Goal: Information Seeking & Learning: Learn about a topic

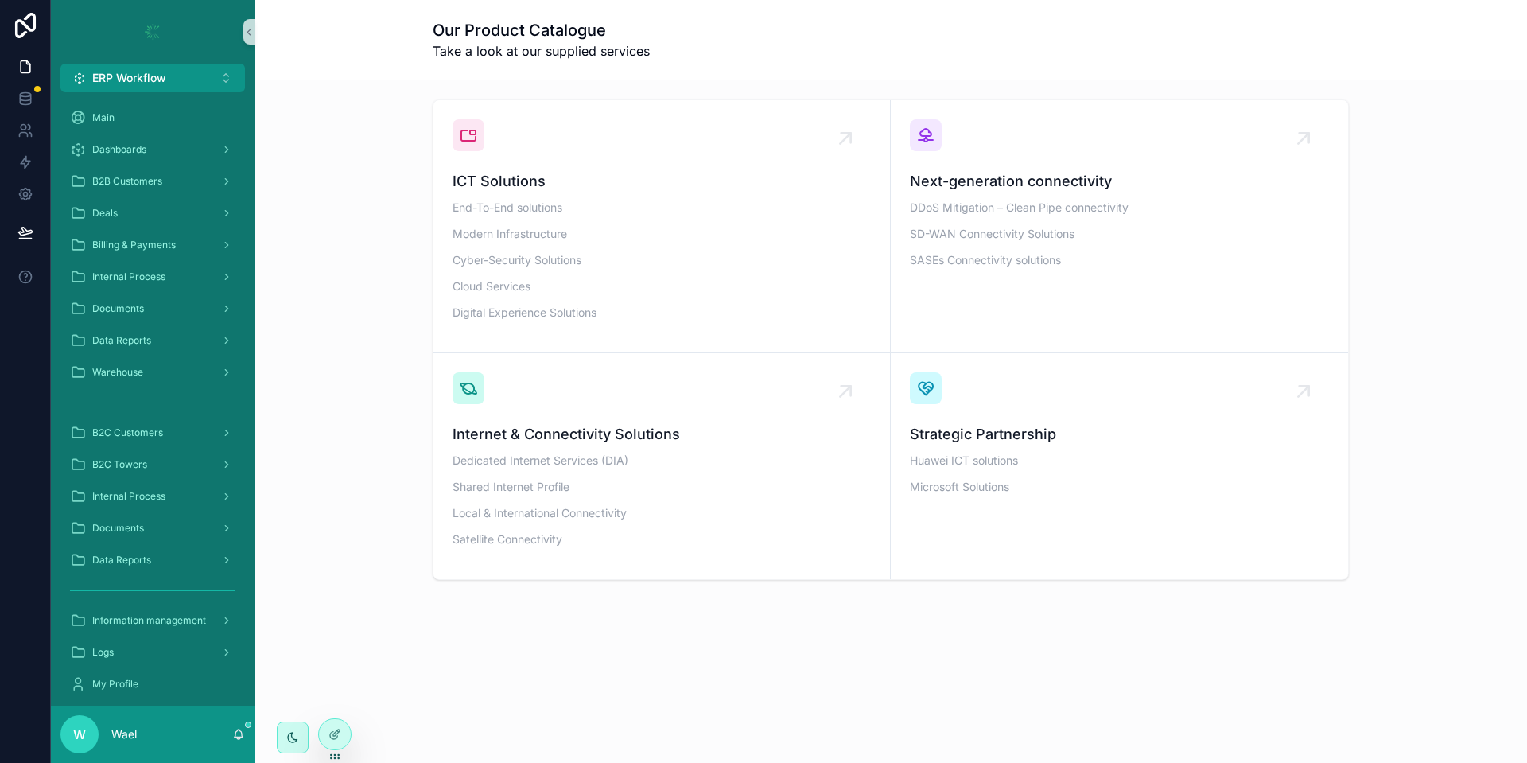
click at [858, 648] on div "ICT Solutions End-To-End solutions Modern Infrastructure Cyber-Security Solutio…" at bounding box center [890, 384] width 1272 height 608
click at [937, 669] on div "ICT Solutions End-To-End solutions Modern Infrastructure Cyber-Security Solutio…" at bounding box center [890, 384] width 1272 height 608
click at [662, 706] on div "Our Product Catalogue Take a look at our supplied services ICT Solutions End-To…" at bounding box center [890, 356] width 1272 height 713
click at [998, 681] on div "ICT Solutions End-To-End solutions Modern Infrastructure Cyber-Security Solutio…" at bounding box center [890, 384] width 1272 height 608
click at [709, 651] on div "ICT Solutions End-To-End solutions Modern Infrastructure Cyber-Security Solutio…" at bounding box center [890, 384] width 1272 height 608
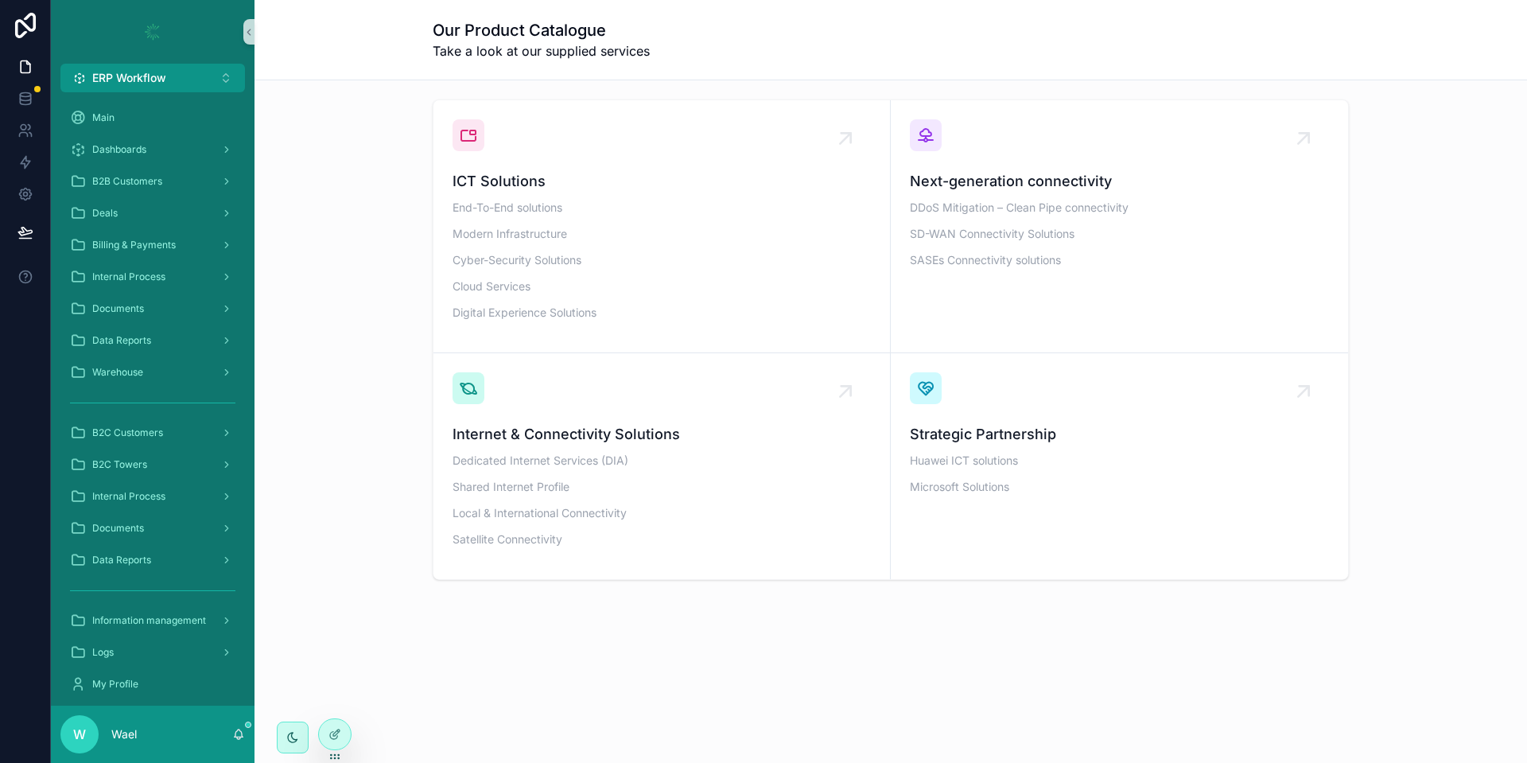
click at [951, 659] on div "ICT Solutions End-To-End solutions Modern Infrastructure Cyber-Security Solutio…" at bounding box center [890, 384] width 1272 height 608
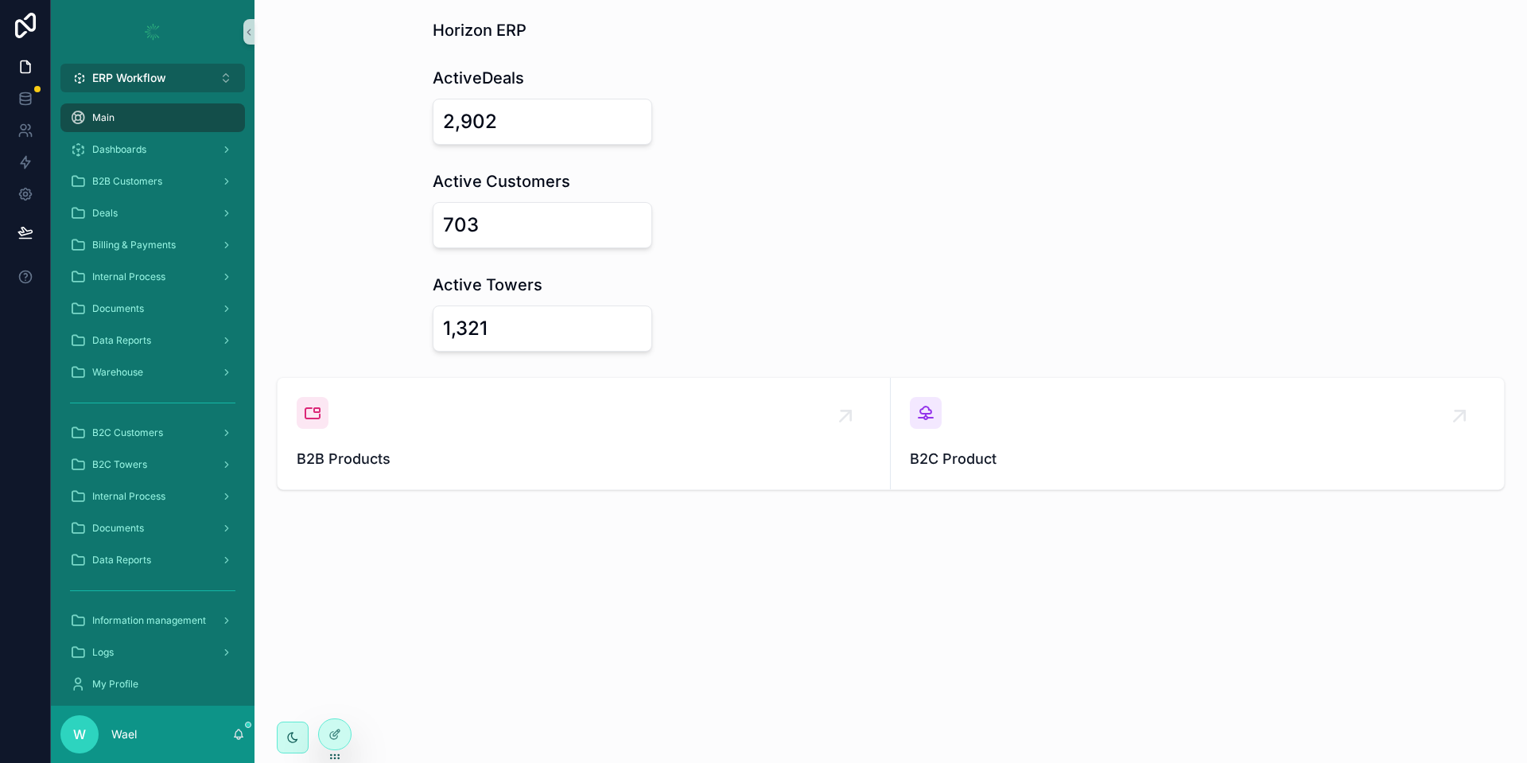
click at [138, 80] on span "ERP Workflow" at bounding box center [129, 78] width 74 height 16
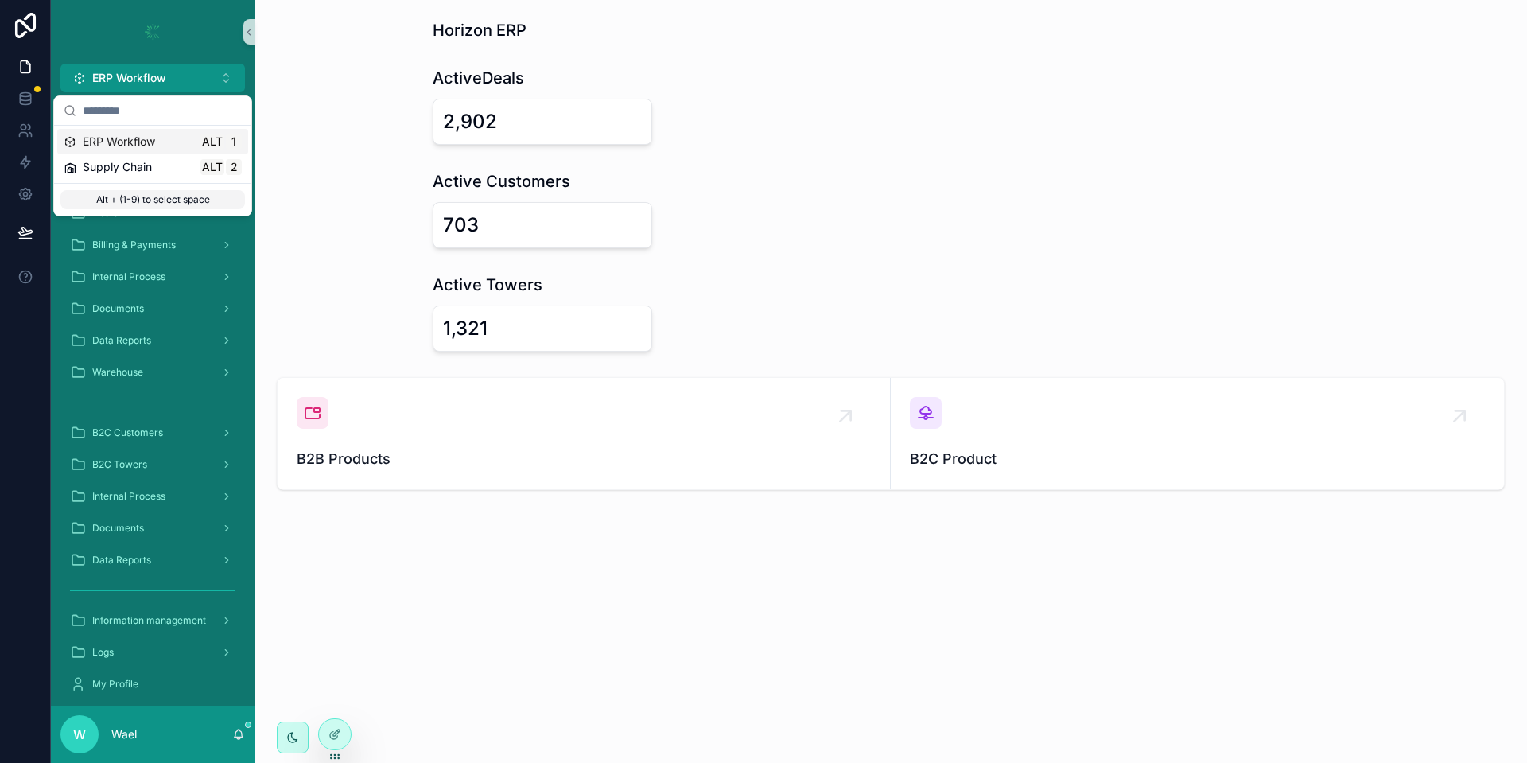
click at [371, 153] on div "Horizon ERP ActiveDeals 2,902 Active Customers 703 Active Towers 1,321 B2B Prod…" at bounding box center [890, 299] width 1272 height 598
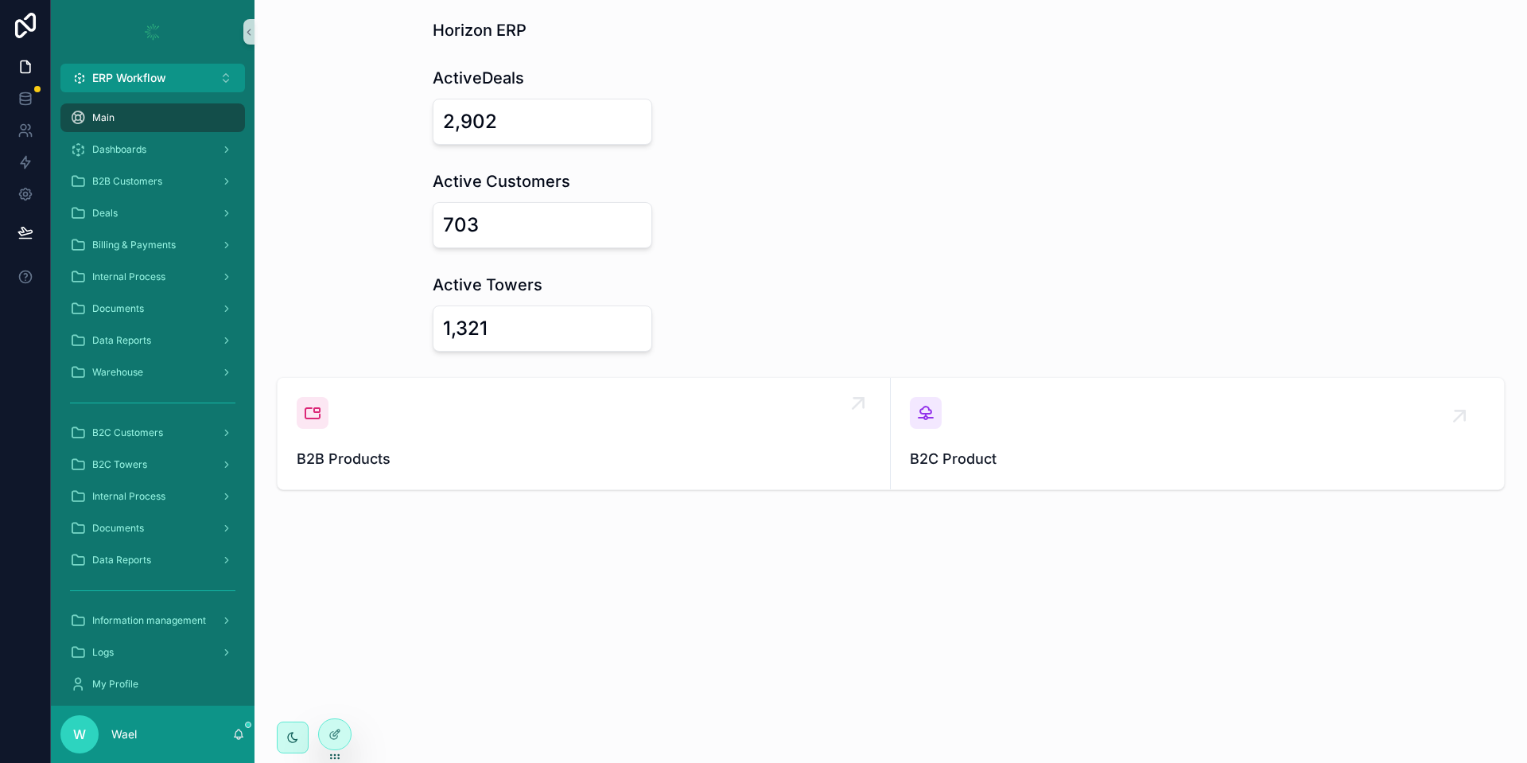
click at [515, 429] on div "B2B Products" at bounding box center [584, 433] width 574 height 73
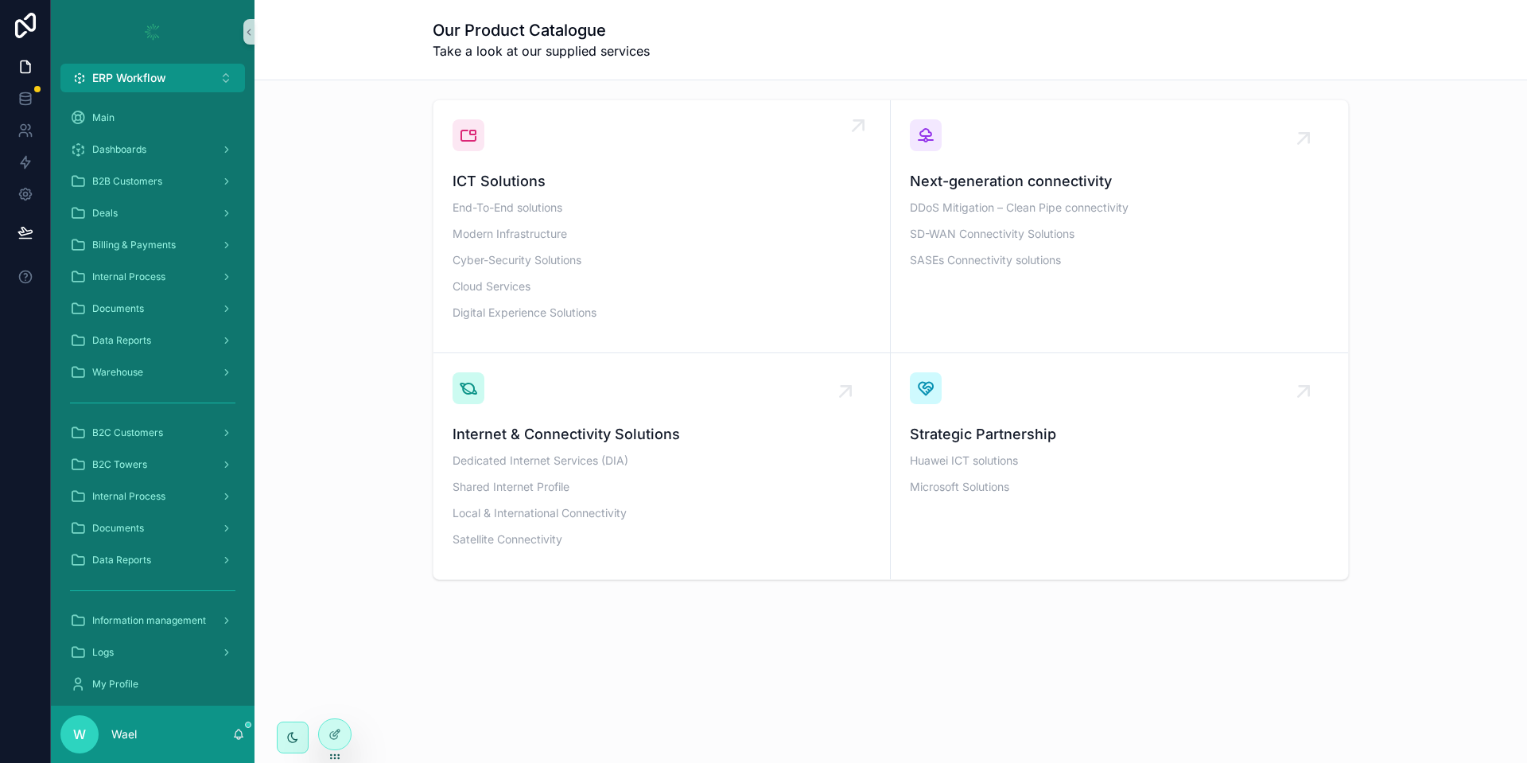
click at [577, 204] on p "End-To-End solutions" at bounding box center [661, 207] width 418 height 17
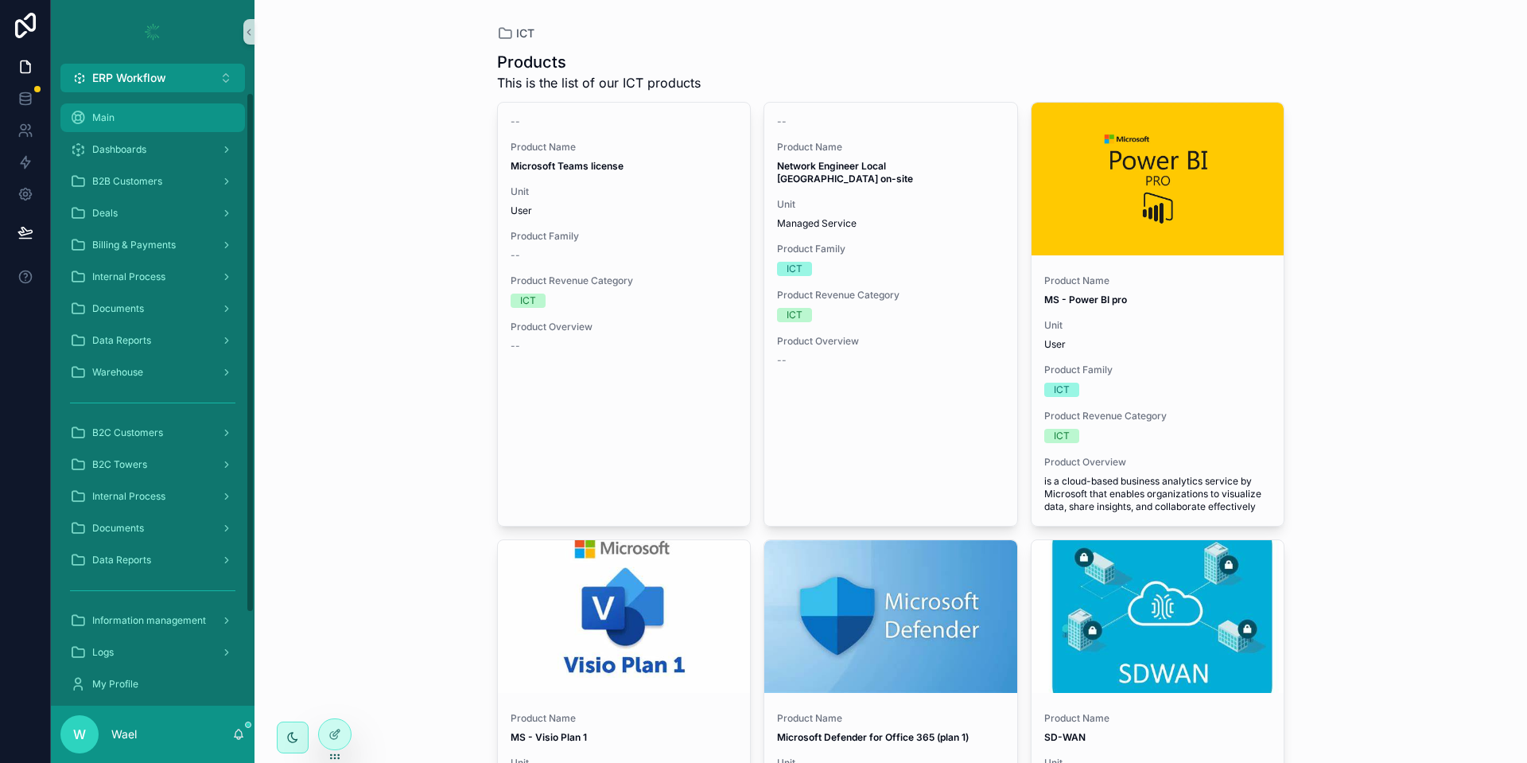
click at [162, 121] on div "Main" at bounding box center [152, 117] width 165 height 25
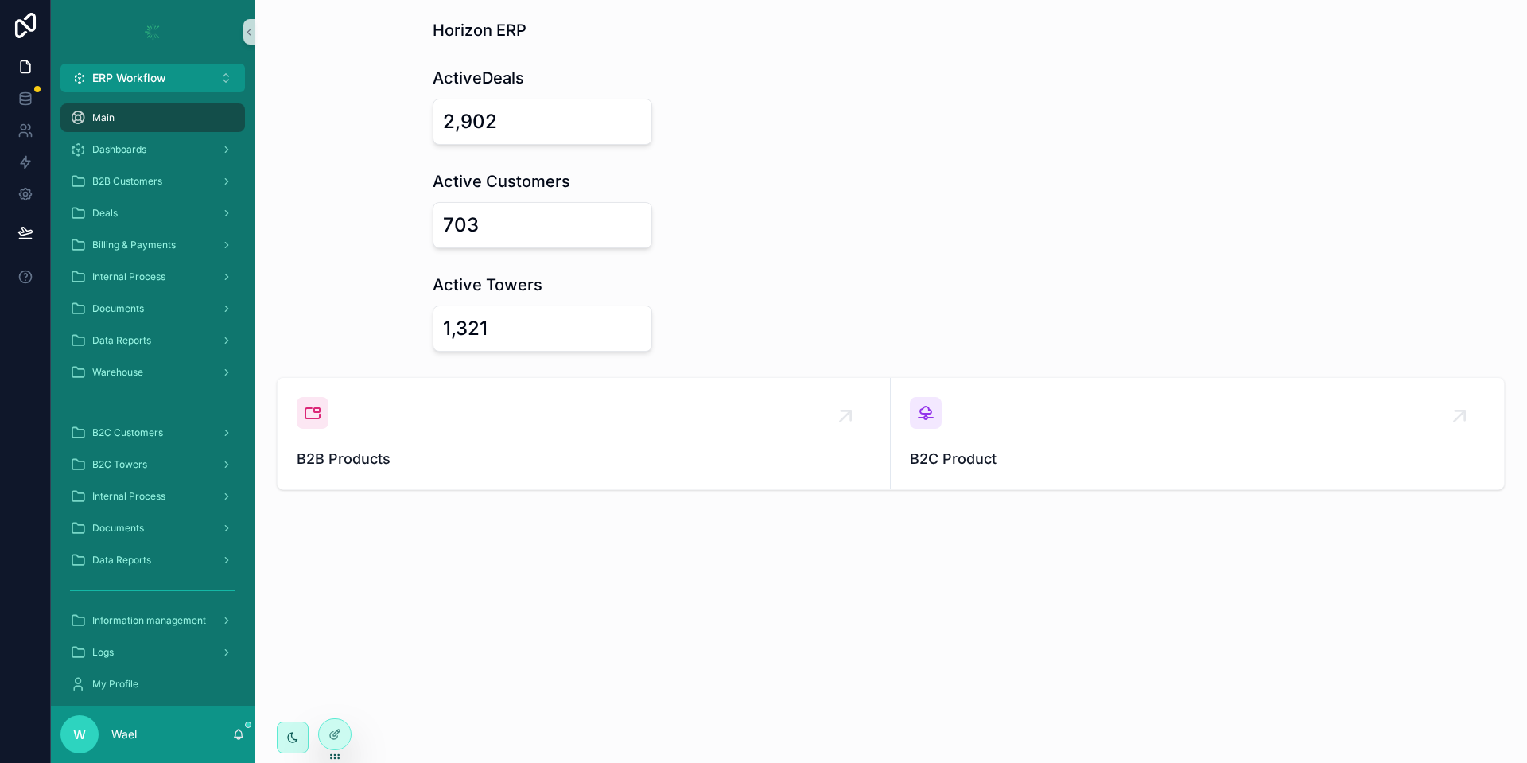
click at [1005, 429] on div "B2C Product" at bounding box center [1197, 433] width 575 height 73
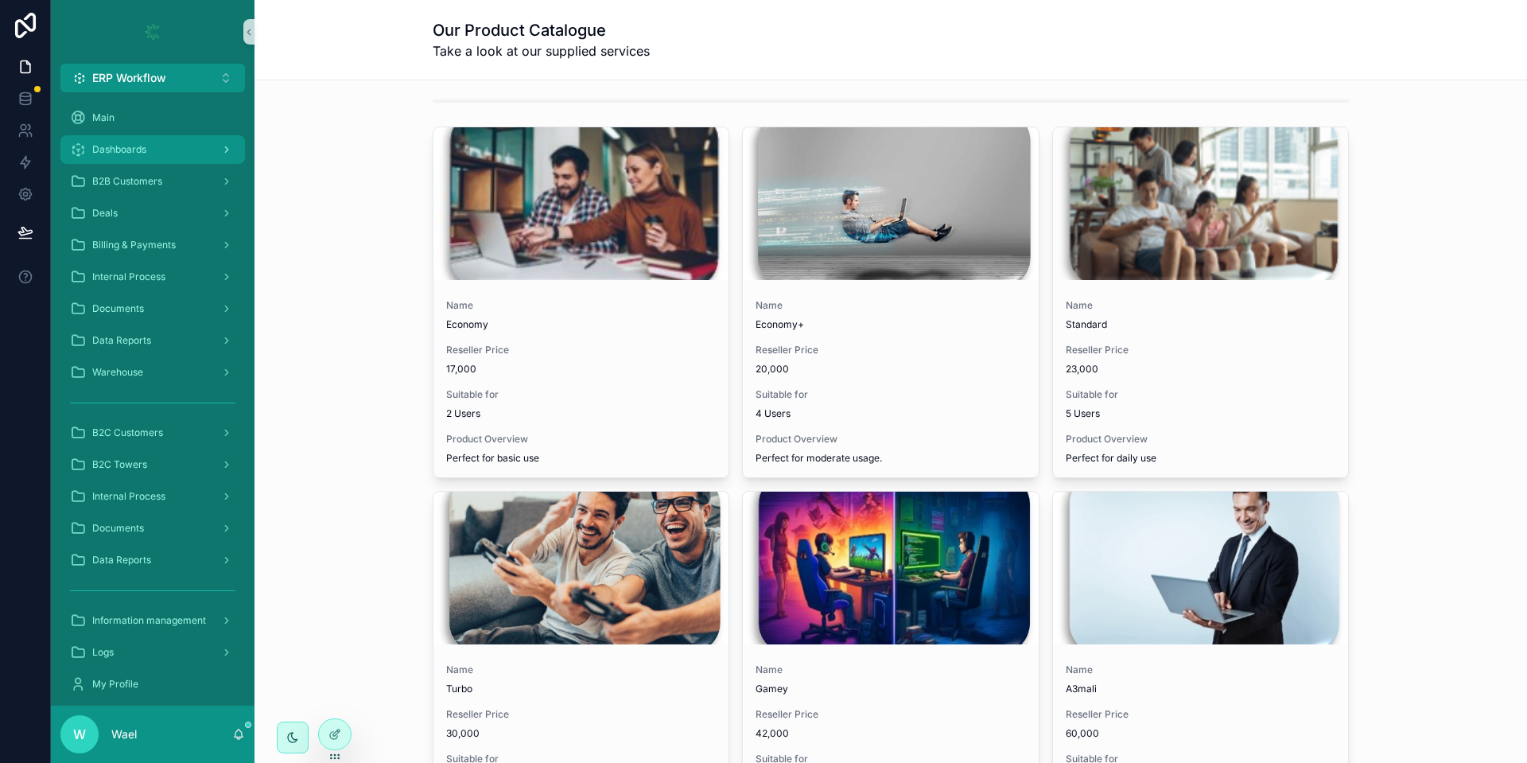
click at [144, 146] on span "Dashboards" at bounding box center [119, 149] width 54 height 13
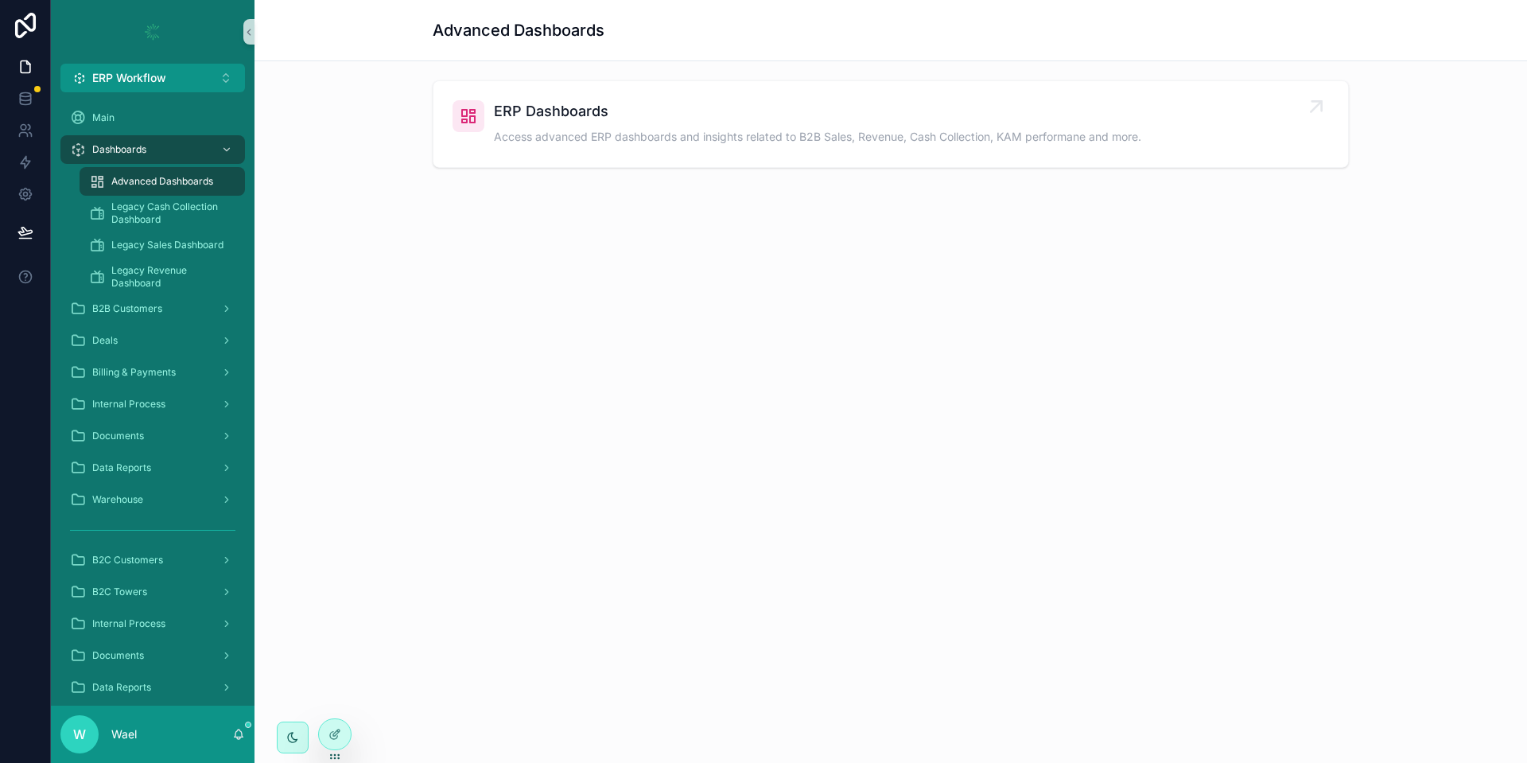
click at [469, 142] on div "ERP Dashboards Access advanced ERP dashboards and insights related to B2B Sales…" at bounding box center [890, 124] width 876 height 48
click at [176, 375] on div "Billing & Payments" at bounding box center [152, 371] width 165 height 25
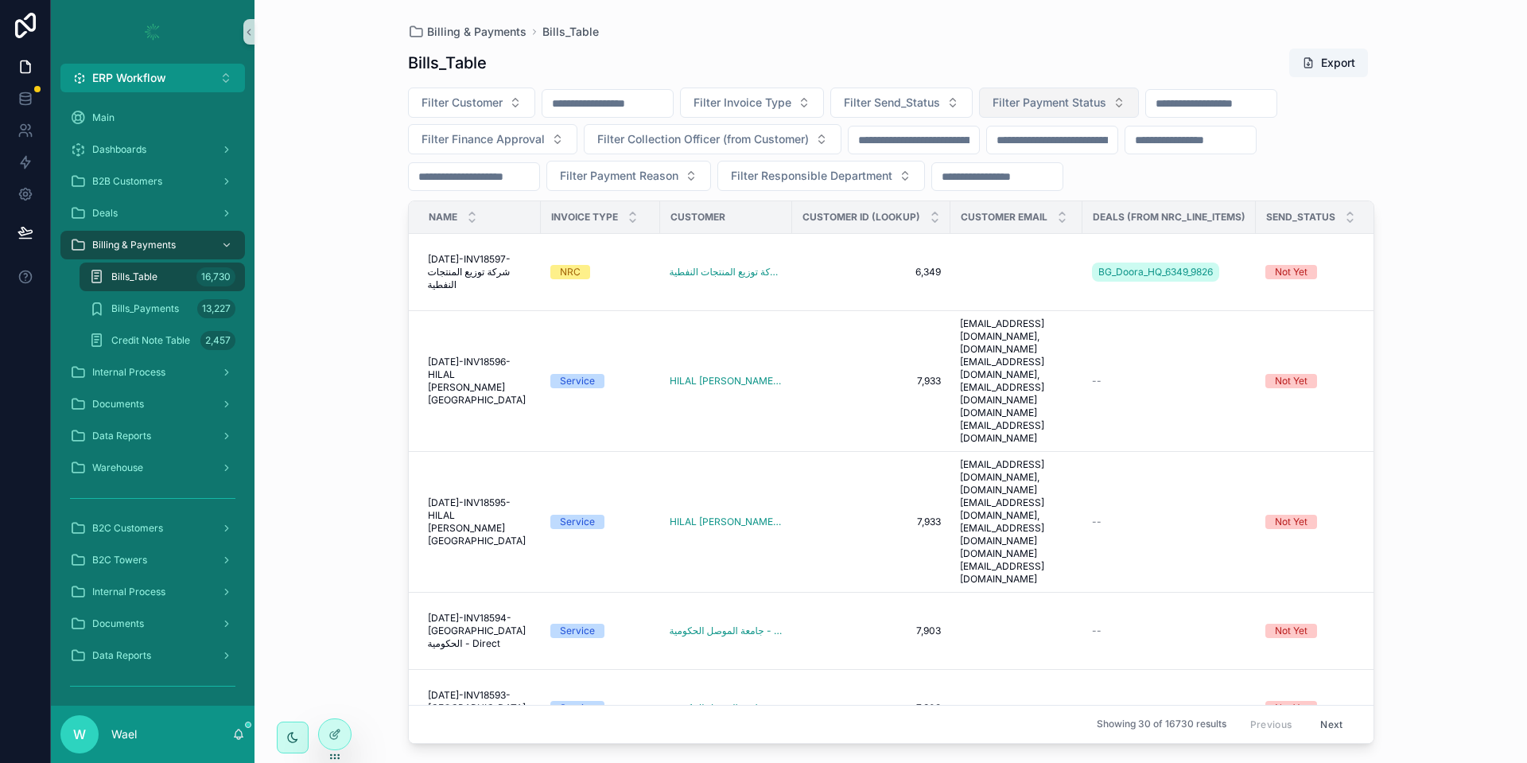
click at [1064, 103] on span "Filter Payment Status" at bounding box center [1049, 103] width 114 height 16
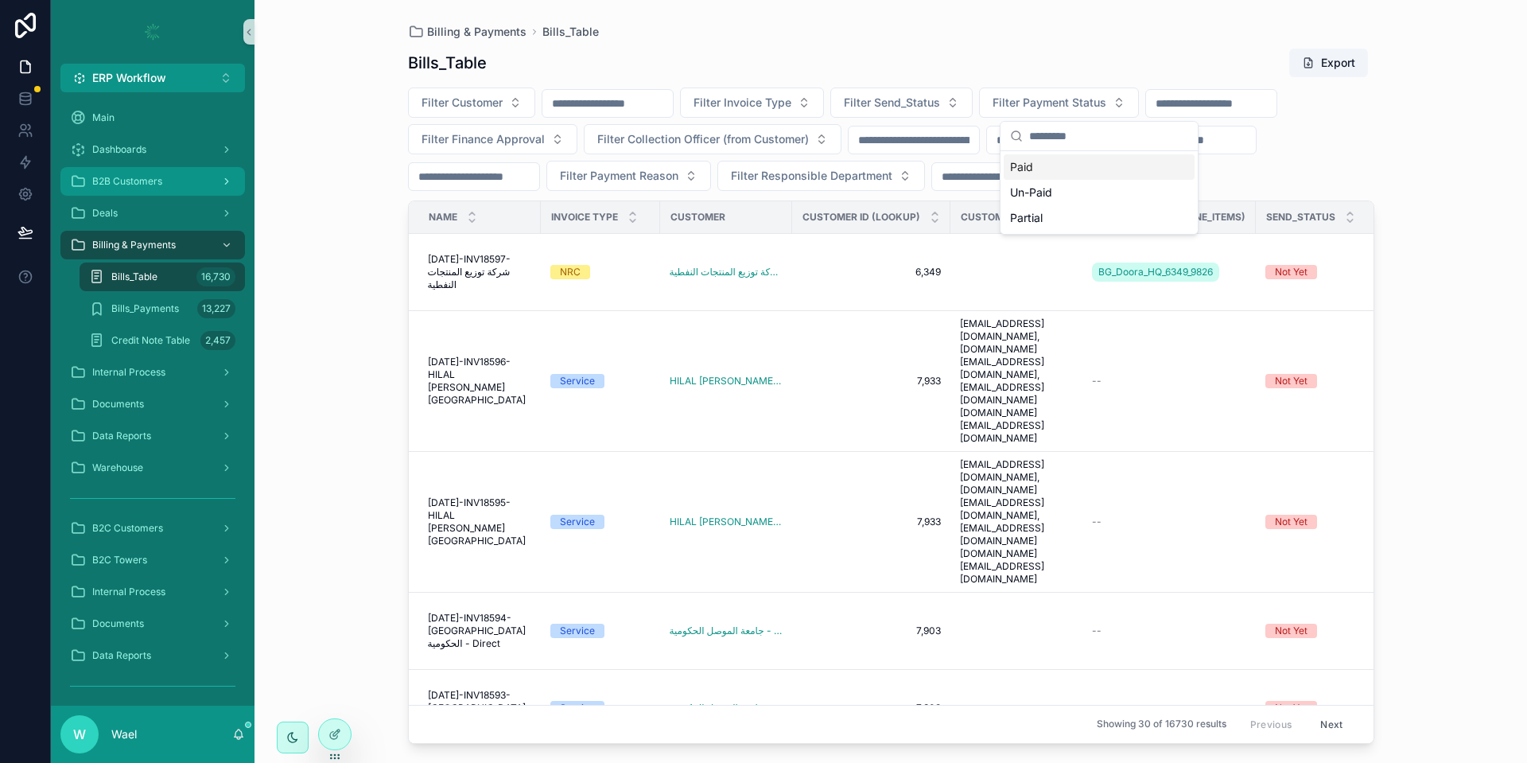
click at [148, 170] on div "B2B Customers" at bounding box center [152, 181] width 165 height 25
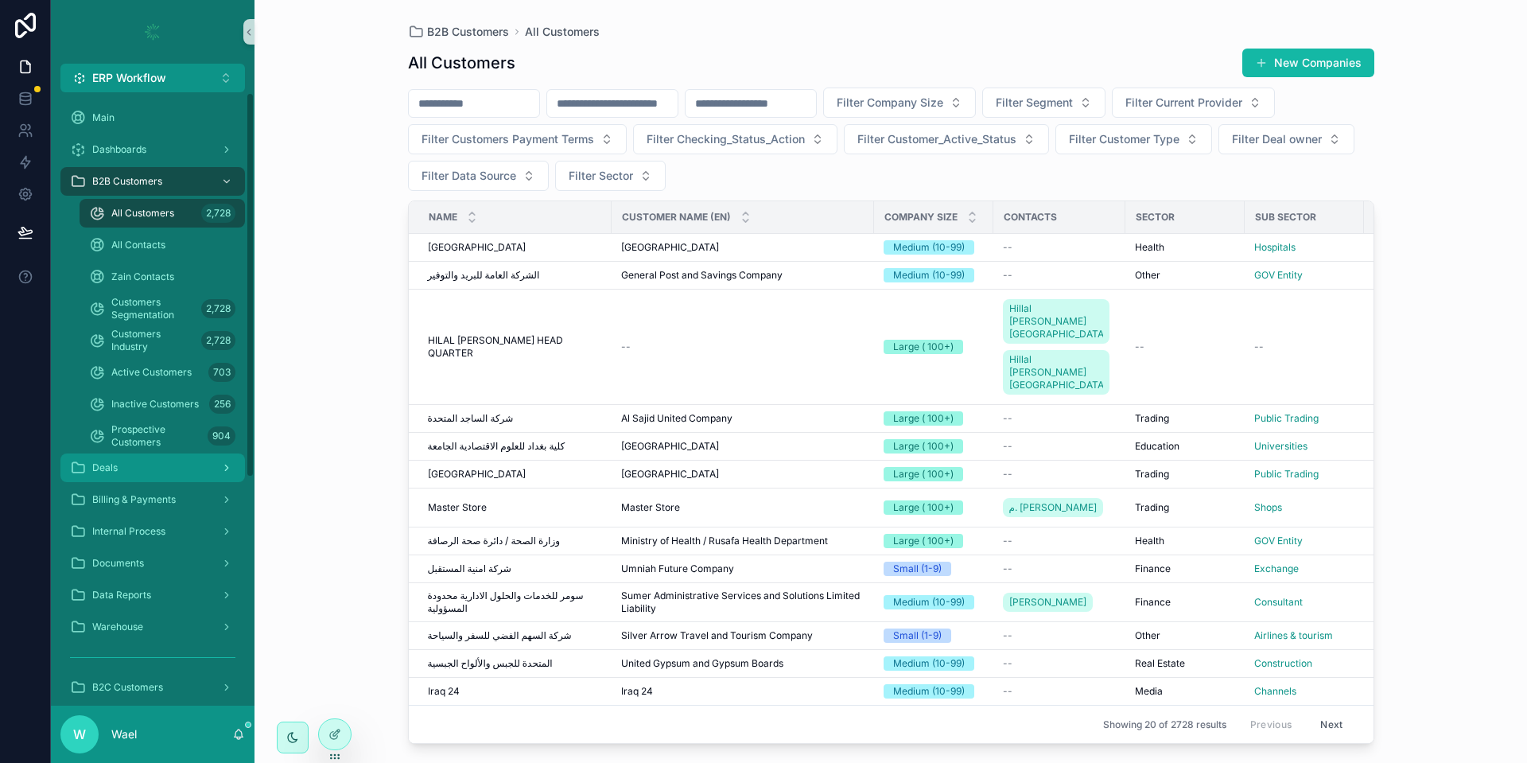
click at [155, 456] on div "Deals" at bounding box center [152, 467] width 165 height 25
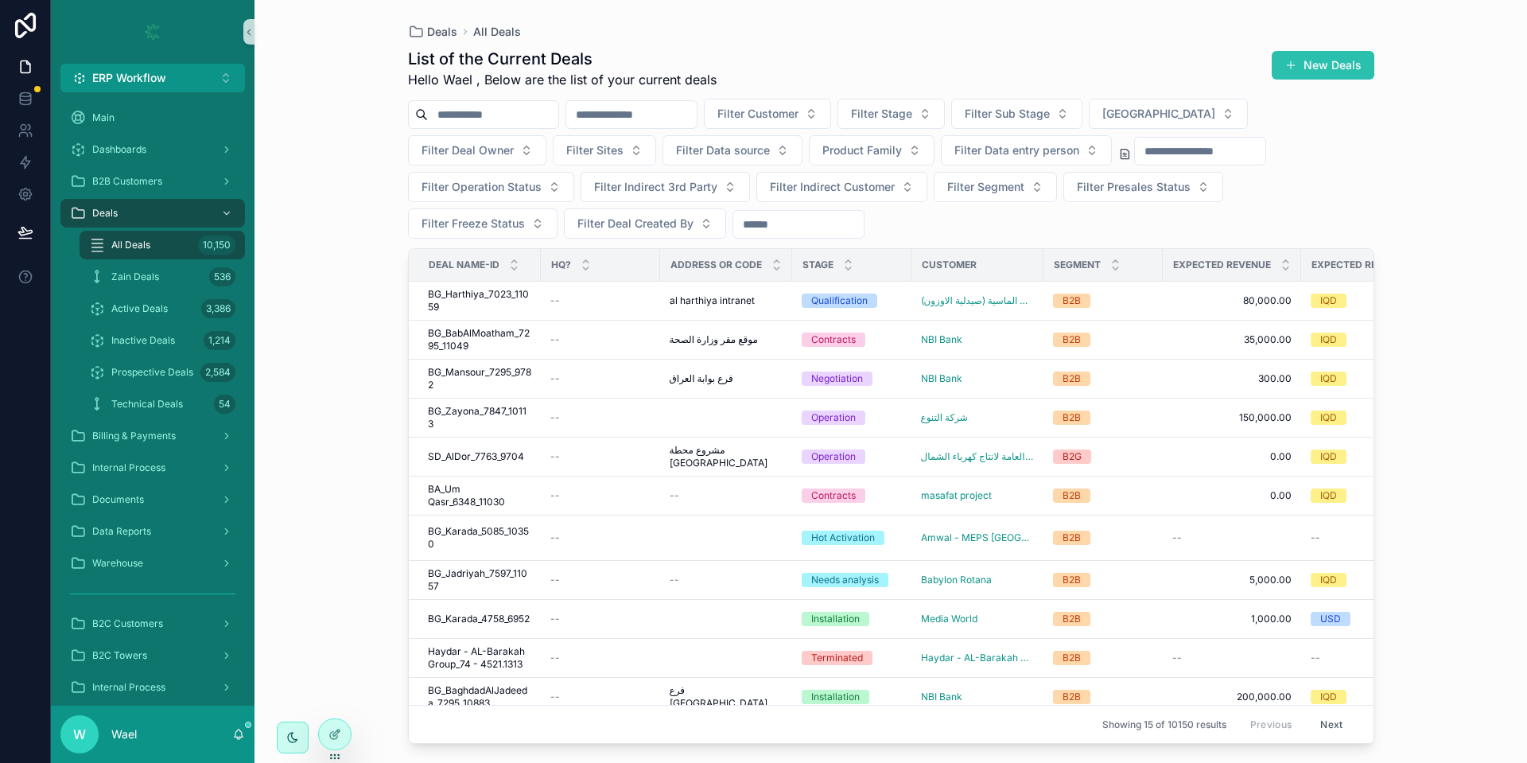
click at [1308, 64] on button "New Deals" at bounding box center [1323, 65] width 103 height 29
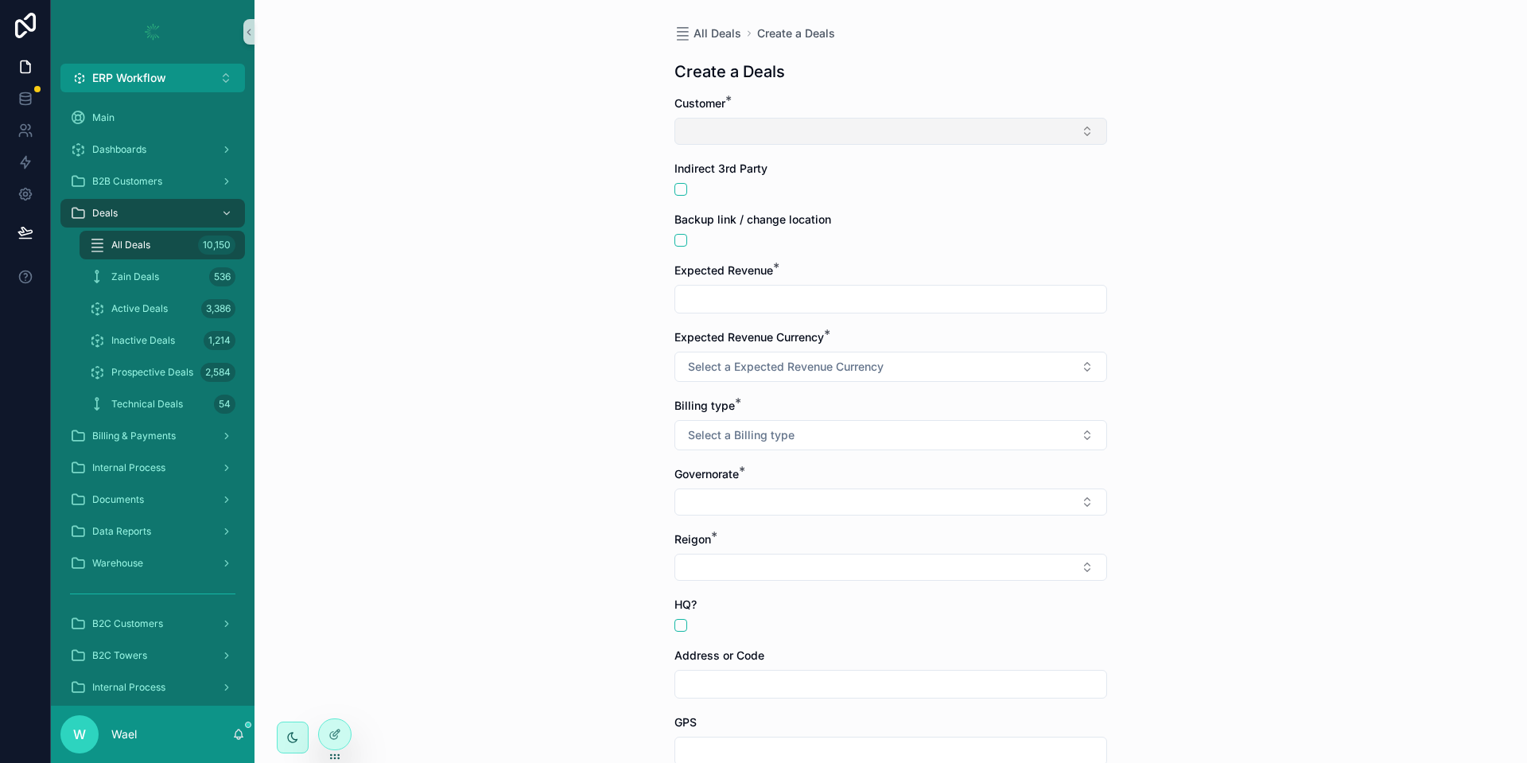
click at [798, 126] on button "Select Button" at bounding box center [890, 131] width 433 height 27
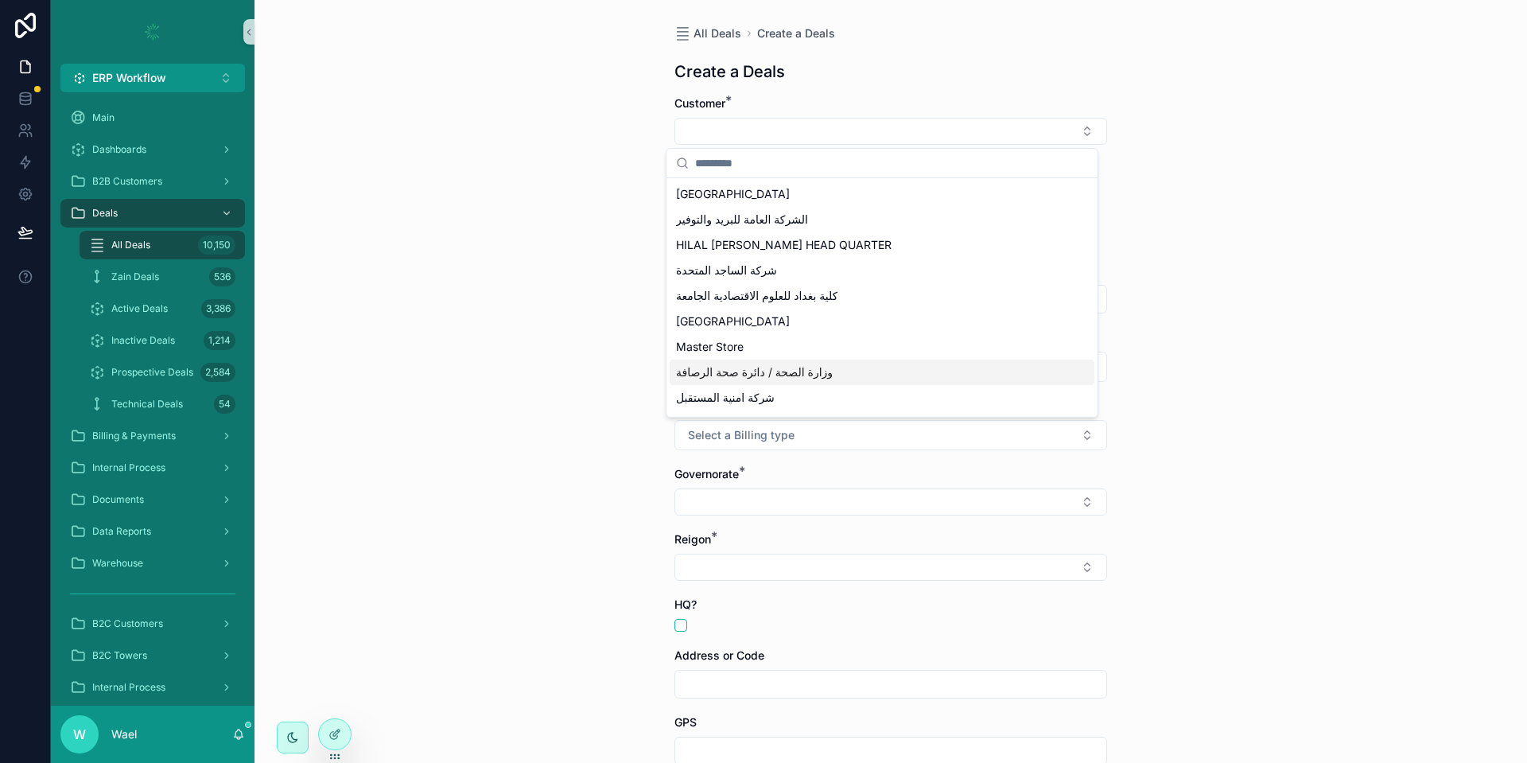
click at [268, 432] on div "All Deals Create a Deals Create a Deals Customer * Indirect 3rd Party Backup li…" at bounding box center [890, 381] width 1272 height 763
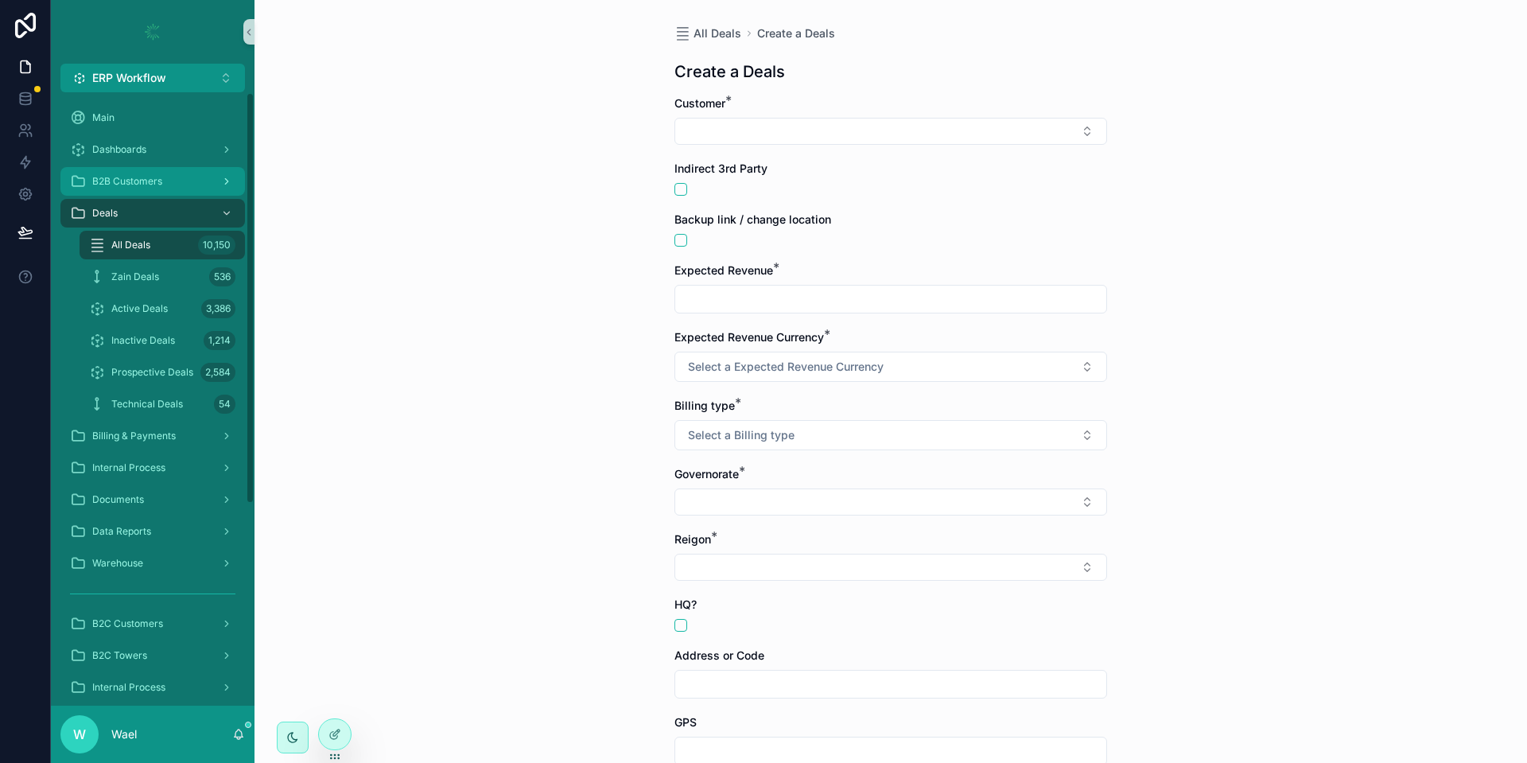
click at [84, 174] on icon "scrollable content" at bounding box center [78, 181] width 16 height 16
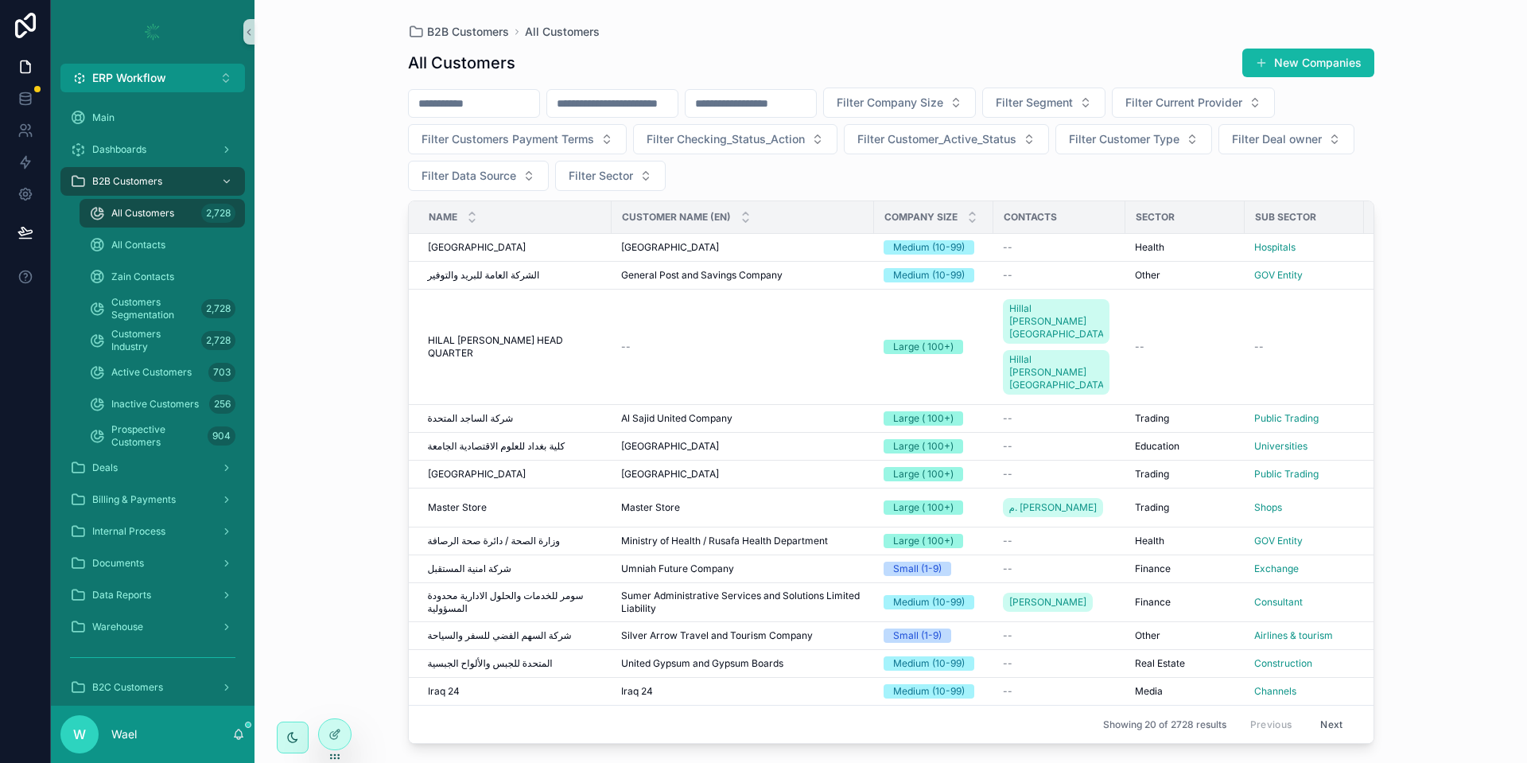
click at [1272, 73] on button "New Companies" at bounding box center [1308, 63] width 132 height 29
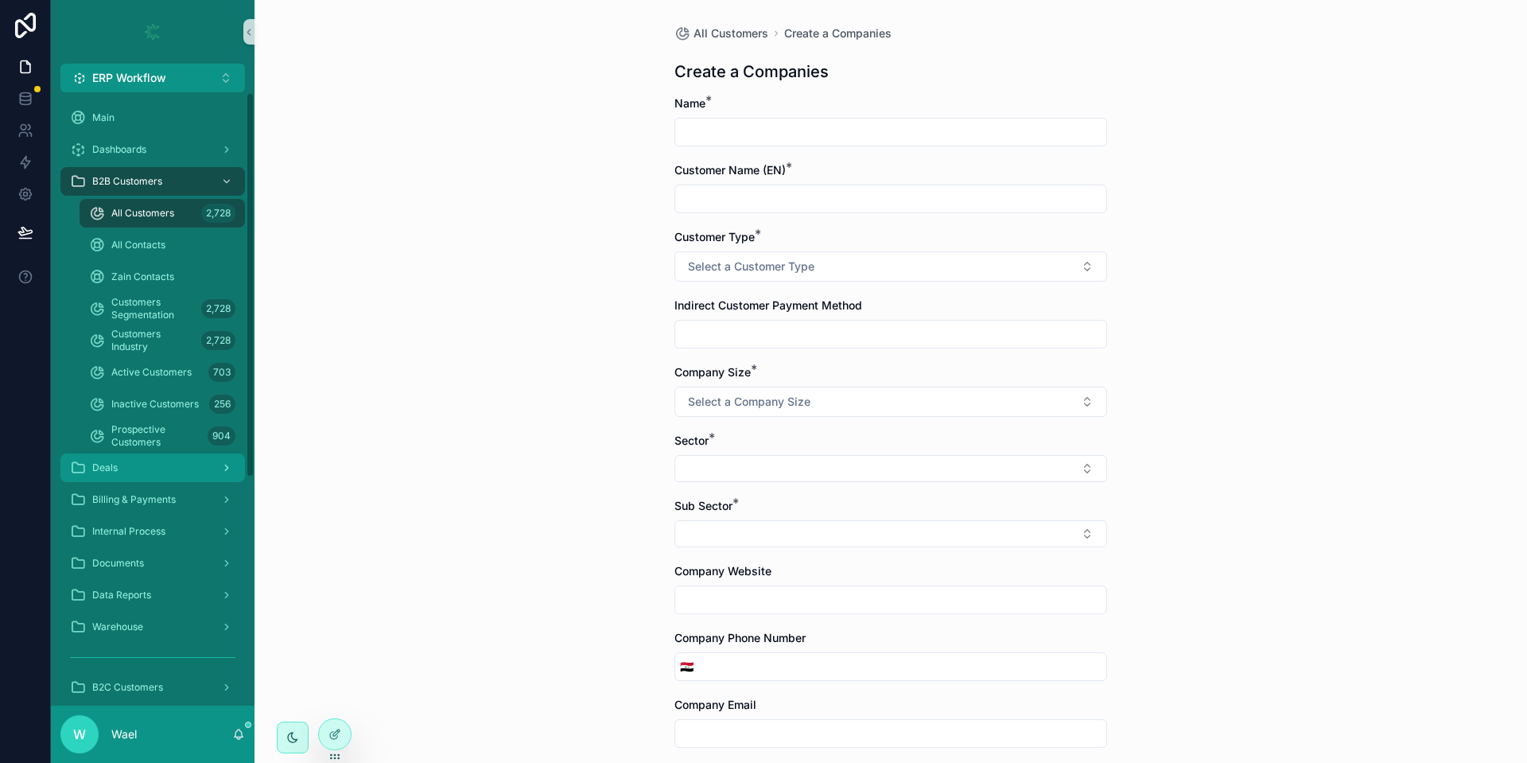
click at [128, 469] on div "Deals" at bounding box center [152, 467] width 165 height 25
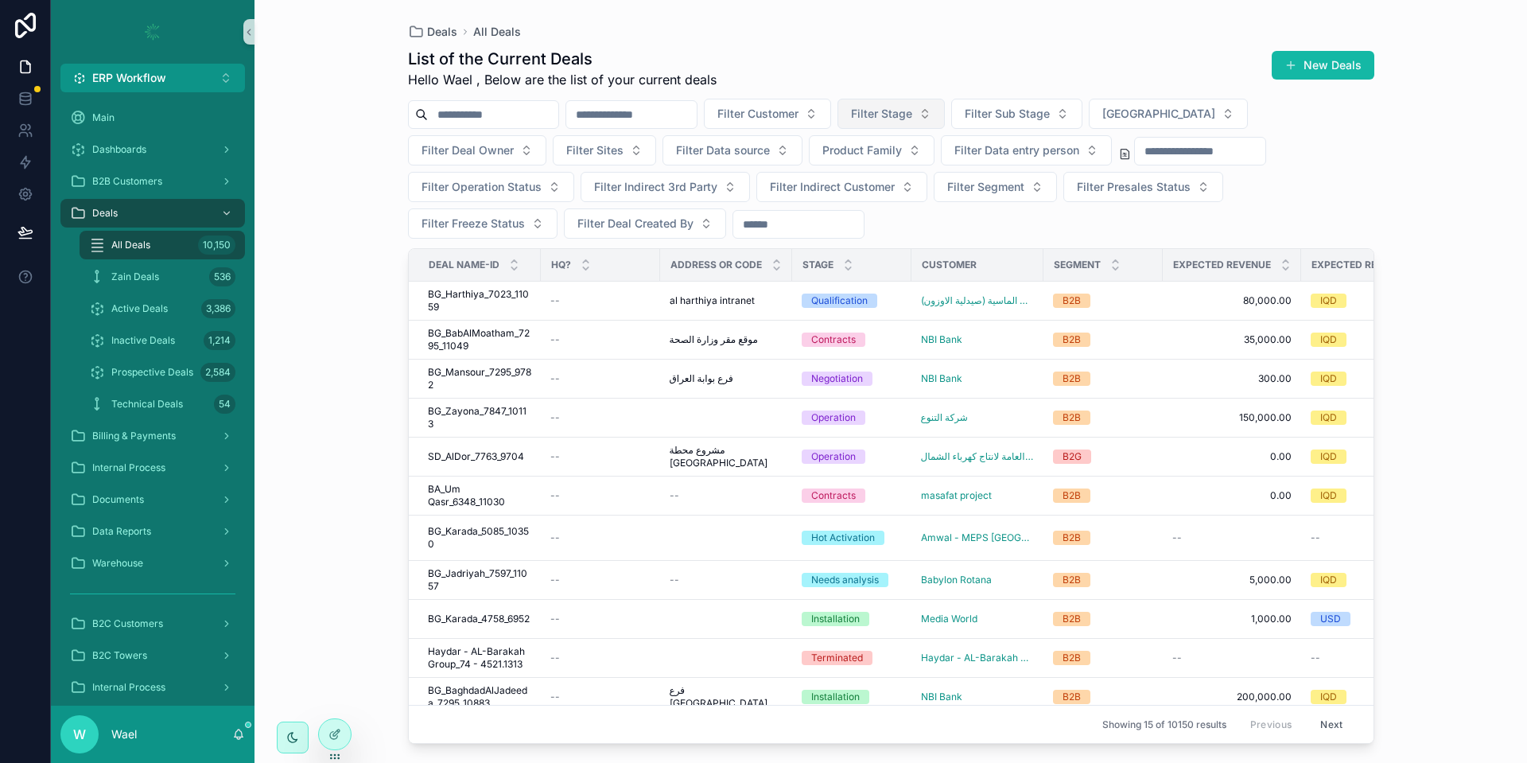
click at [912, 115] on span "Filter Stage" at bounding box center [881, 114] width 61 height 16
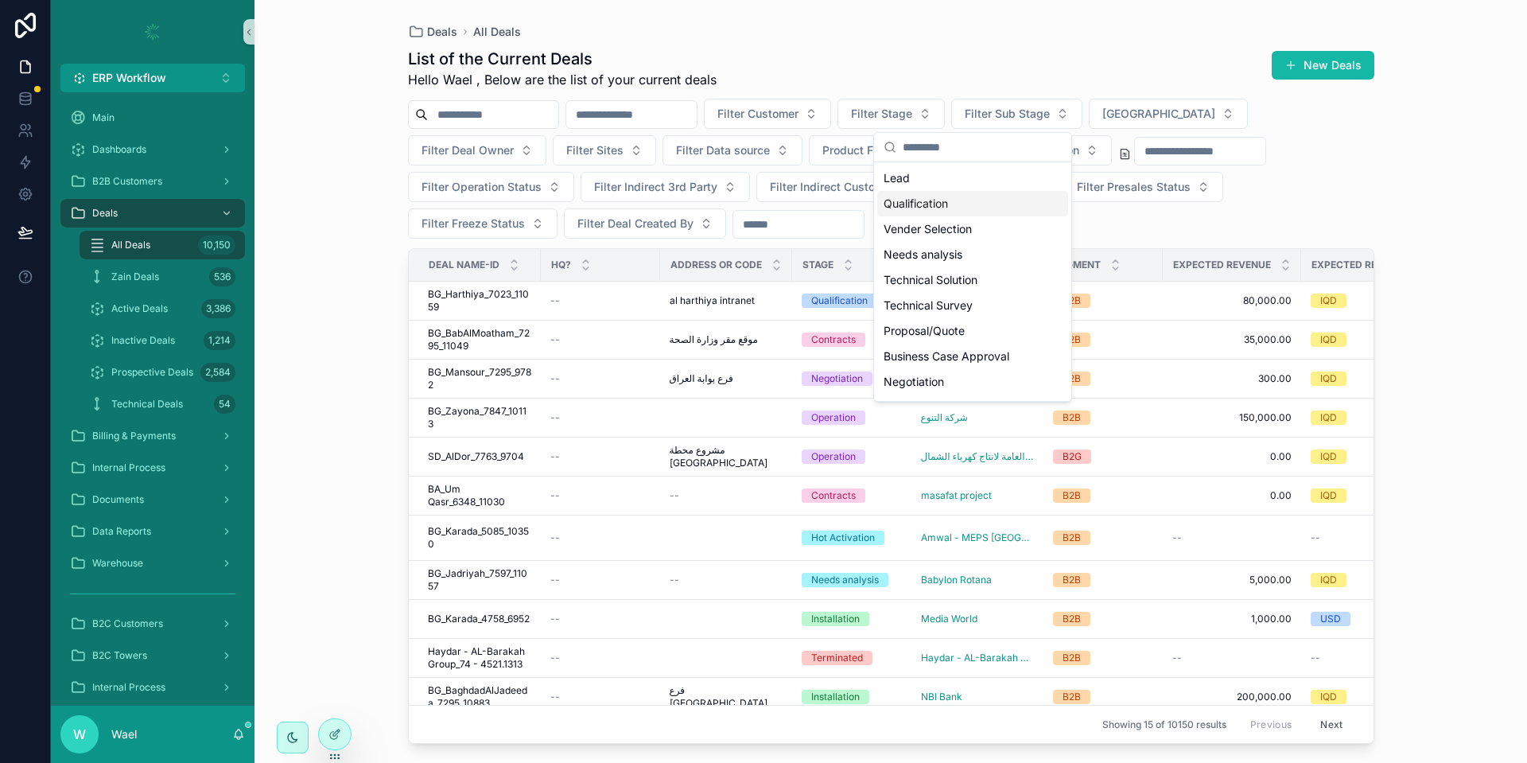
click at [371, 320] on div "Deals All Deals List of the Current Deals Hello Wael , Below are the list of yo…" at bounding box center [890, 381] width 1272 height 763
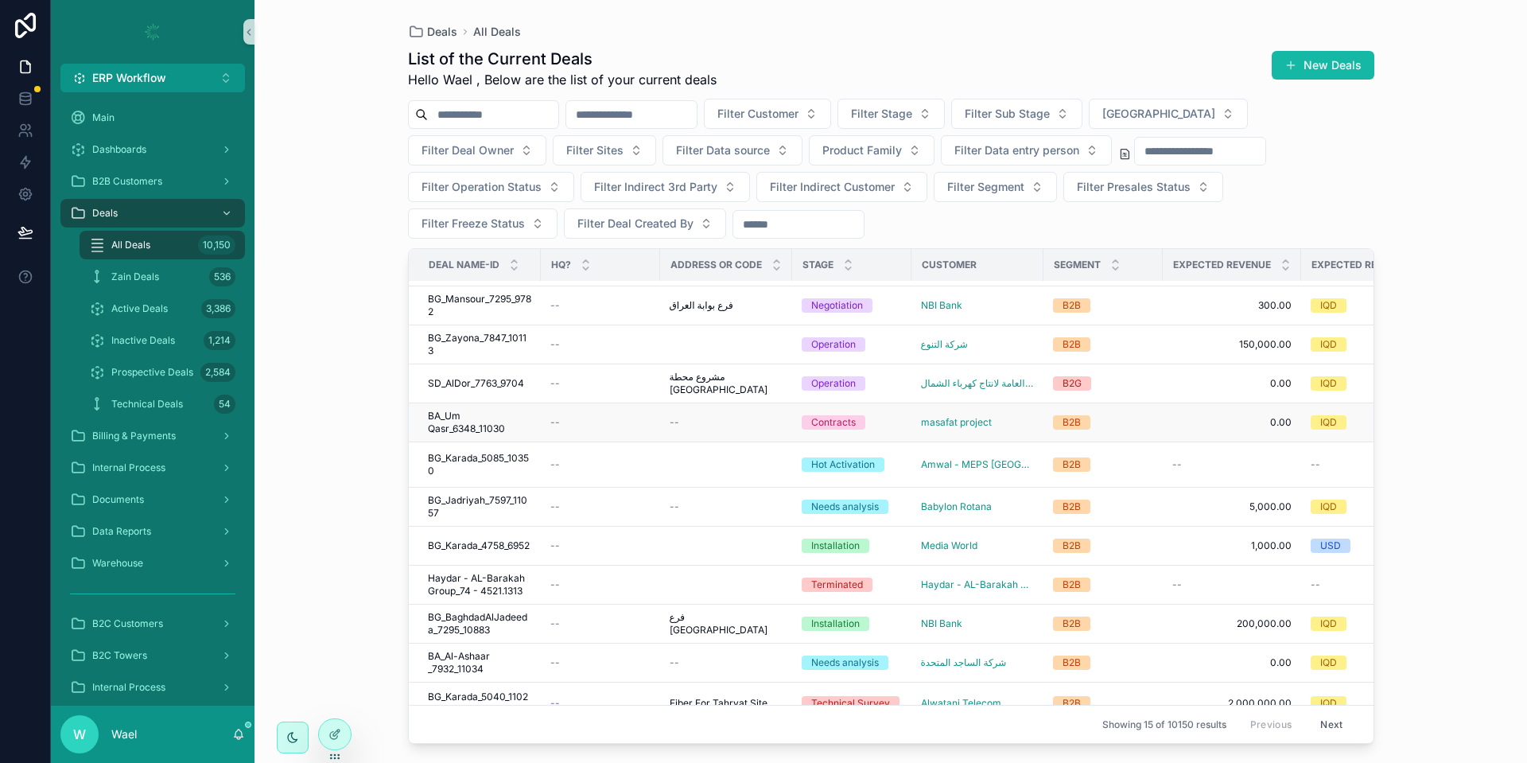
scroll to position [76, 0]
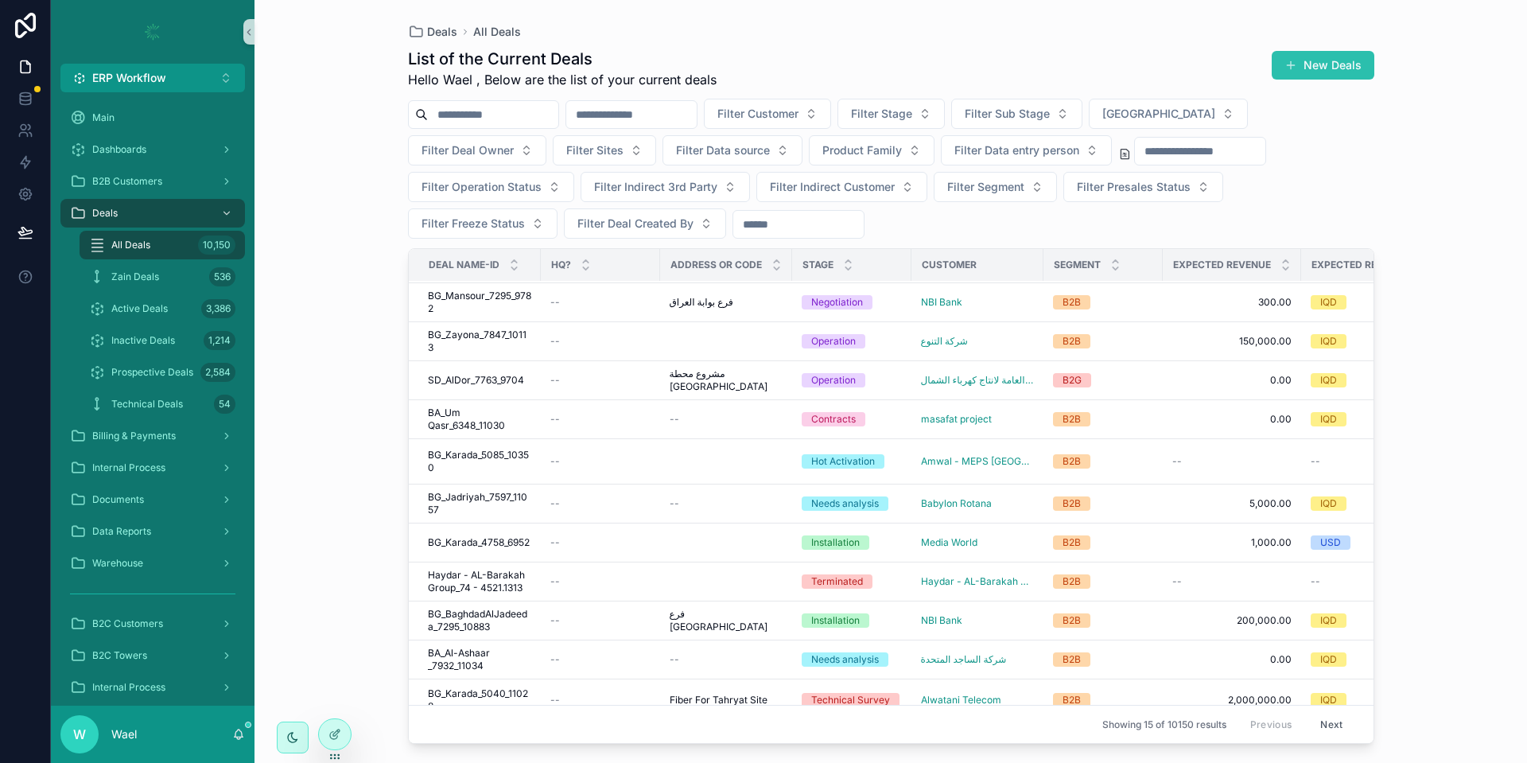
click at [1284, 59] on button "New Deals" at bounding box center [1323, 65] width 103 height 29
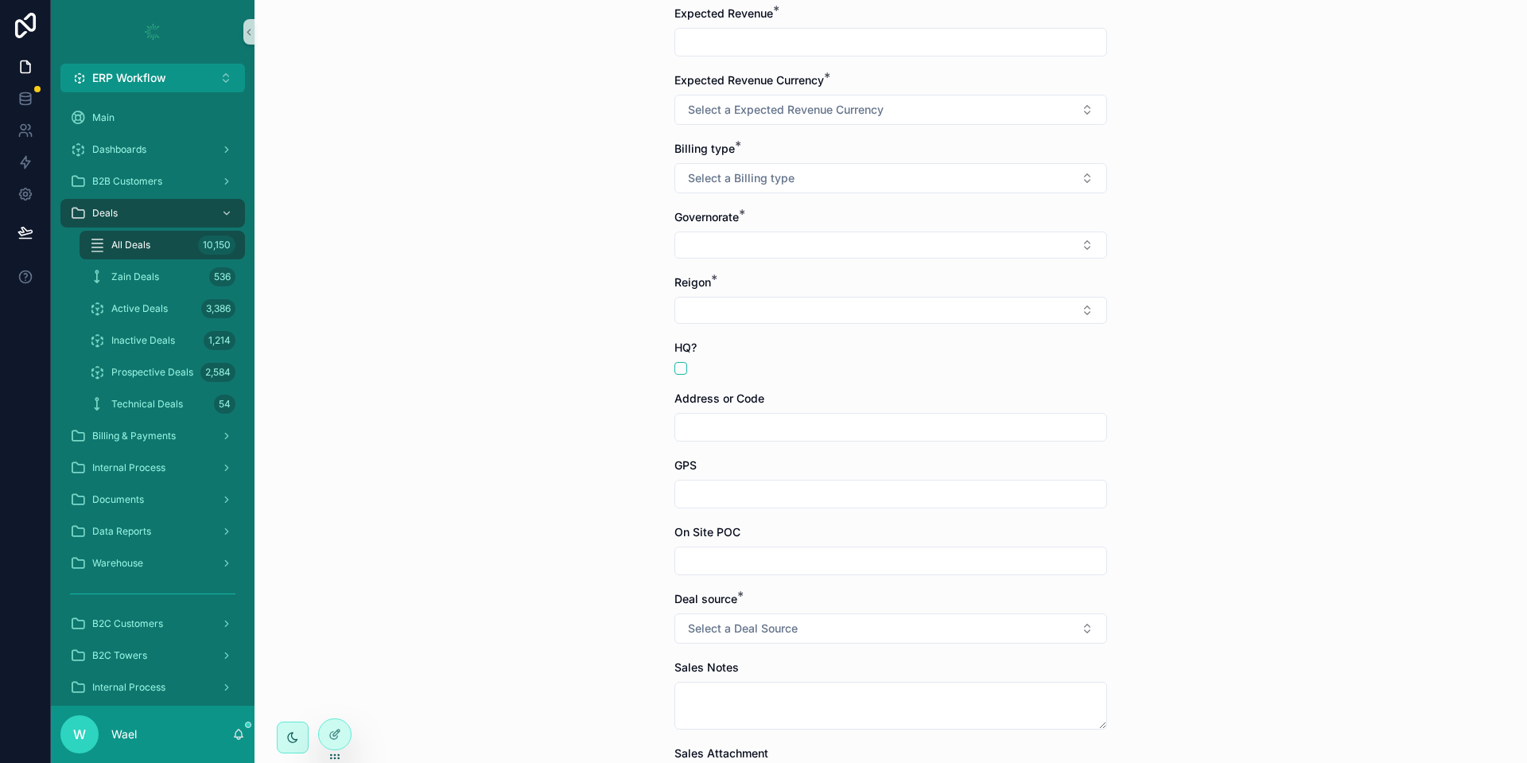
scroll to position [258, 0]
click at [144, 237] on div "All Deals 10,150" at bounding box center [162, 244] width 146 height 25
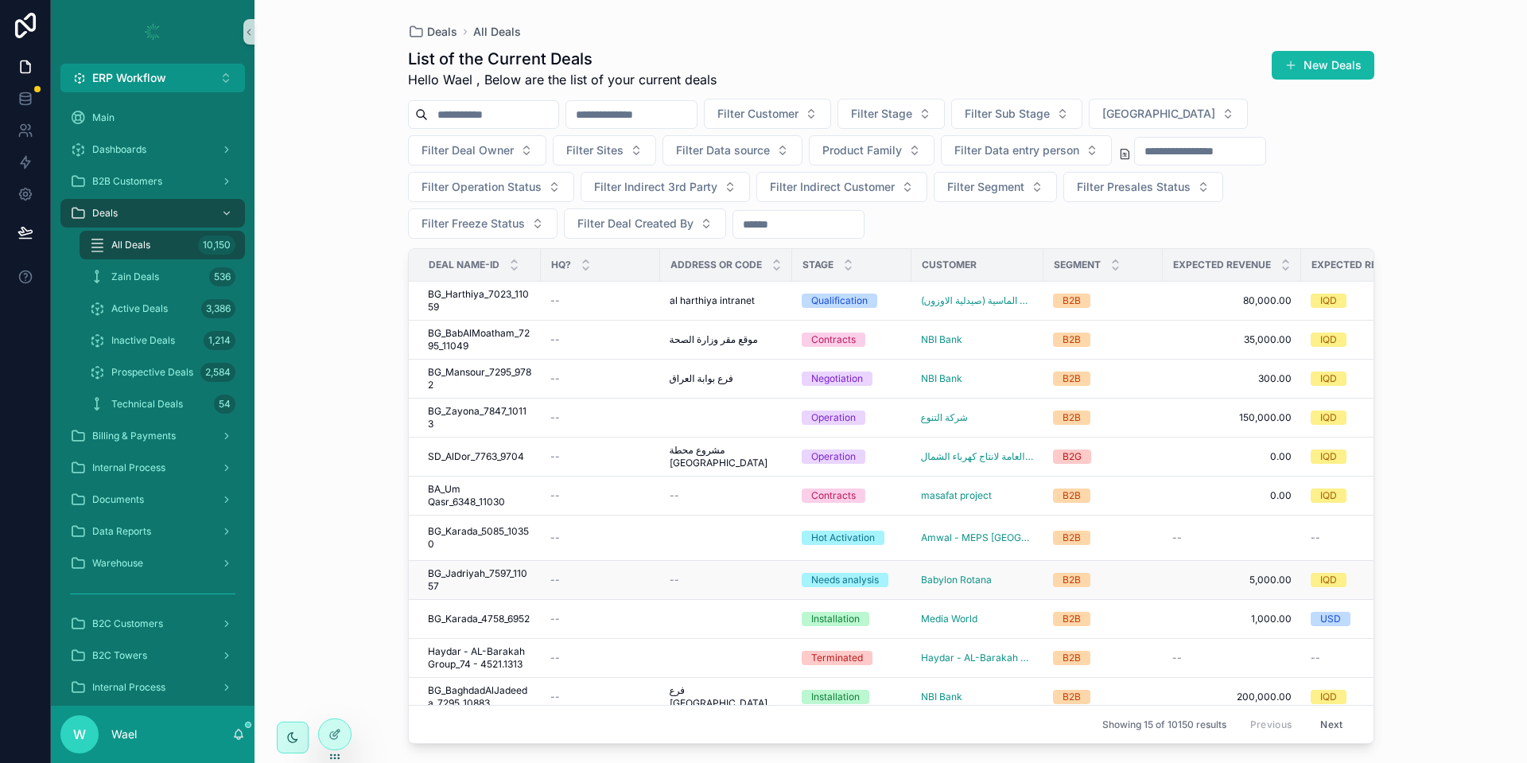
click at [494, 574] on span "BG_Jadriyah_7597_11057" at bounding box center [479, 579] width 103 height 25
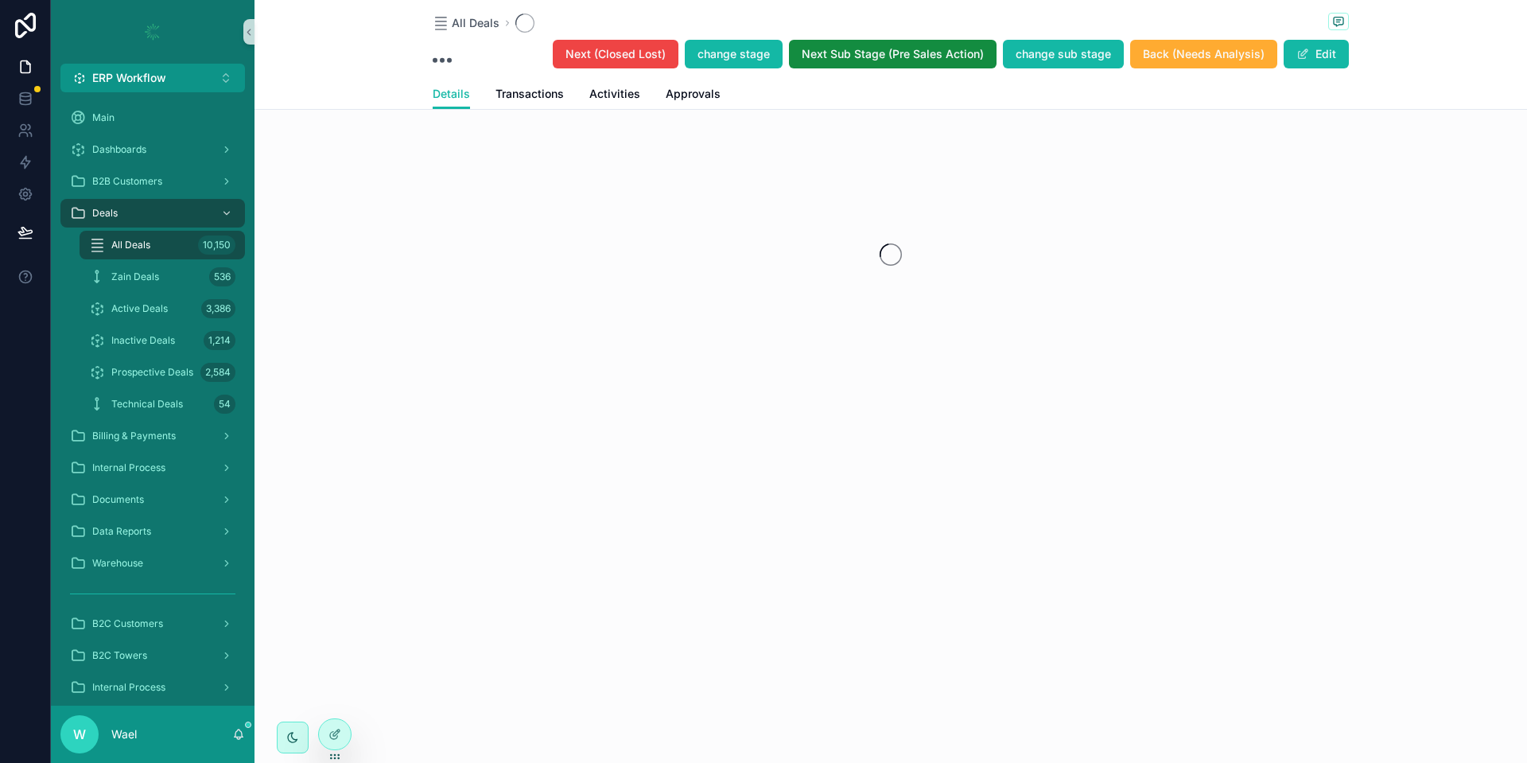
click at [154, 249] on div "All Deals 10,150" at bounding box center [162, 244] width 146 height 25
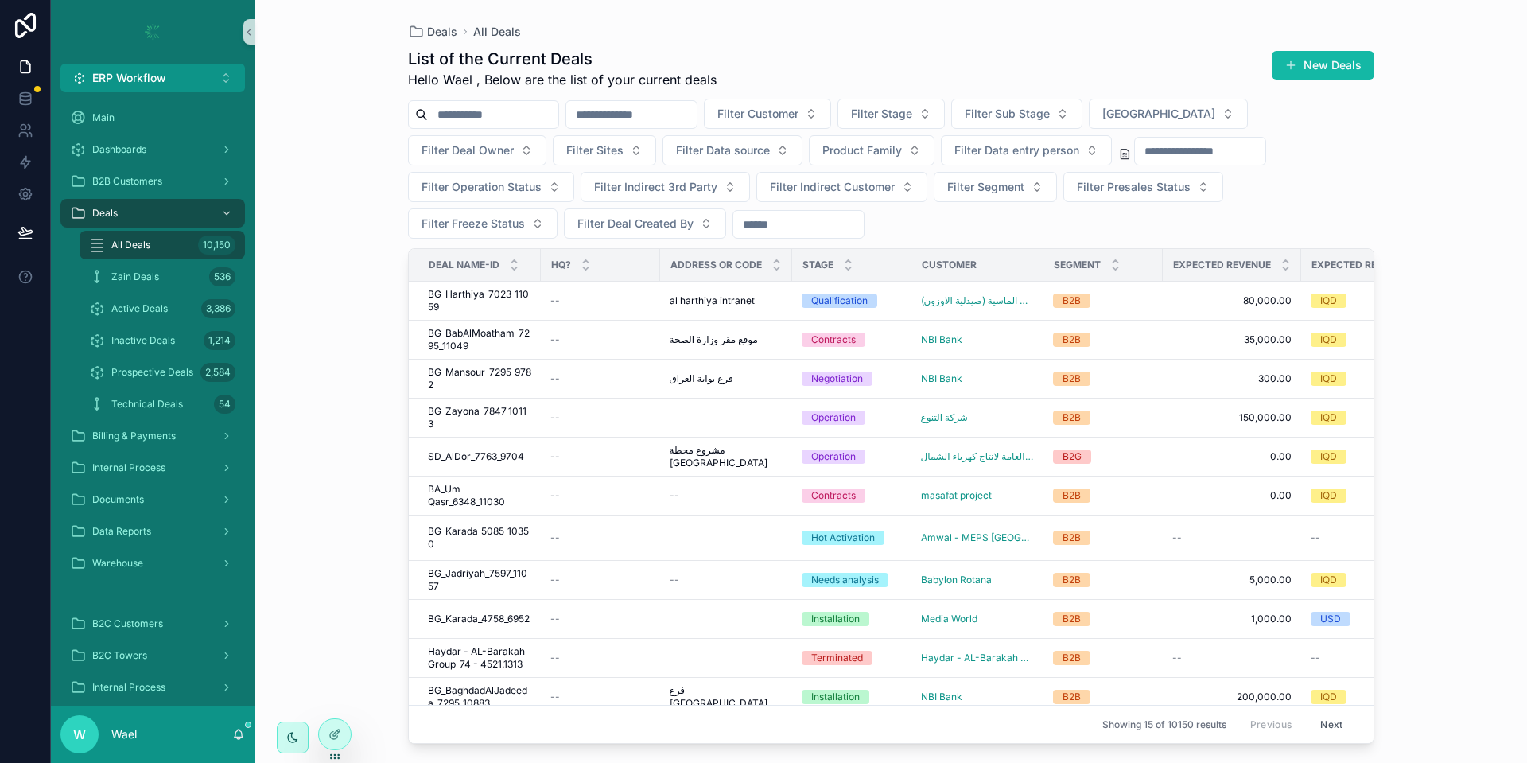
click at [511, 111] on input "scrollable content" at bounding box center [493, 114] width 130 height 22
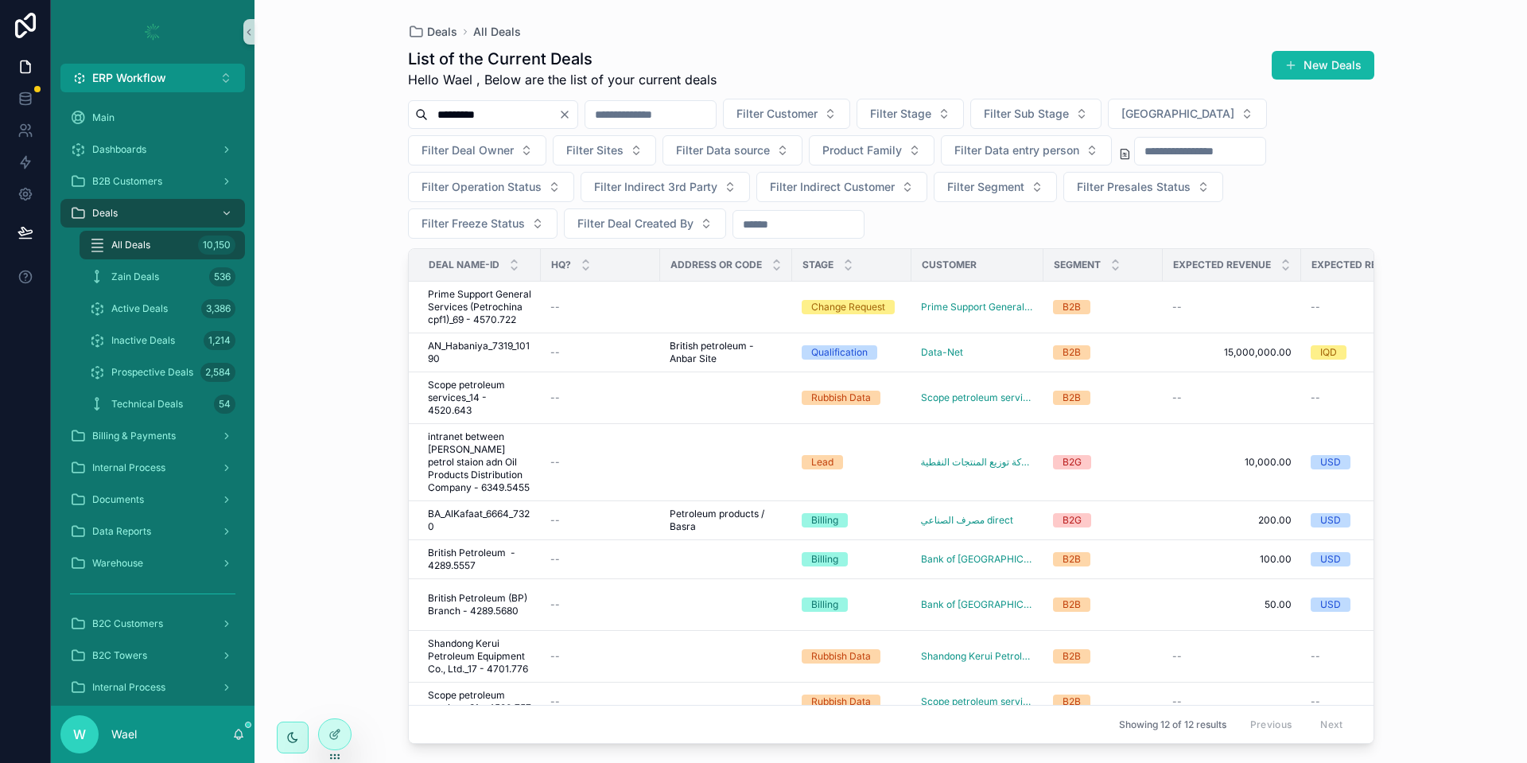
type input "**********"
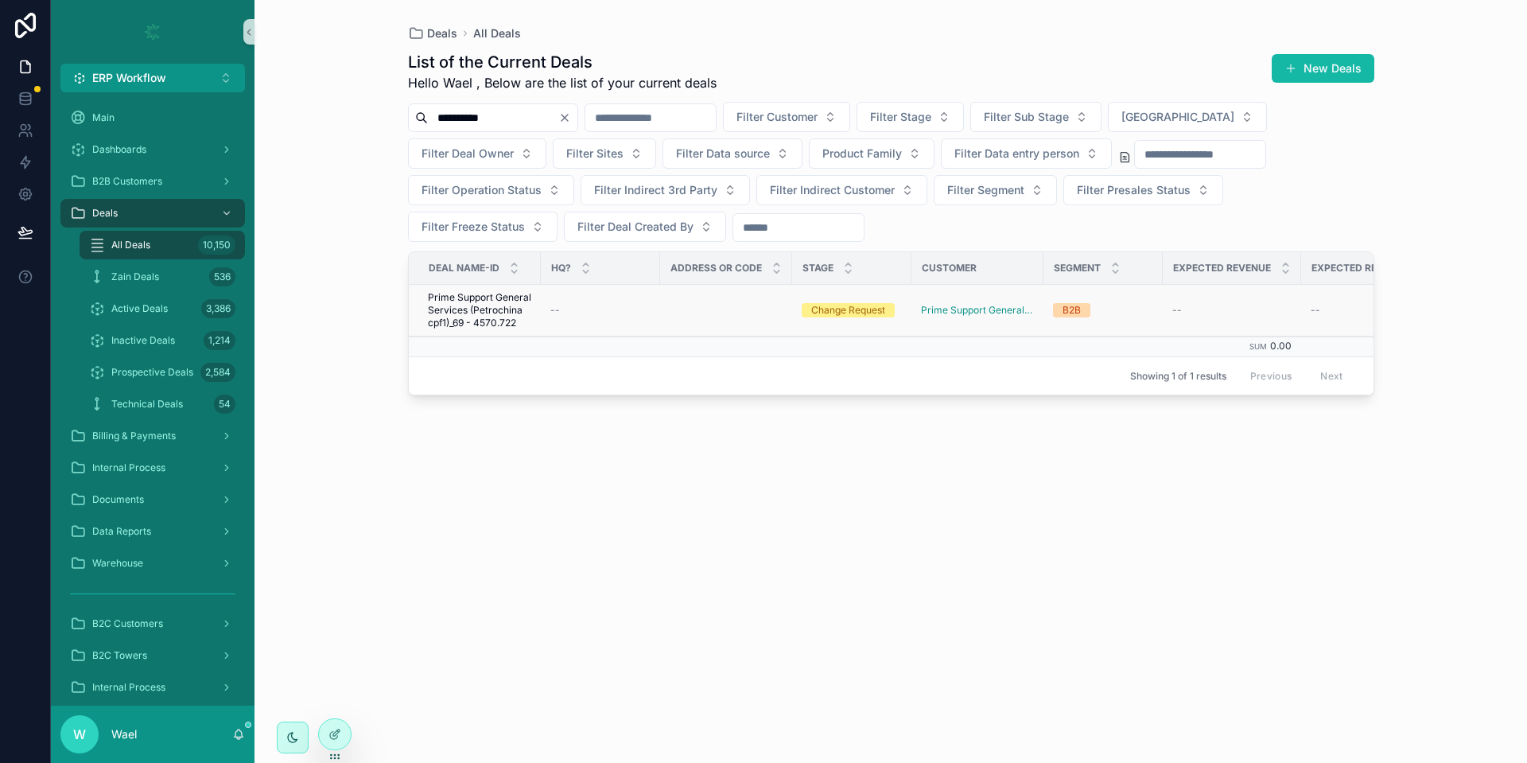
click at [497, 310] on span "Prime Support General Services (Petrochina cpf1)_69 - 4570.722" at bounding box center [479, 310] width 103 height 38
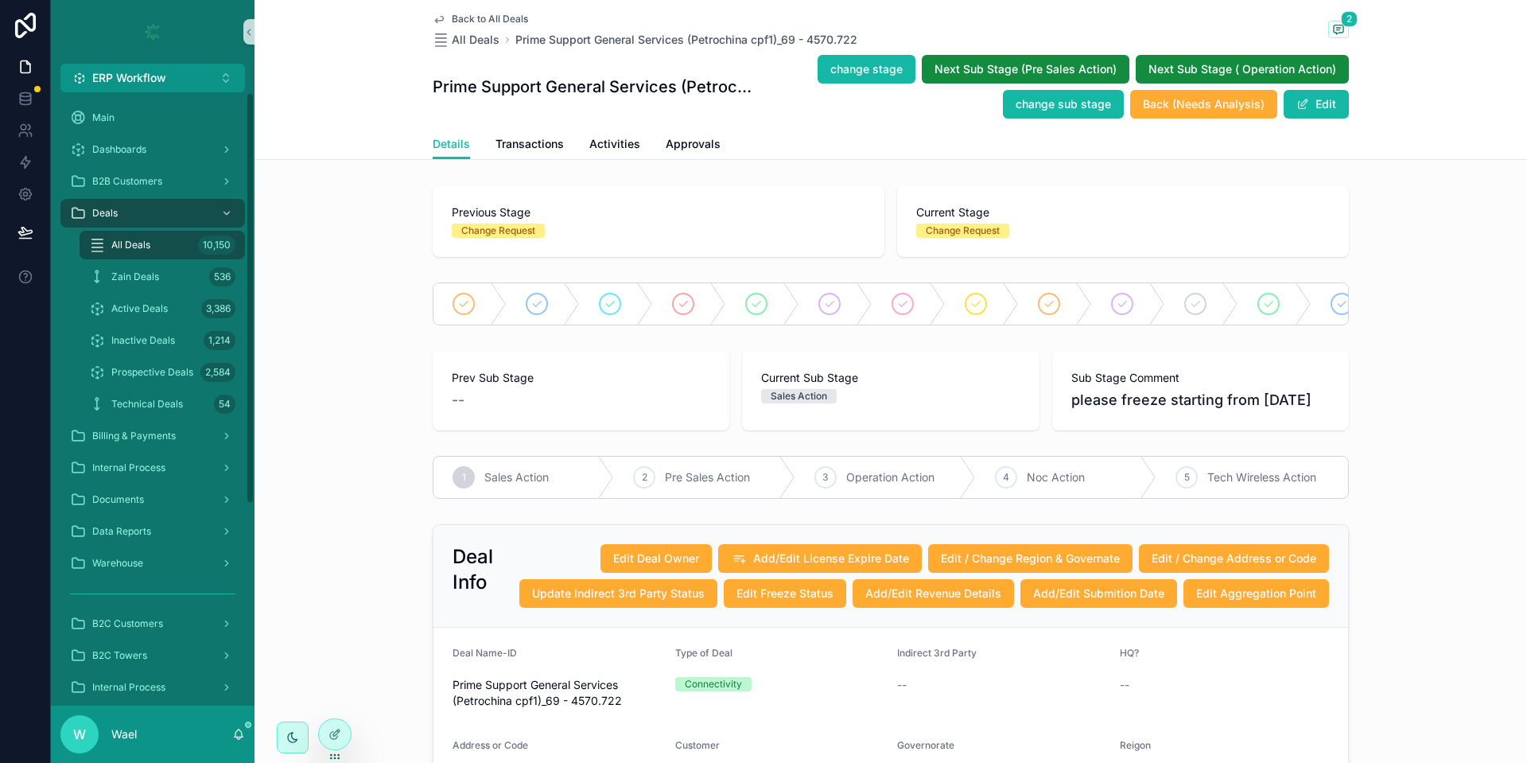
click at [143, 240] on span "All Deals" at bounding box center [130, 245] width 39 height 13
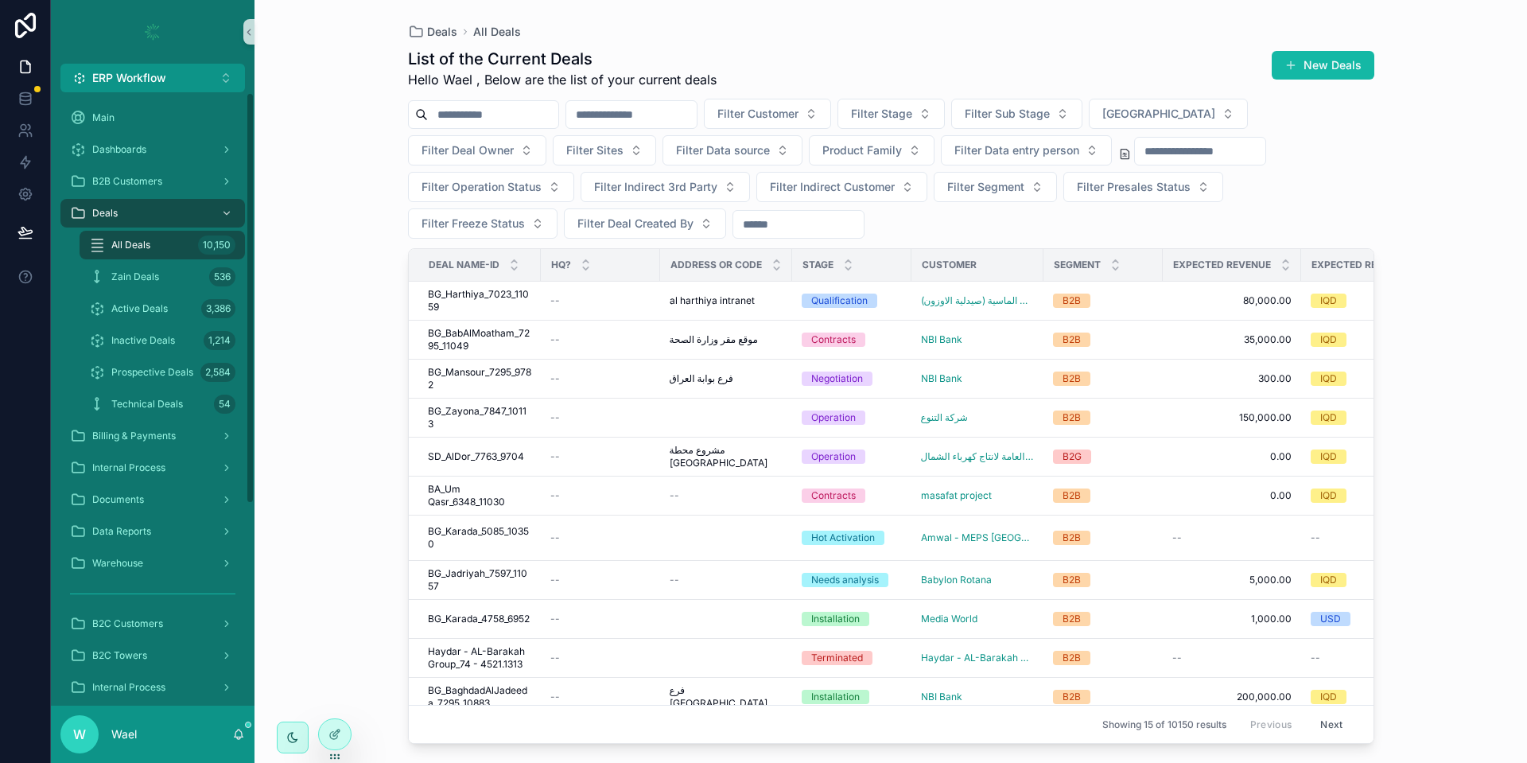
click at [146, 239] on span "All Deals" at bounding box center [130, 245] width 39 height 13
click at [798, 114] on span "Filter Customer" at bounding box center [757, 114] width 81 height 16
type input "*******"
click at [870, 205] on span "PetroChina International Iraq FZE Iraq Branch" at bounding box center [838, 204] width 159 height 16
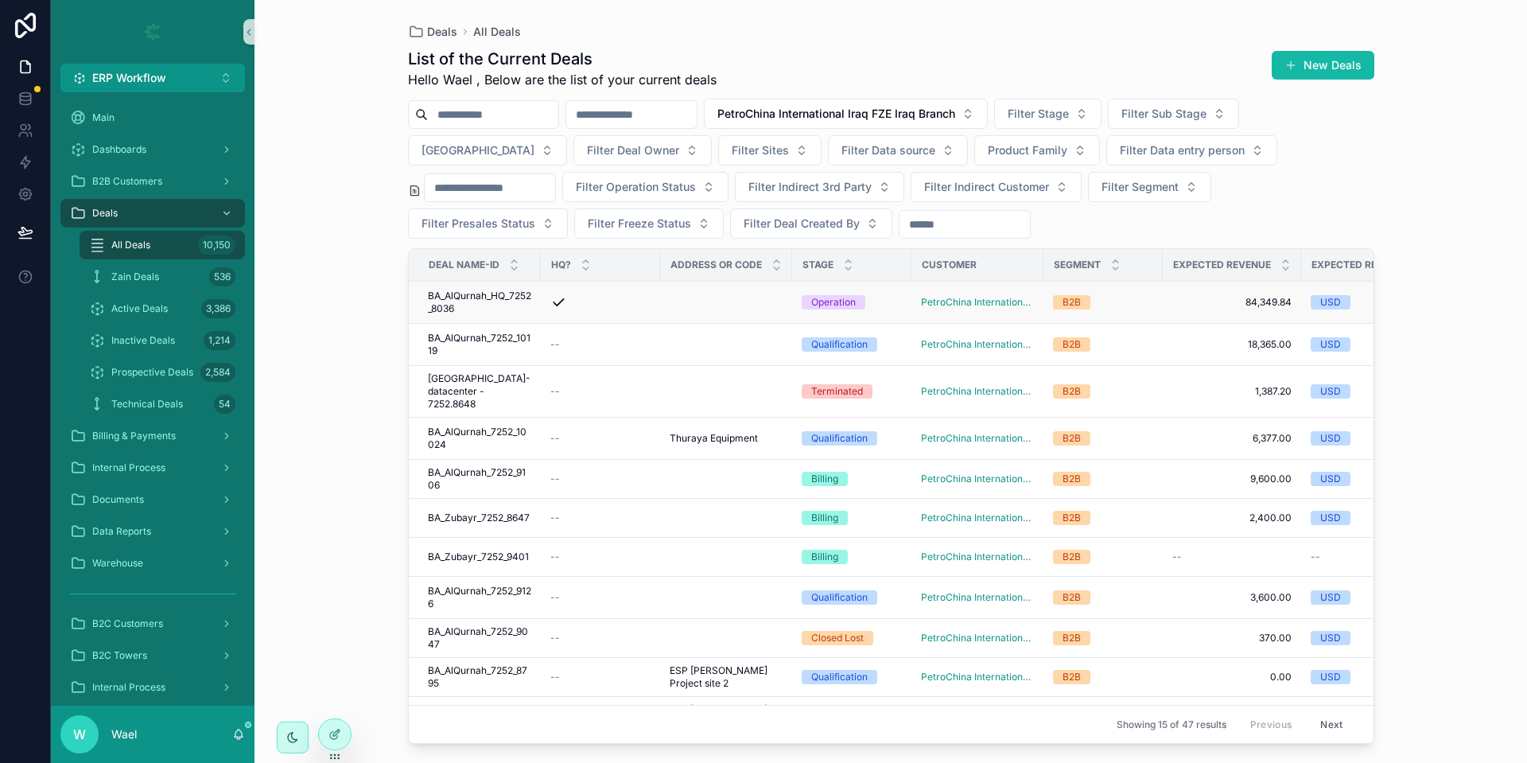
click at [493, 302] on span "BA_AlQurnah_HQ_7252_8036" at bounding box center [479, 301] width 103 height 25
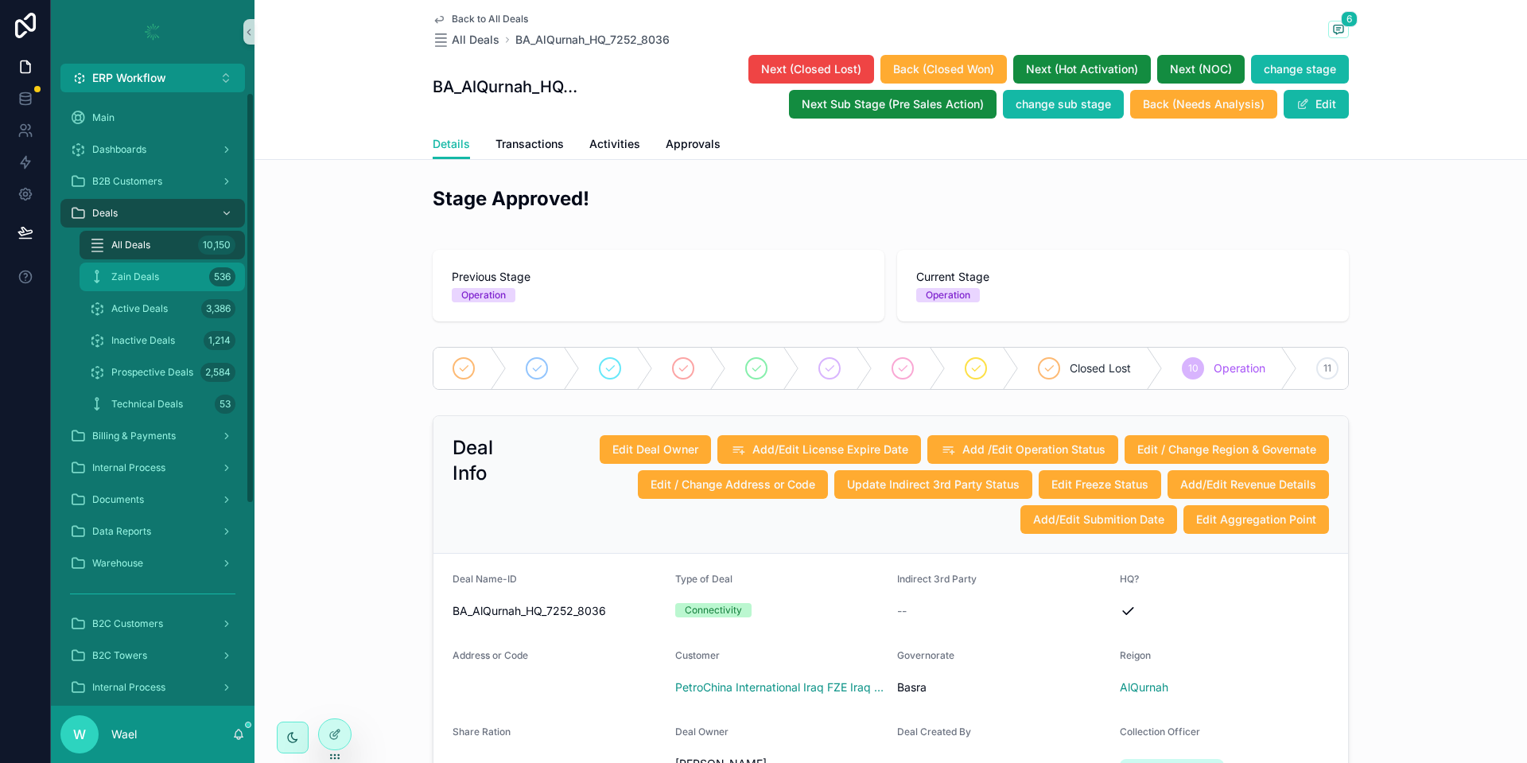
click at [143, 262] on link "Zain Deals 536" at bounding box center [162, 276] width 165 height 29
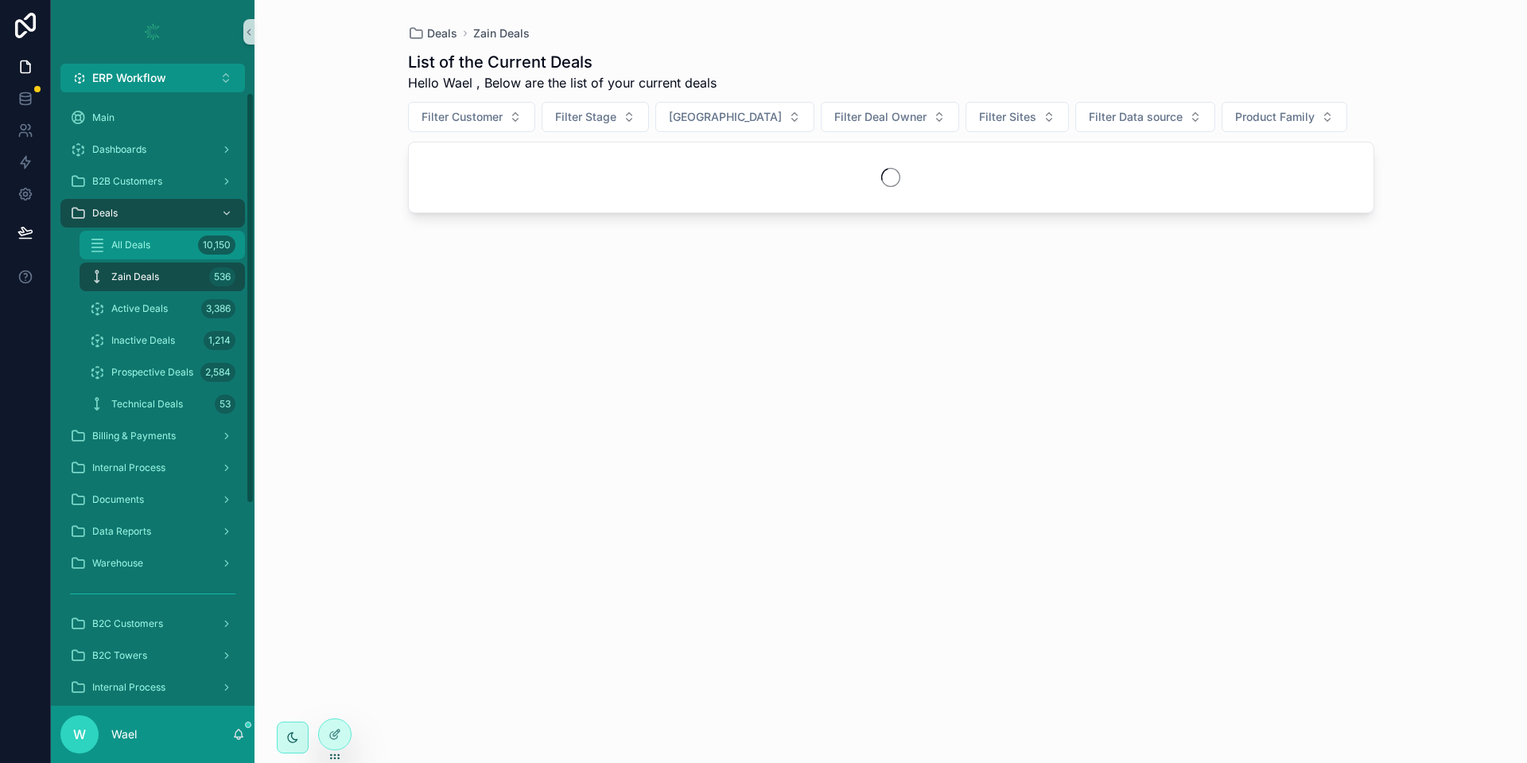
click at [144, 249] on span "All Deals" at bounding box center [130, 245] width 39 height 13
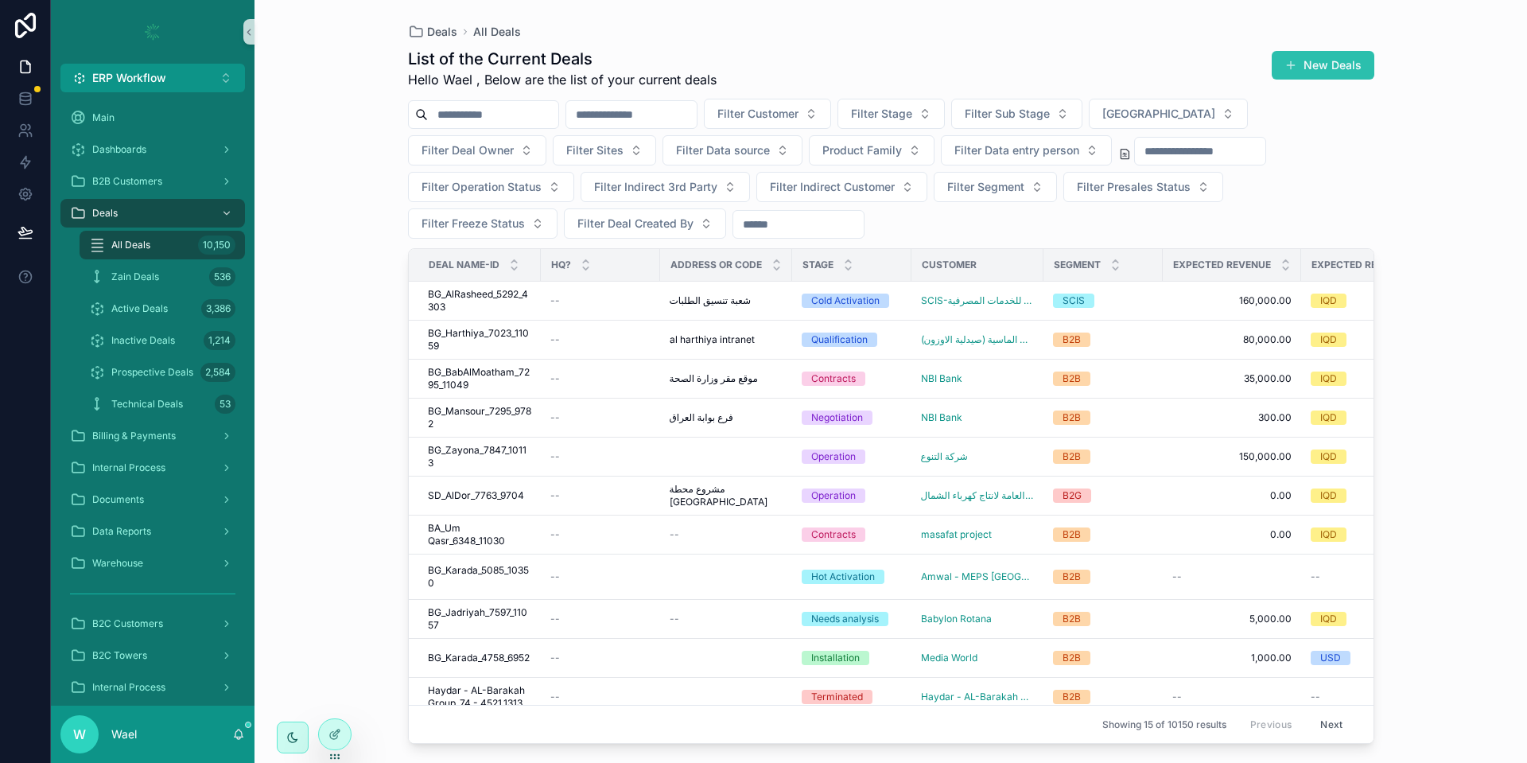
click at [1282, 69] on button "New Deals" at bounding box center [1323, 65] width 103 height 29
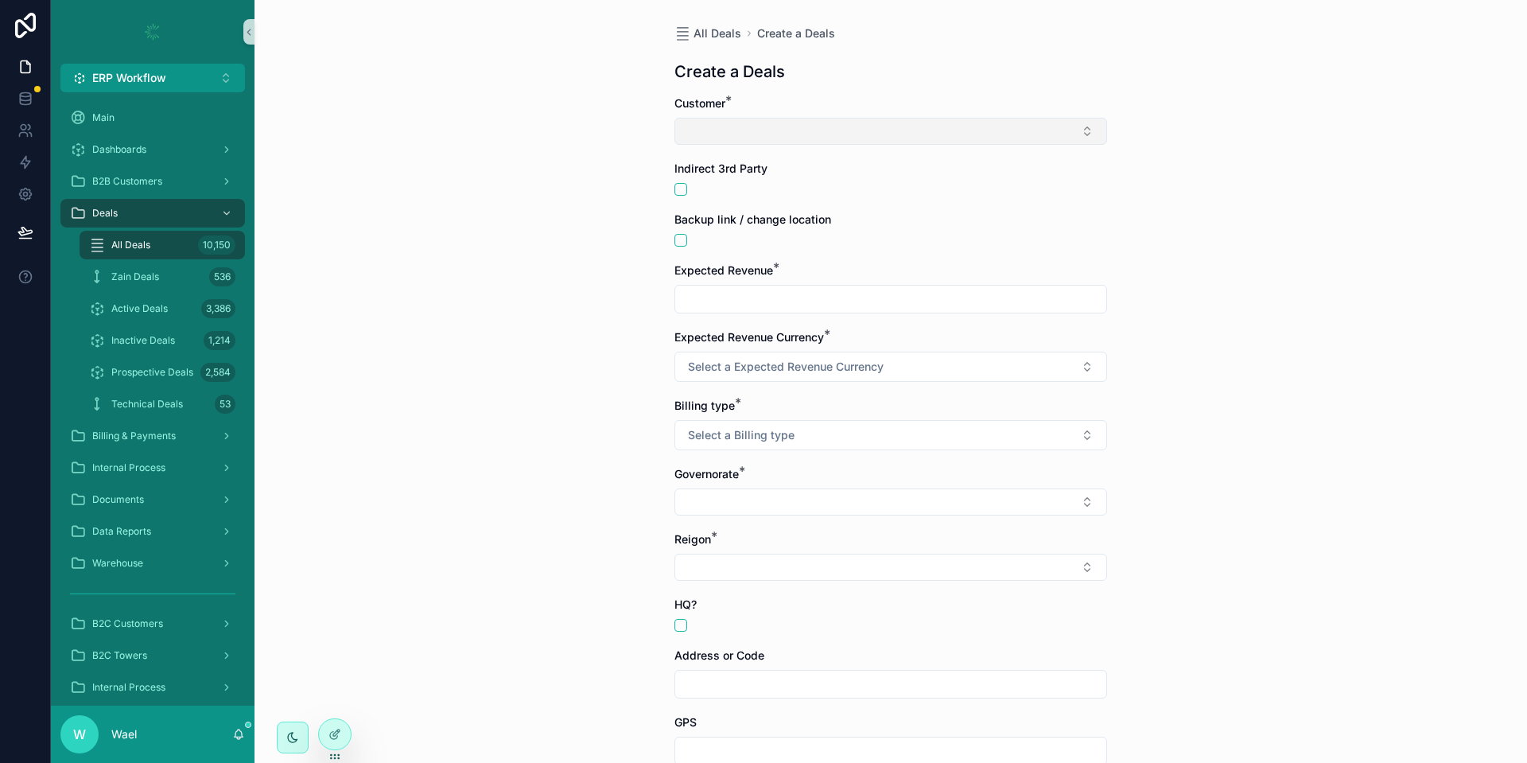
click at [900, 126] on button "Select Button" at bounding box center [890, 131] width 433 height 27
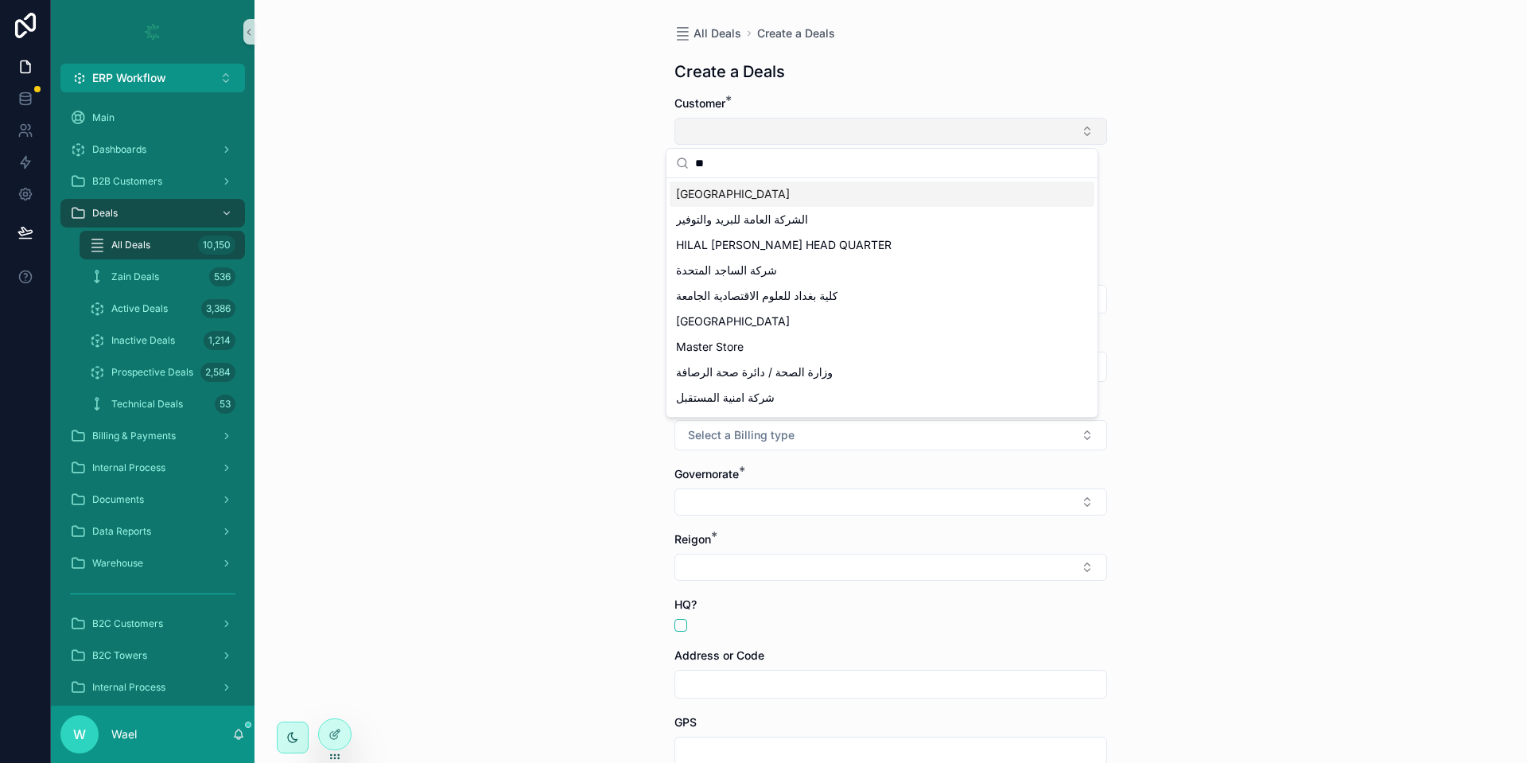
type input "*"
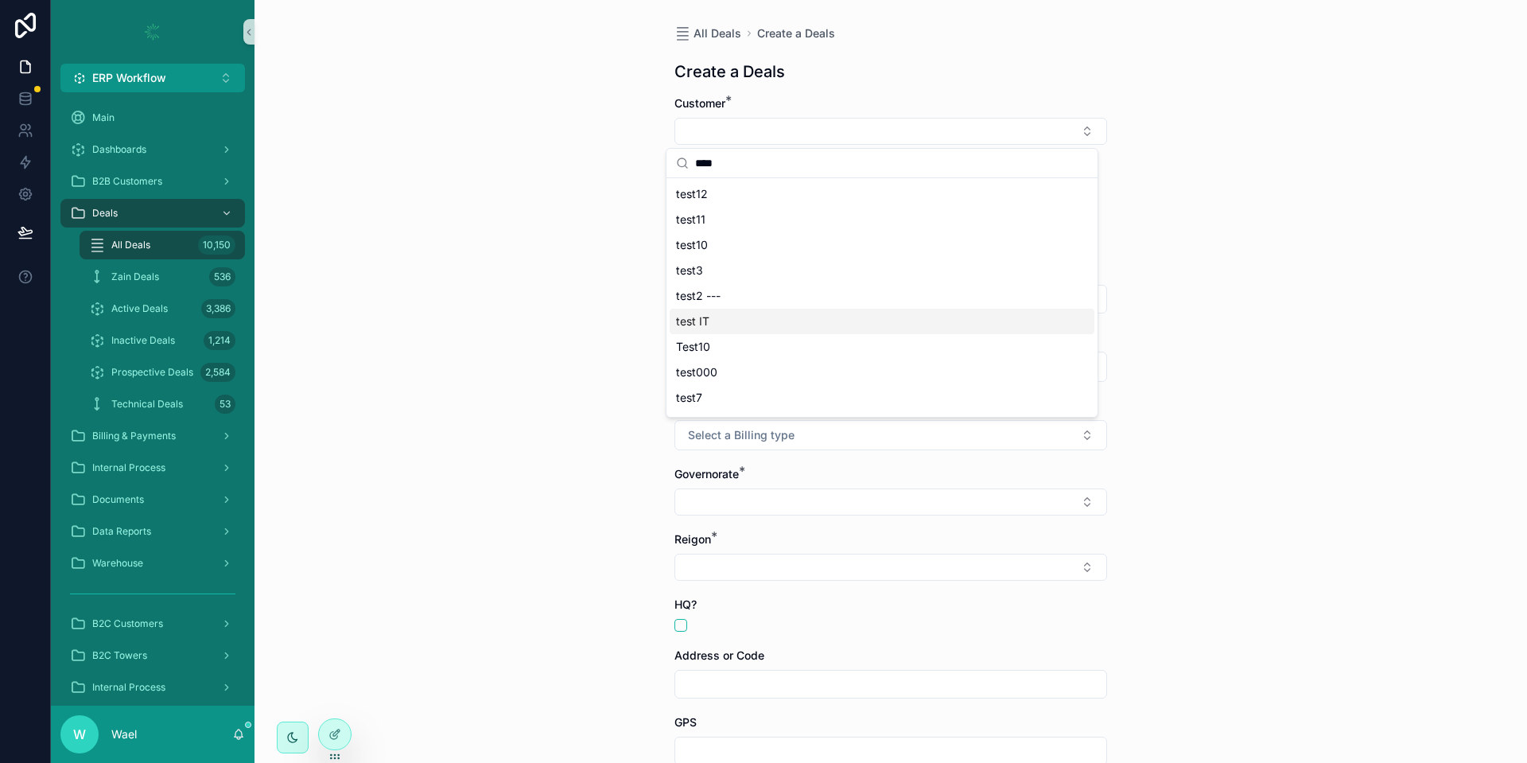
scroll to position [124, 0]
type input "****"
click at [733, 351] on span "Commercial Test" at bounding box center [719, 350] width 87 height 16
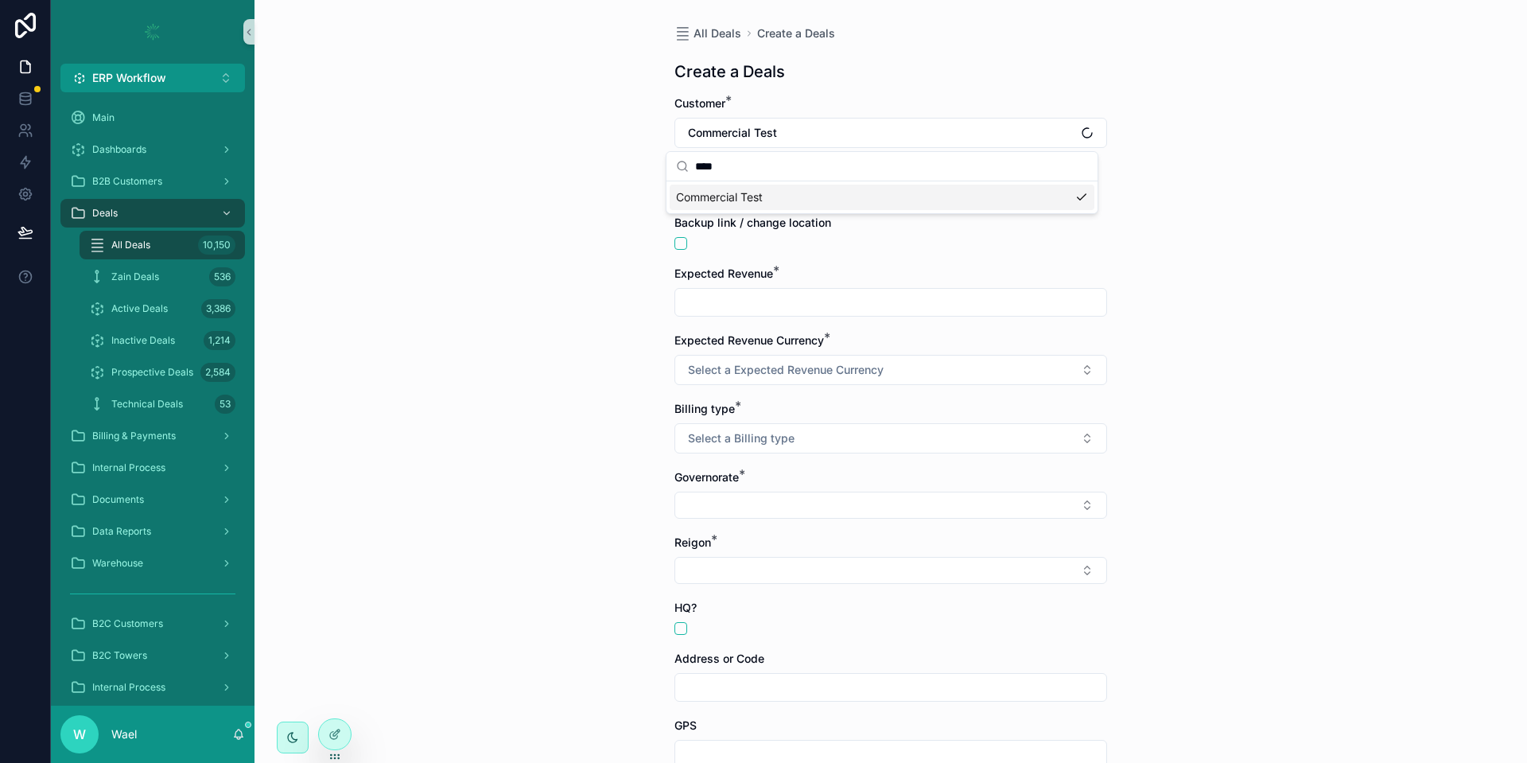
scroll to position [0, 0]
click at [200, 233] on div "10,150" at bounding box center [216, 244] width 37 height 25
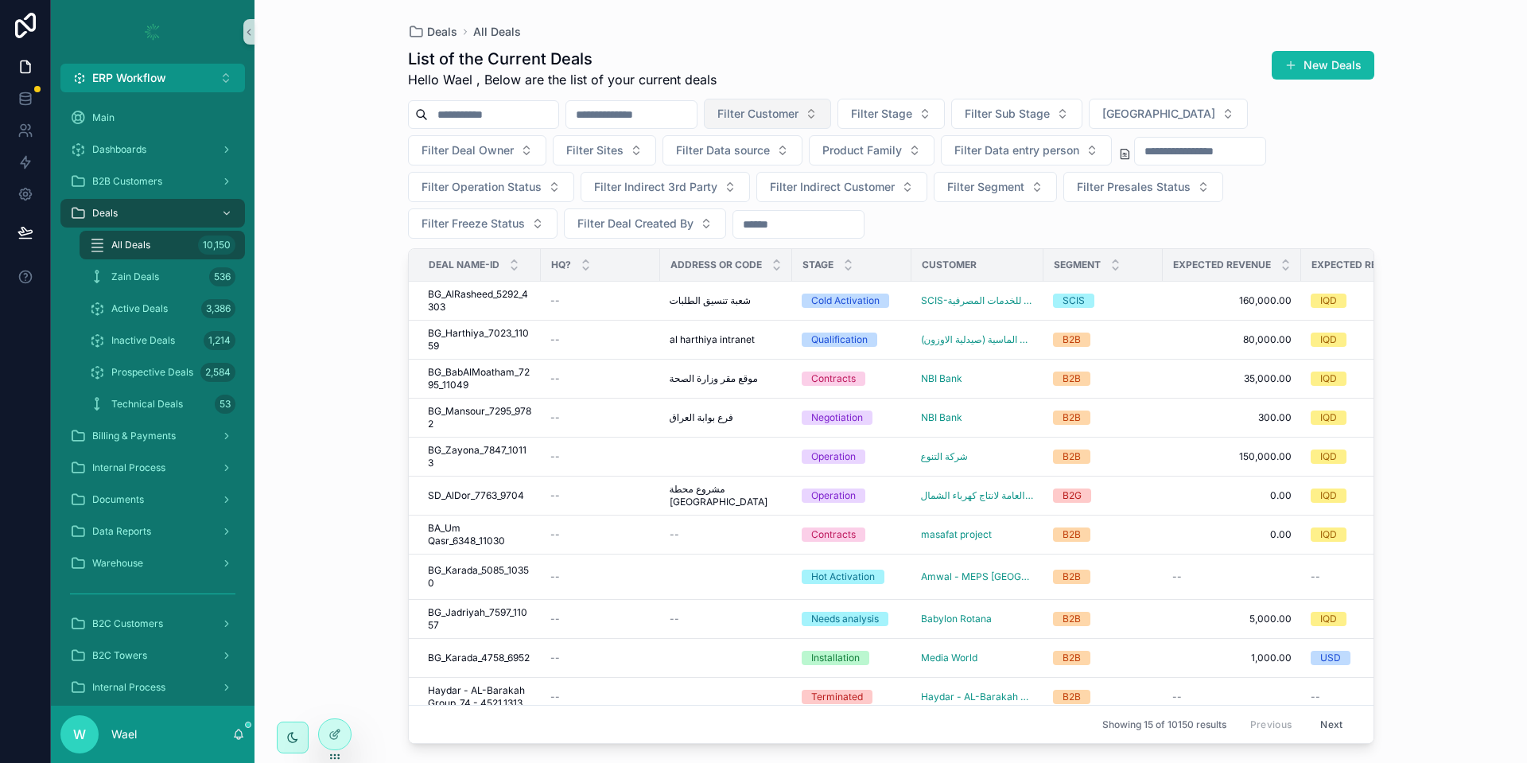
click at [798, 111] on span "Filter Customer" at bounding box center [757, 114] width 81 height 16
type input "*******"
click at [848, 205] on span "PetroChina International Iraq FZE Iraq Branch" at bounding box center [838, 204] width 159 height 16
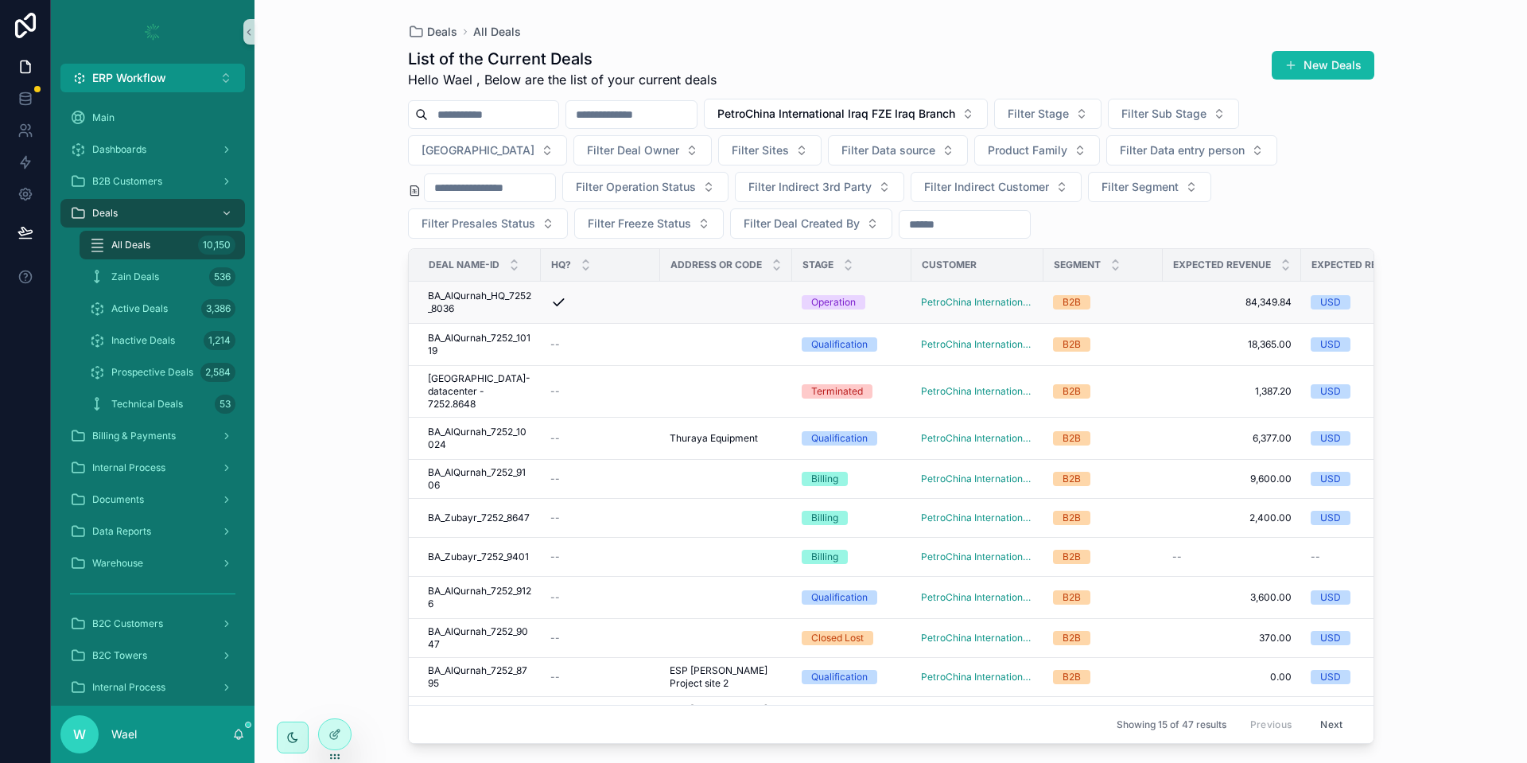
click at [500, 305] on span "BA_AlQurnah_HQ_7252_8036" at bounding box center [479, 301] width 103 height 25
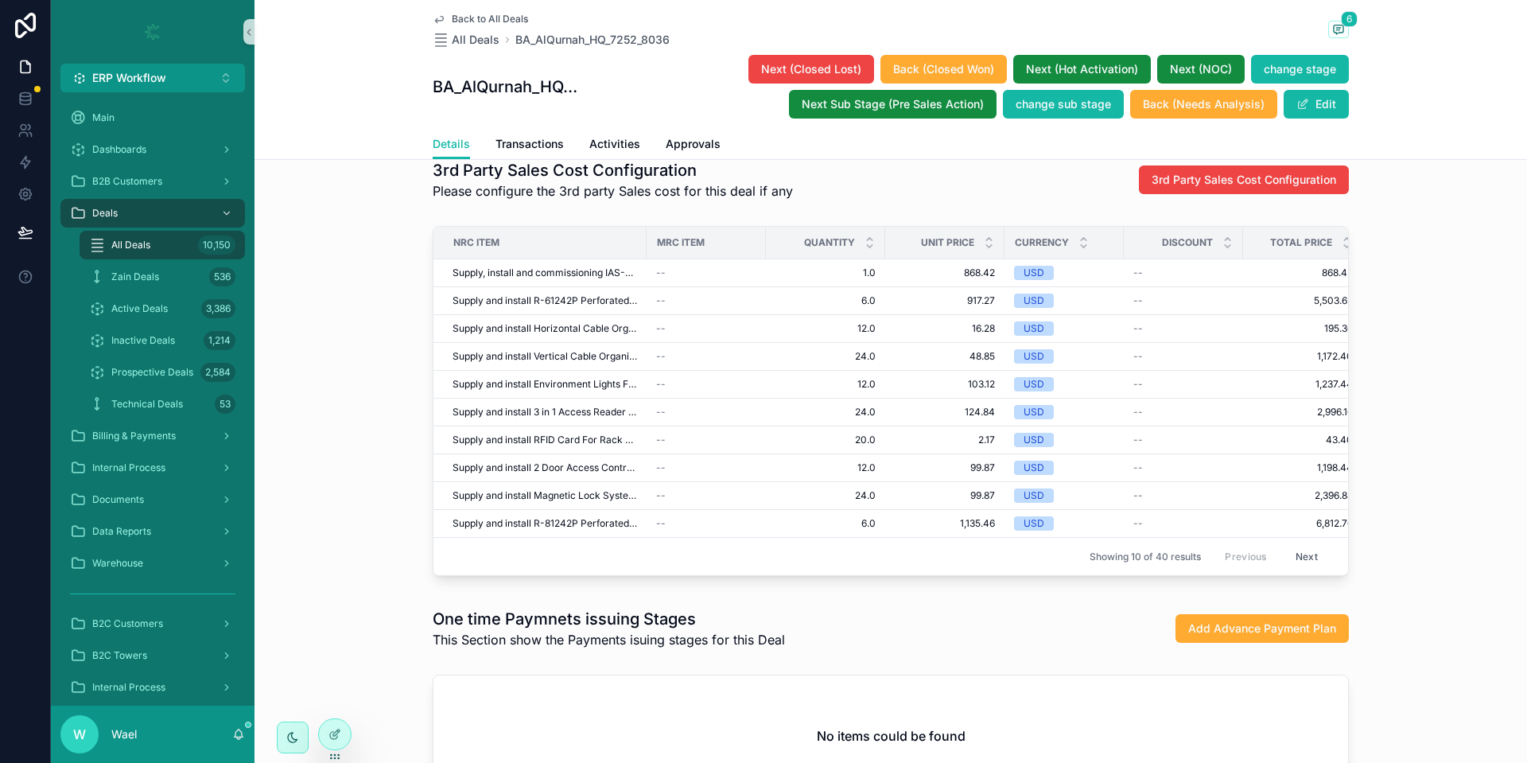
scroll to position [2683, 0]
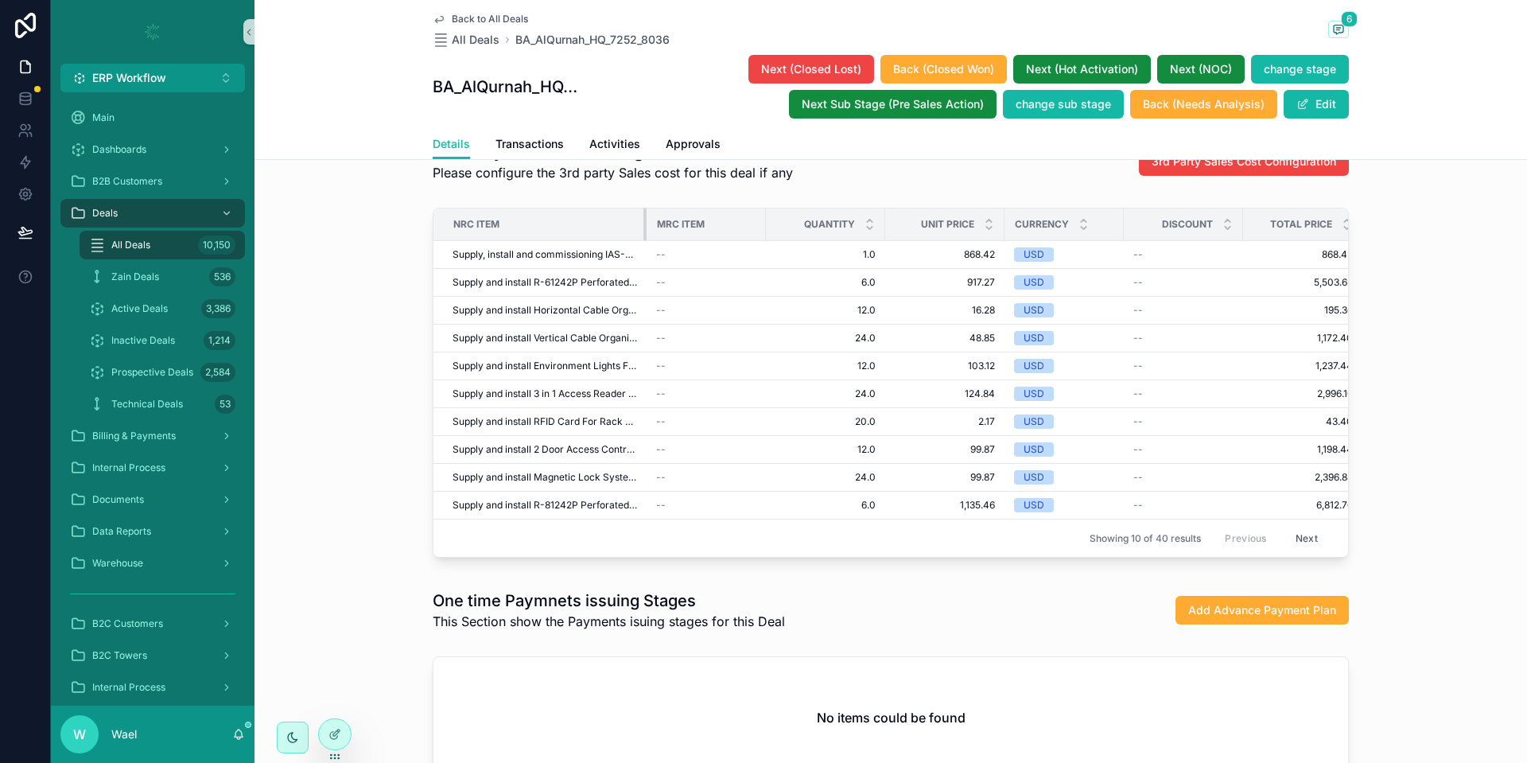
click at [636, 241] on tr "NRC Item MRC Item Quantity Unit Price Currency Discount Total Price Recurring T…" at bounding box center [1345, 224] width 1825 height 33
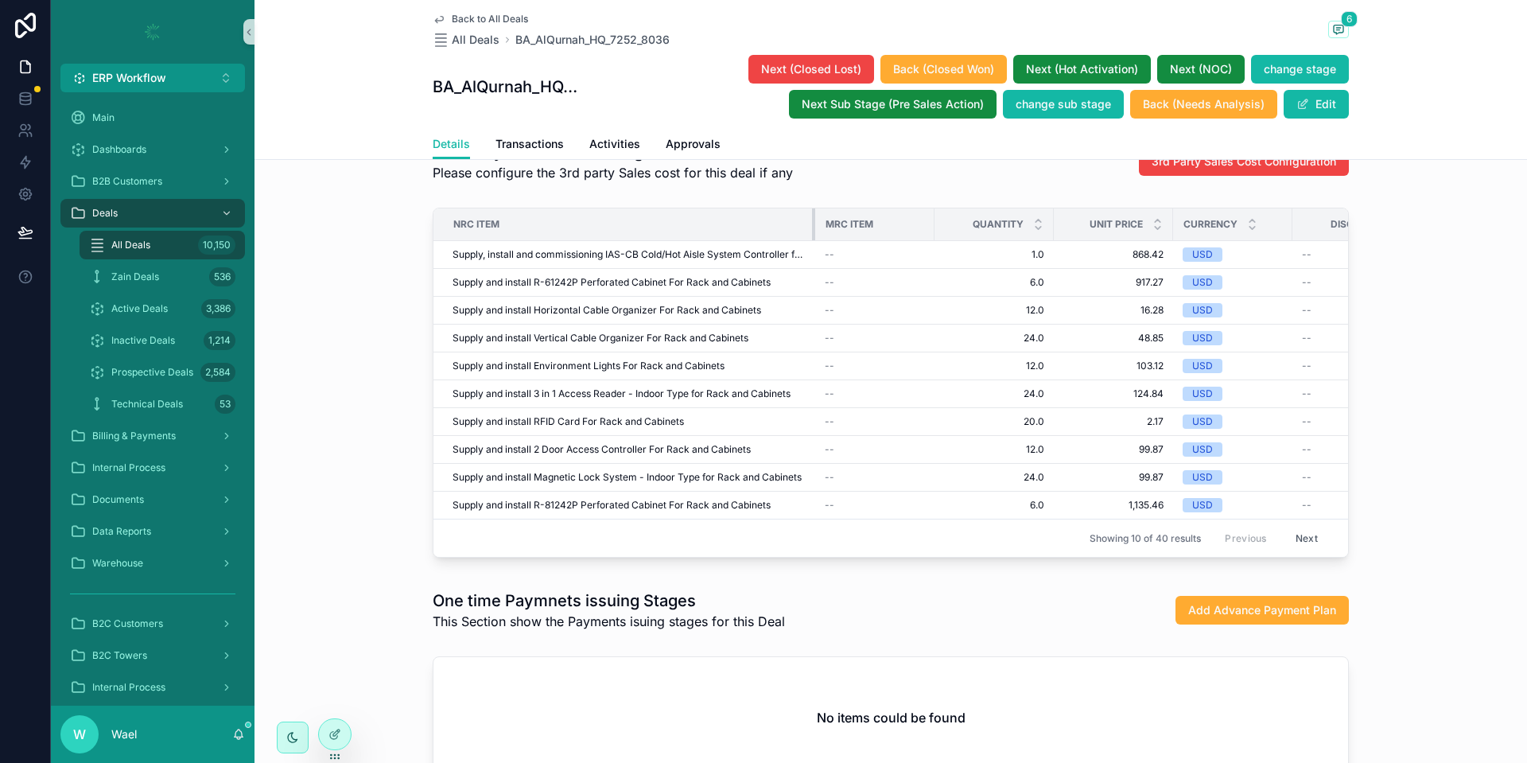
drag, startPoint x: 636, startPoint y: 241, endPoint x: 818, endPoint y: 239, distance: 181.3
click at [818, 239] on tr "NRC Item MRC Item Quantity Unit Price Currency Discount Total Price Recurring T…" at bounding box center [1430, 224] width 1994 height 33
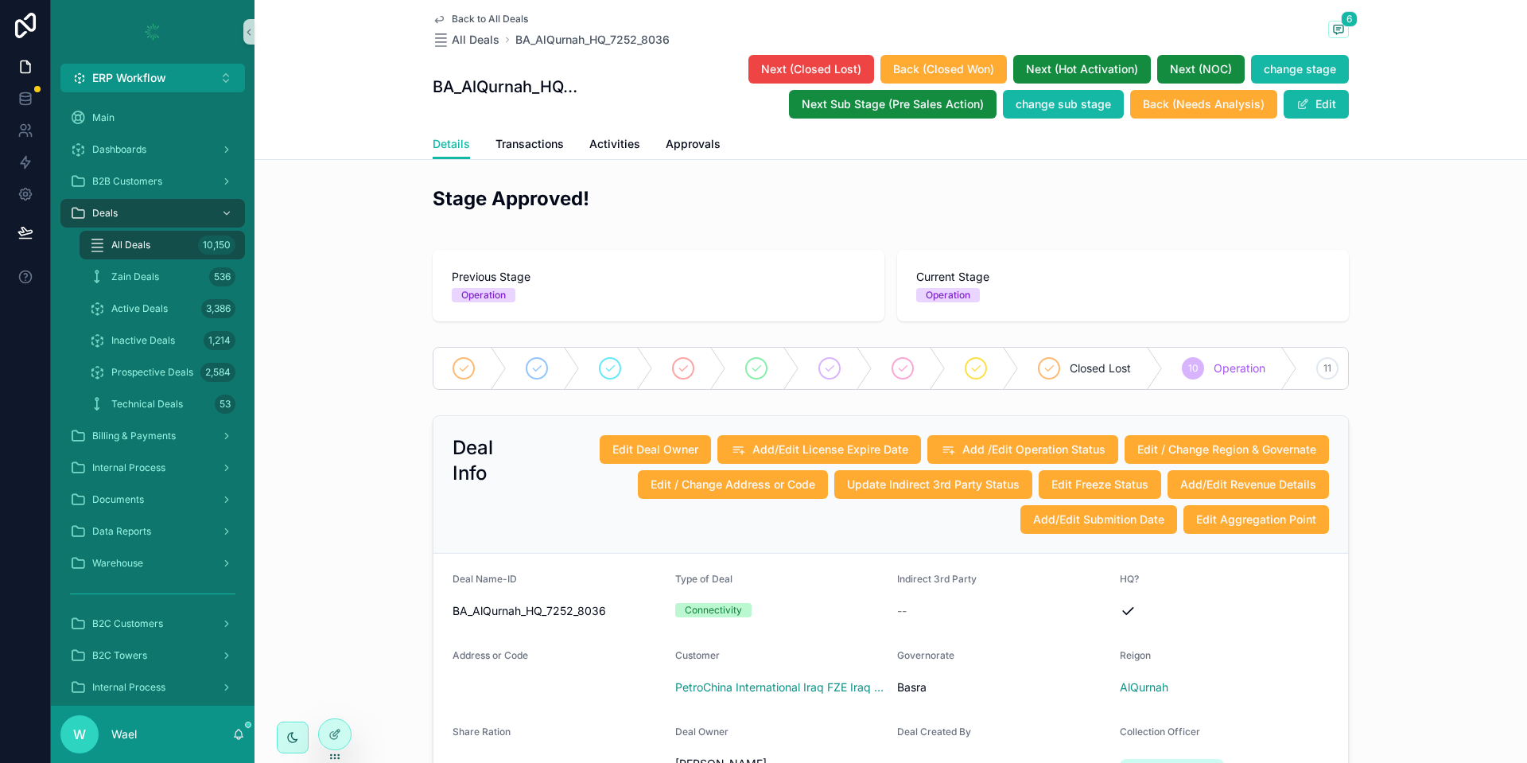
scroll to position [23, 0]
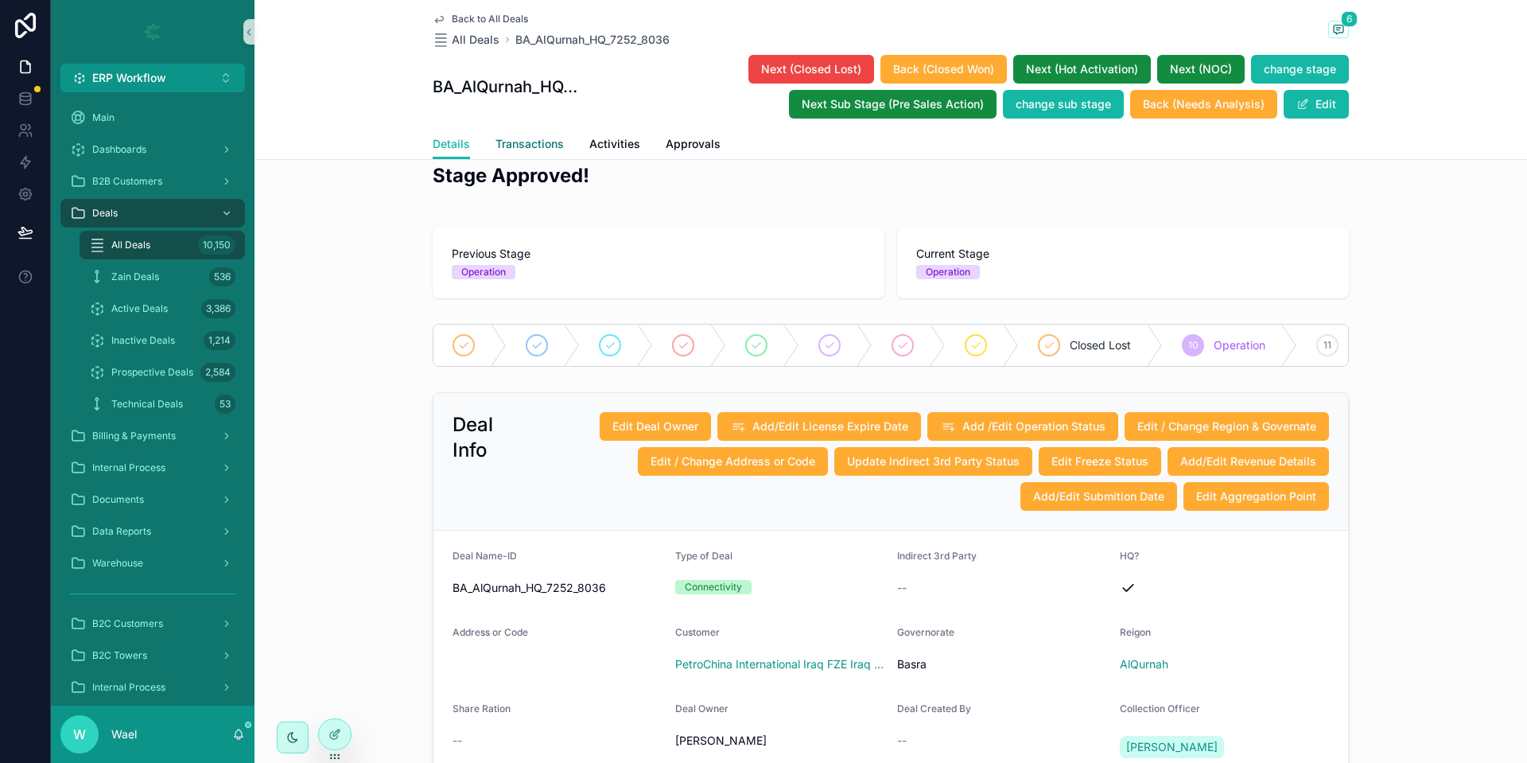
click at [526, 157] on link "Transactions" at bounding box center [529, 146] width 68 height 32
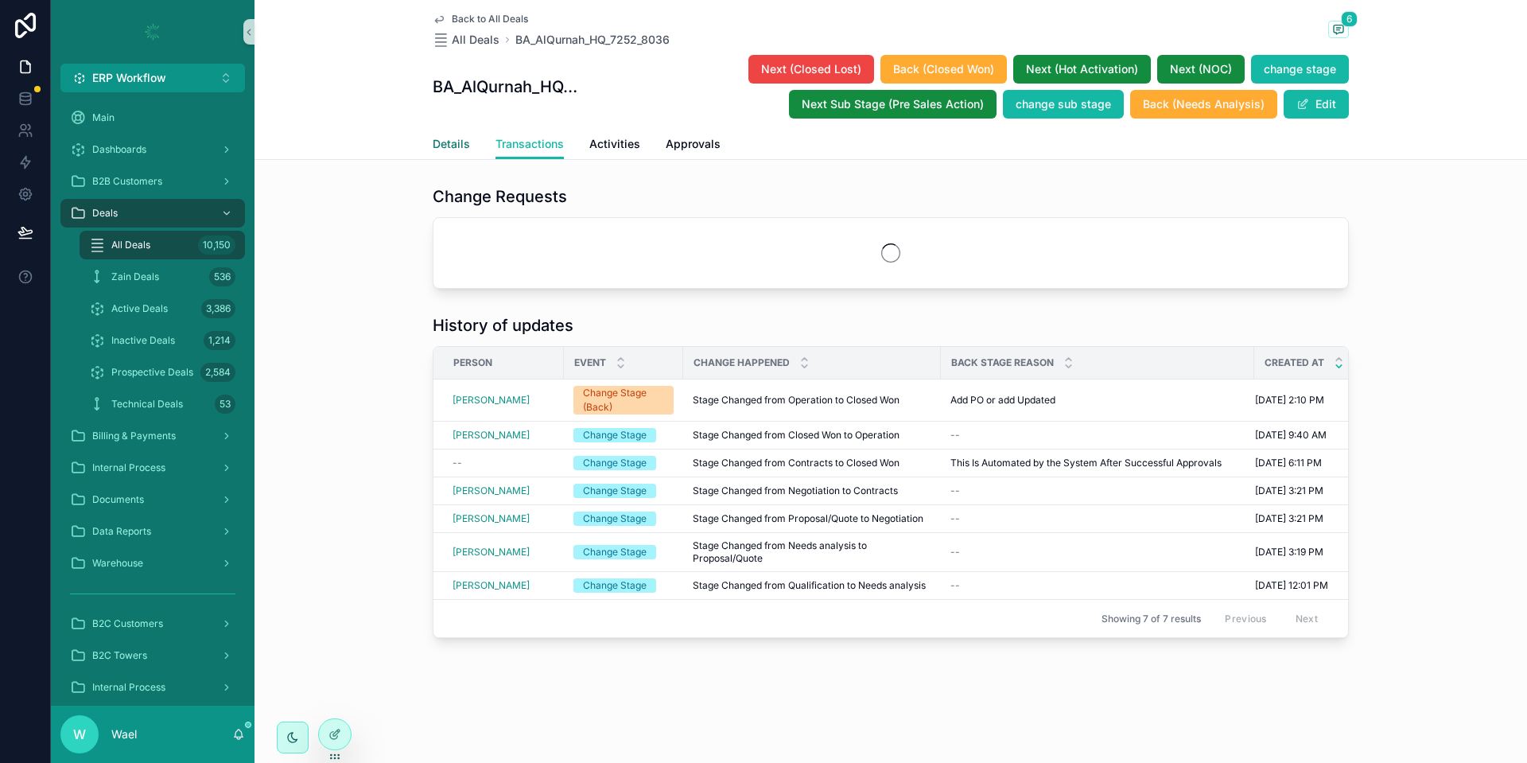
click at [448, 152] on link "Details" at bounding box center [451, 146] width 37 height 32
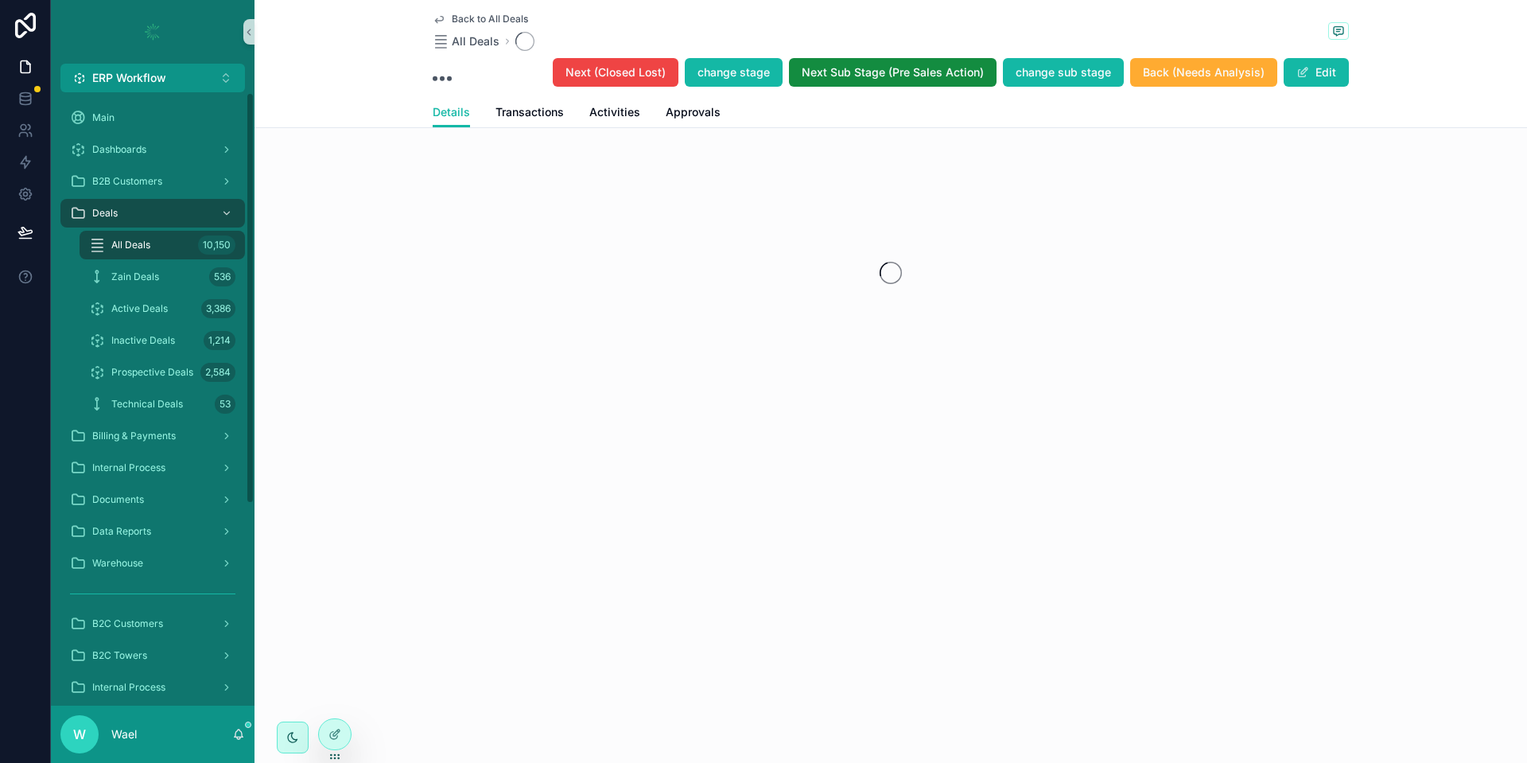
click at [158, 253] on div "All Deals 10,150" at bounding box center [162, 244] width 146 height 25
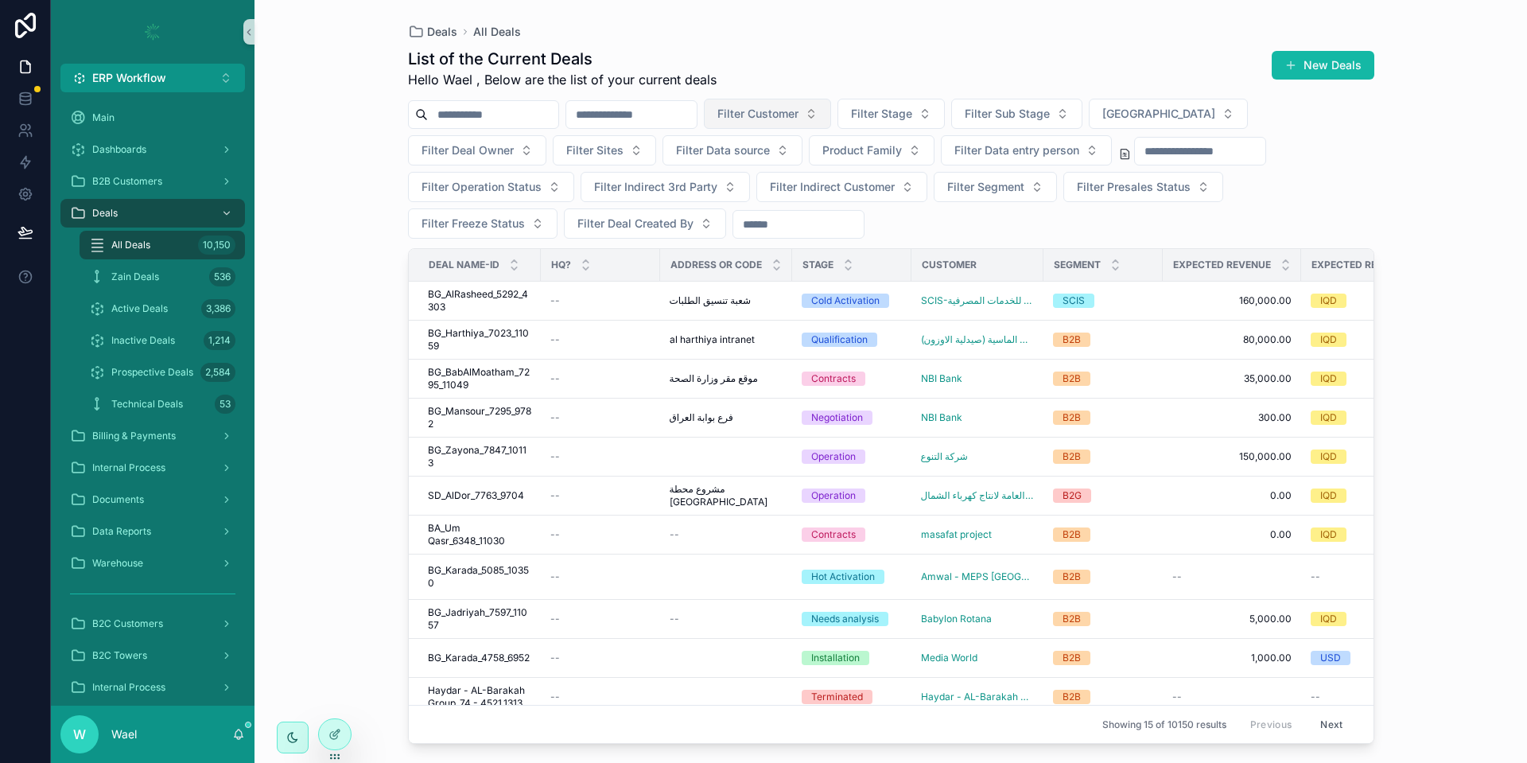
click at [828, 99] on button "Filter Customer" at bounding box center [767, 114] width 127 height 30
type input "*******"
click at [838, 199] on span "PetroChina International Iraq FZE Iraq Branch" at bounding box center [838, 204] width 159 height 16
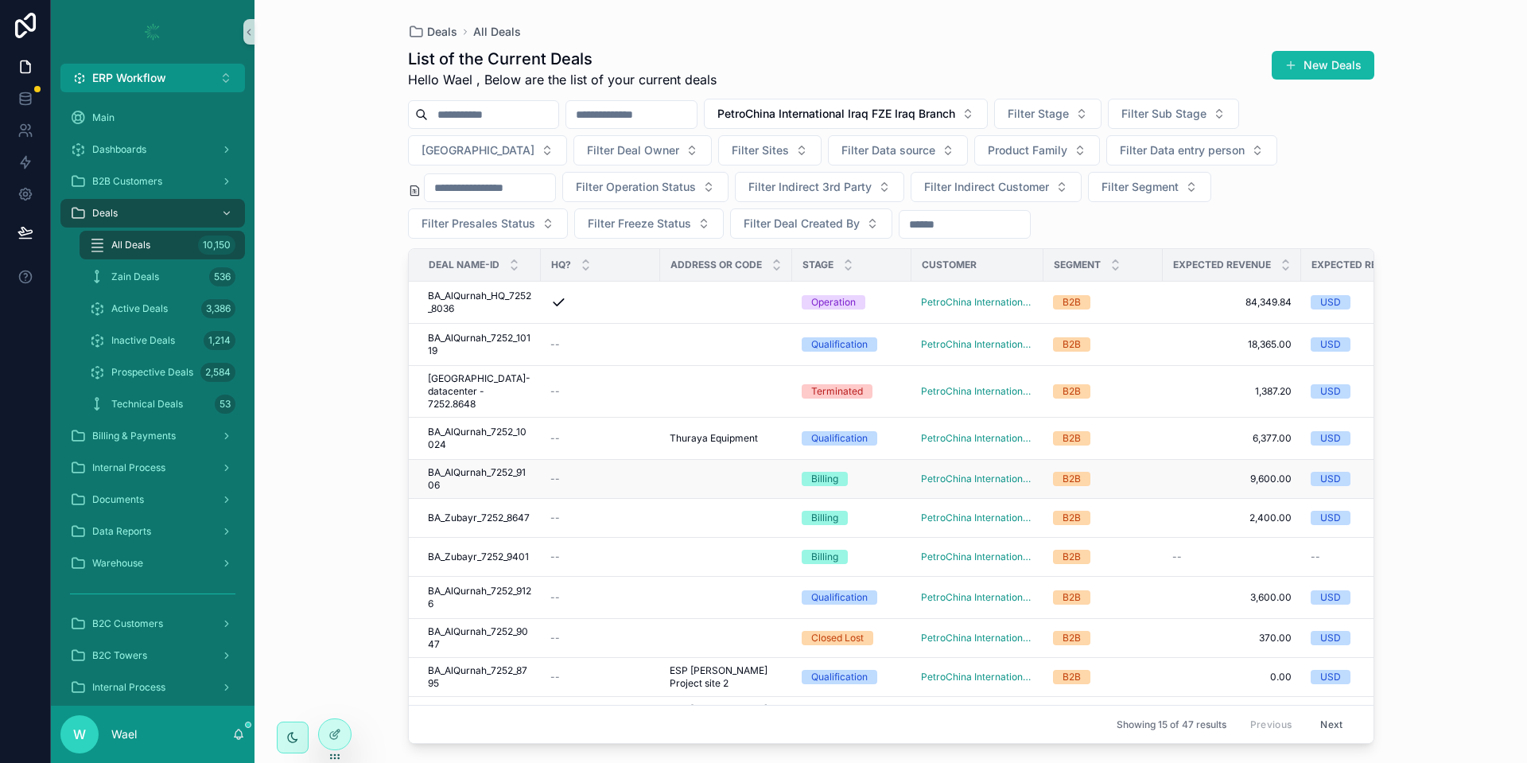
click at [507, 466] on span "BA_AlQurnah_7252_9106" at bounding box center [479, 478] width 103 height 25
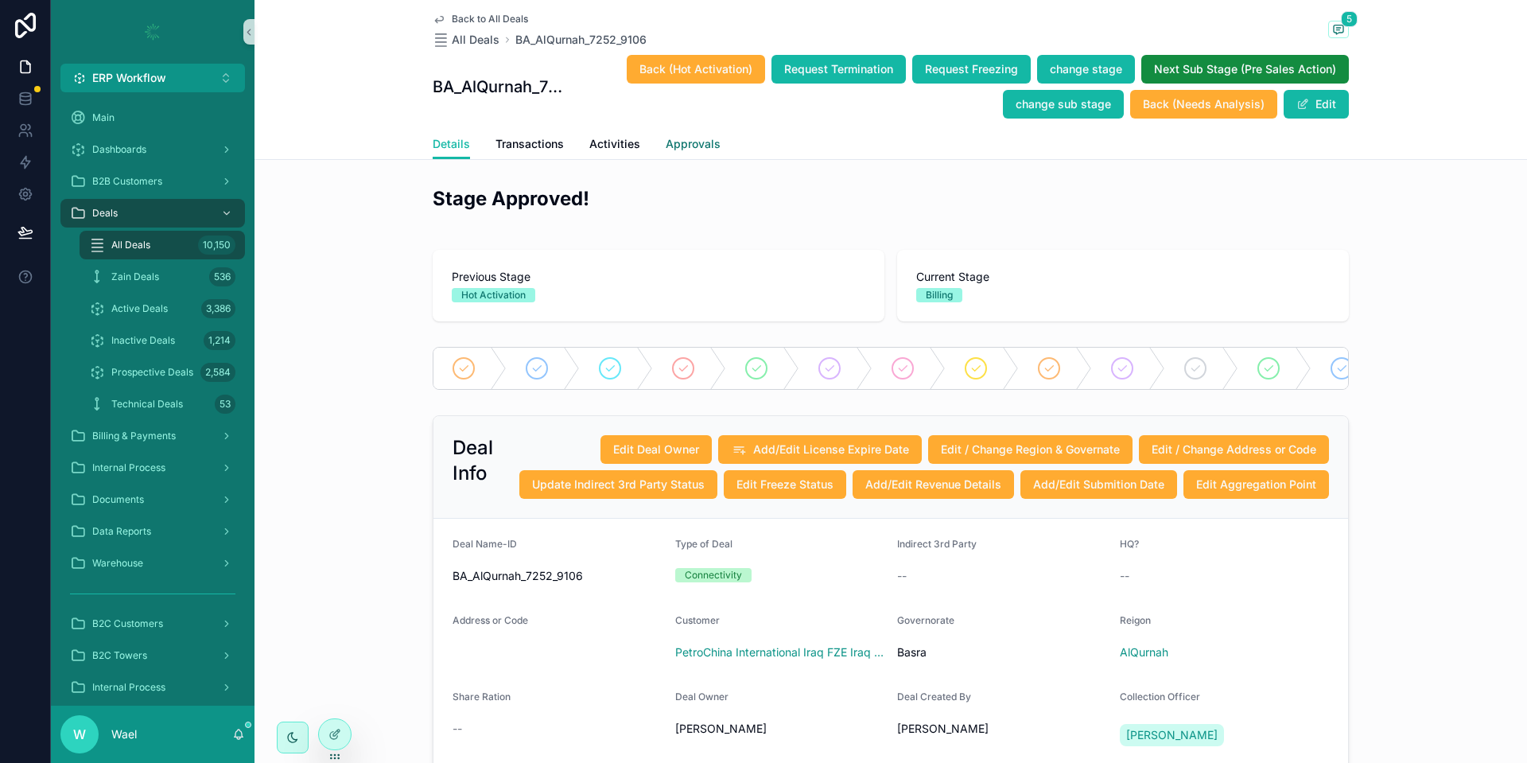
click at [683, 141] on span "Approvals" at bounding box center [693, 144] width 55 height 16
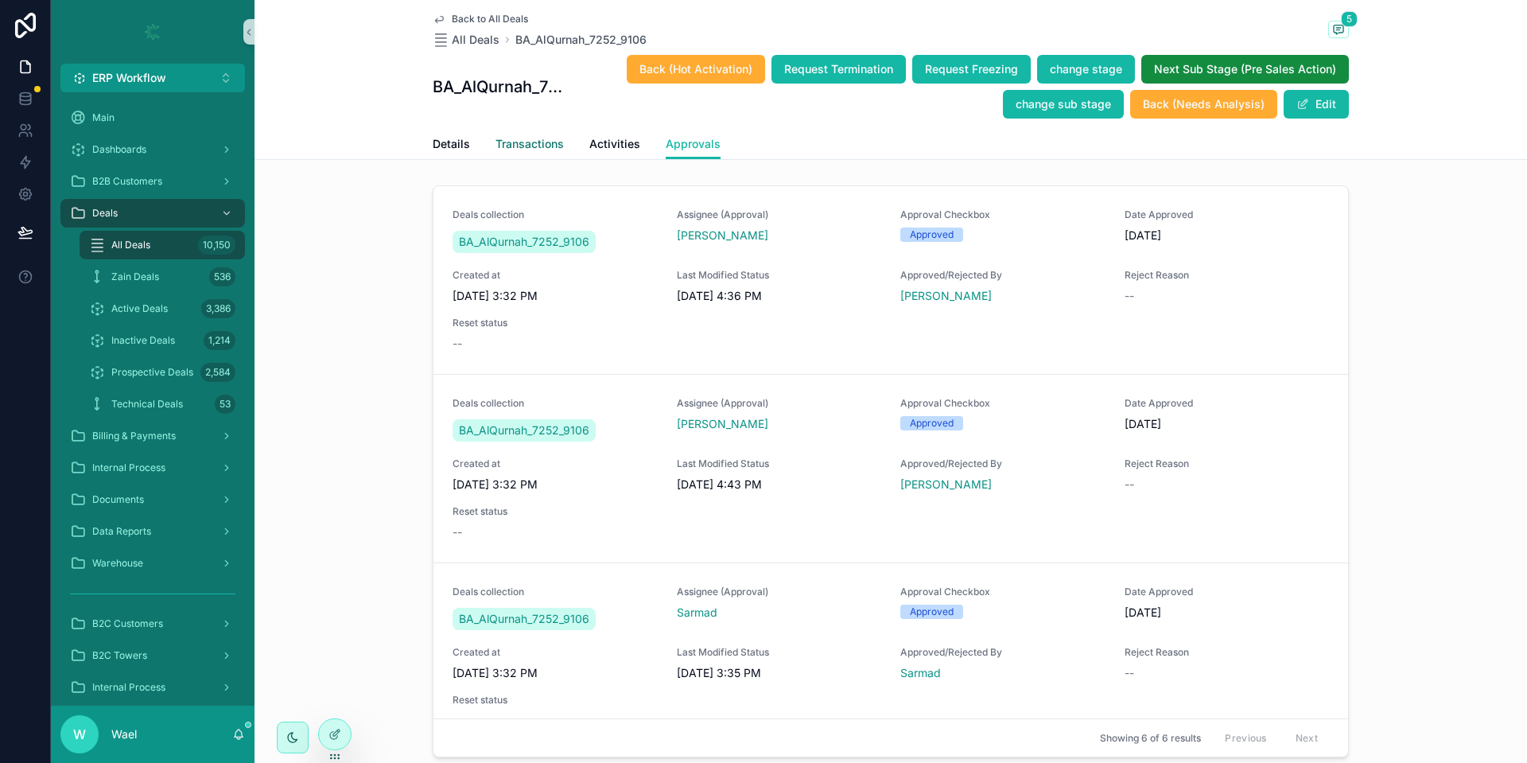
click at [495, 146] on span "Transactions" at bounding box center [529, 144] width 68 height 16
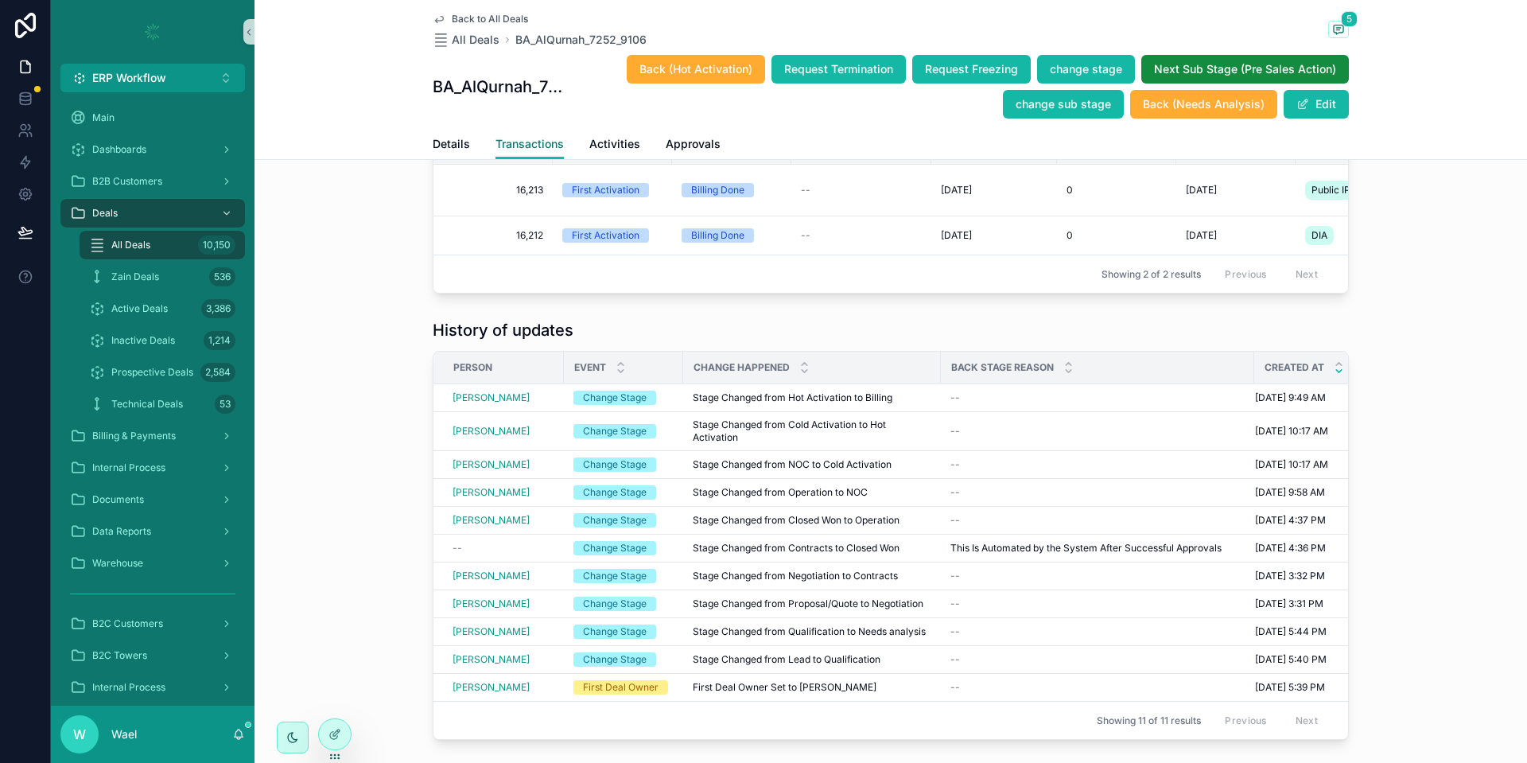
scroll to position [90, 0]
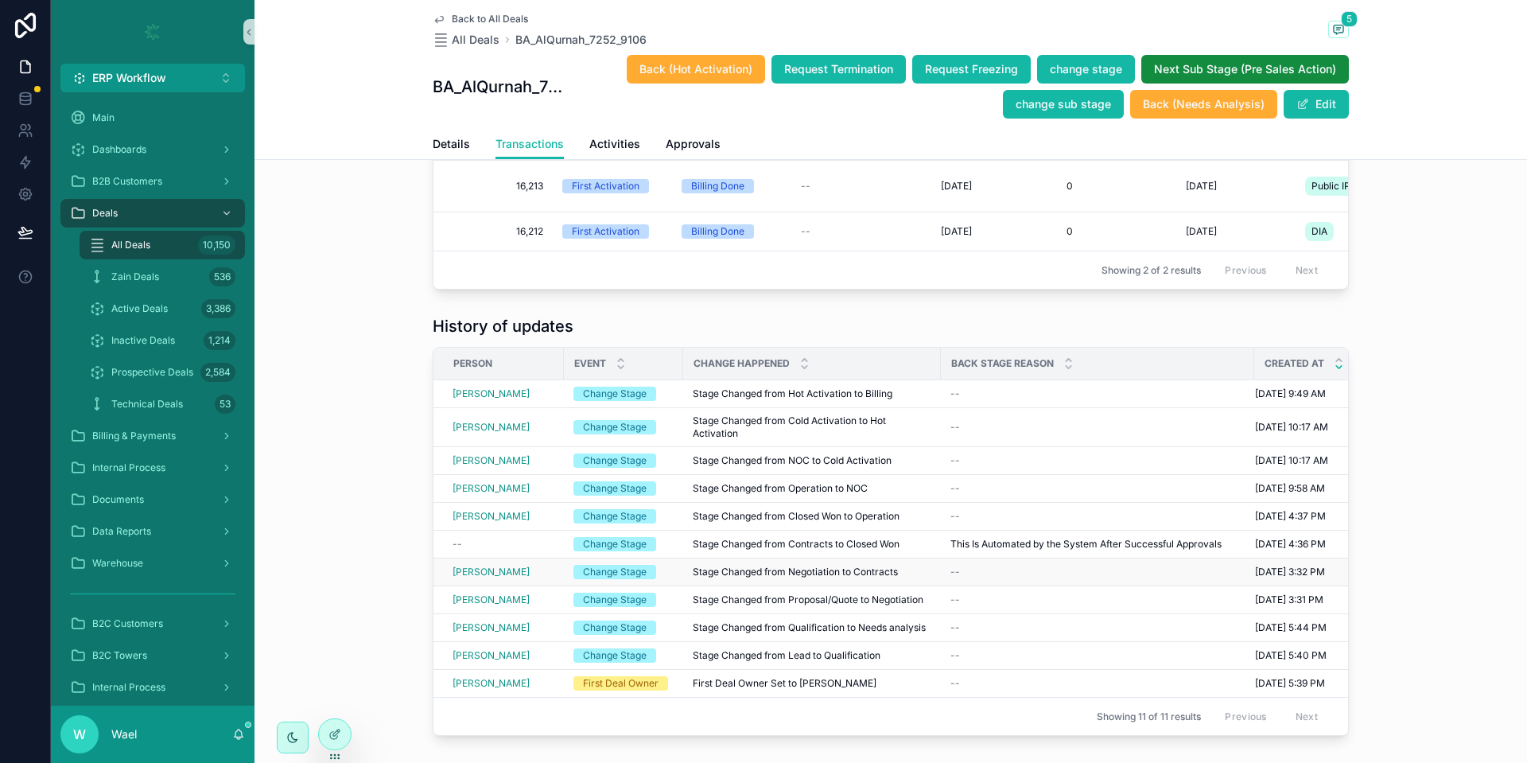
click at [778, 578] on span "Stage Changed from Negotiation to Contracts" at bounding box center [795, 571] width 205 height 13
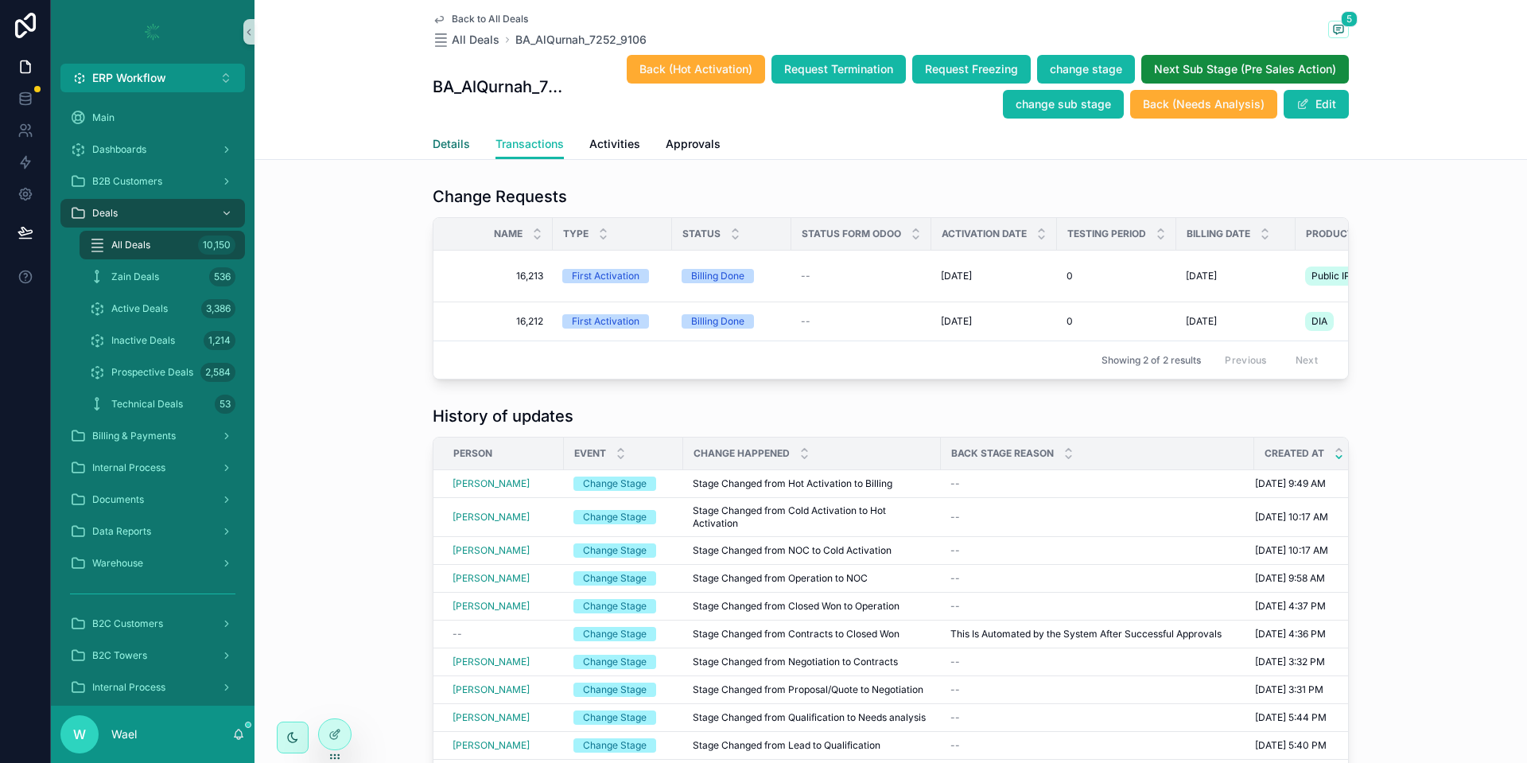
click at [433, 134] on link "Details" at bounding box center [451, 146] width 37 height 32
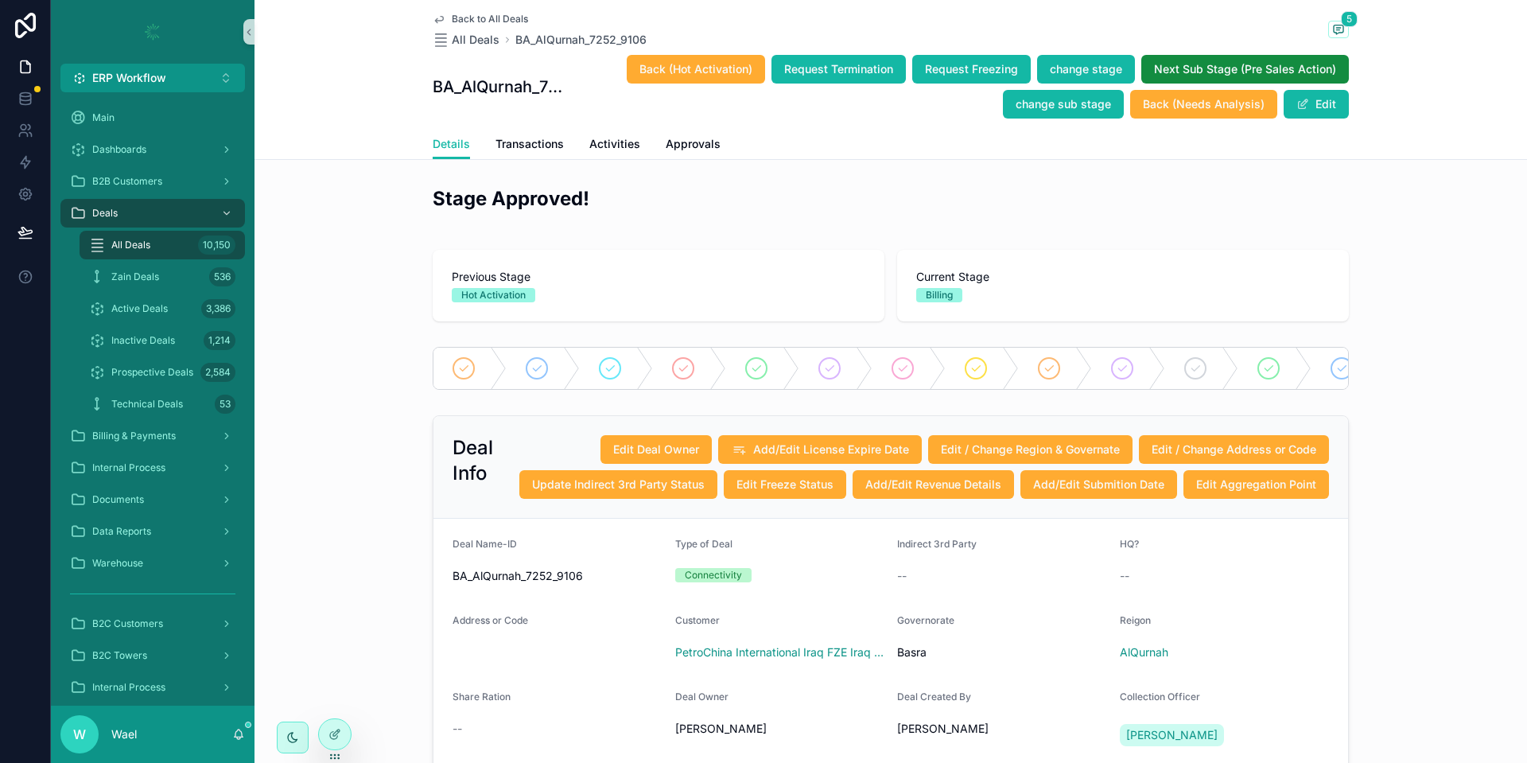
click at [496, 146] on span "Transactions" at bounding box center [529, 144] width 68 height 16
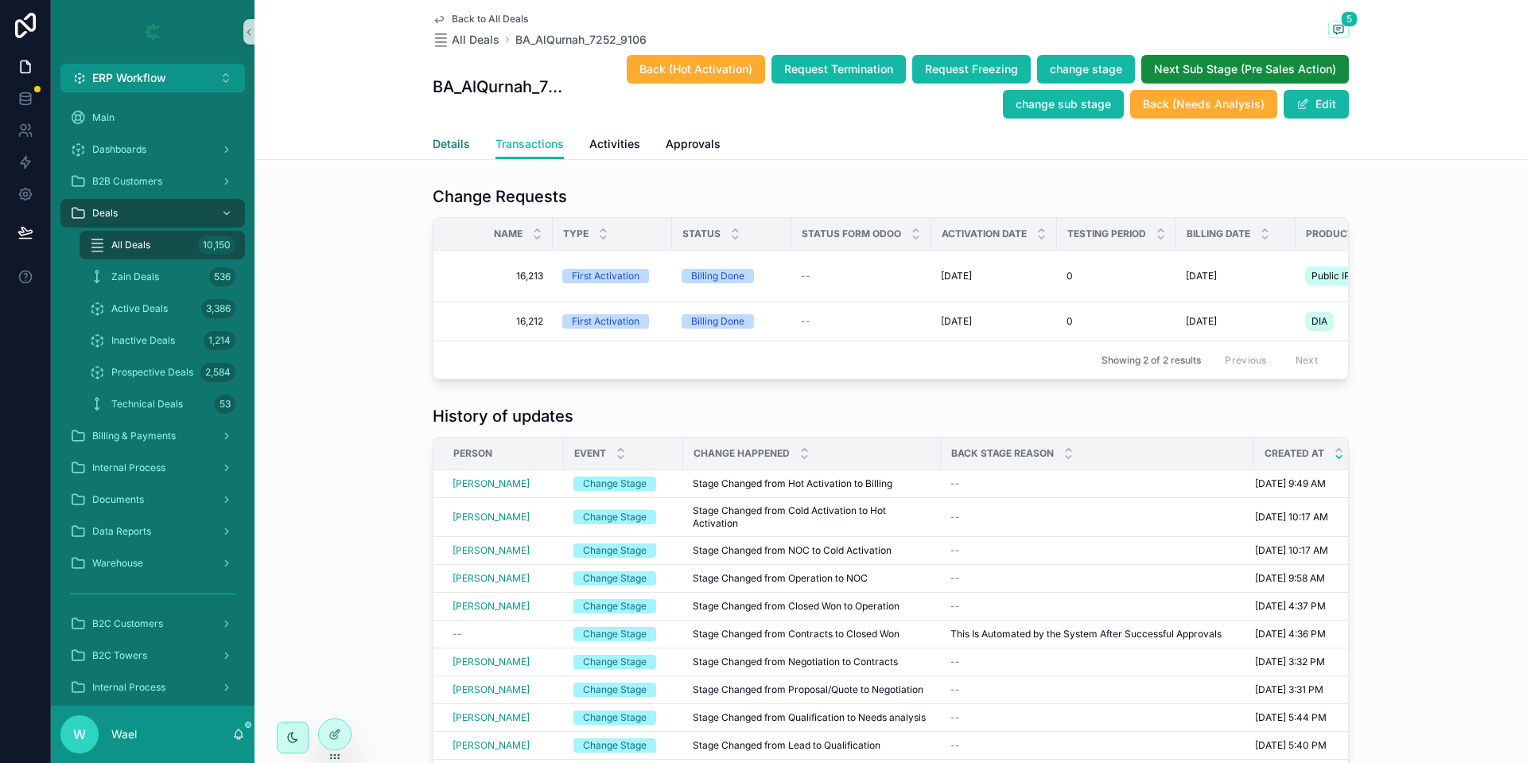
click at [435, 142] on span "Details" at bounding box center [451, 144] width 37 height 16
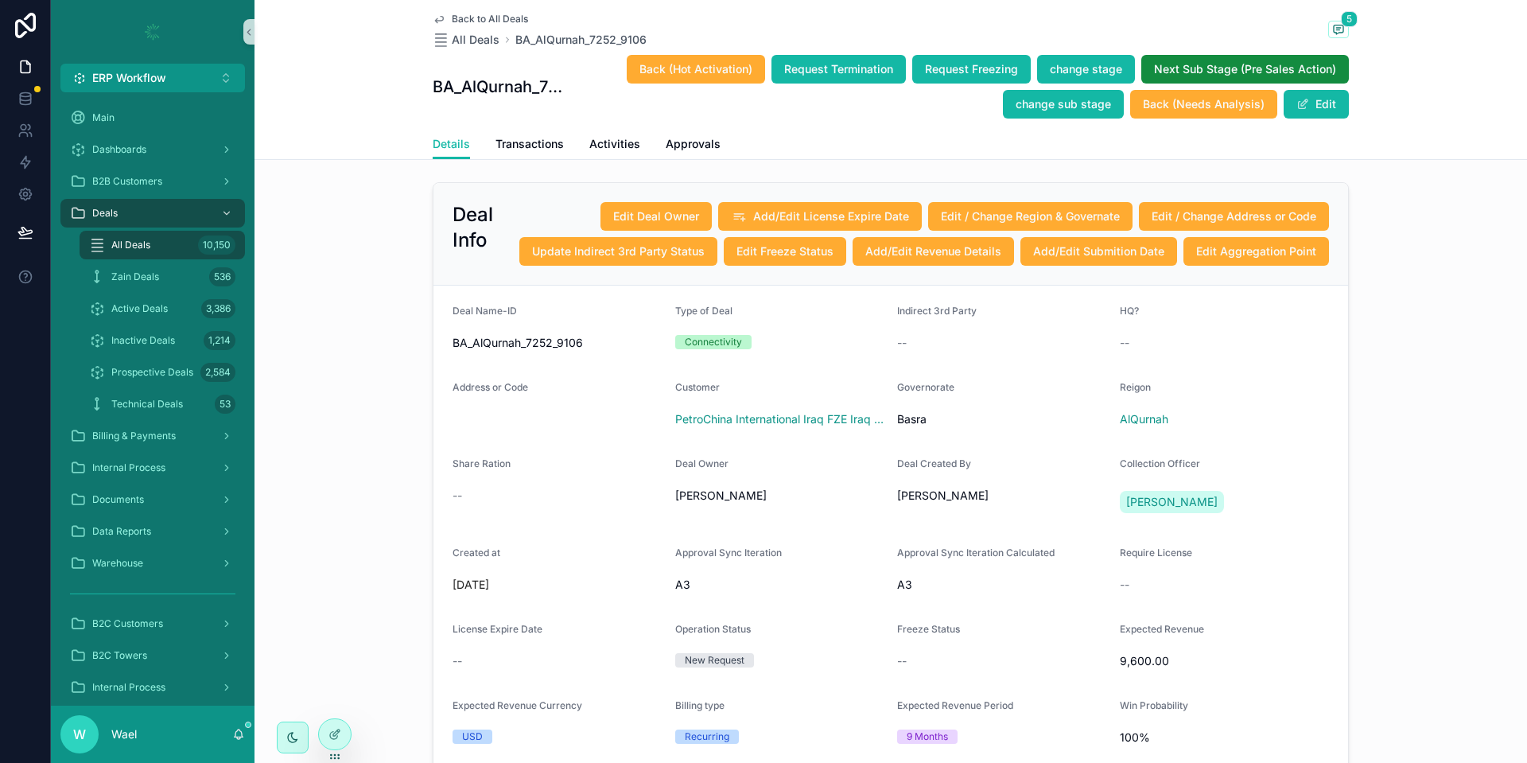
scroll to position [46, 0]
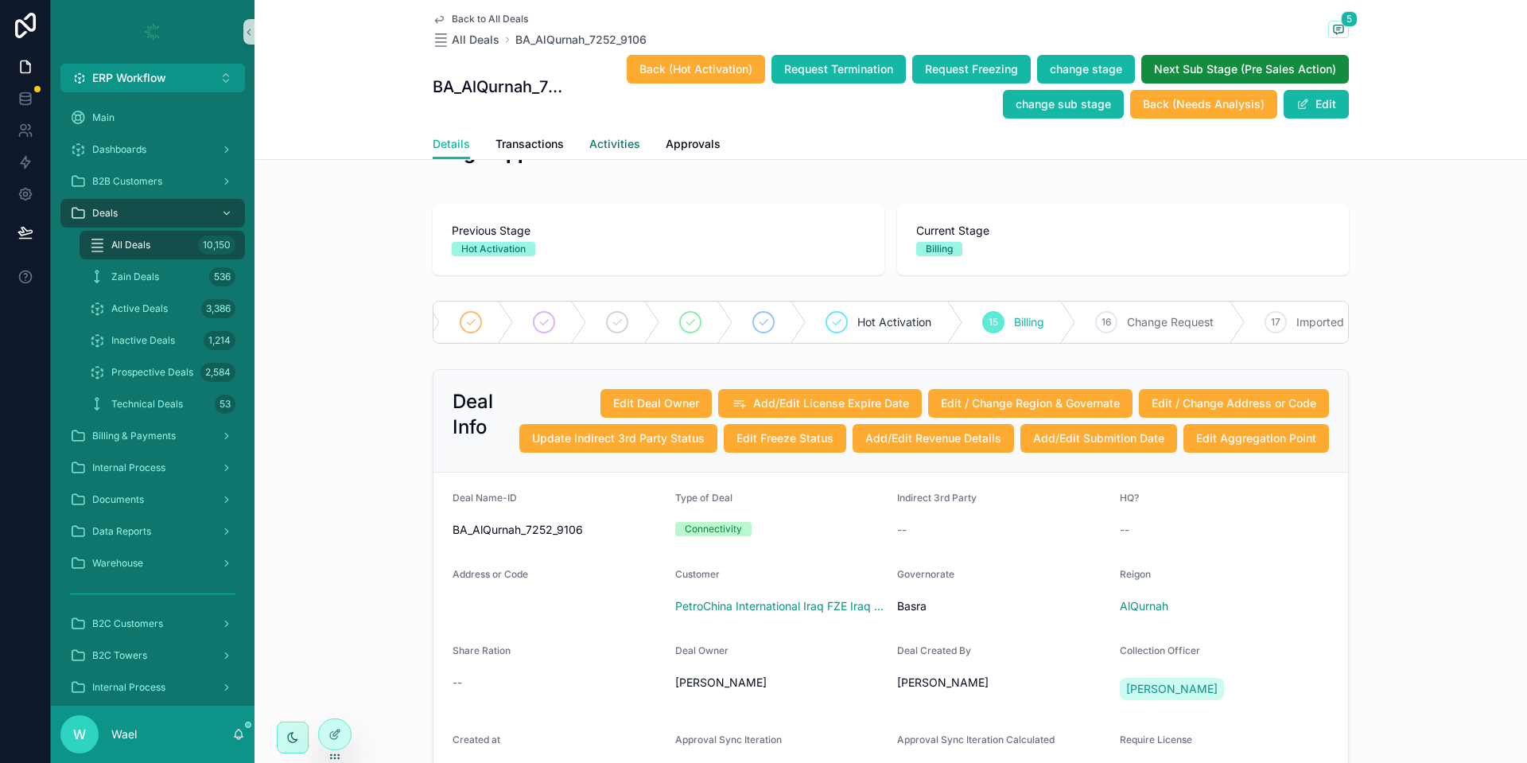
click at [620, 147] on span "Activities" at bounding box center [614, 144] width 51 height 16
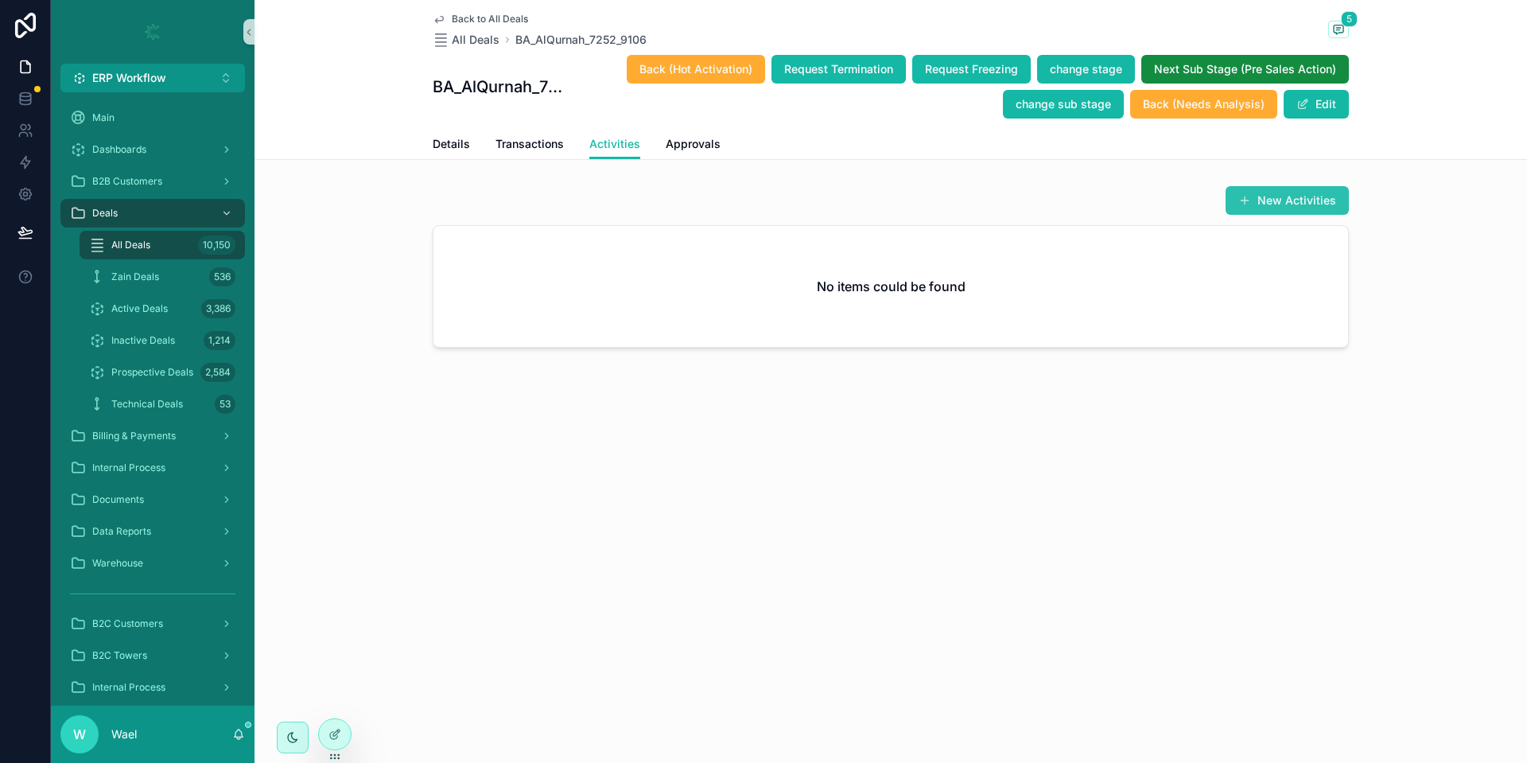
click at [1284, 195] on button "New Activities" at bounding box center [1286, 200] width 123 height 29
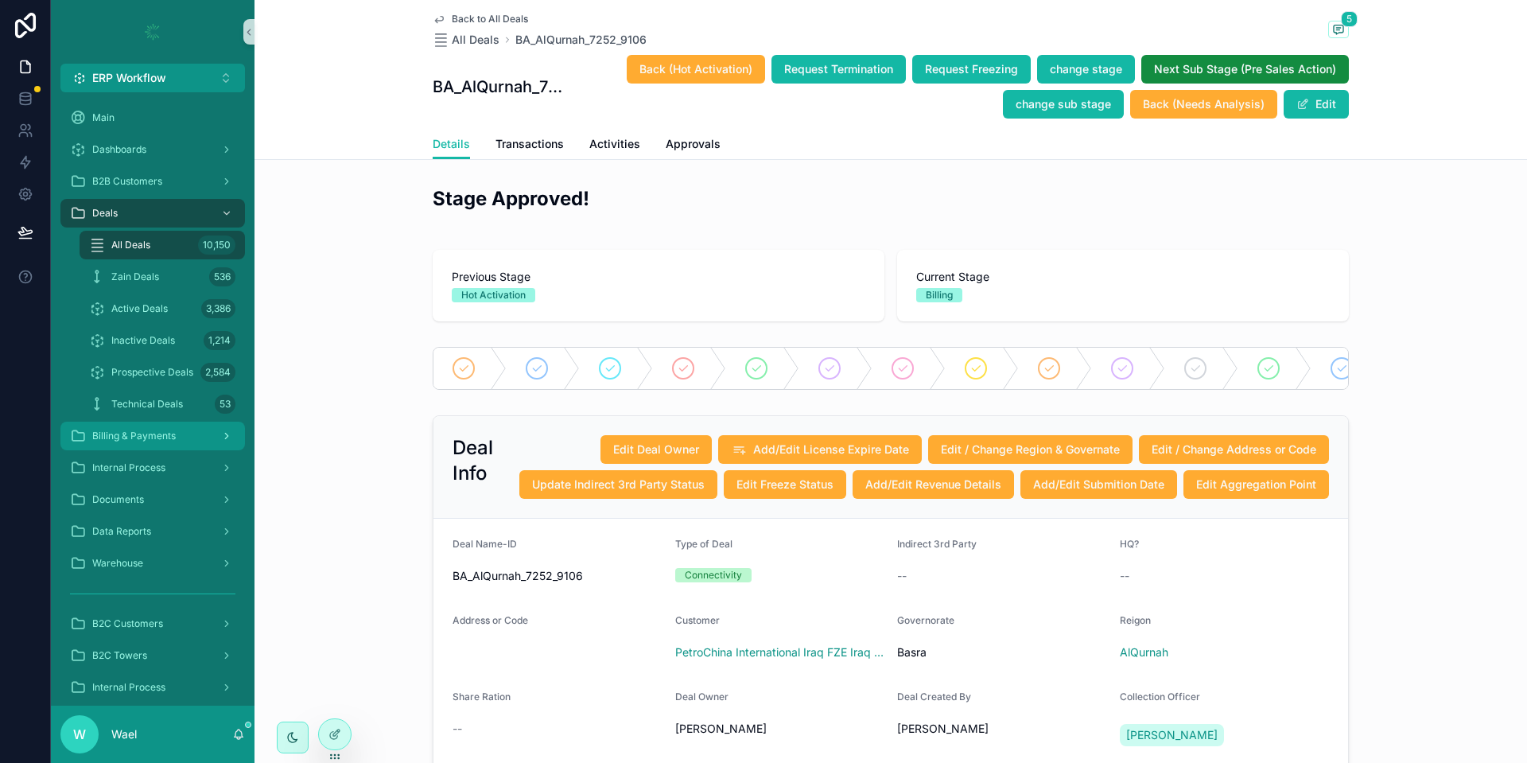
click at [169, 438] on span "Billing & Payments" at bounding box center [134, 435] width 84 height 13
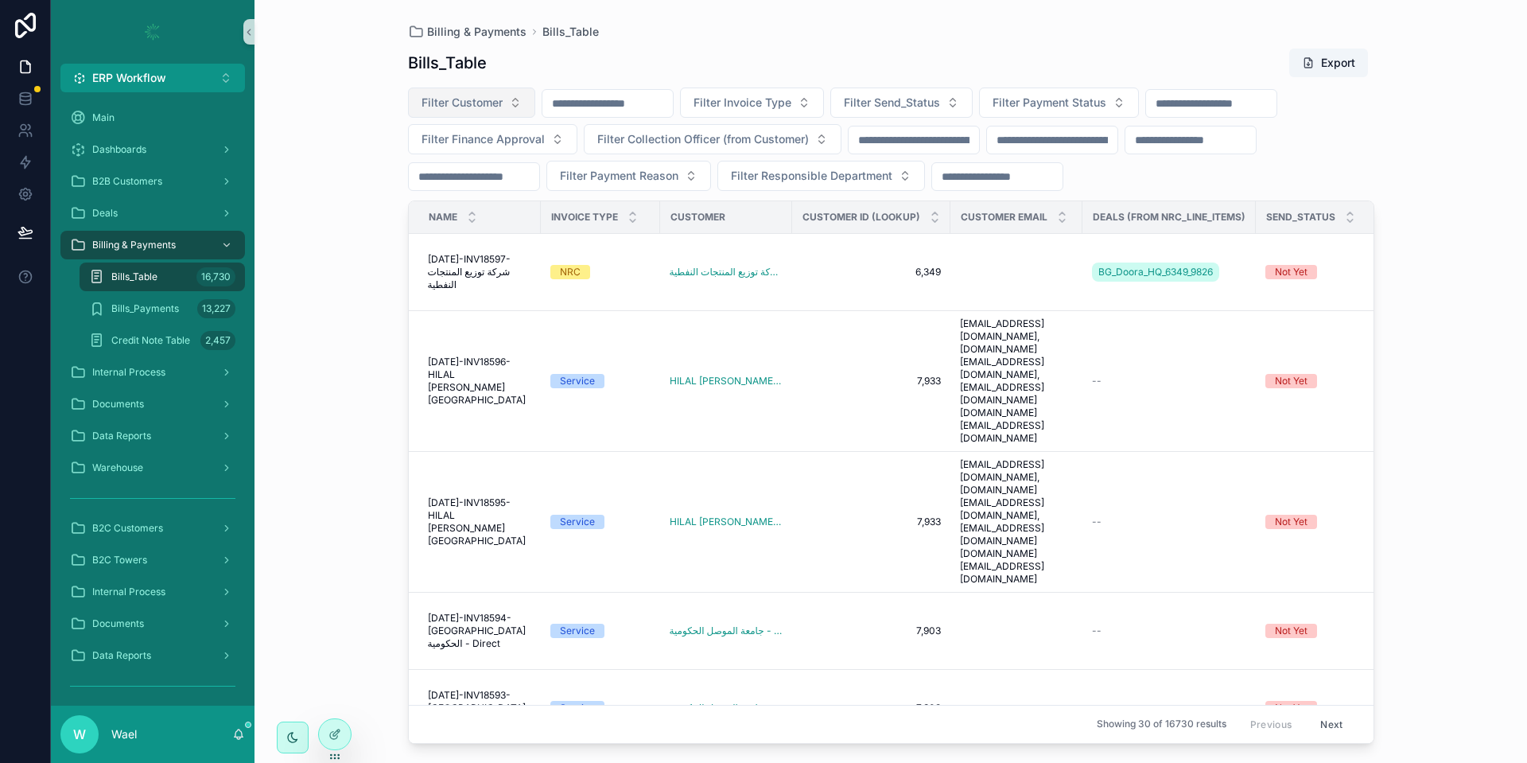
click at [530, 103] on button "Filter Customer" at bounding box center [471, 102] width 127 height 30
type input "*"
type input "********"
click at [499, 186] on span "PetroChina International Iraq FZE Iraq Branch" at bounding box center [462, 192] width 159 height 16
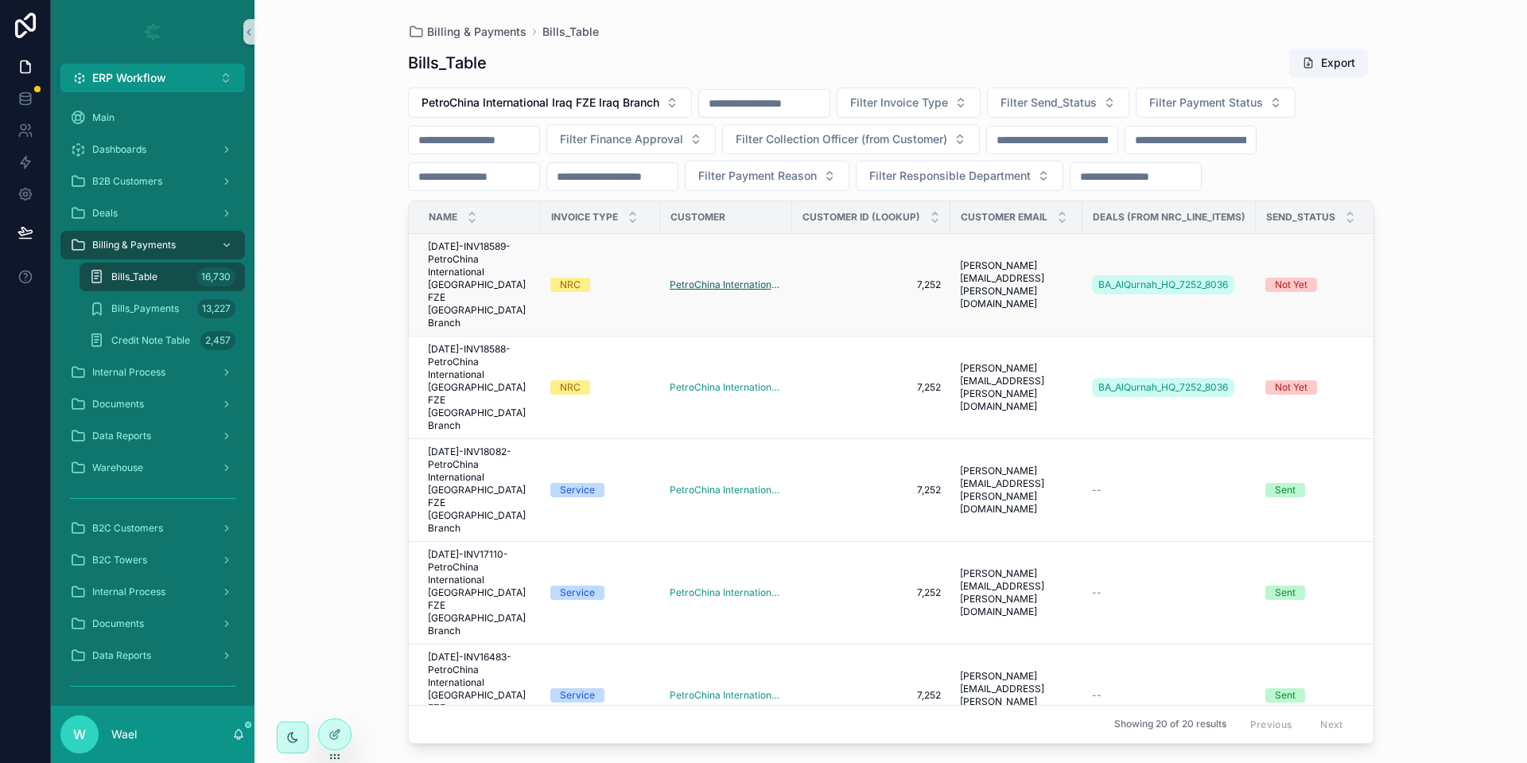
click at [739, 291] on span "PetroChina International Iraq FZE Iraq Branch" at bounding box center [726, 284] width 113 height 13
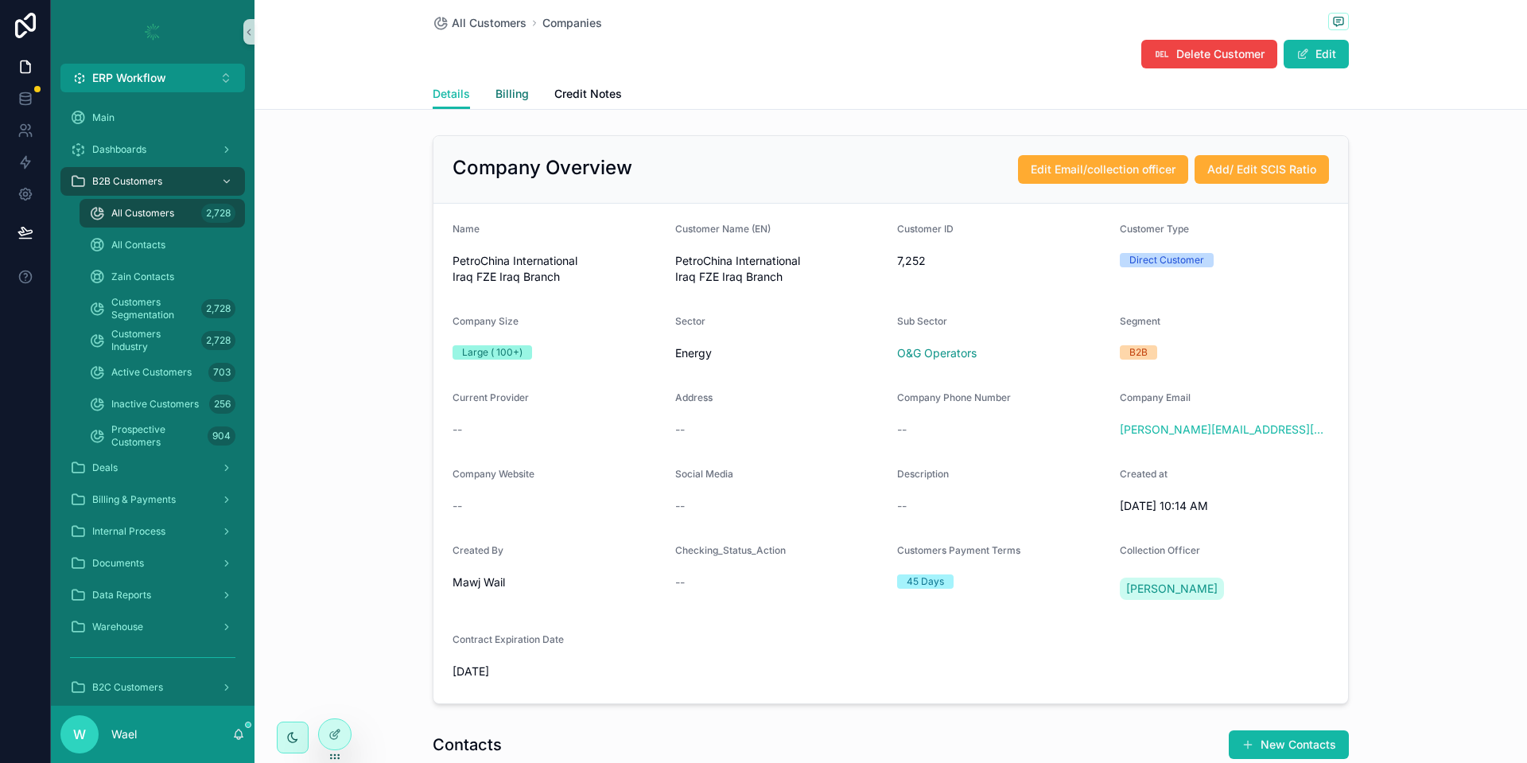
click at [503, 91] on span "Billing" at bounding box center [511, 94] width 33 height 16
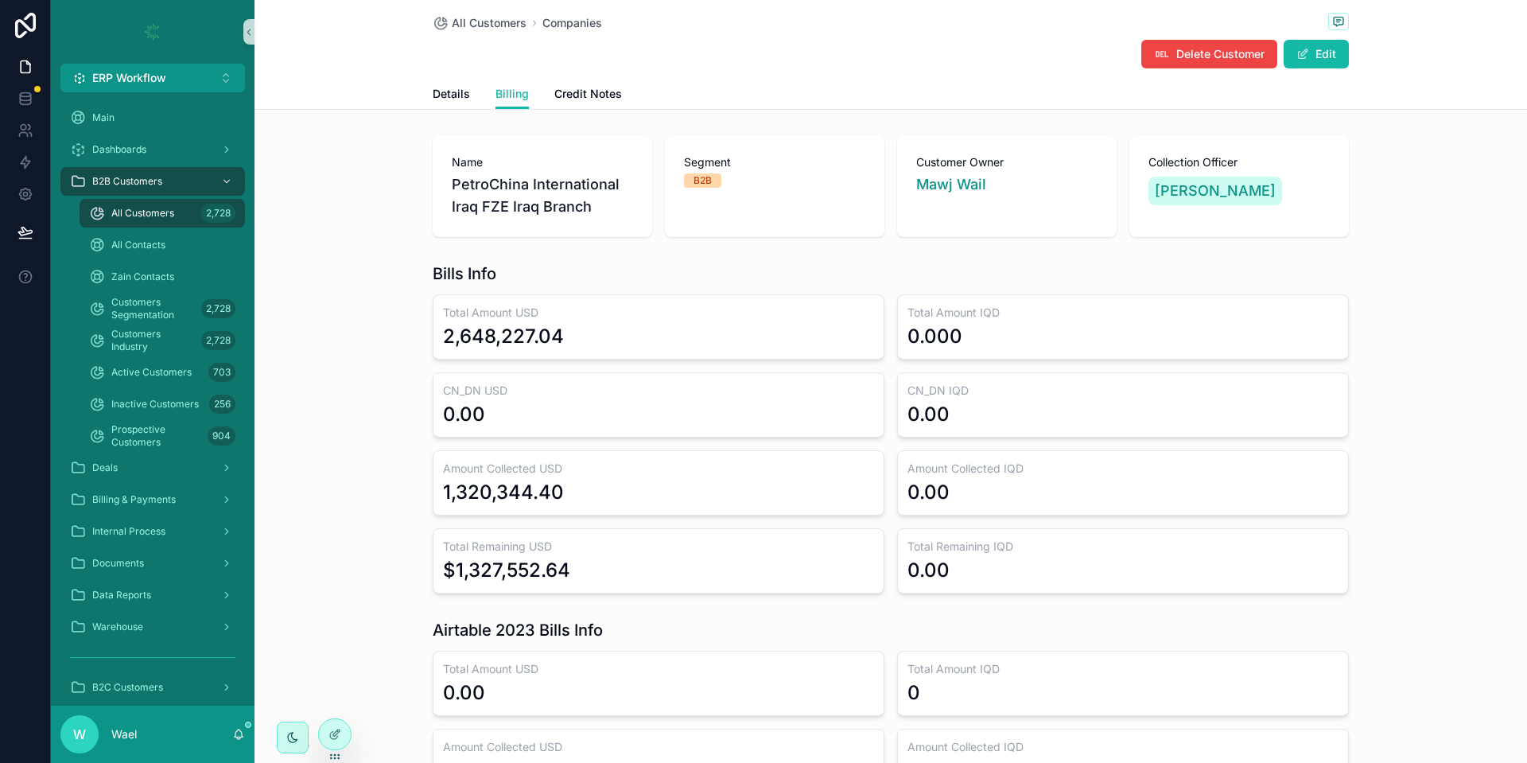
click at [573, 334] on div "2,648,227.04" at bounding box center [658, 336] width 431 height 25
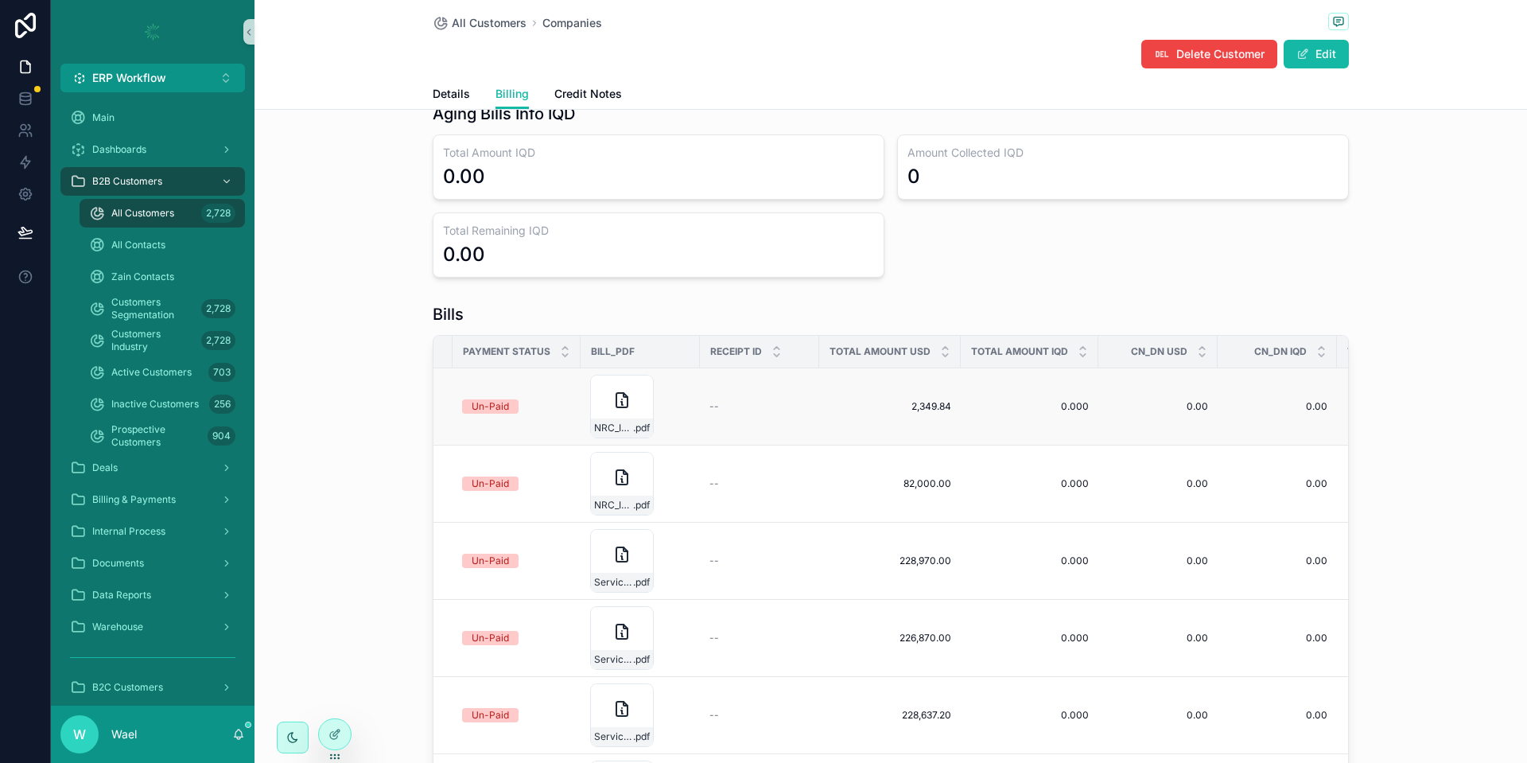
scroll to position [0, 555]
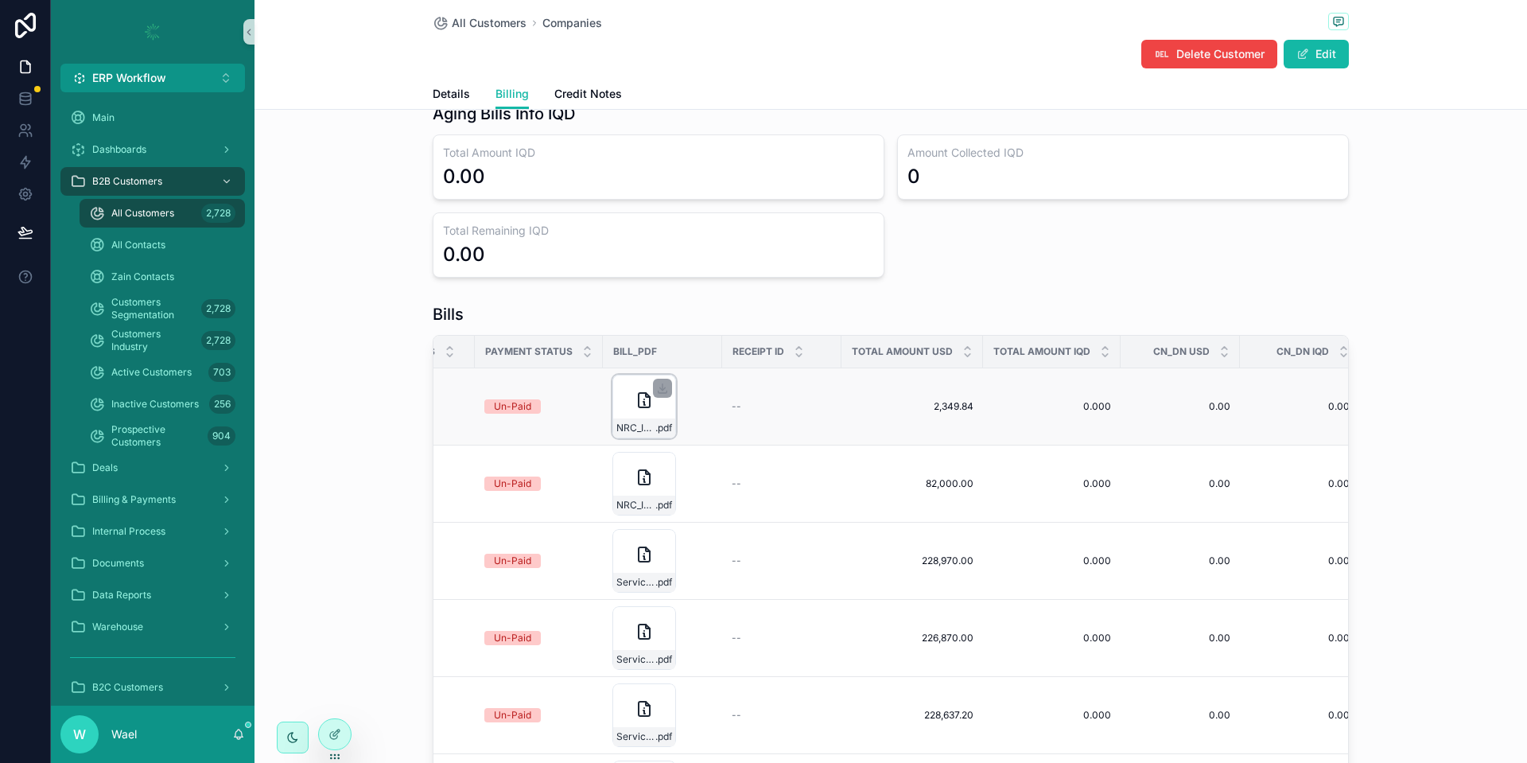
click at [628, 418] on div "NRC_Invoice-(New-ERP) .pdf" at bounding box center [644, 427] width 62 height 19
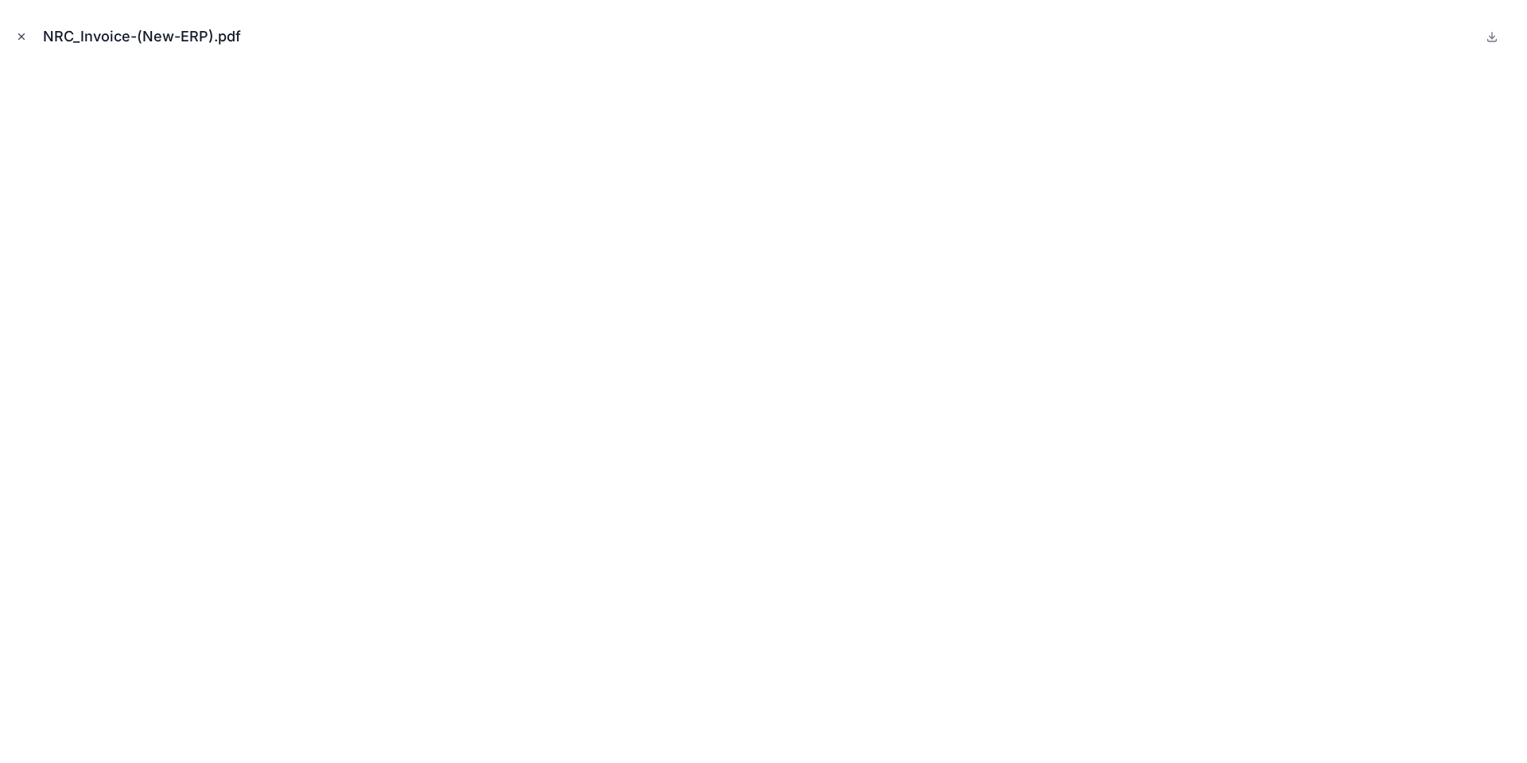
click at [25, 36] on icon "Close modal" at bounding box center [21, 36] width 11 height 11
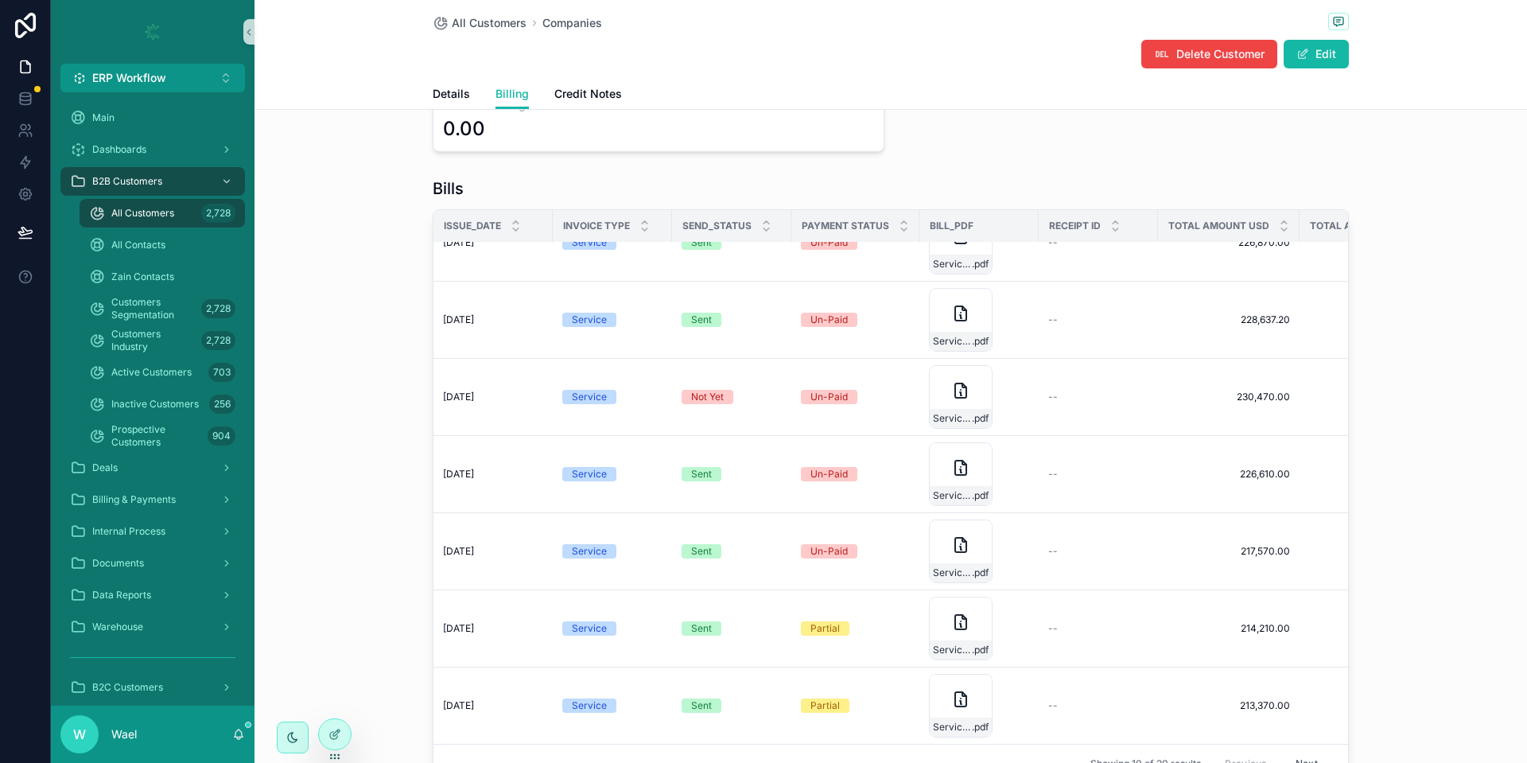
scroll to position [1121, 0]
click at [691, 466] on div "Sent" at bounding box center [701, 473] width 21 height 14
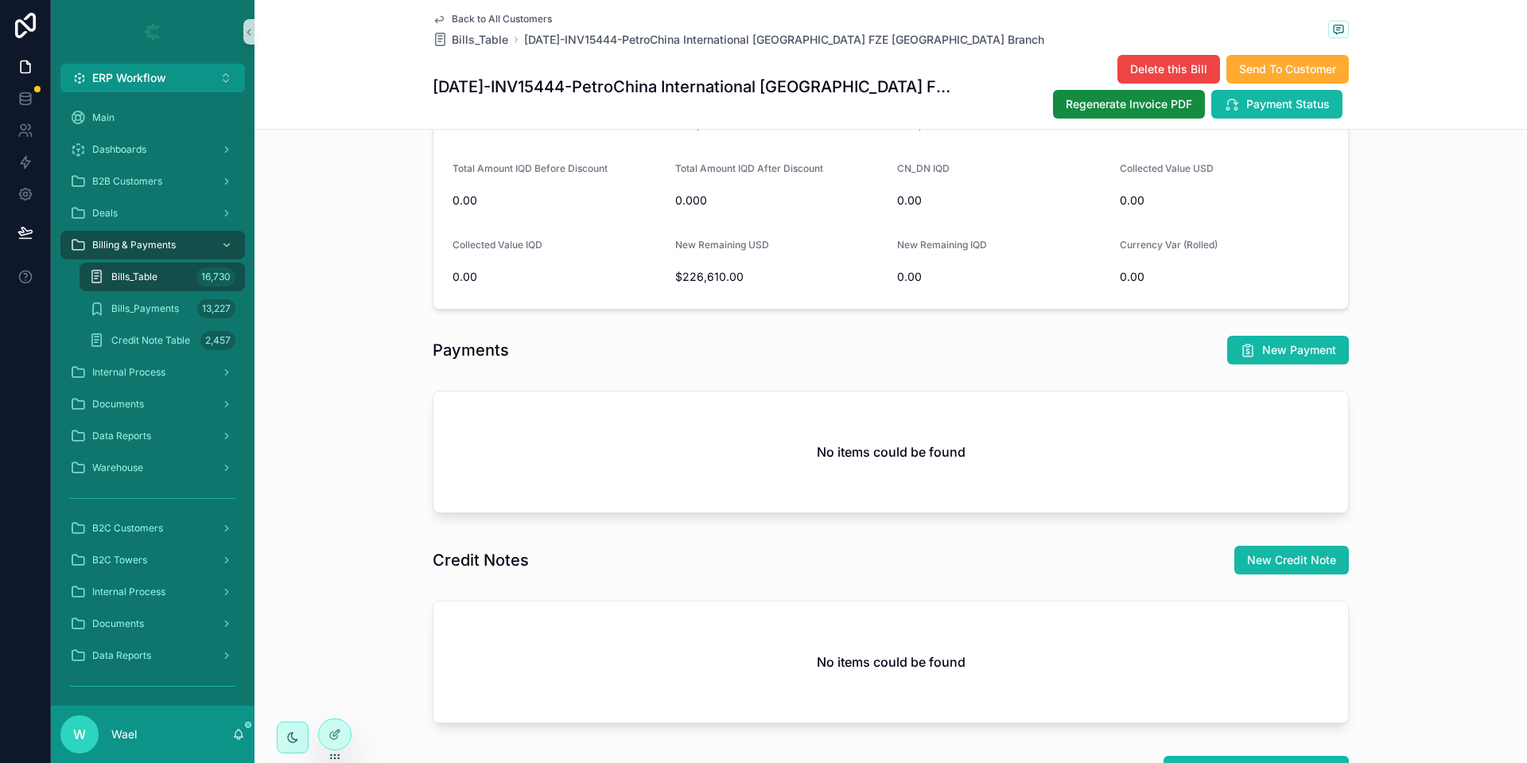
scroll to position [846, 0]
click at [1236, 334] on button "New Payment" at bounding box center [1288, 348] width 122 height 29
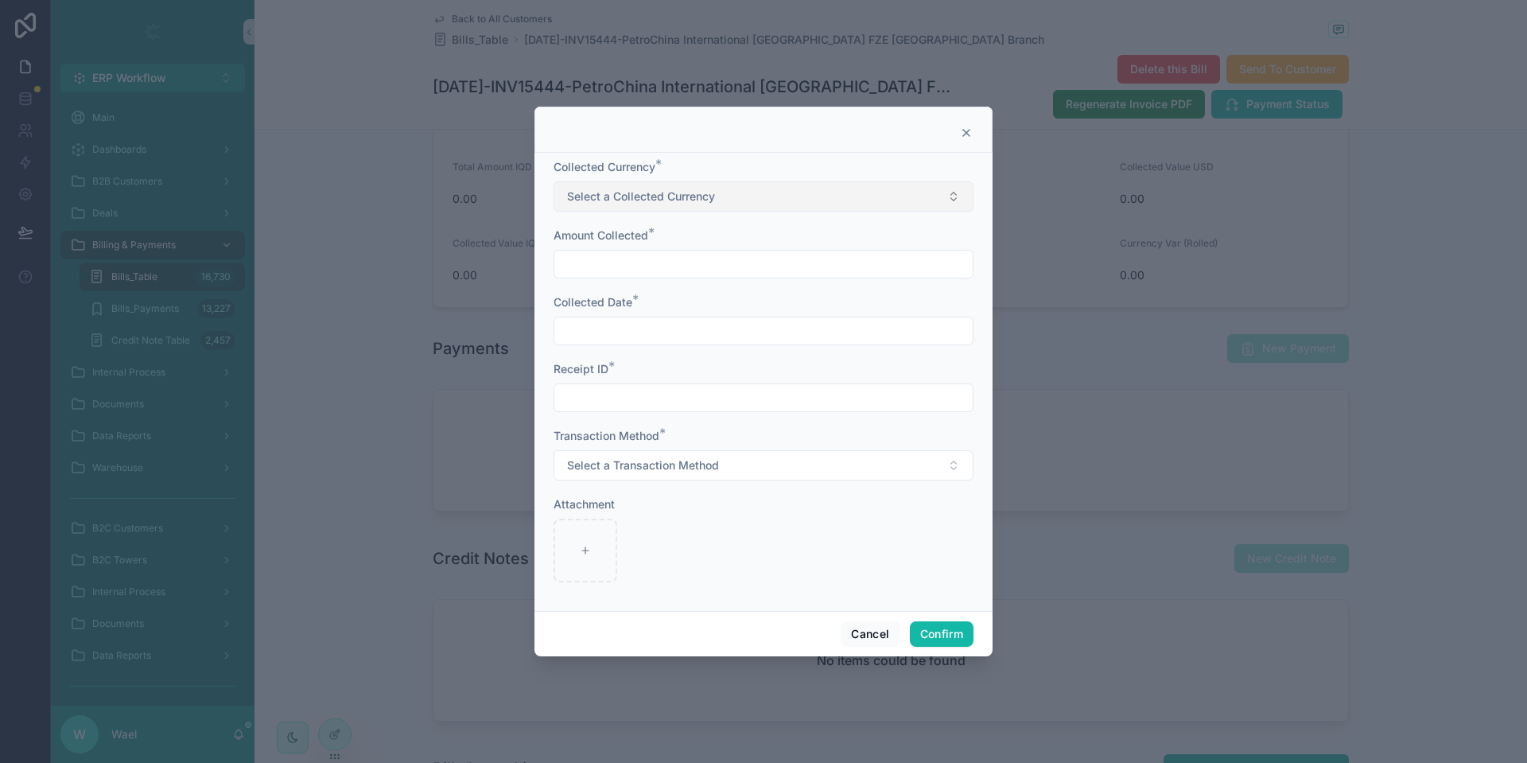
click at [794, 200] on button "Select a Collected Currency" at bounding box center [763, 196] width 420 height 30
click at [791, 199] on button "Select a Collected Currency" at bounding box center [763, 196] width 420 height 30
click at [659, 484] on form "Collected Currency * Select a Collected Currency Amount Collected * Collected D…" at bounding box center [763, 378] width 420 height 439
click at [659, 464] on span "Select a Transaction Method" at bounding box center [643, 465] width 152 height 16
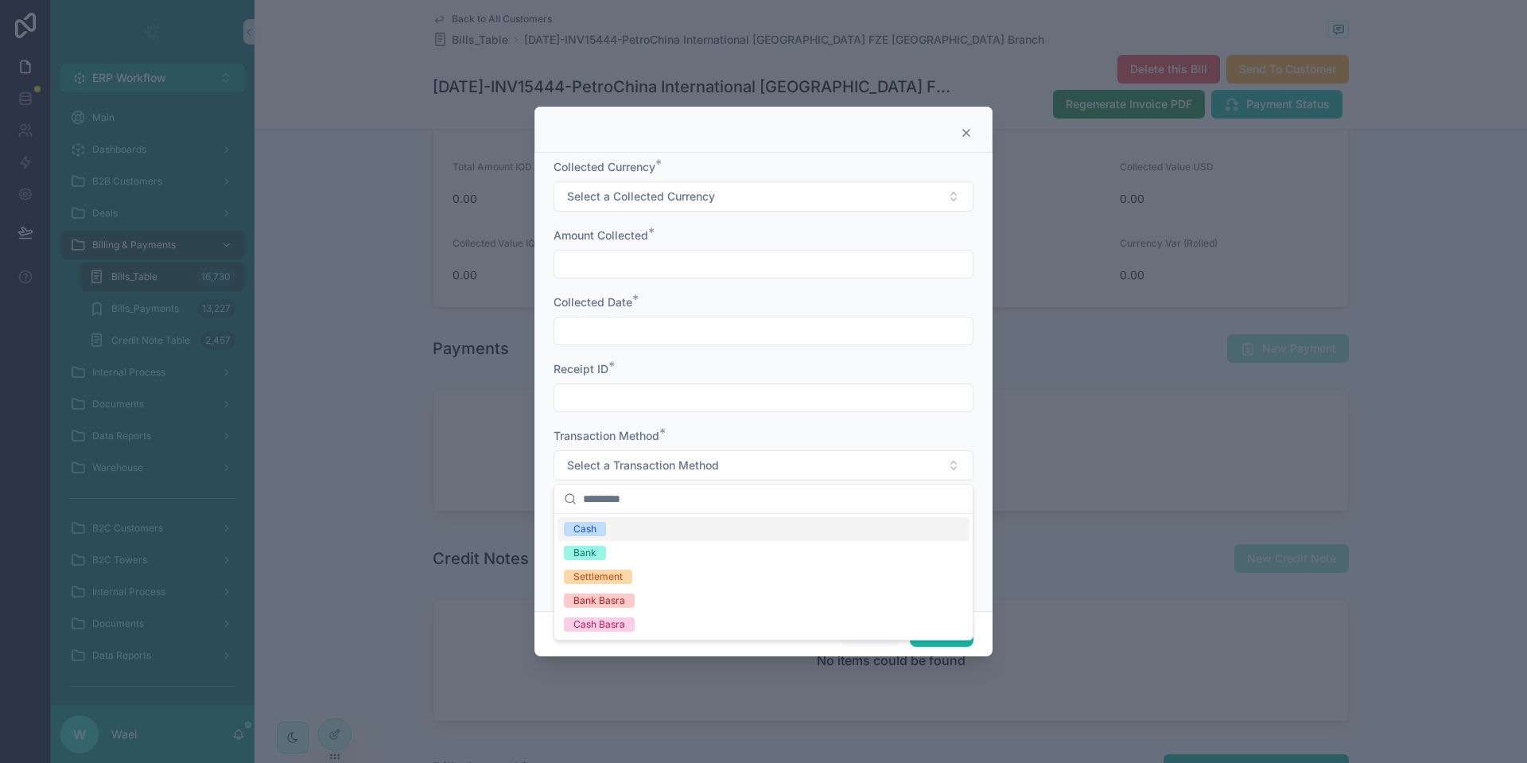
click at [750, 437] on div "Transaction Method *" at bounding box center [763, 436] width 420 height 16
click at [875, 637] on button "Cancel" at bounding box center [870, 633] width 59 height 25
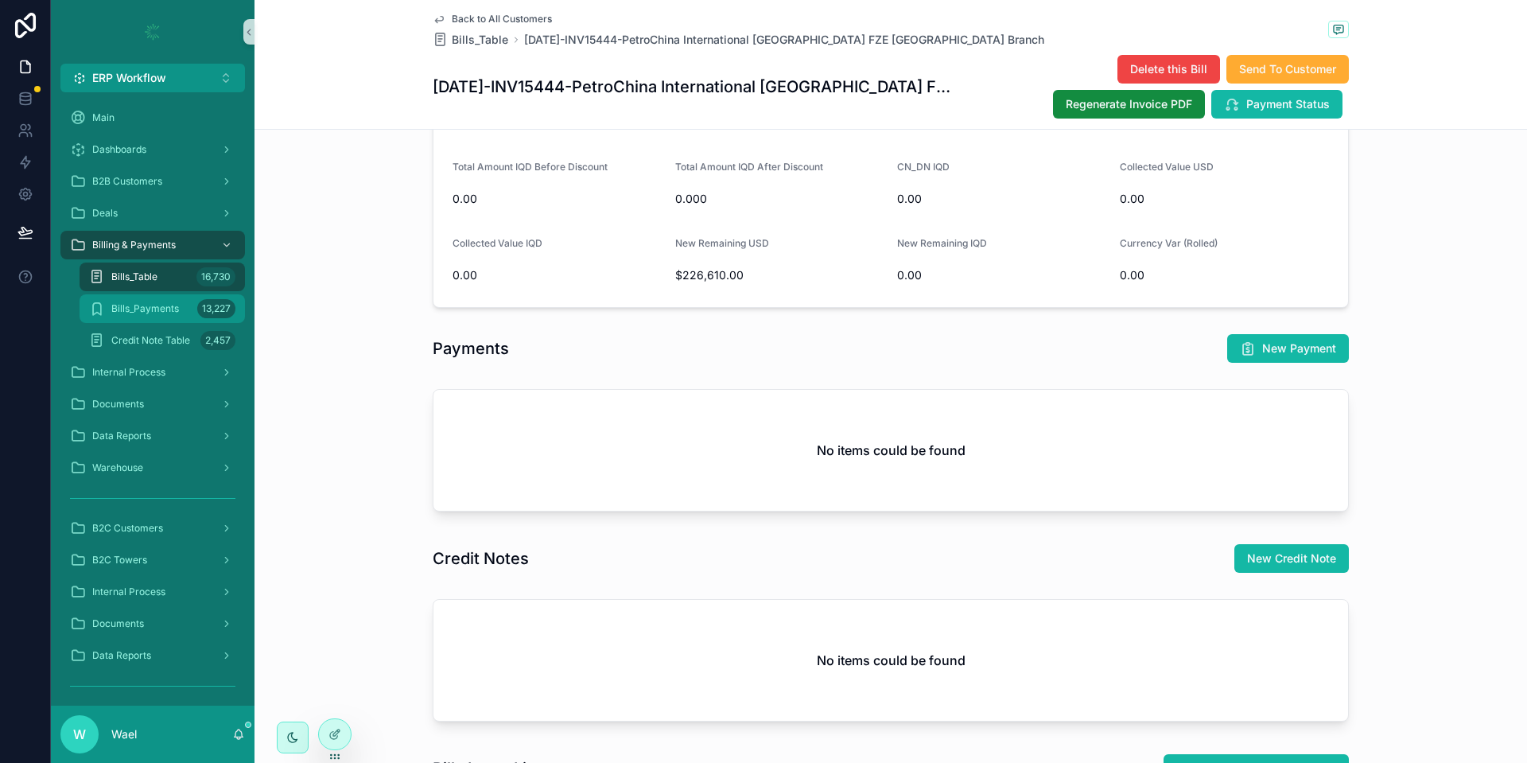
click at [137, 315] on div "Bills_Payments 13,227" at bounding box center [162, 308] width 146 height 25
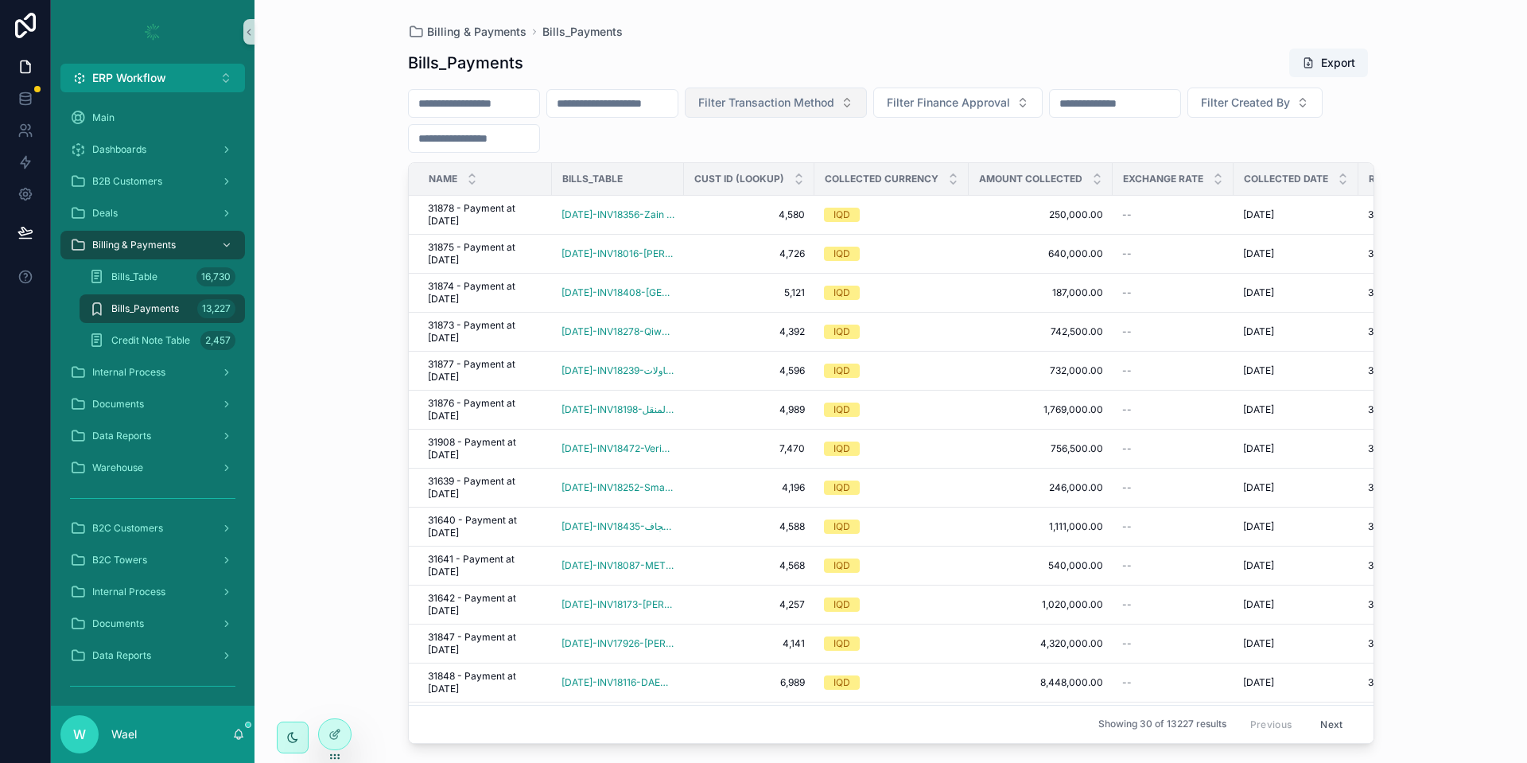
click at [834, 102] on span "Filter Transaction Method" at bounding box center [766, 103] width 136 height 16
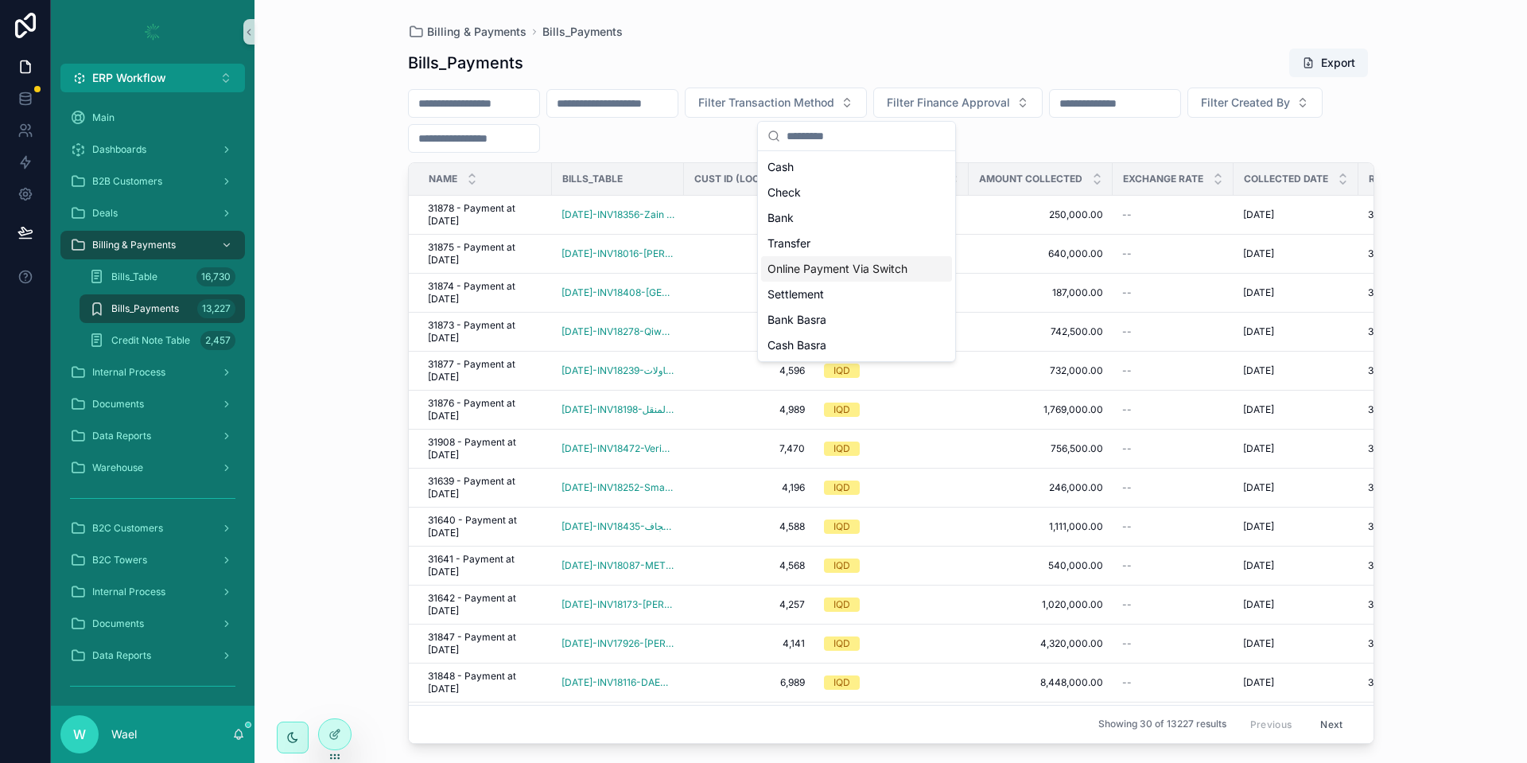
click at [853, 261] on div "Online Payment Via Switch" at bounding box center [856, 268] width 191 height 25
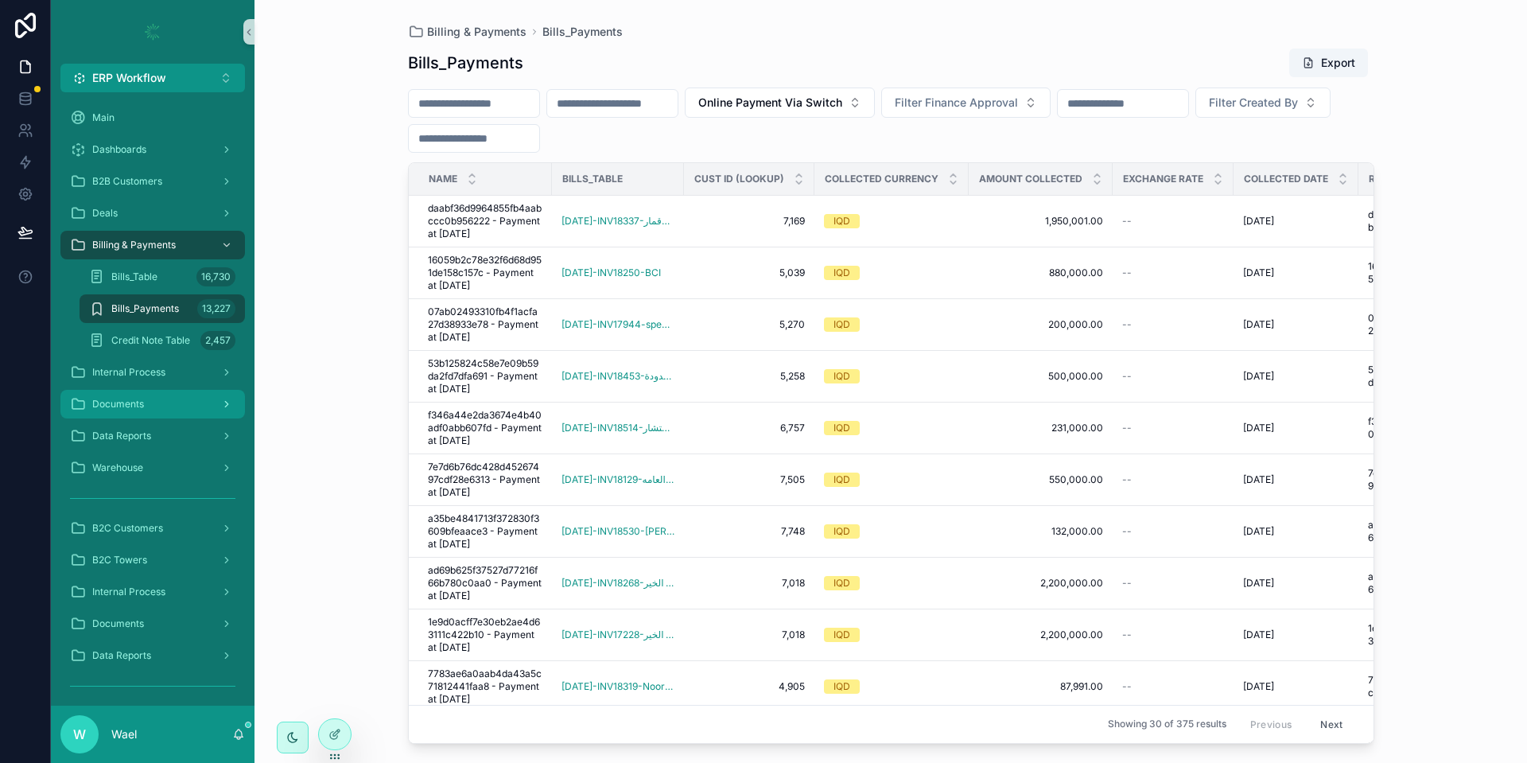
click at [163, 404] on div "Documents" at bounding box center [152, 403] width 165 height 25
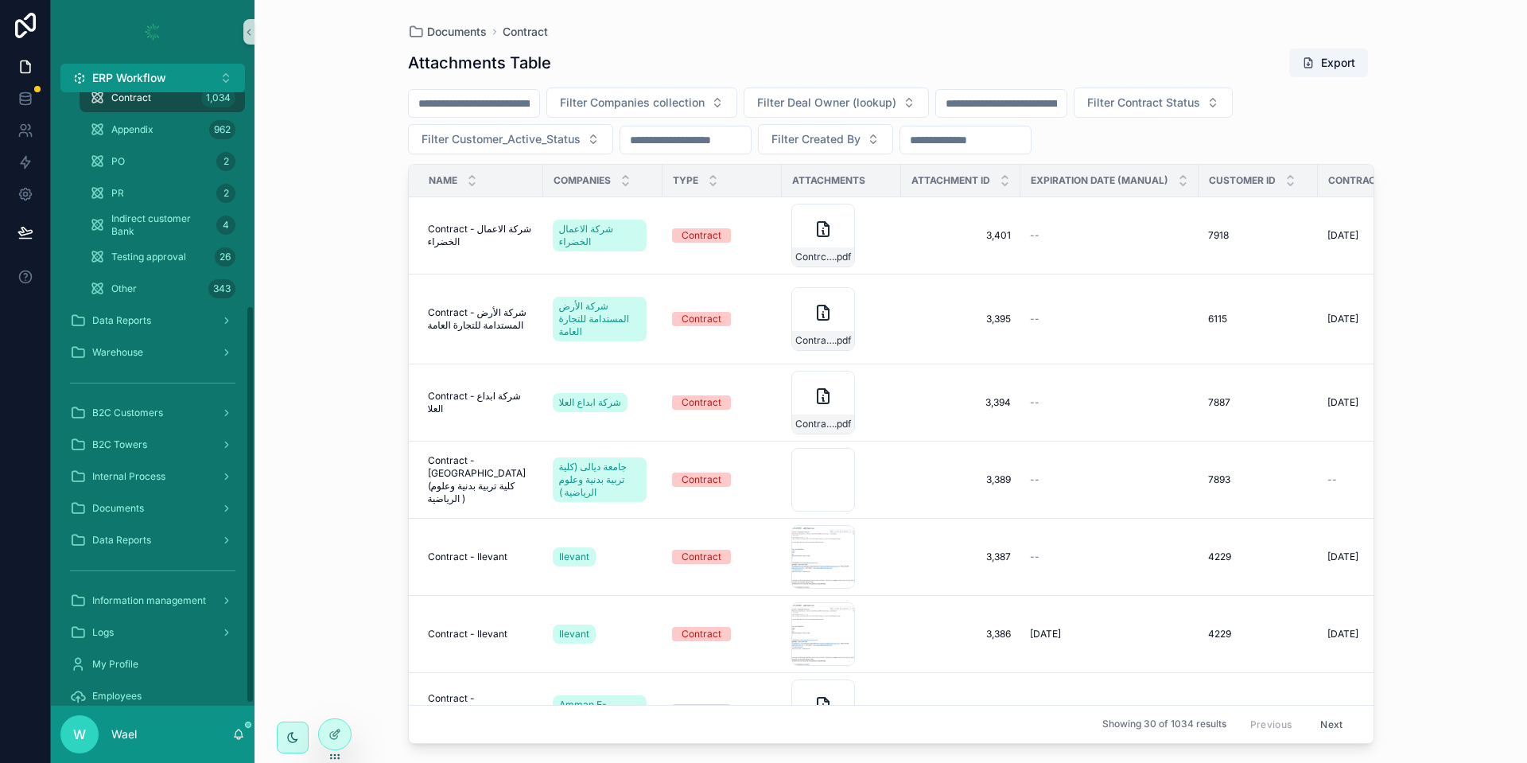
scroll to position [332, 0]
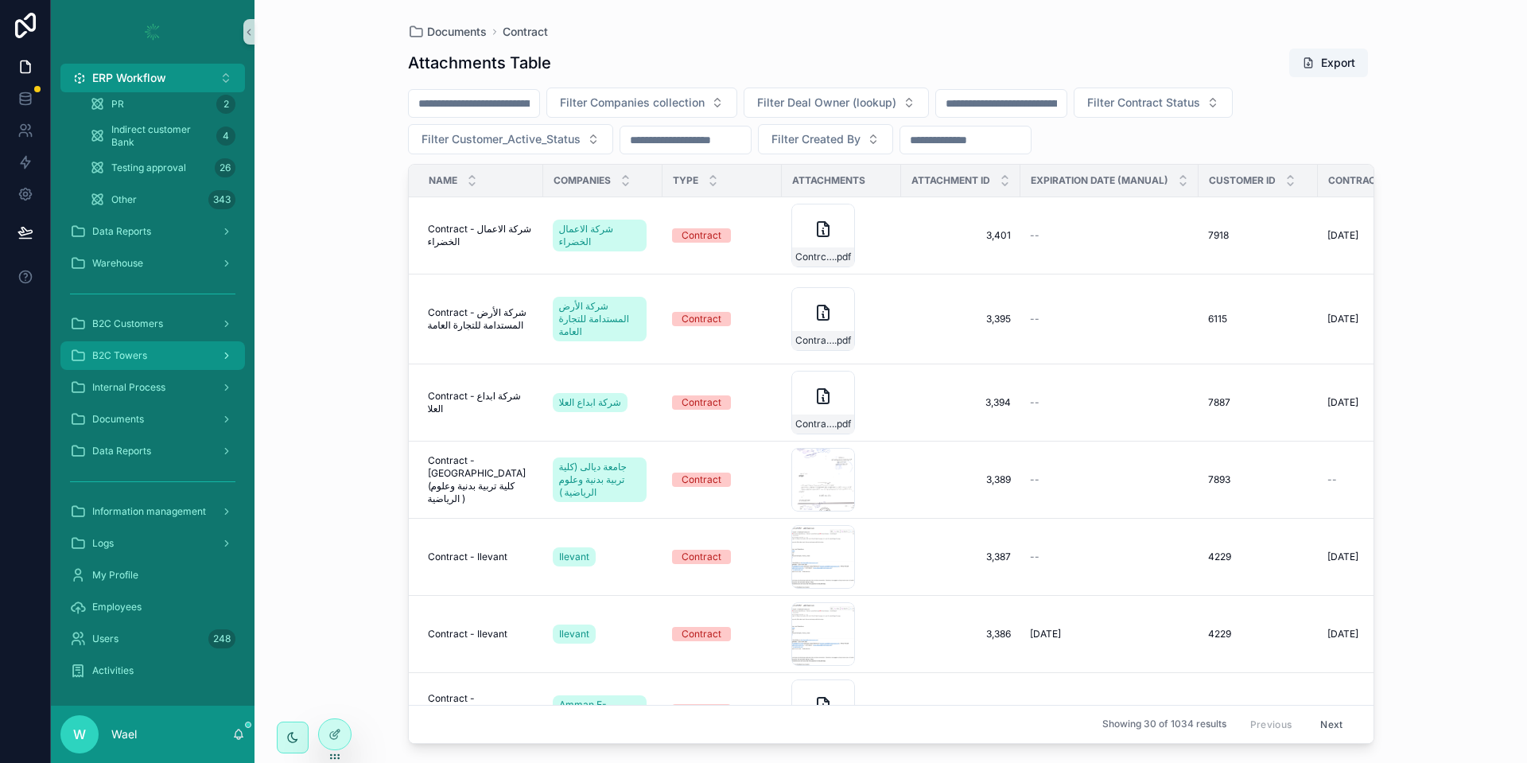
click at [125, 359] on span "B2C Towers" at bounding box center [119, 355] width 55 height 13
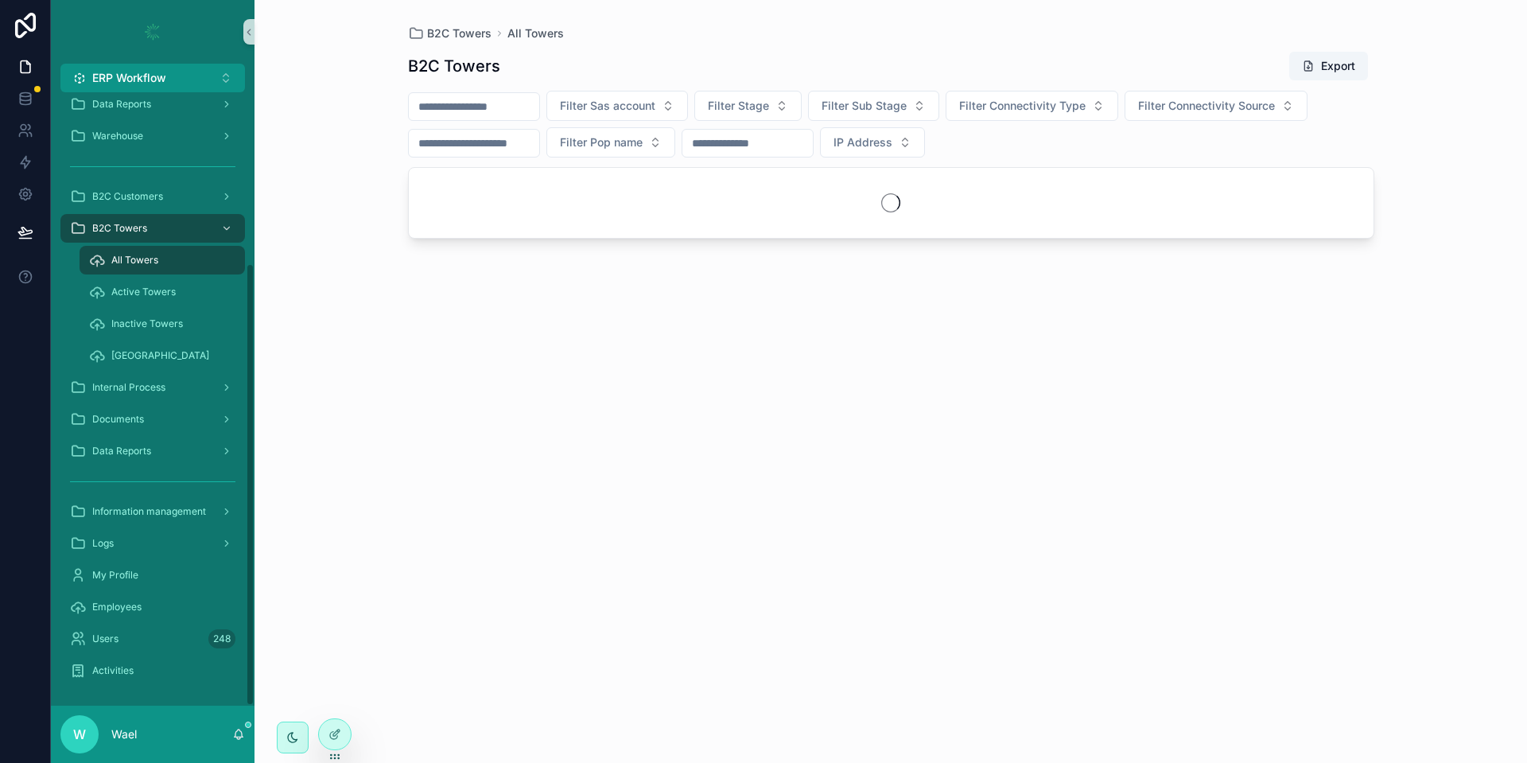
scroll to position [236, 0]
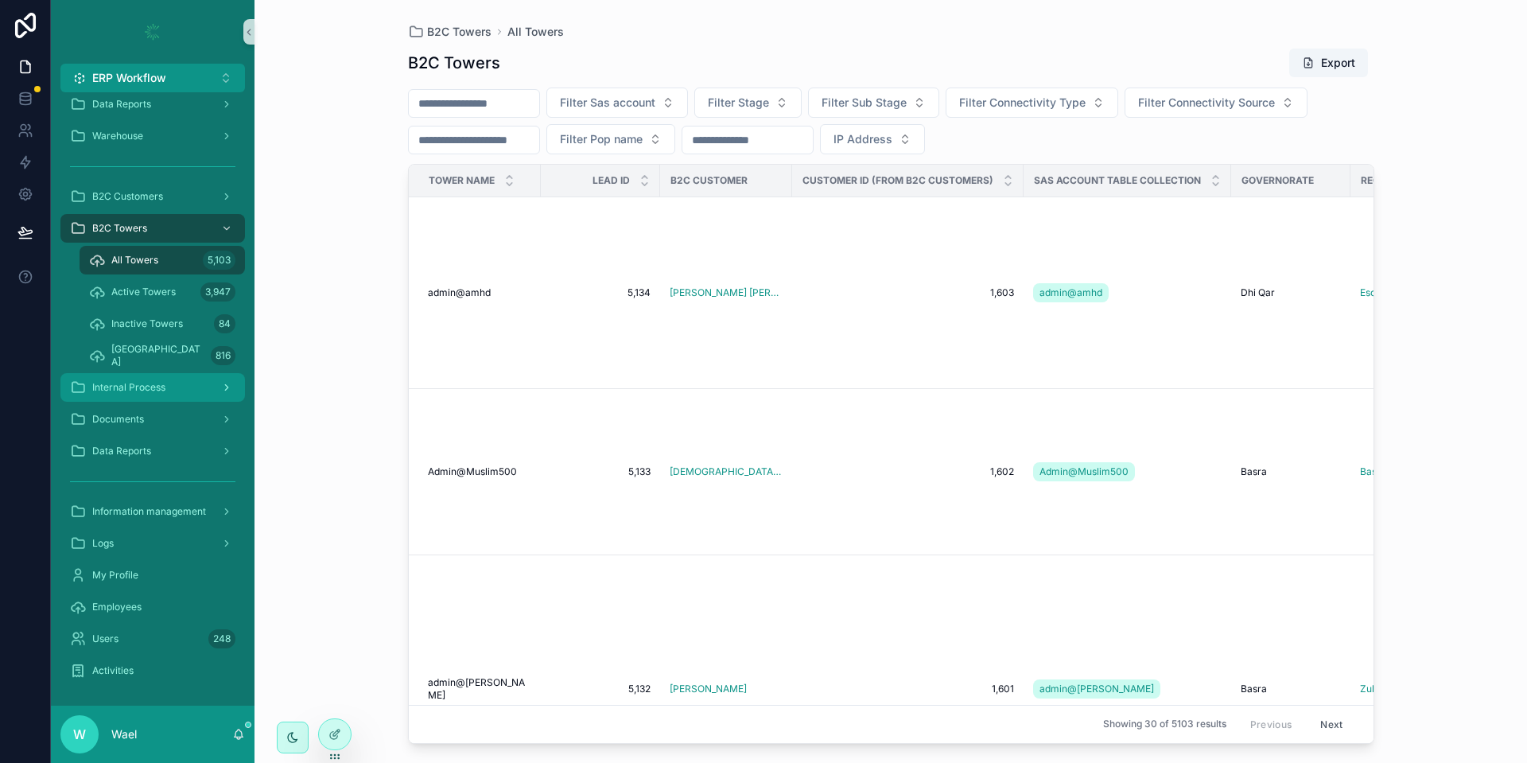
click at [164, 375] on div "Internal Process" at bounding box center [152, 387] width 165 height 25
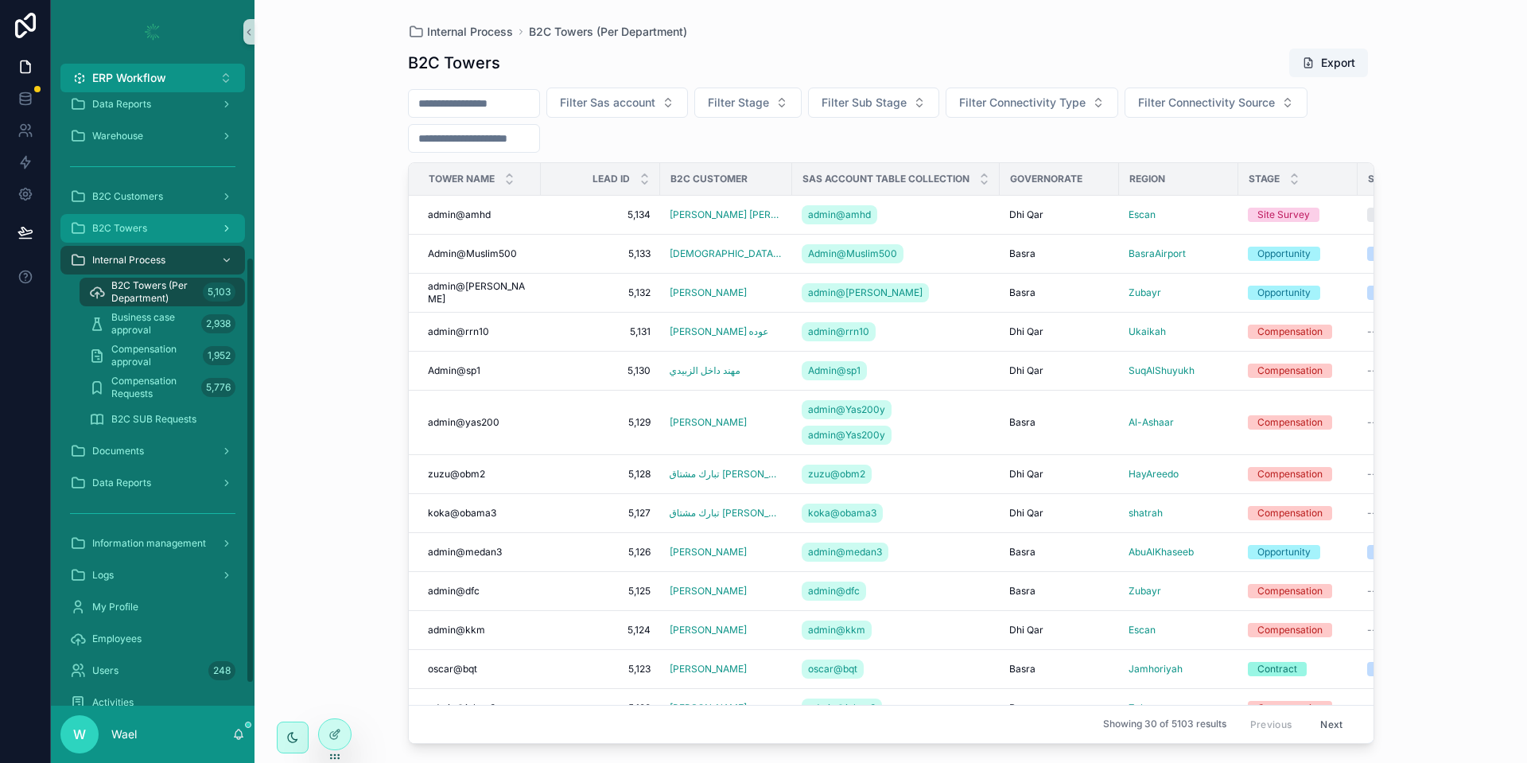
click at [172, 237] on div "B2C Towers" at bounding box center [152, 228] width 165 height 25
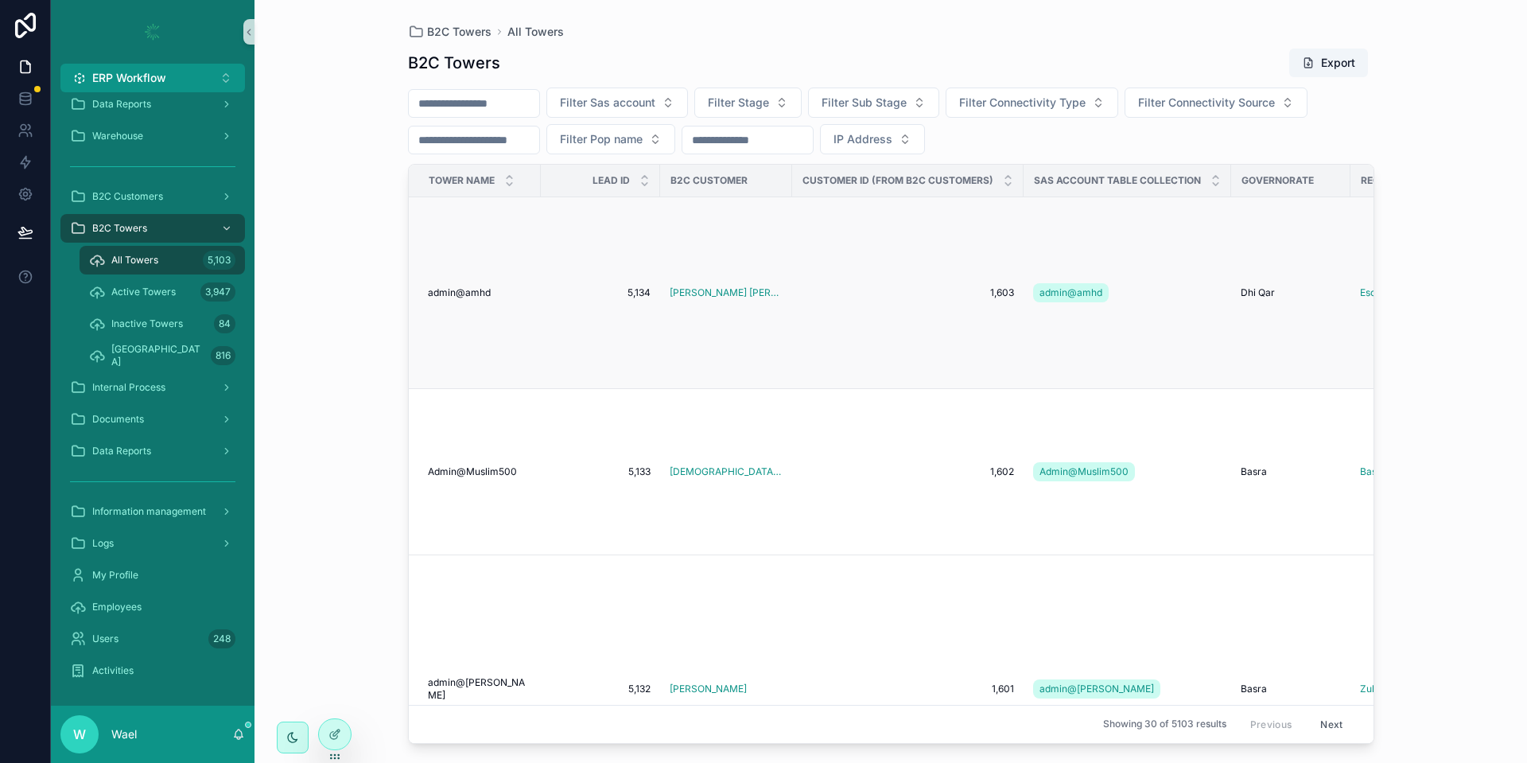
click at [487, 286] on span "admin@amhd" at bounding box center [459, 292] width 63 height 13
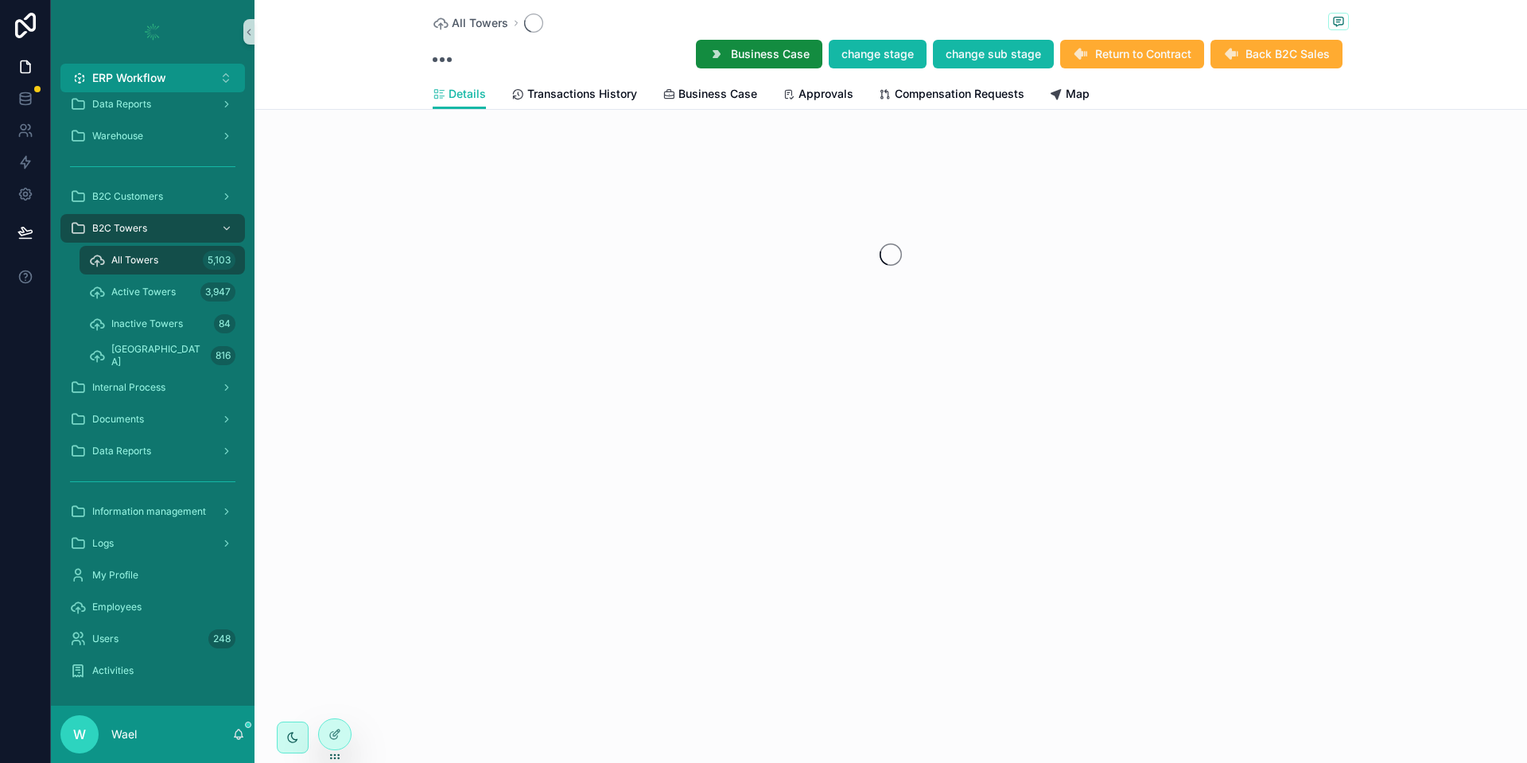
click at [767, 407] on div "All Towers Business Case change stage change sub stage Return to Contract Back …" at bounding box center [890, 241] width 1272 height 482
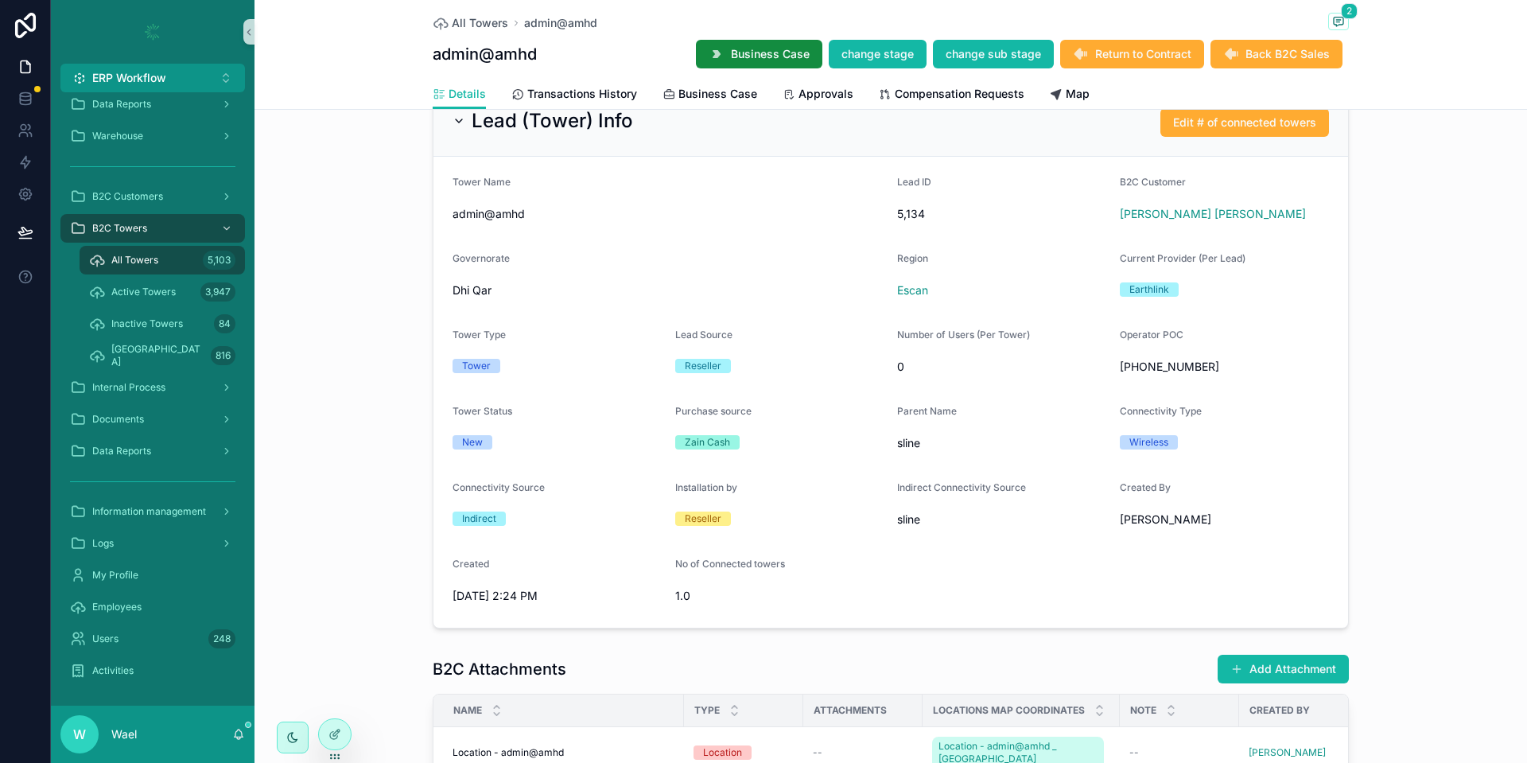
scroll to position [1086, 0]
drag, startPoint x: 938, startPoint y: 443, endPoint x: 902, endPoint y: 443, distance: 36.6
click at [902, 443] on span "sline" at bounding box center [1002, 442] width 210 height 16
click at [1033, 363] on span "0" at bounding box center [1002, 366] width 210 height 16
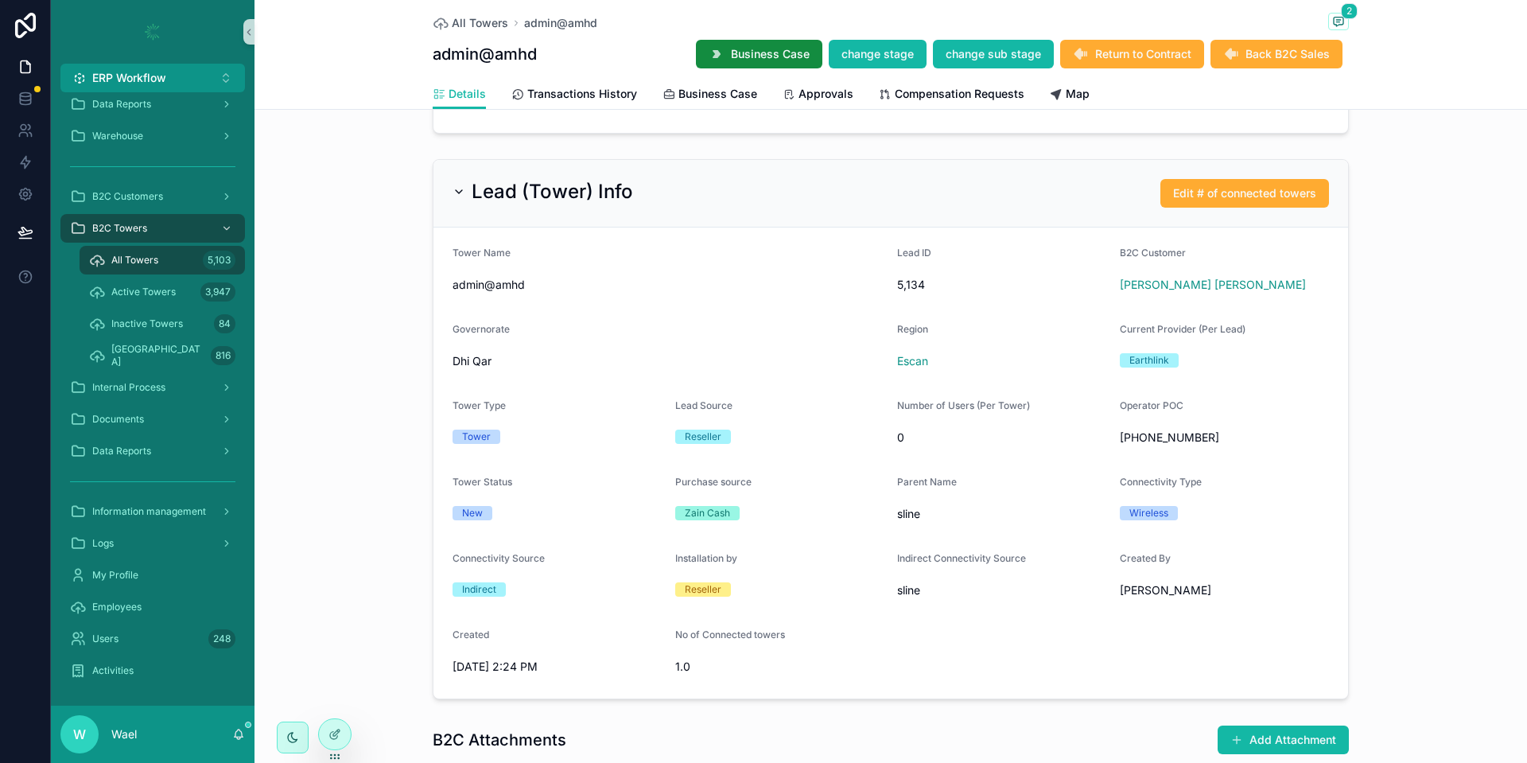
scroll to position [1012, 0]
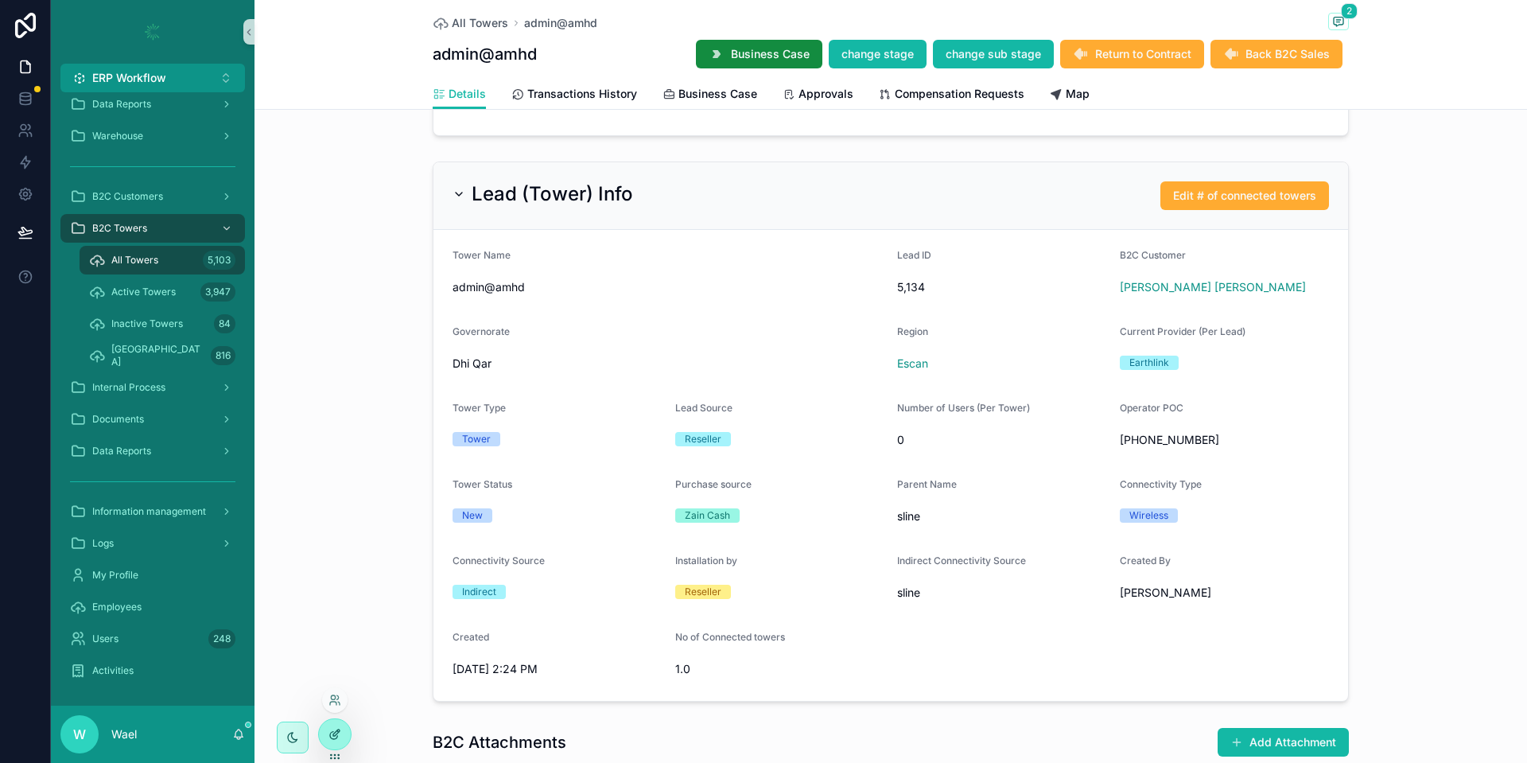
click at [337, 724] on div at bounding box center [335, 734] width 32 height 30
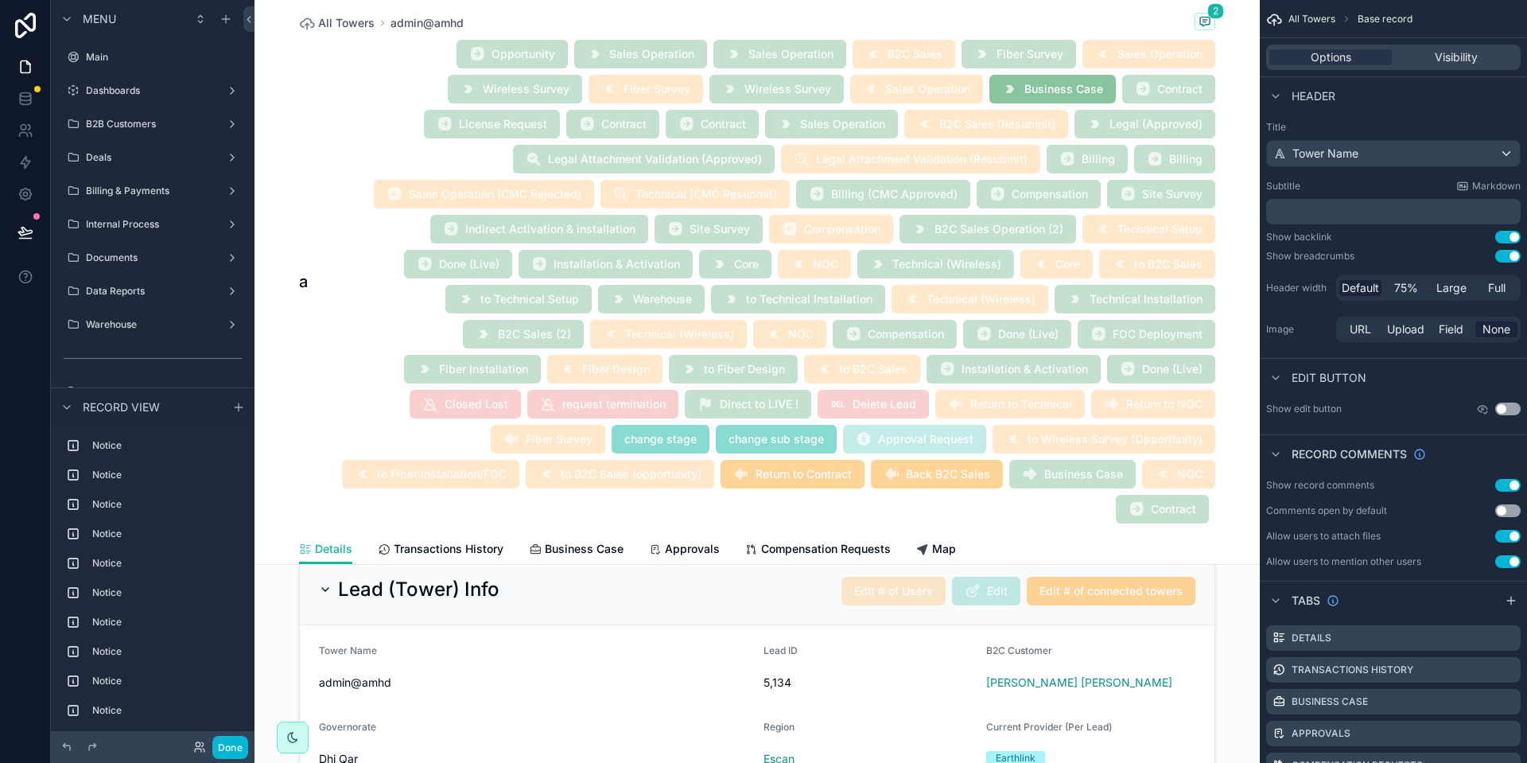
scroll to position [2510, 0]
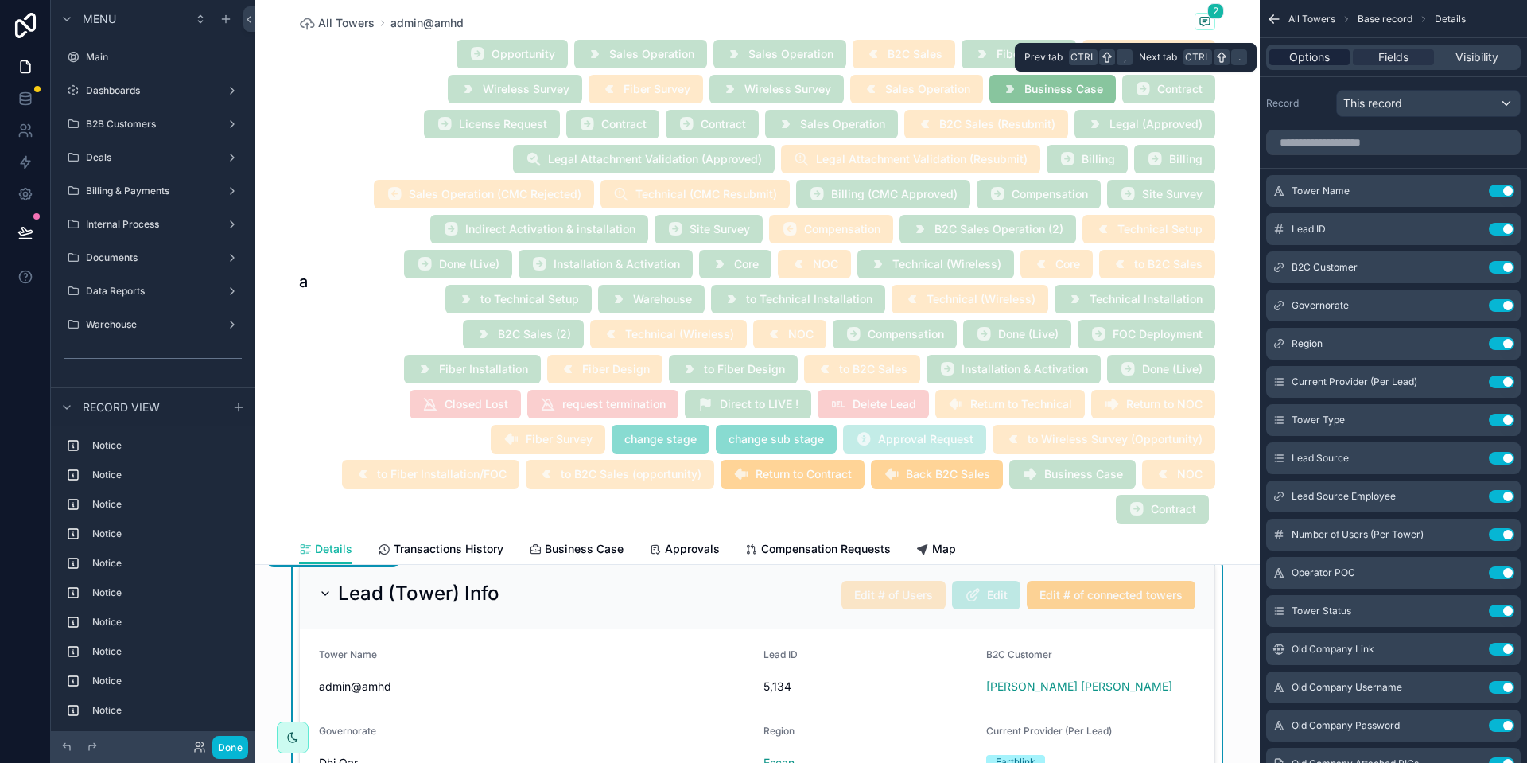
click at [1301, 57] on span "Options" at bounding box center [1309, 57] width 41 height 16
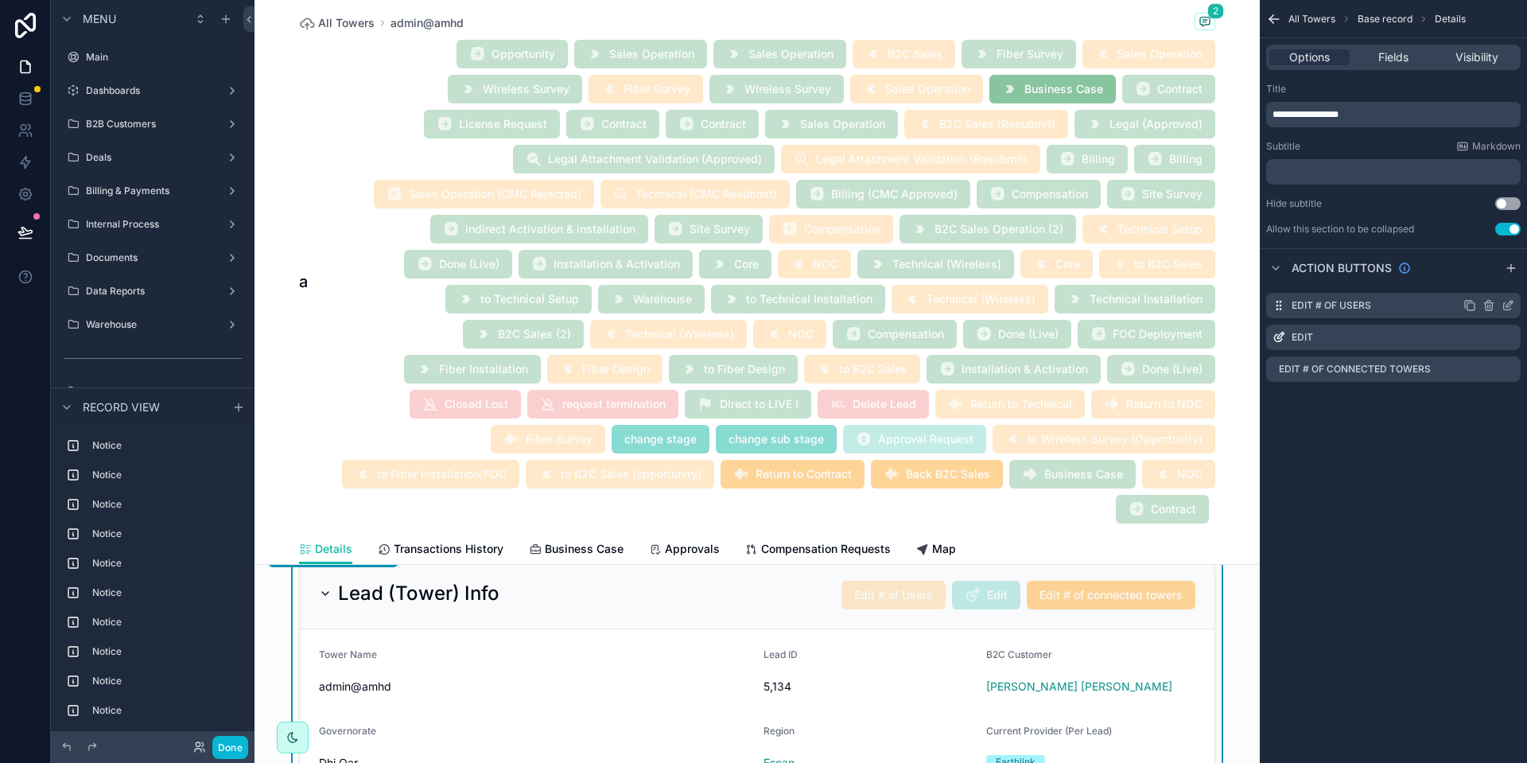
click at [1508, 310] on icon "scrollable content" at bounding box center [1507, 305] width 13 height 13
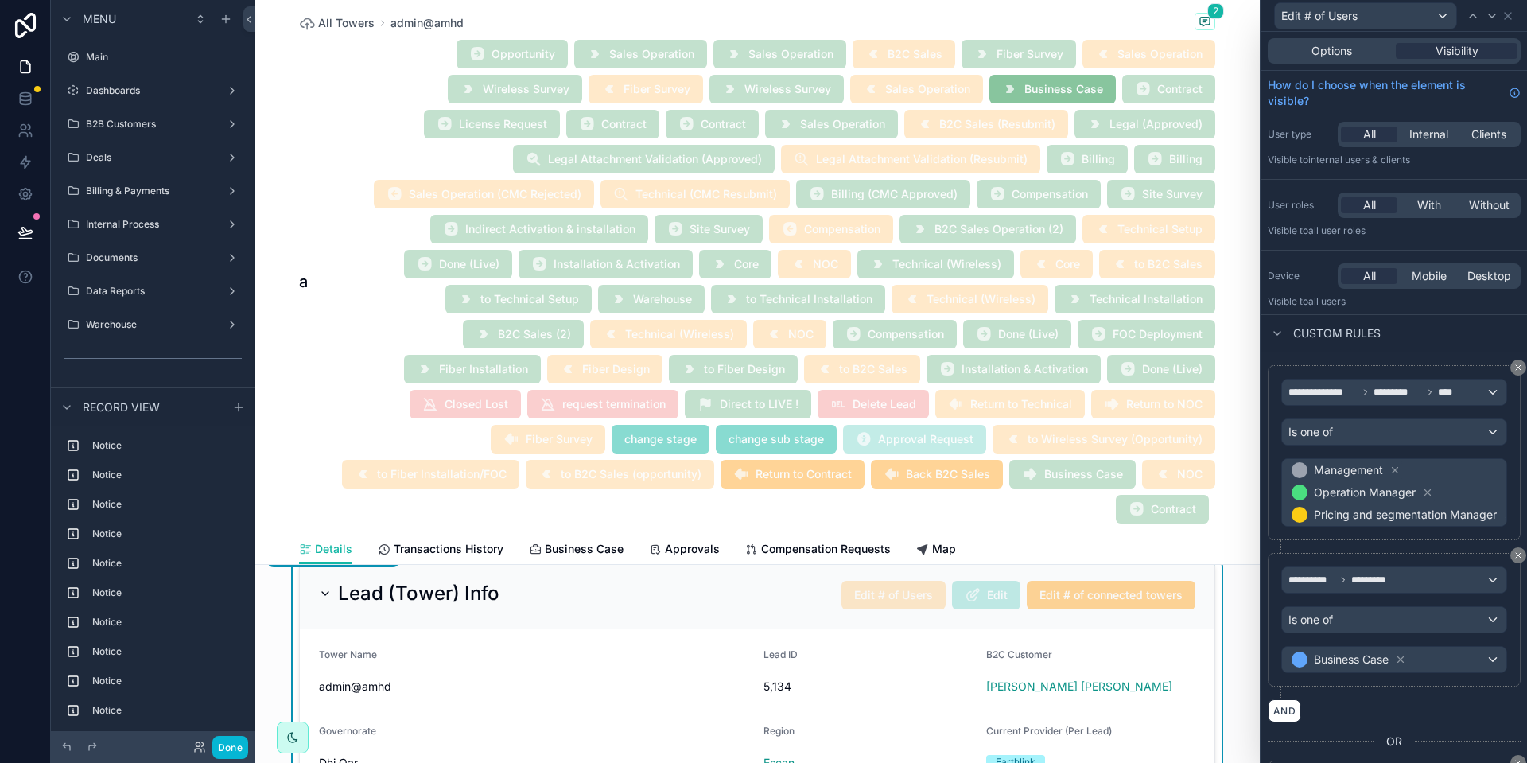
scroll to position [287, 0]
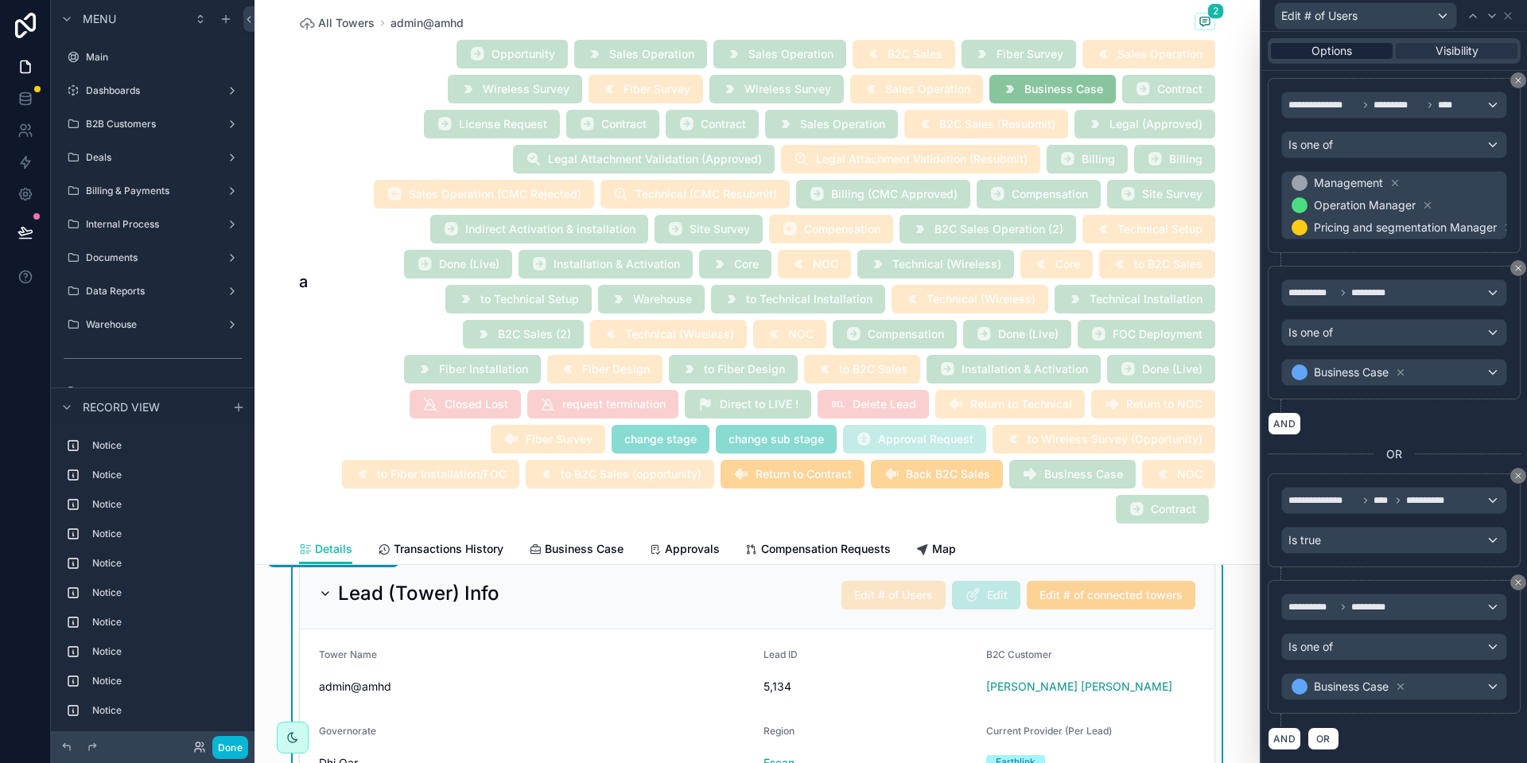
click at [1343, 46] on span "Options" at bounding box center [1331, 51] width 41 height 16
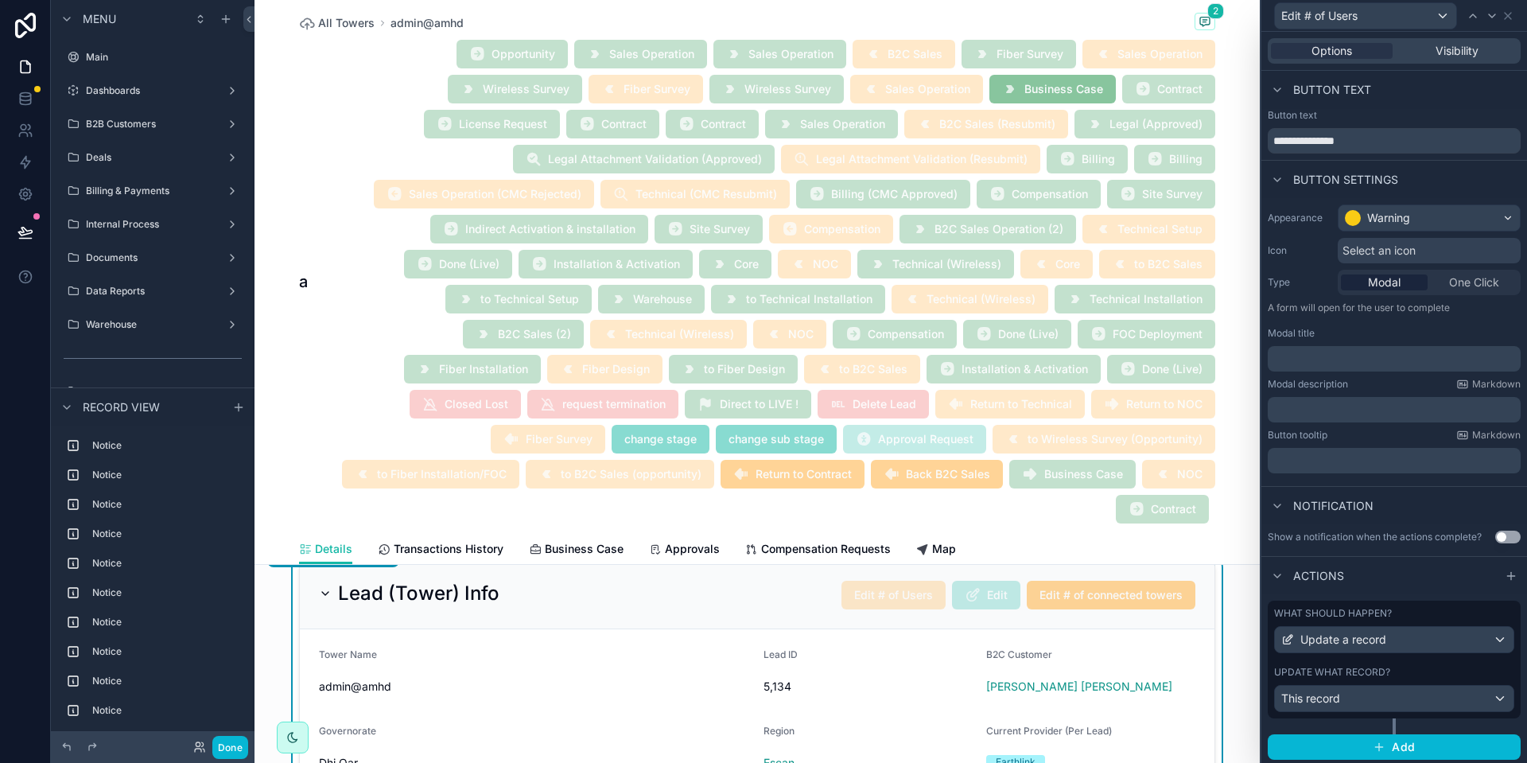
scroll to position [16, 0]
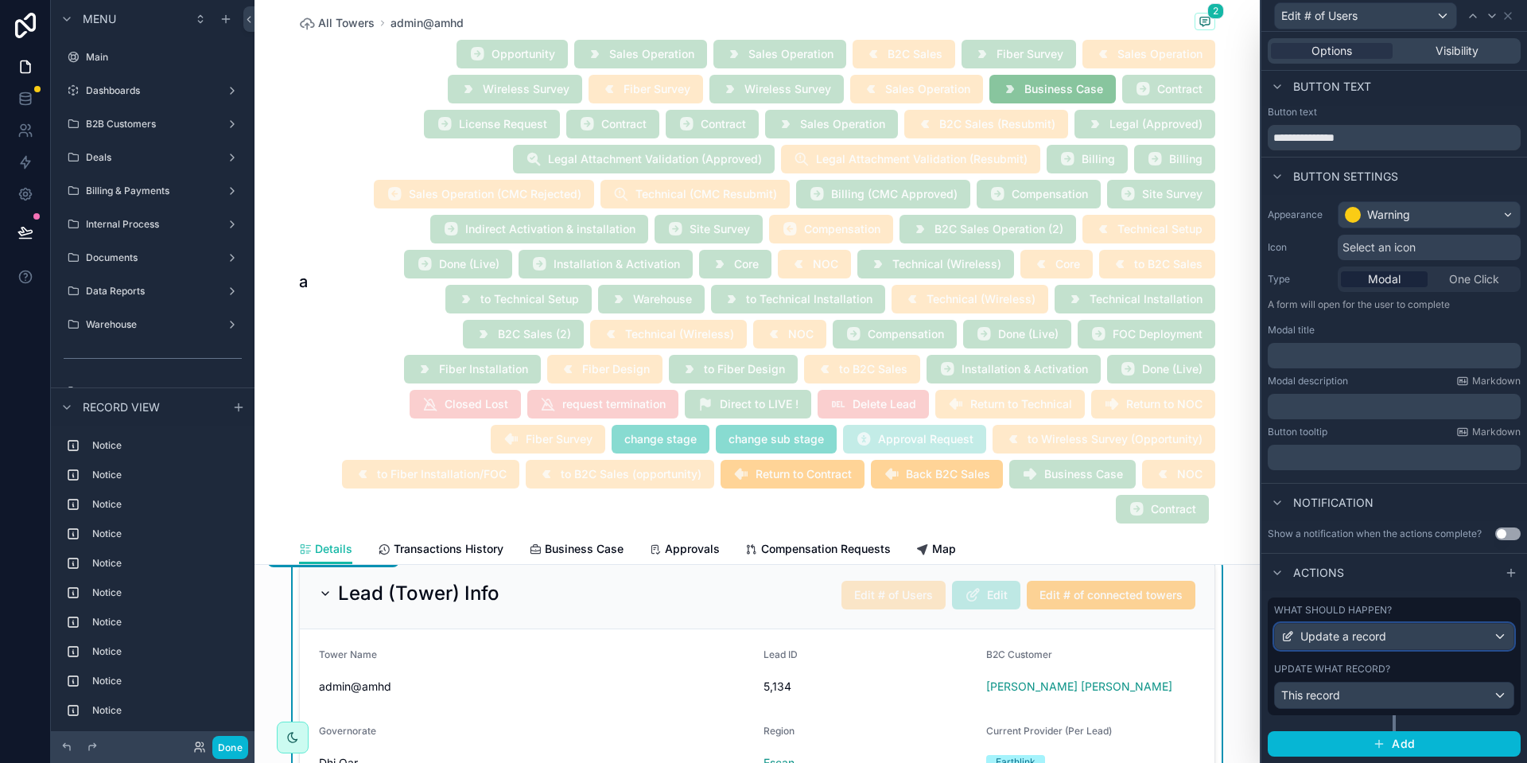
click at [1363, 639] on span "Update a record" at bounding box center [1343, 636] width 86 height 16
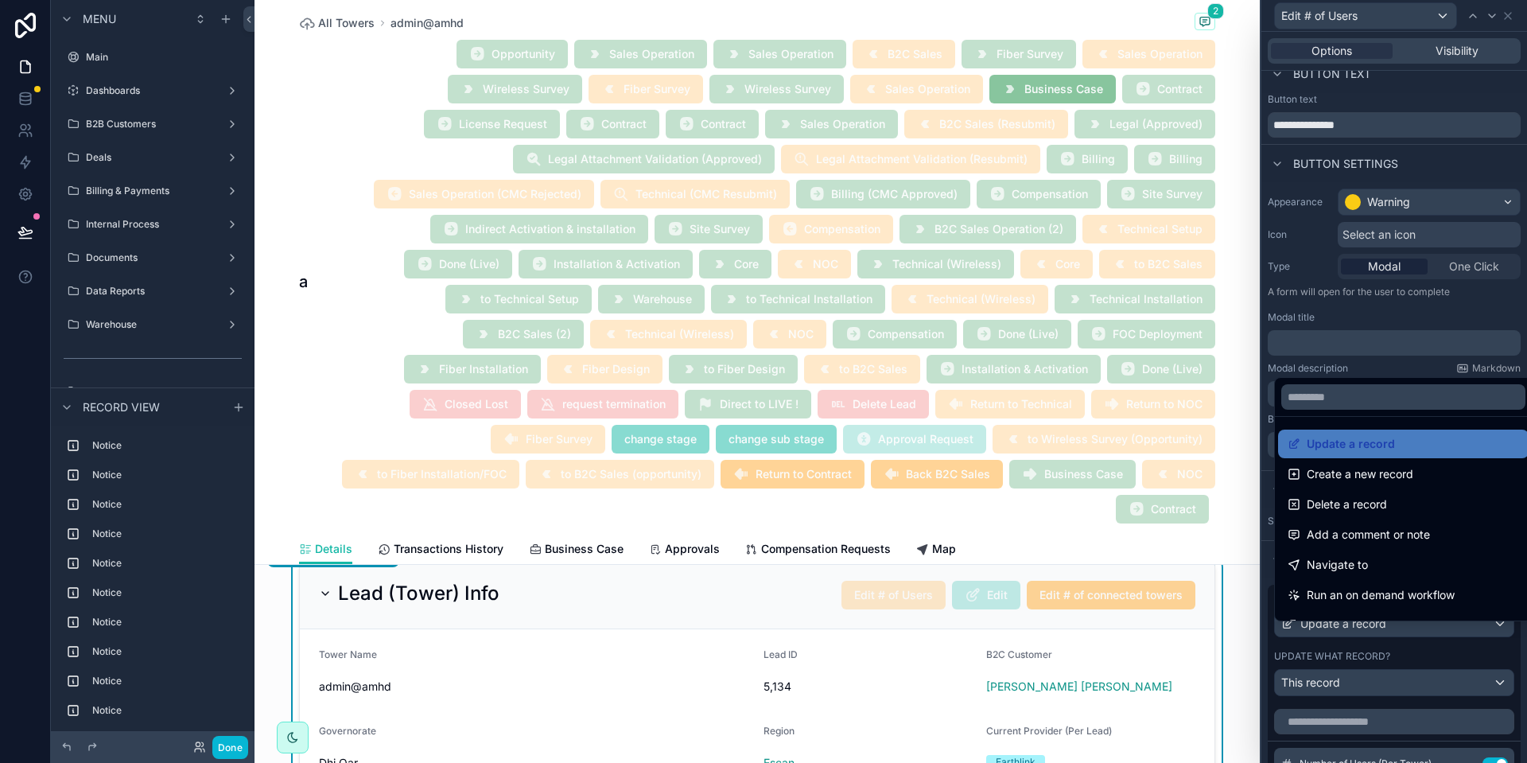
click at [1363, 639] on div at bounding box center [1394, 381] width 266 height 763
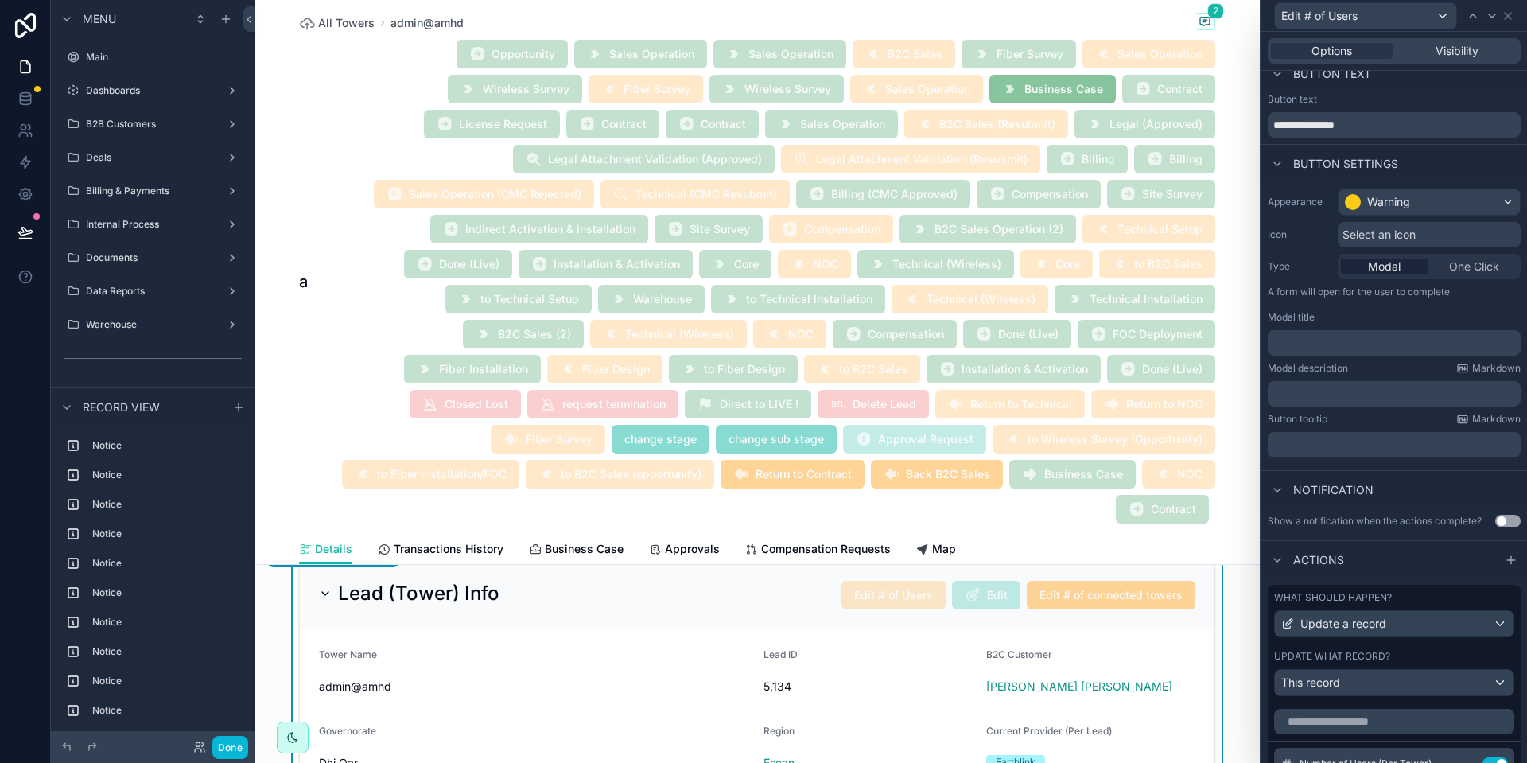
scroll to position [436, 0]
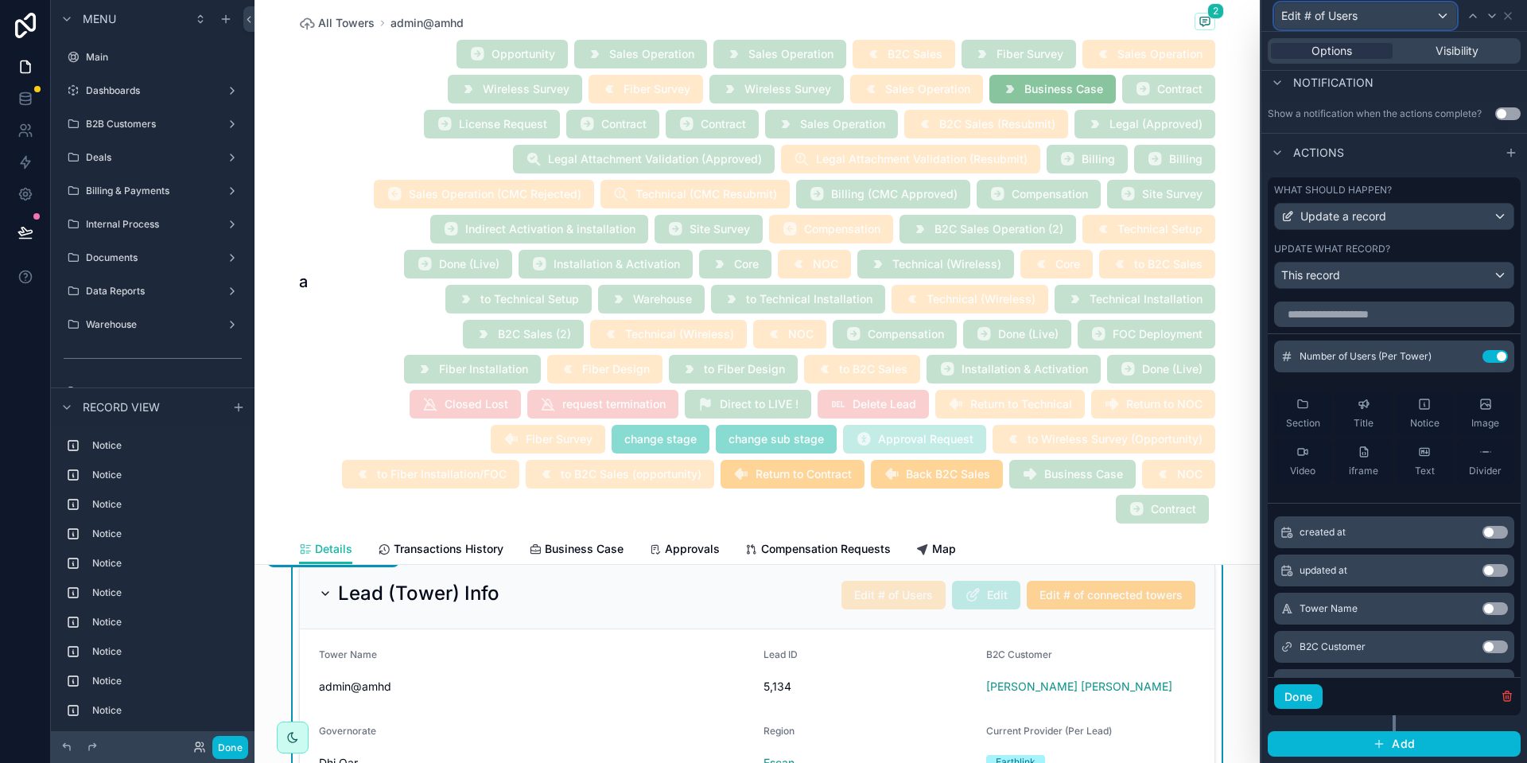
click at [1401, 16] on div "Edit # of Users" at bounding box center [1365, 15] width 181 height 25
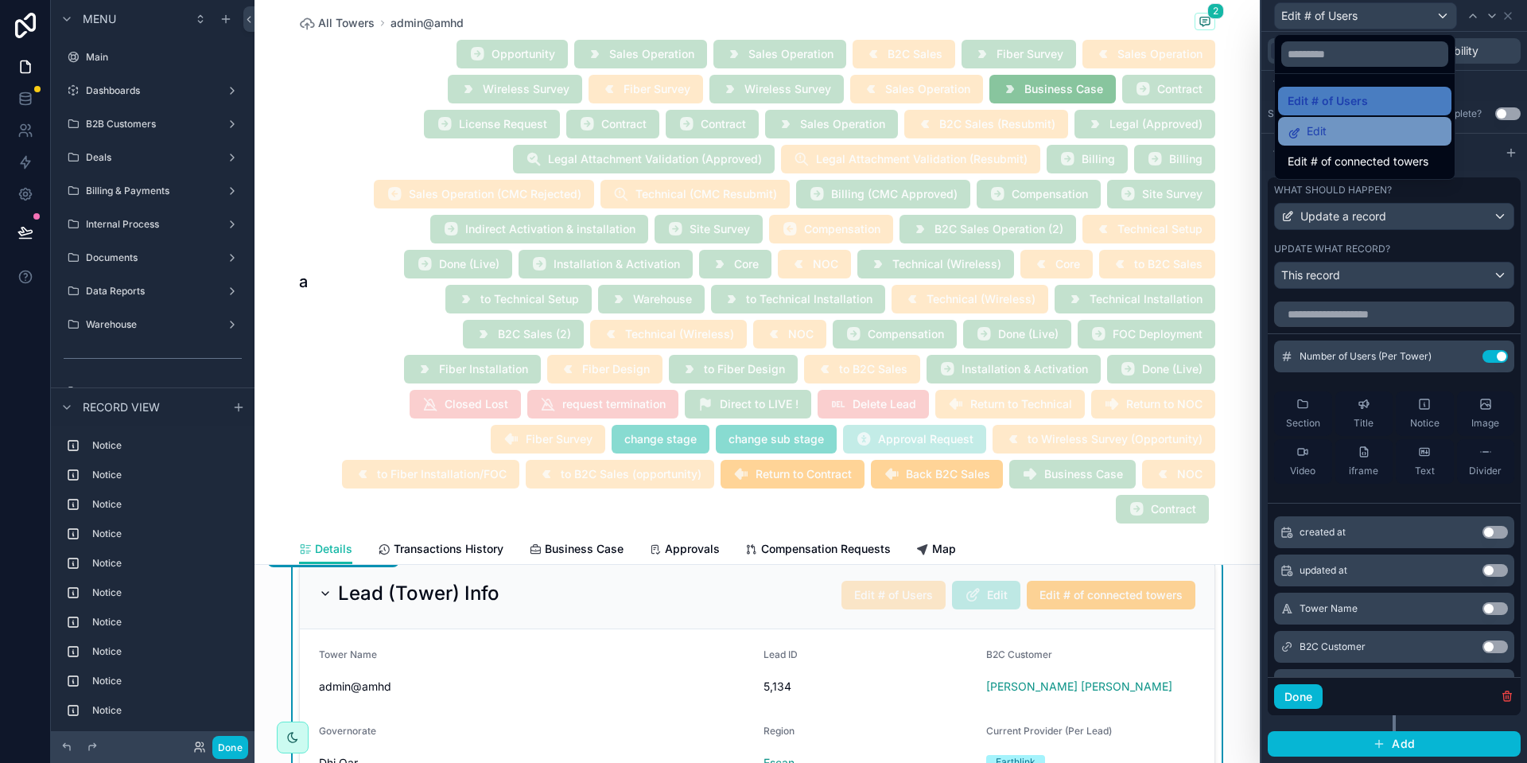
click at [1350, 124] on div "Edit" at bounding box center [1364, 131] width 154 height 19
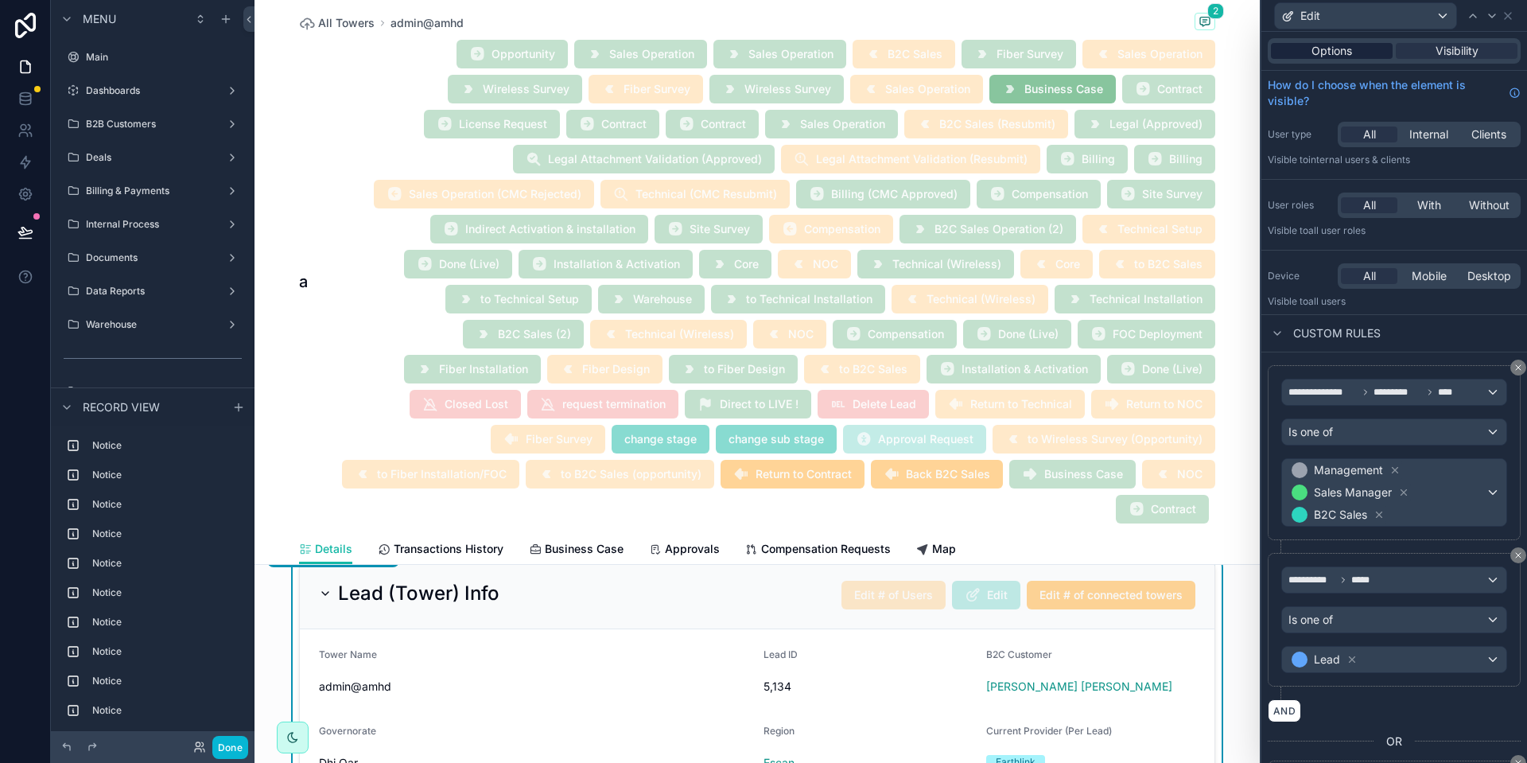
click at [1332, 50] on span "Options" at bounding box center [1331, 51] width 41 height 16
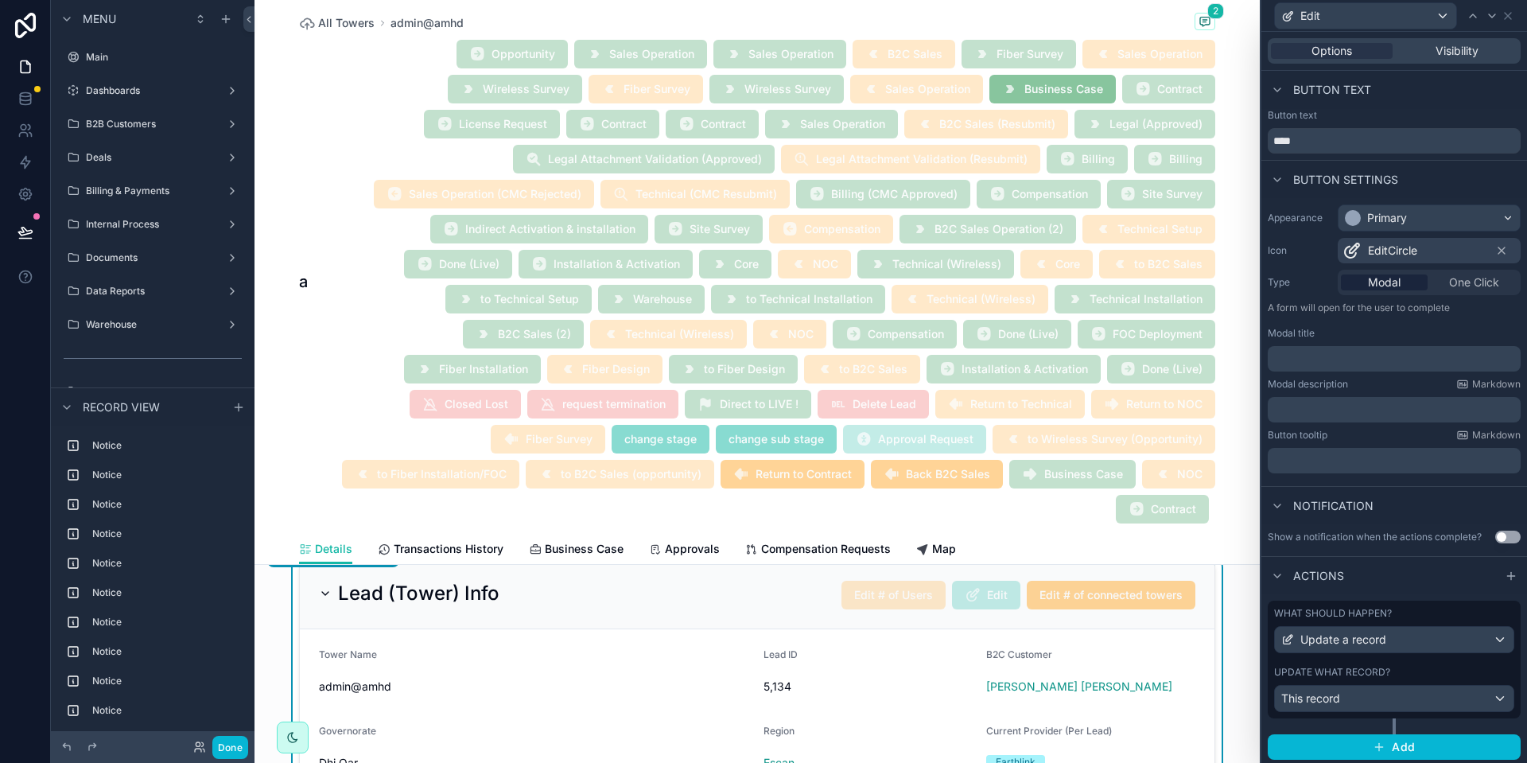
scroll to position [16, 0]
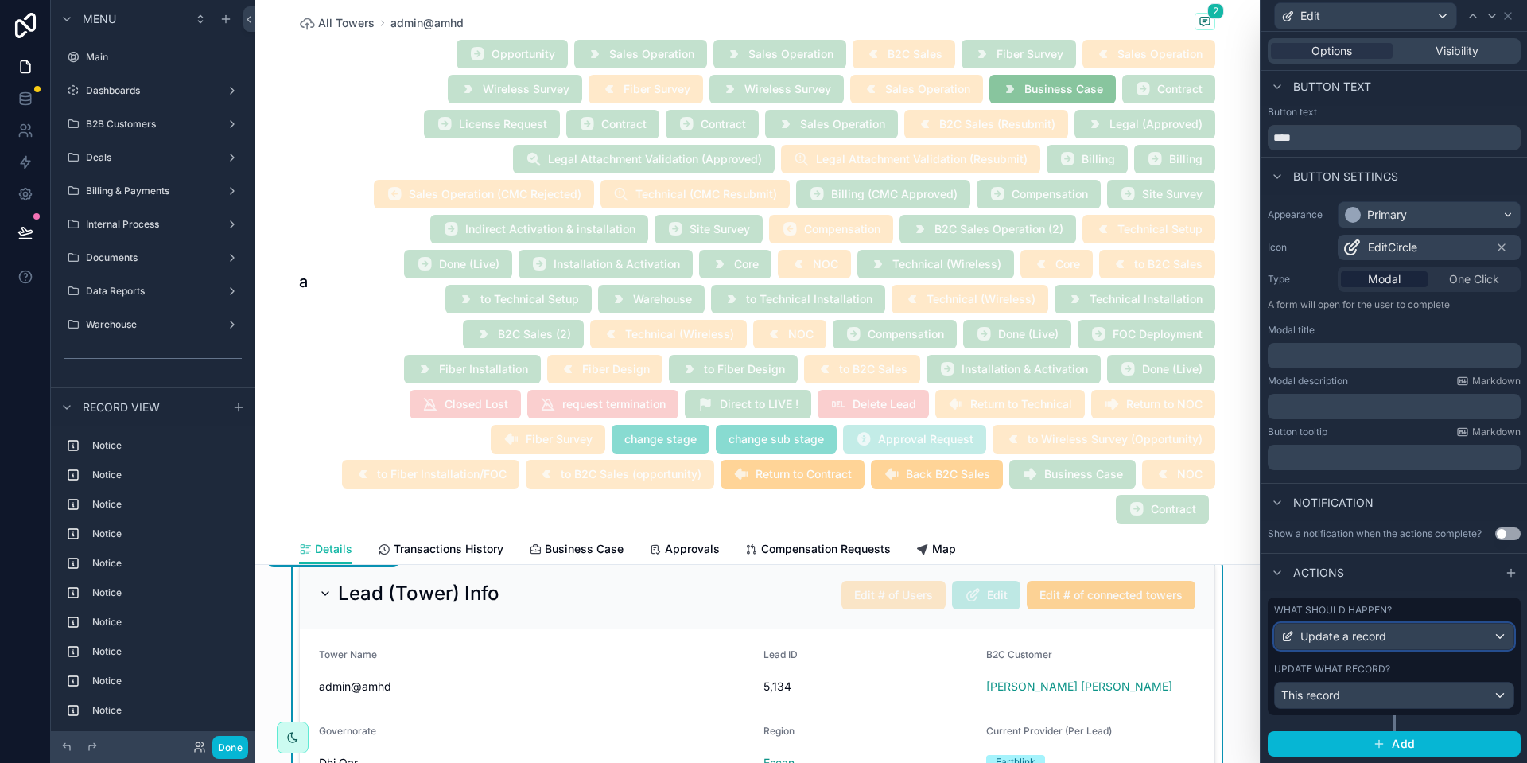
click at [1364, 634] on span "Update a record" at bounding box center [1343, 636] width 86 height 16
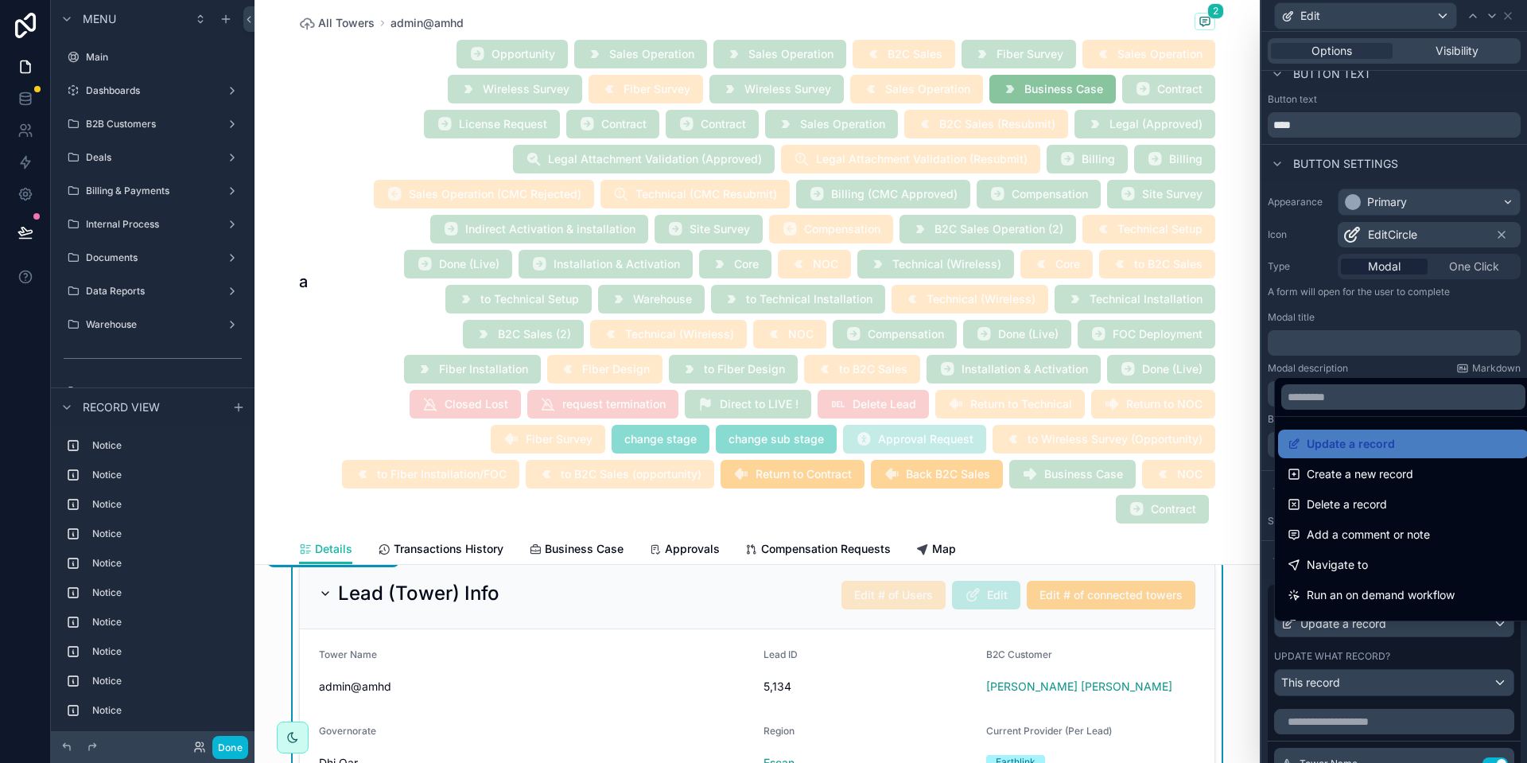
click at [1364, 634] on div at bounding box center [1394, 381] width 266 height 763
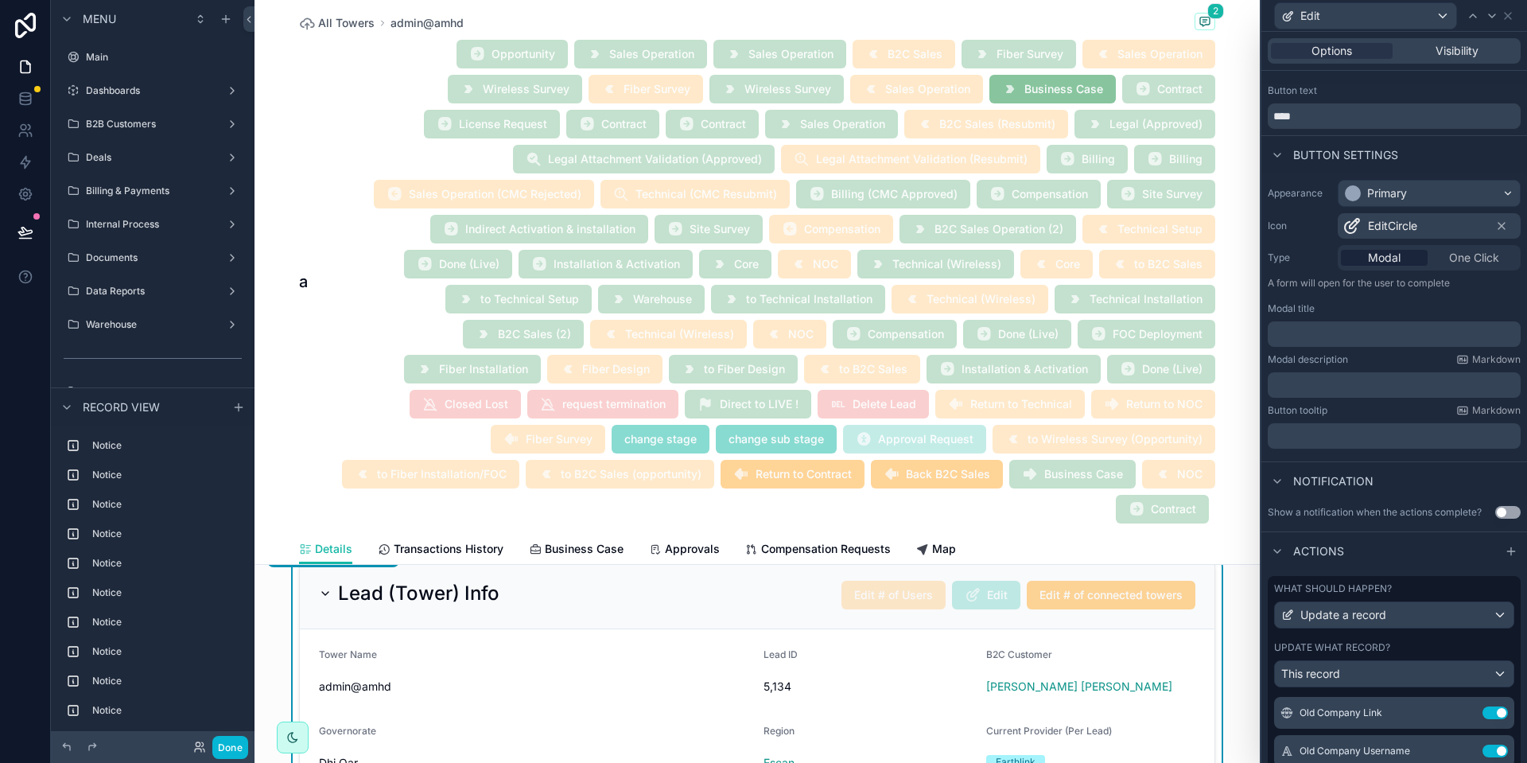
scroll to position [0, 0]
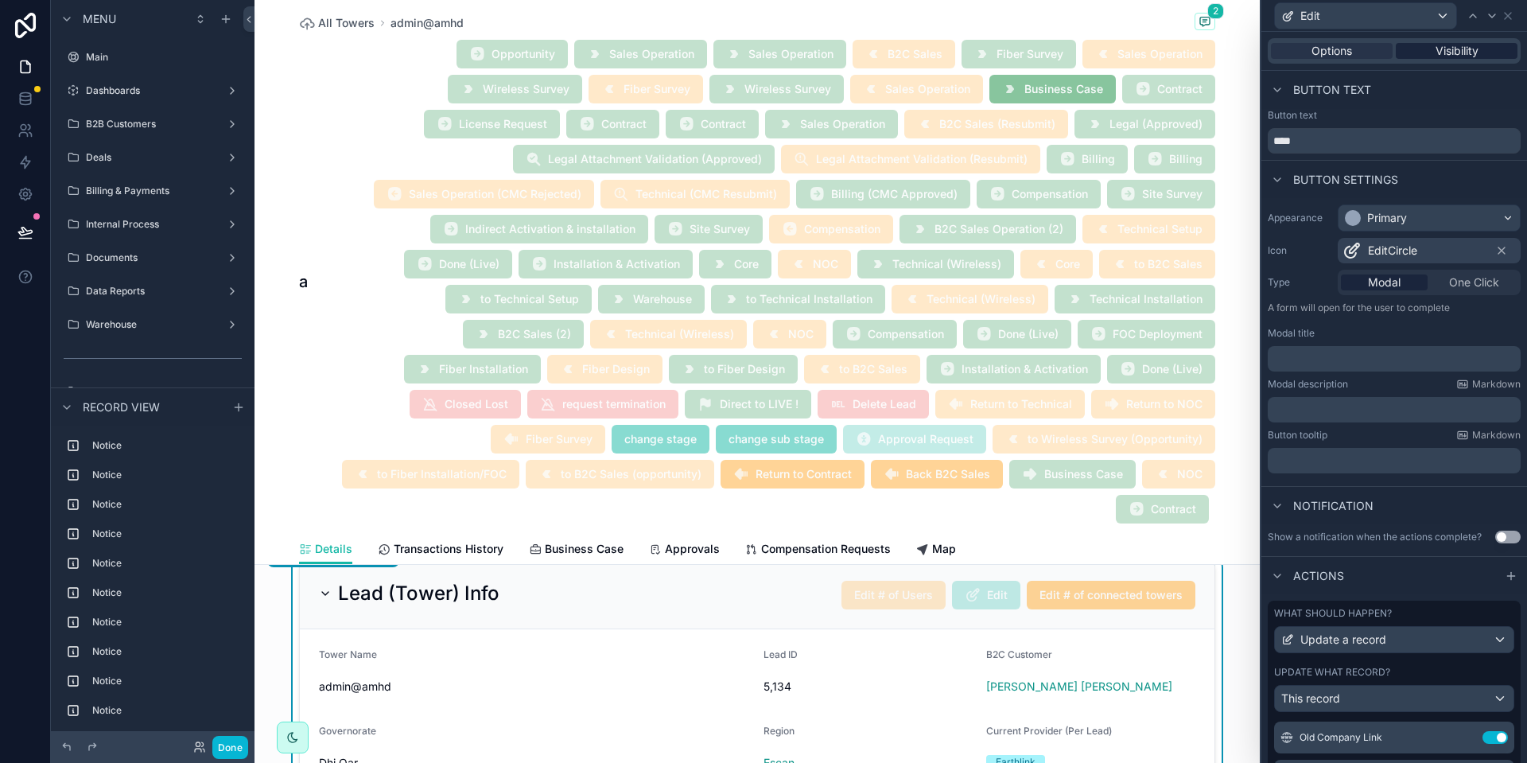
click at [1435, 57] on span "Visibility" at bounding box center [1456, 51] width 43 height 16
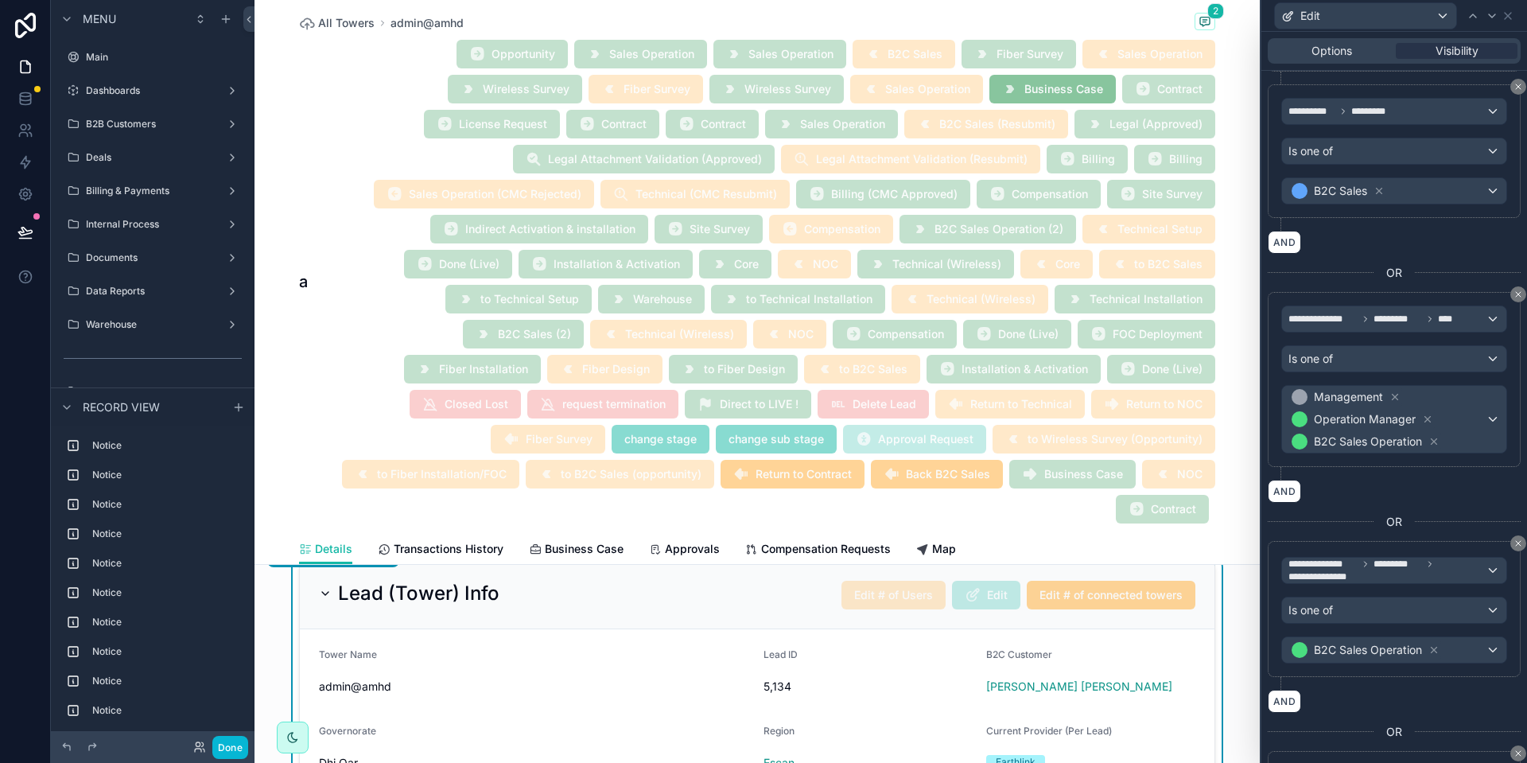
scroll to position [1867, 0]
click at [223, 740] on button "Done" at bounding box center [230, 747] width 36 height 23
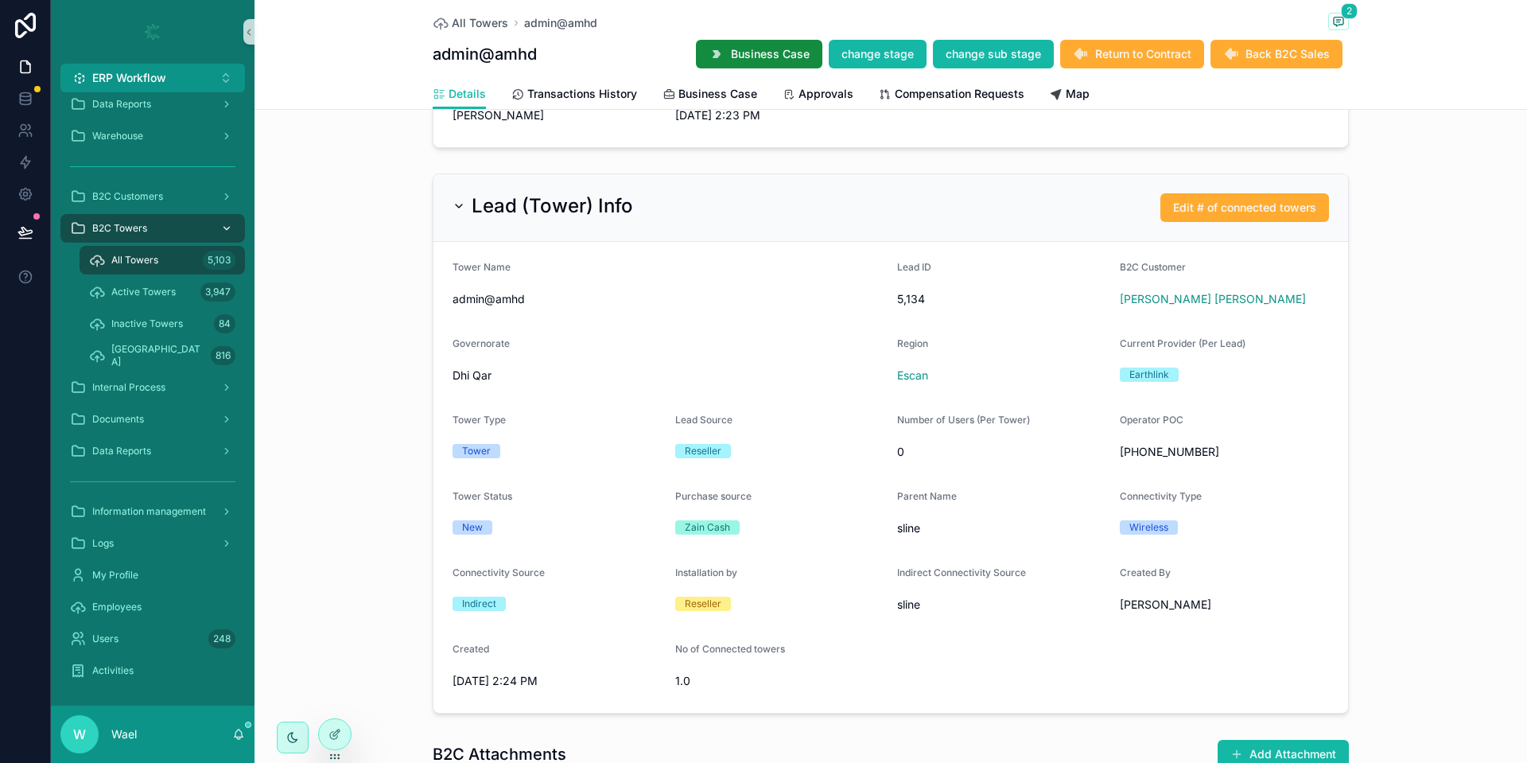
scroll to position [0, 0]
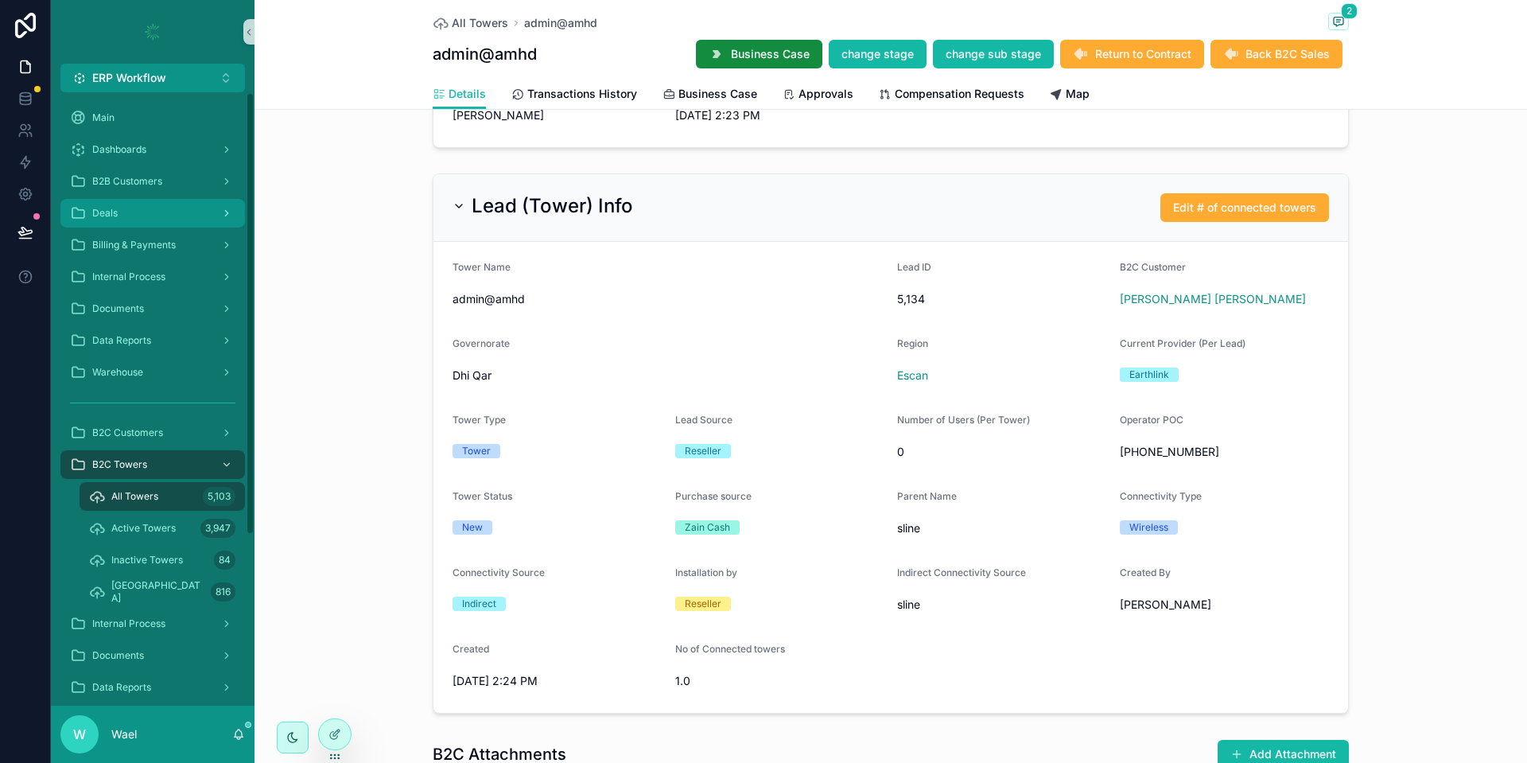
click at [156, 211] on div "Deals" at bounding box center [152, 212] width 165 height 25
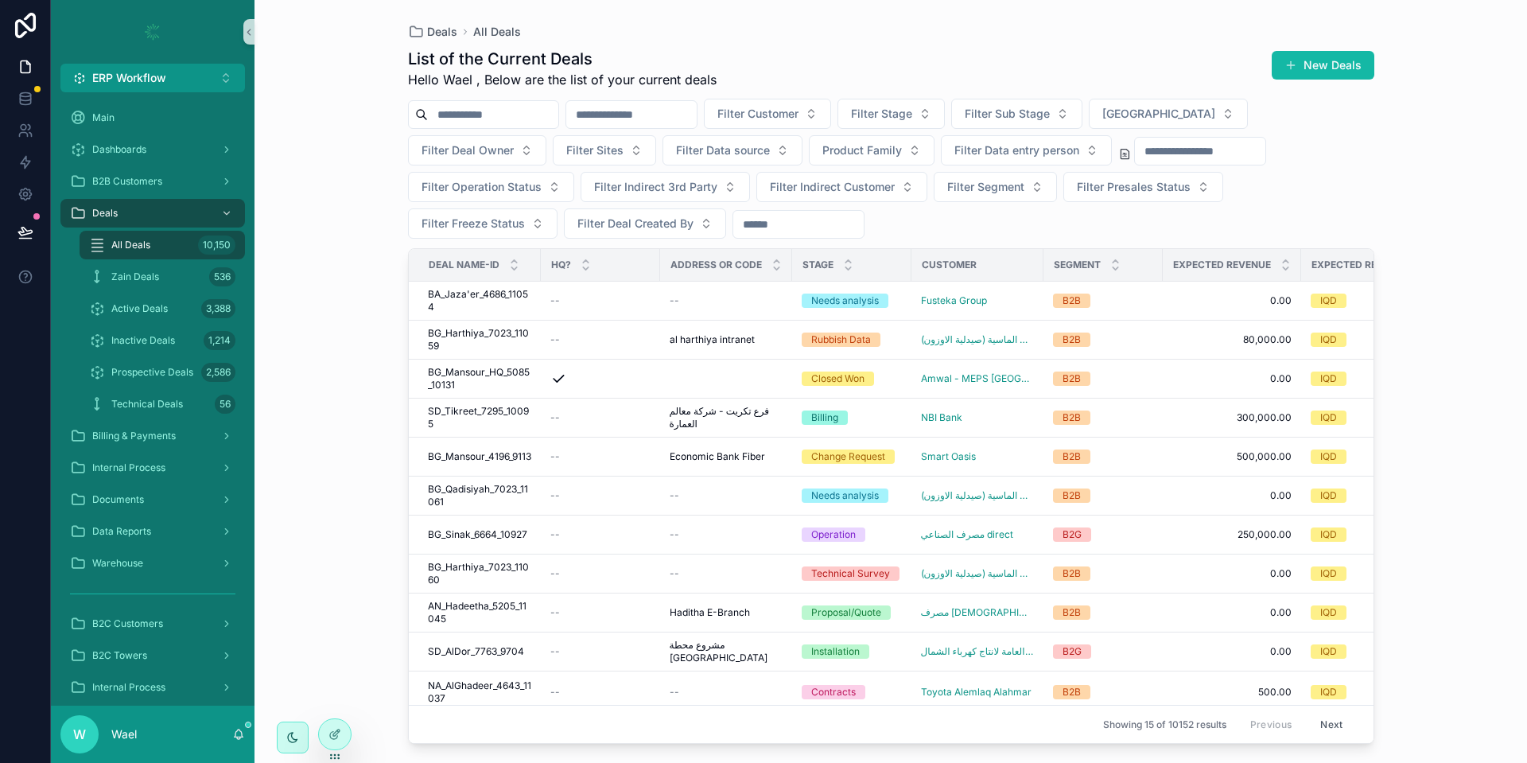
click at [690, 107] on input "scrollable content" at bounding box center [631, 114] width 130 height 22
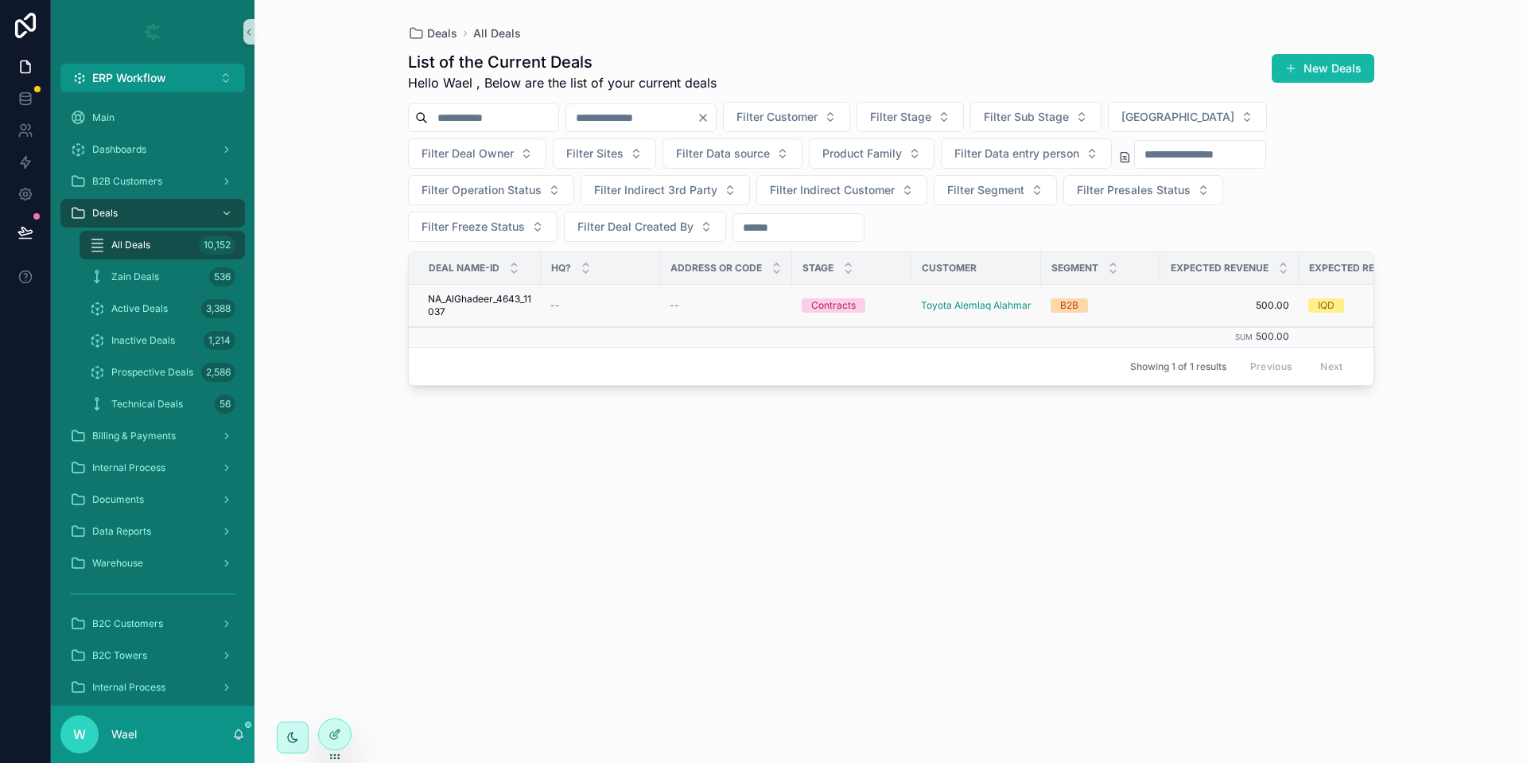
type input "*****"
click at [486, 306] on span "NA_AlGhadeer_4643_11037" at bounding box center [479, 305] width 103 height 25
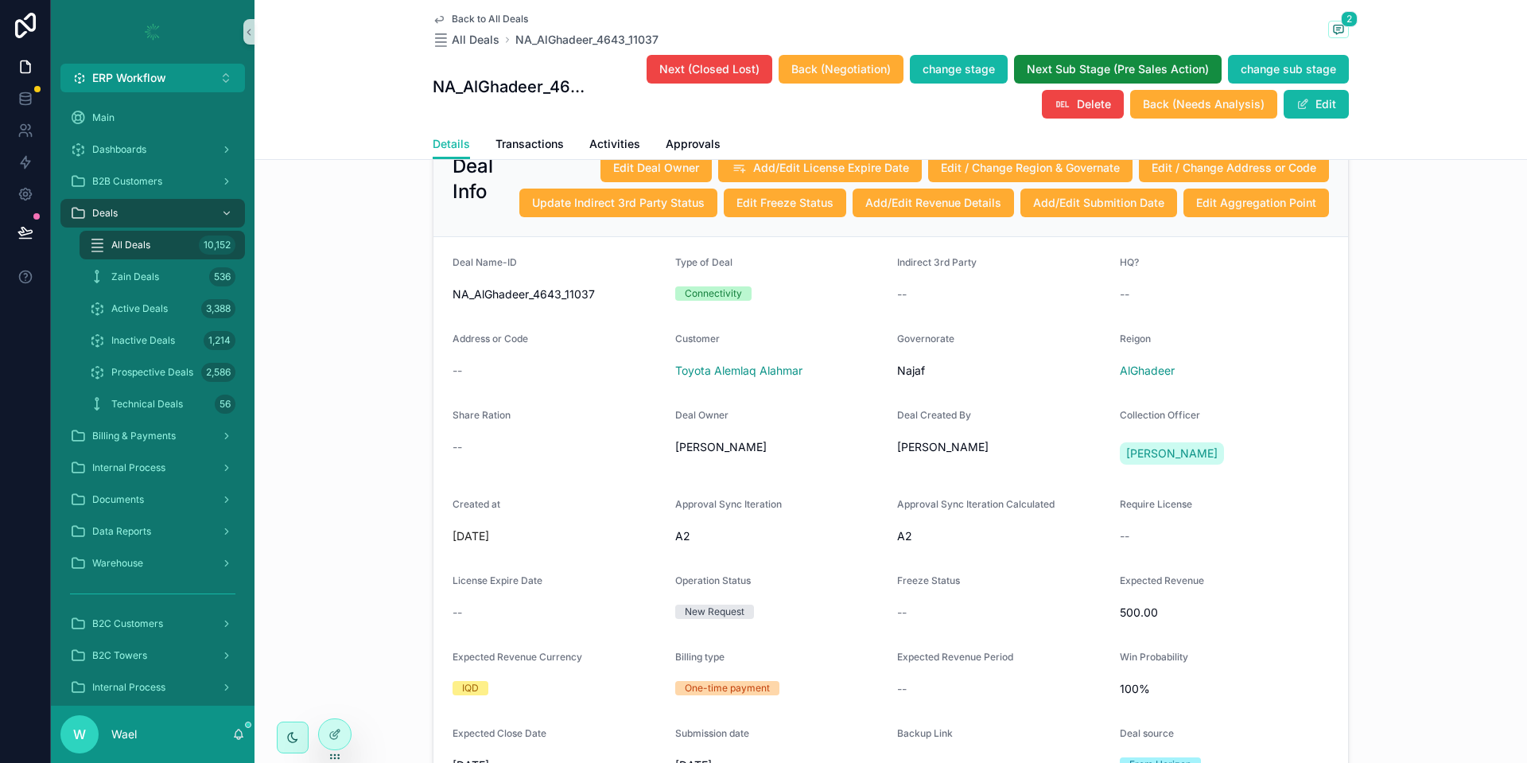
scroll to position [98, 0]
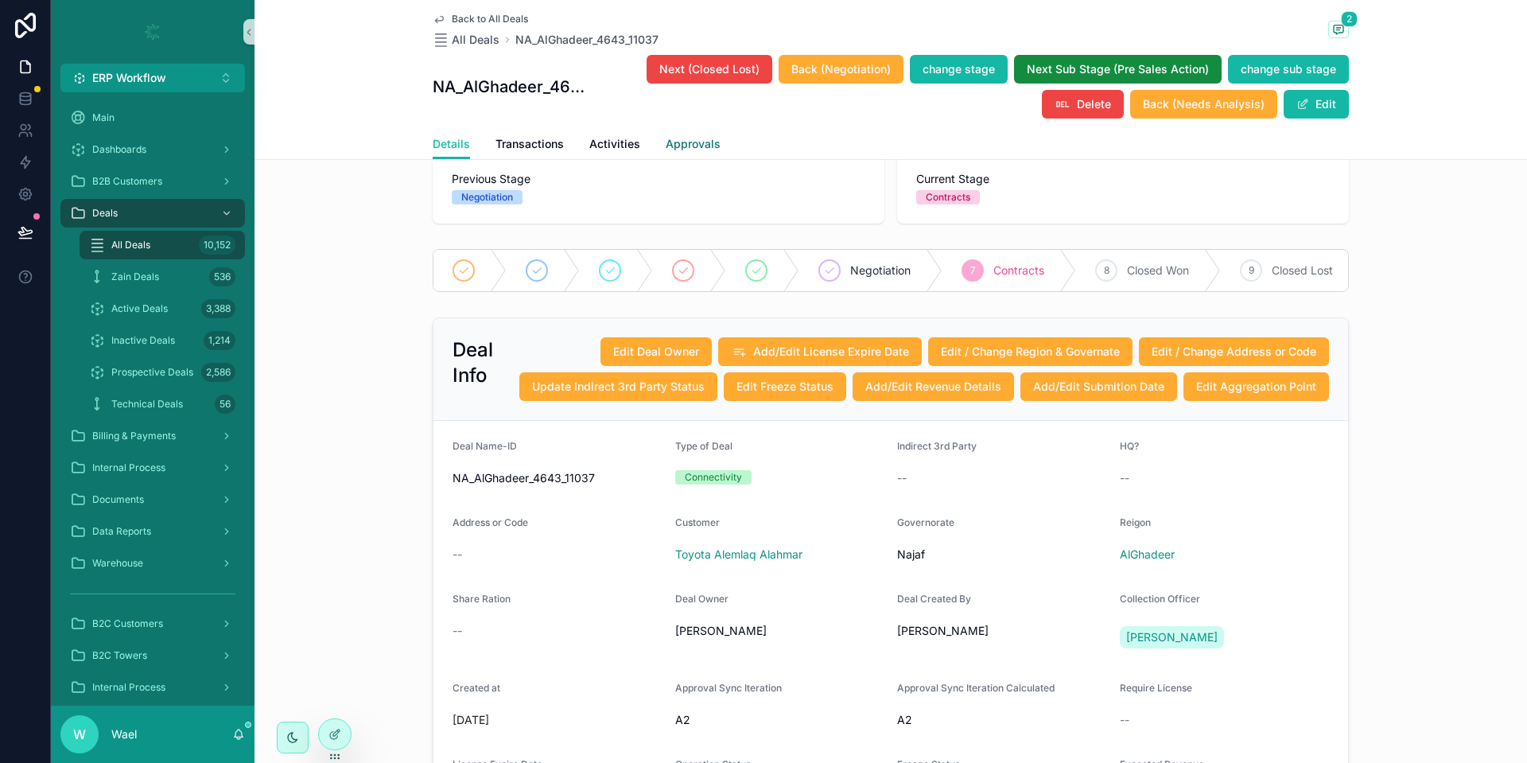
click at [682, 130] on link "Approvals" at bounding box center [693, 146] width 55 height 32
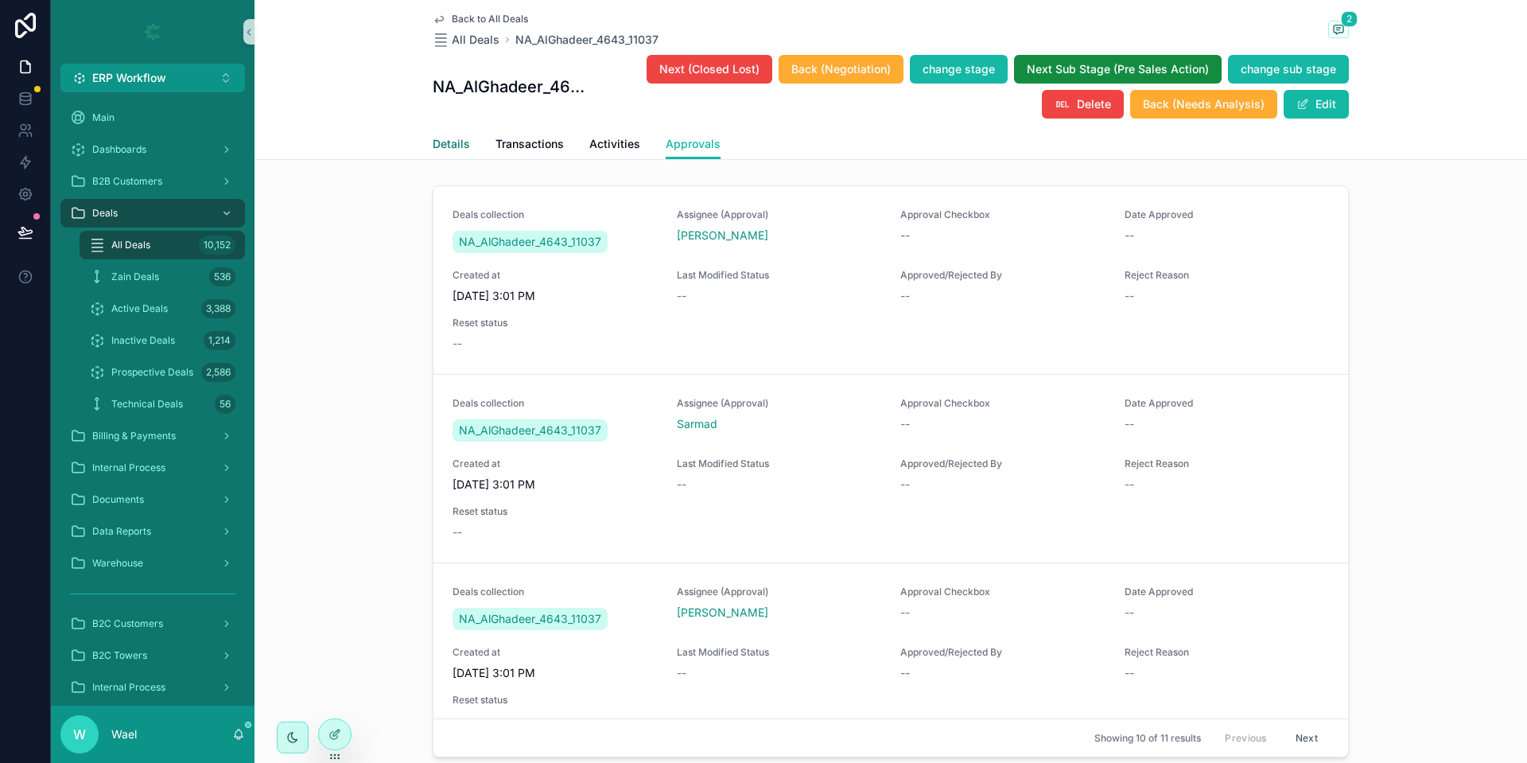
click at [441, 136] on span "Details" at bounding box center [451, 144] width 37 height 16
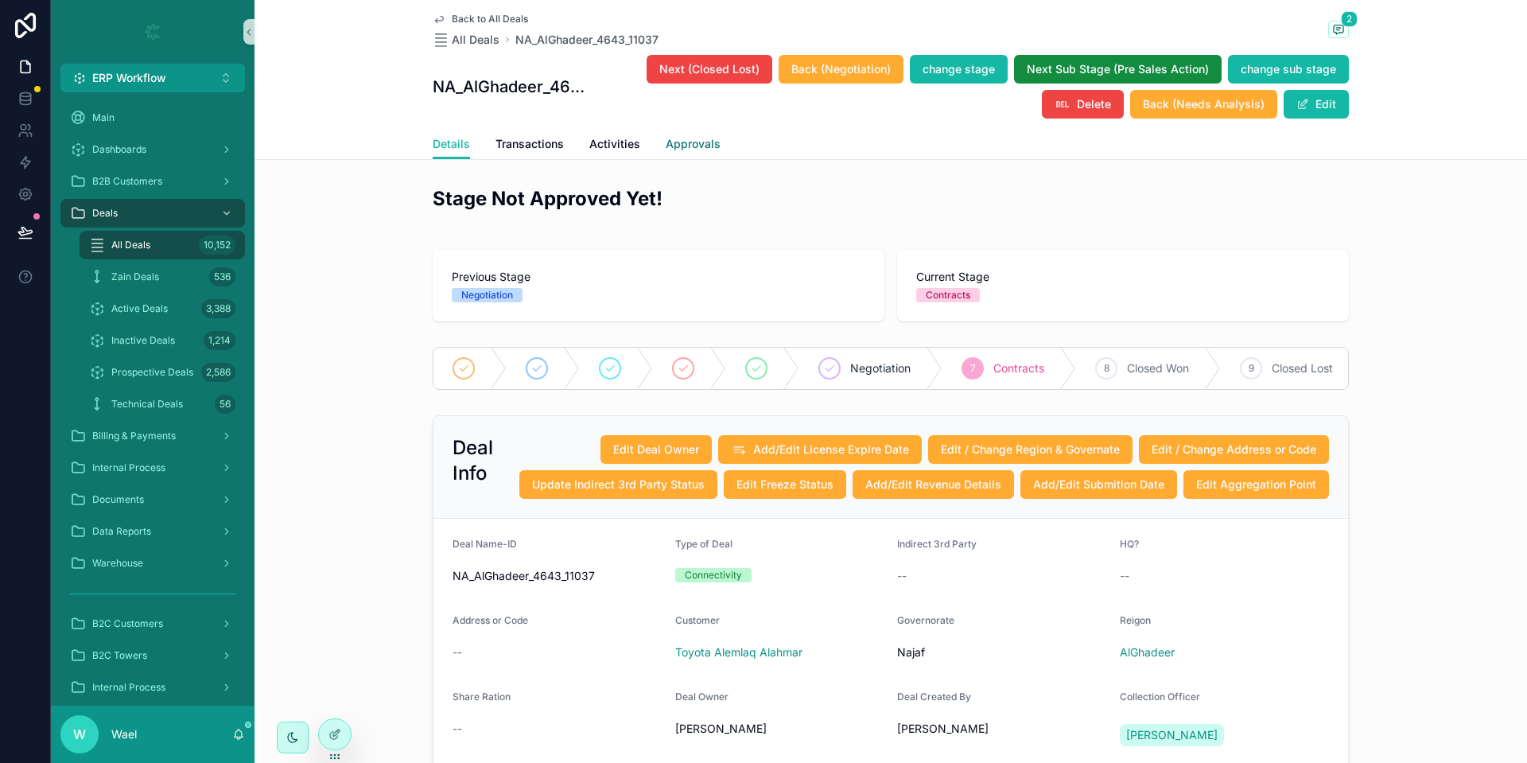
click at [678, 142] on span "Approvals" at bounding box center [693, 144] width 55 height 16
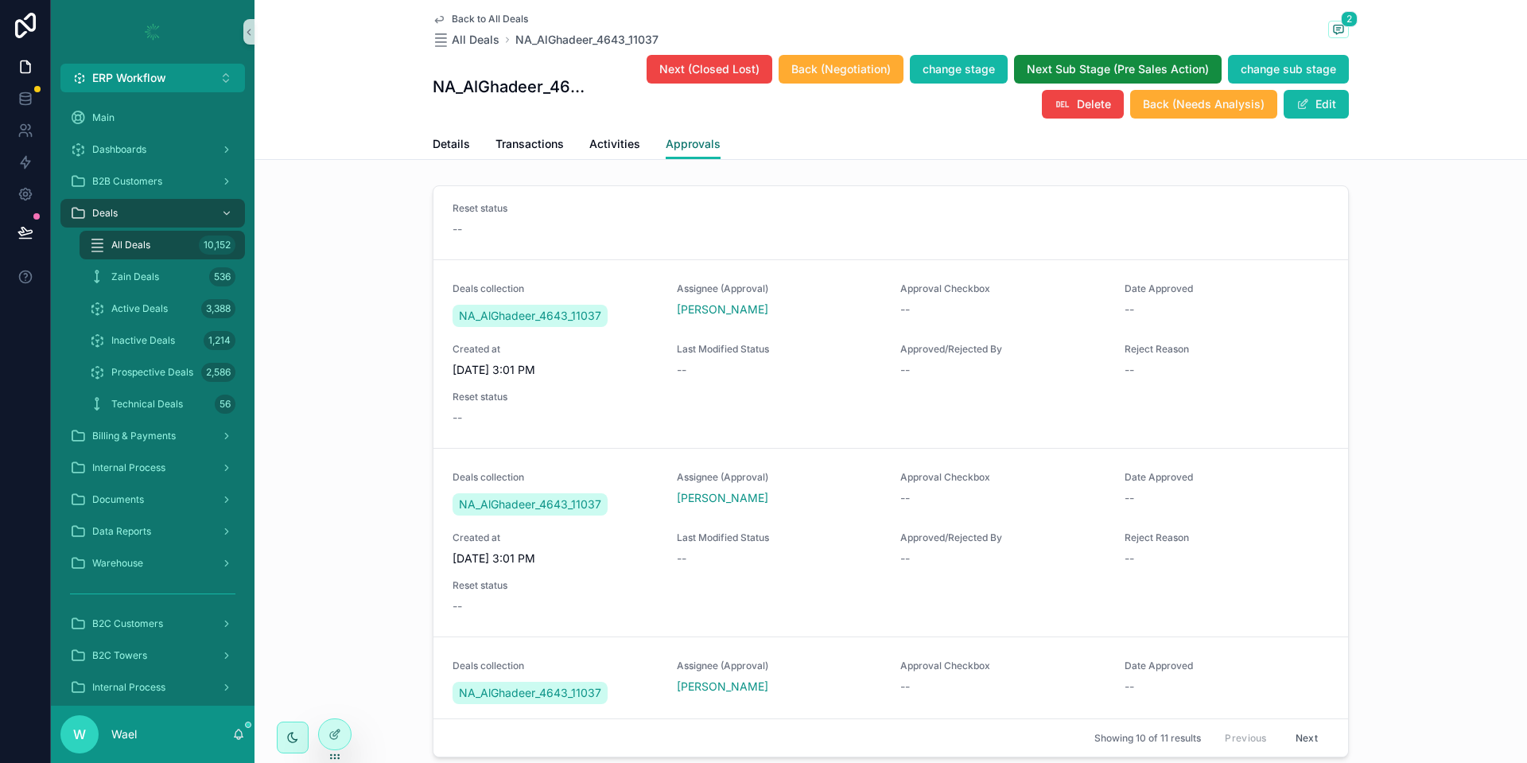
scroll to position [305, 0]
click at [446, 143] on span "Details" at bounding box center [451, 144] width 37 height 16
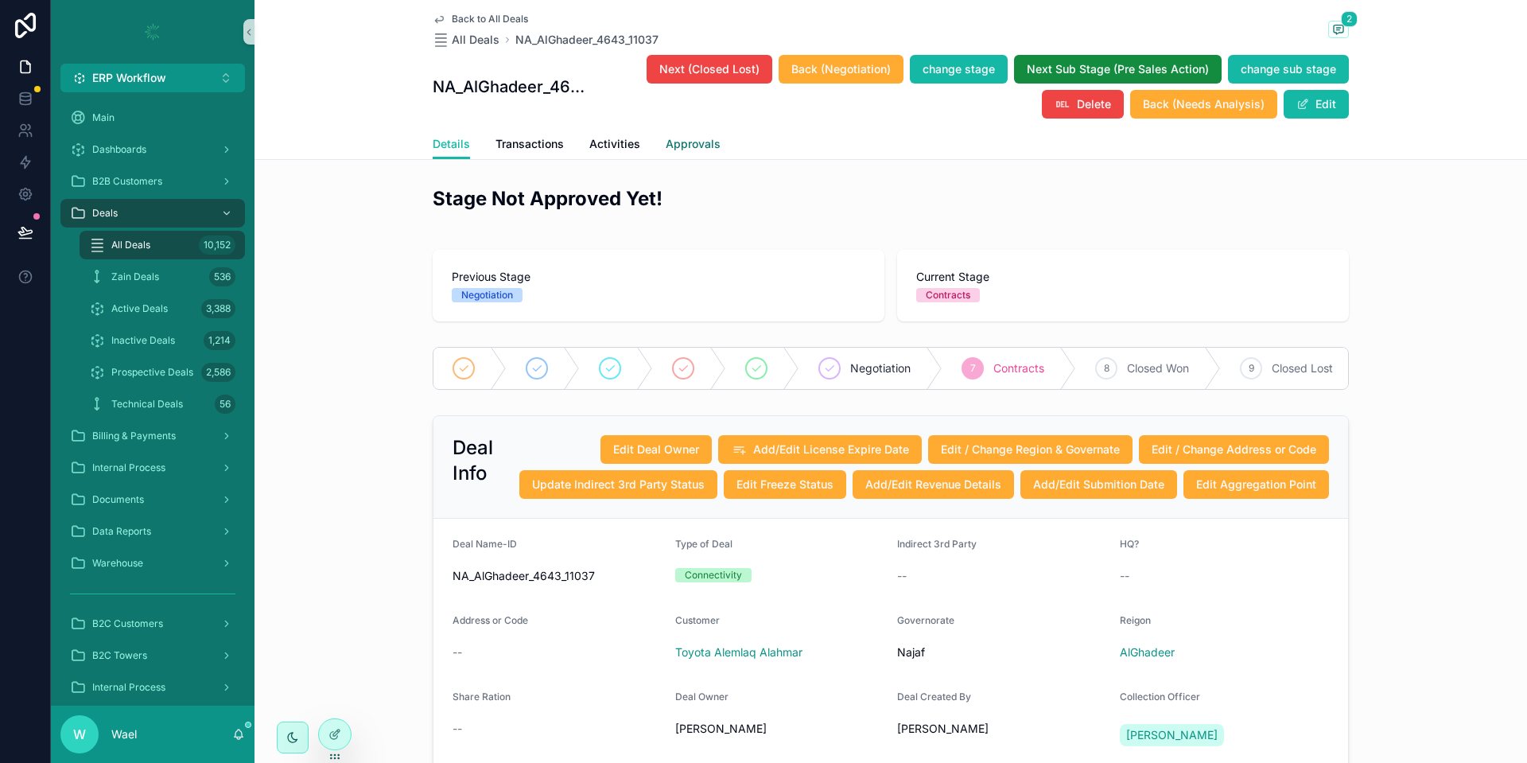
click at [668, 143] on span "Approvals" at bounding box center [693, 144] width 55 height 16
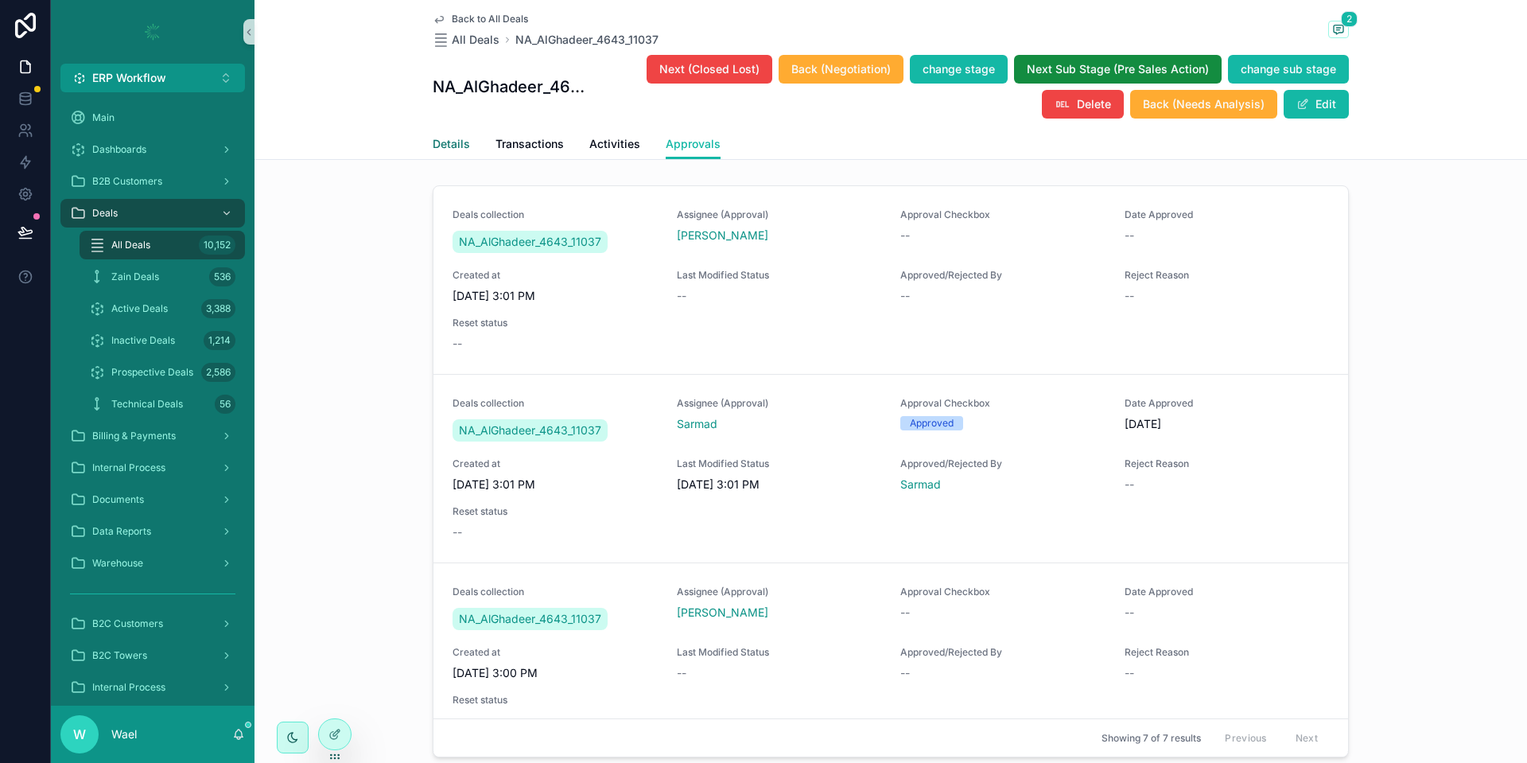
click at [438, 134] on link "Details" at bounding box center [451, 146] width 37 height 32
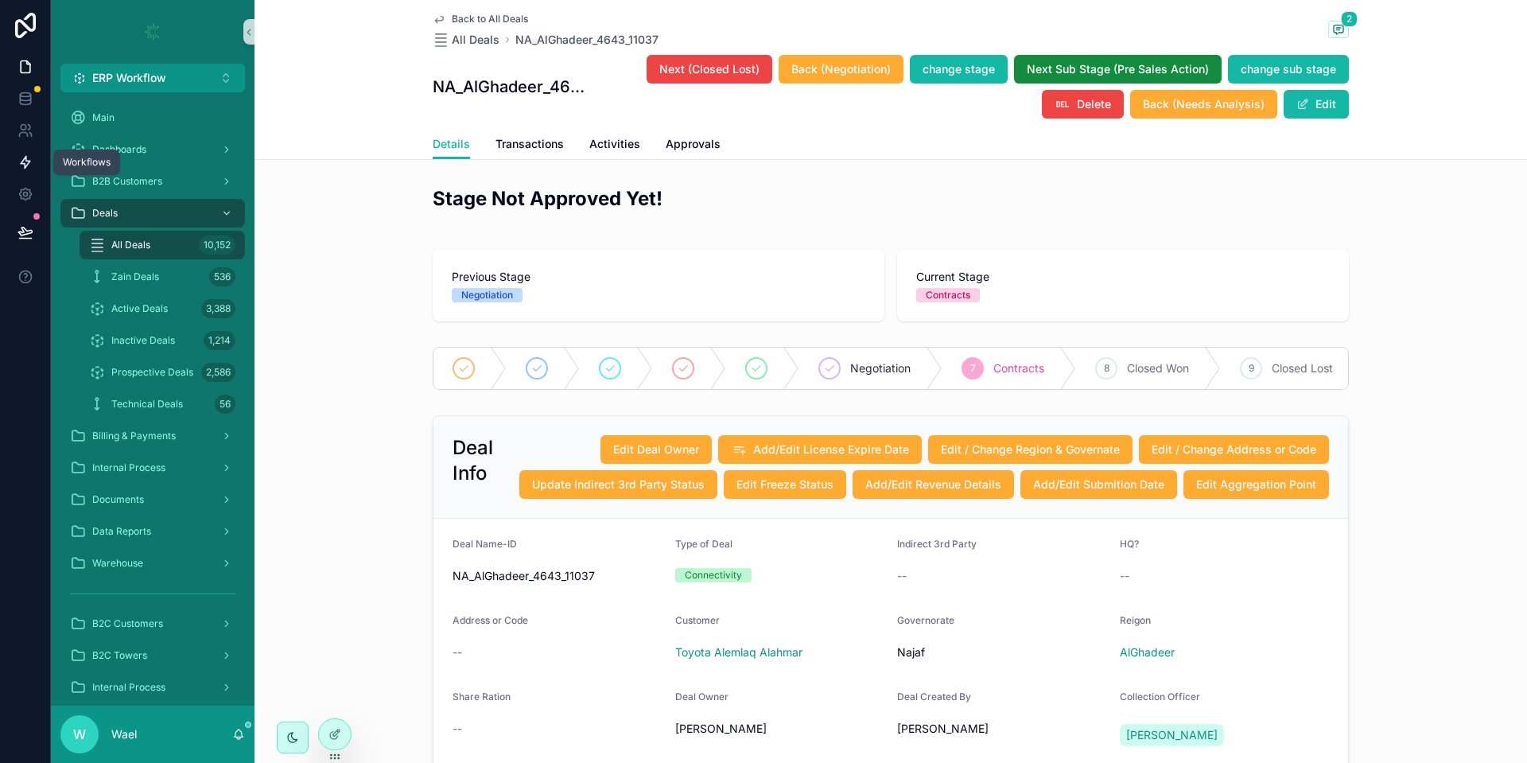
click at [21, 157] on icon at bounding box center [25, 162] width 16 height 16
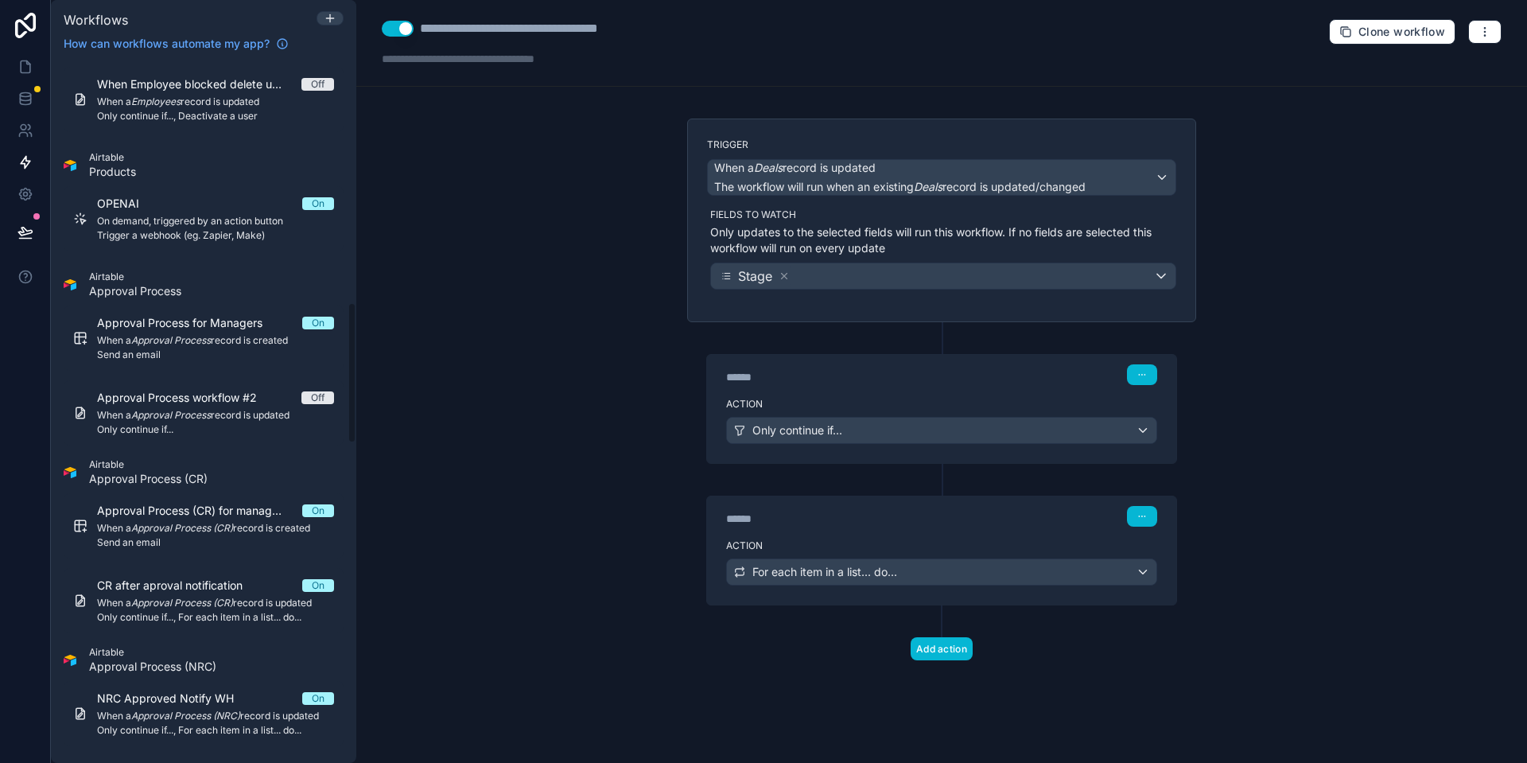
scroll to position [1194, 0]
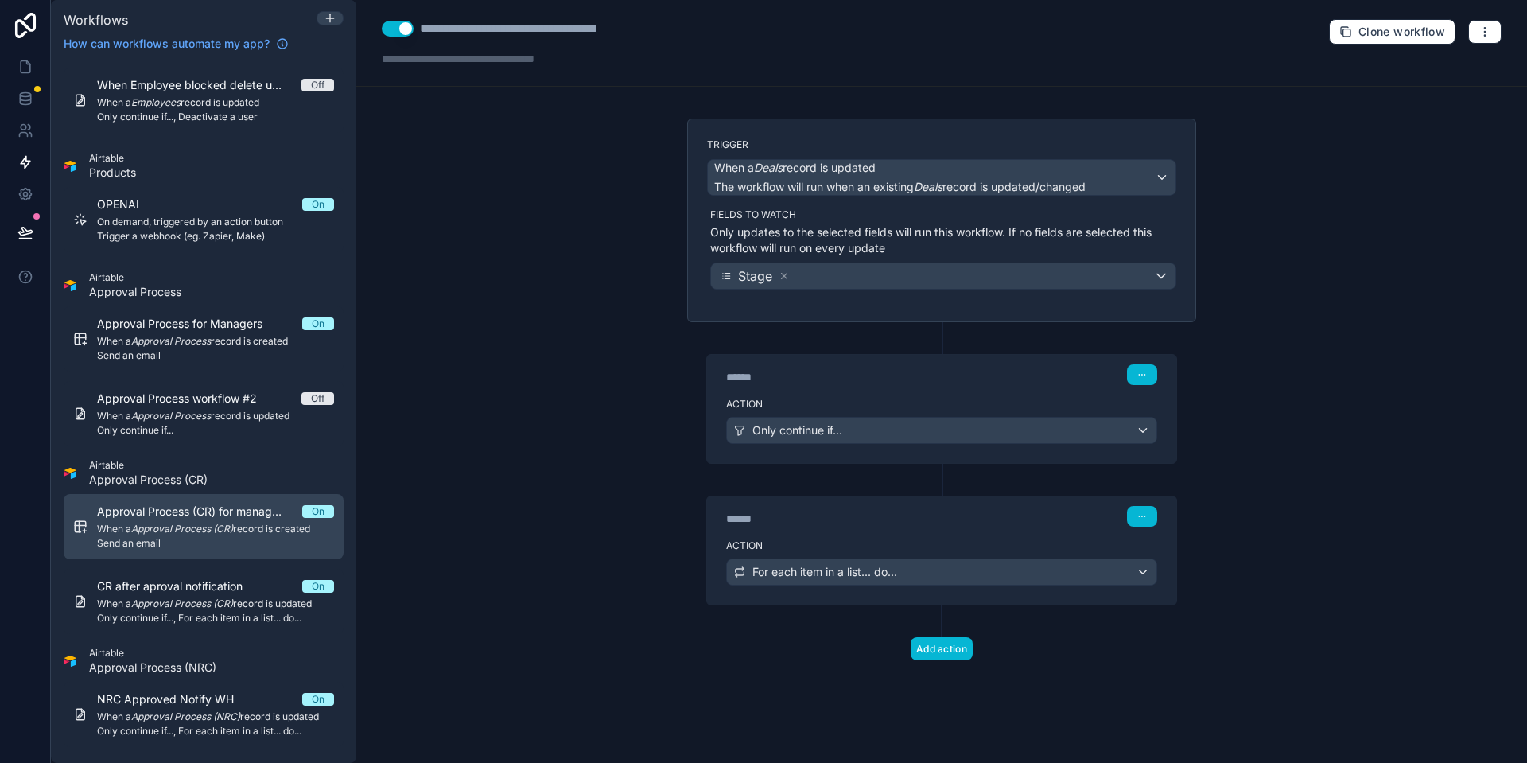
click at [206, 518] on span "Approval Process (CR) for managers" at bounding box center [199, 511] width 205 height 16
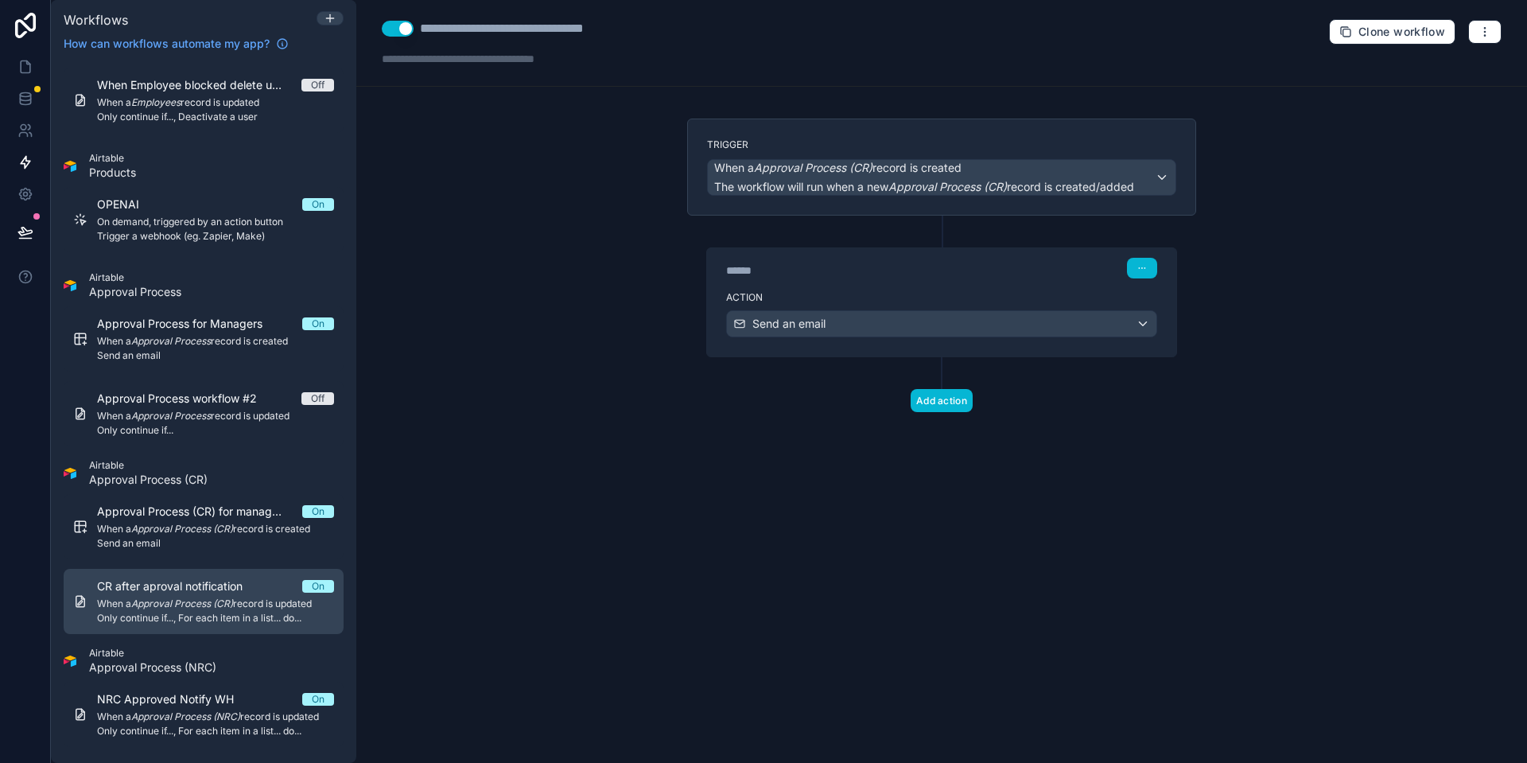
click at [222, 608] on em "Approval Process (CR)" at bounding box center [182, 603] width 102 height 12
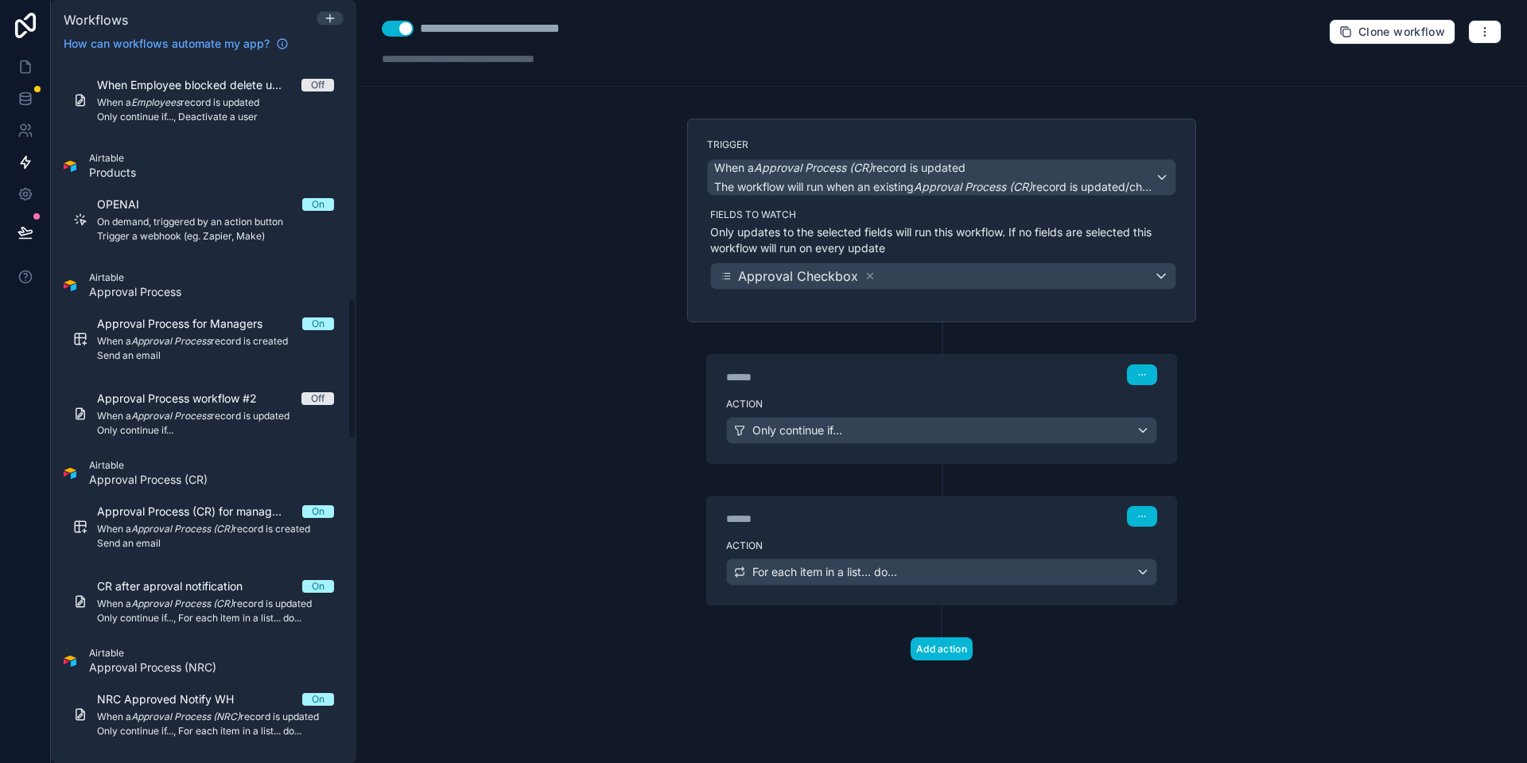
scroll to position [1149, 0]
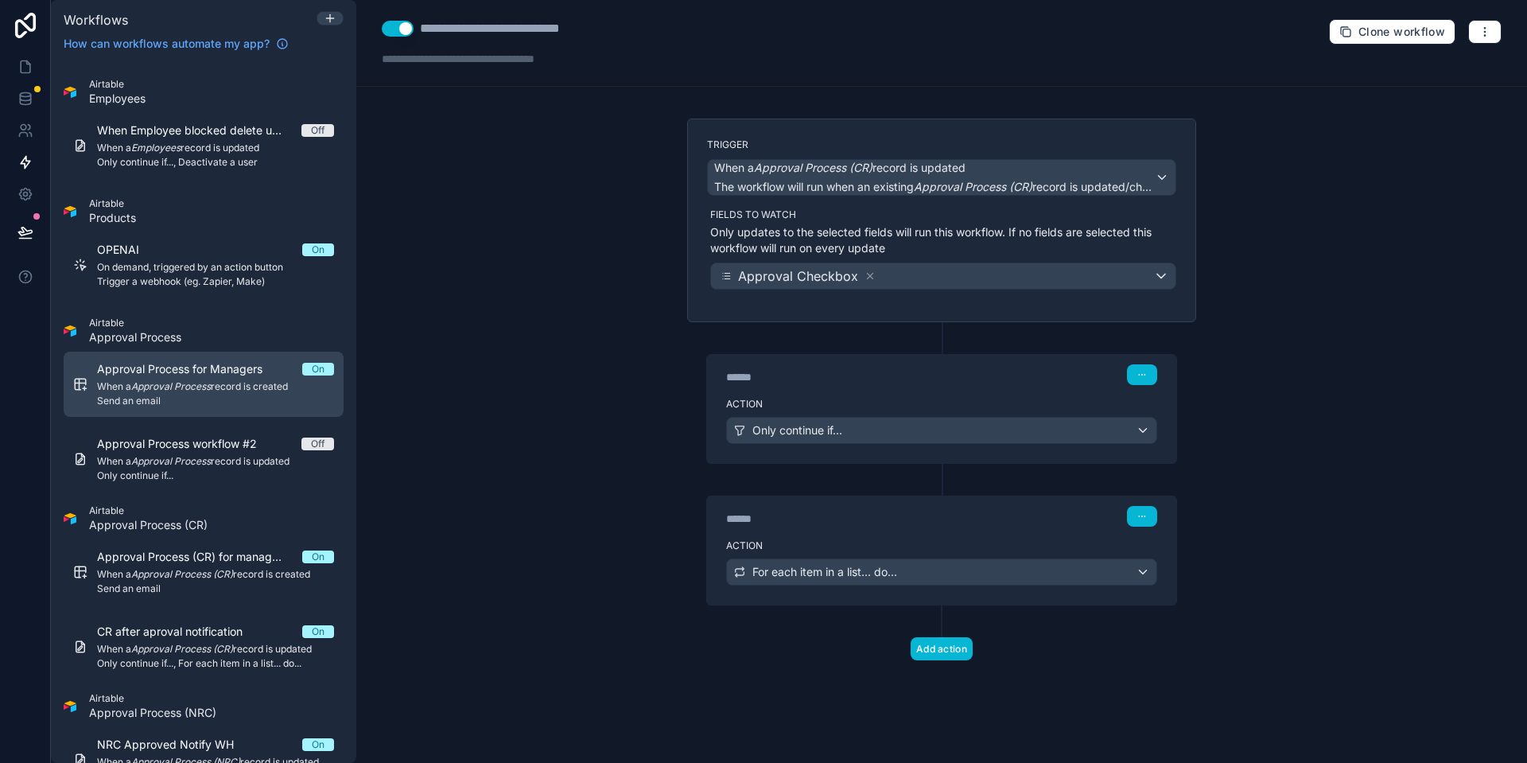
click at [229, 402] on span "Send an email" at bounding box center [215, 400] width 237 height 13
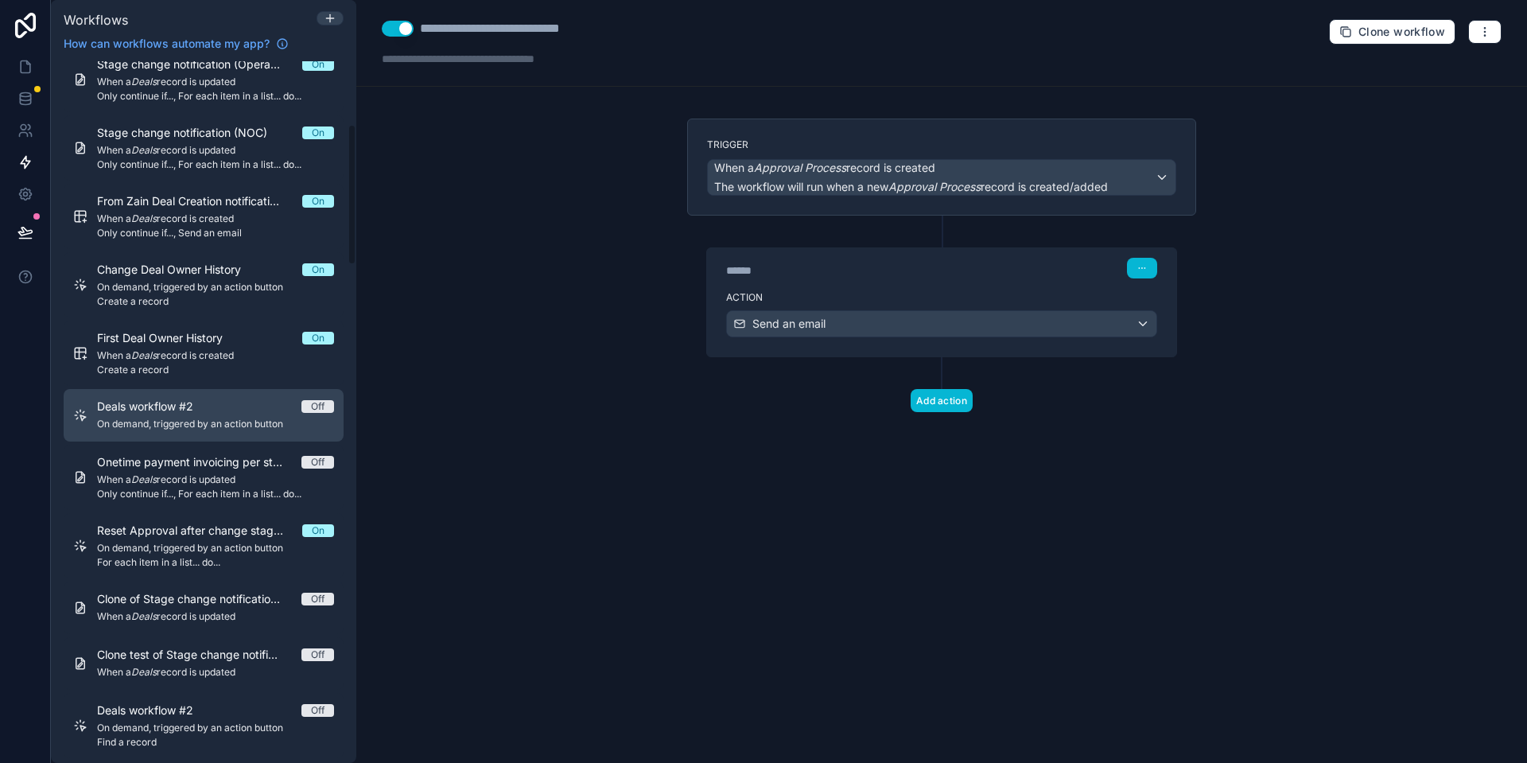
scroll to position [321, 0]
click at [204, 419] on span "On demand, triggered by an action button" at bounding box center [215, 422] width 237 height 13
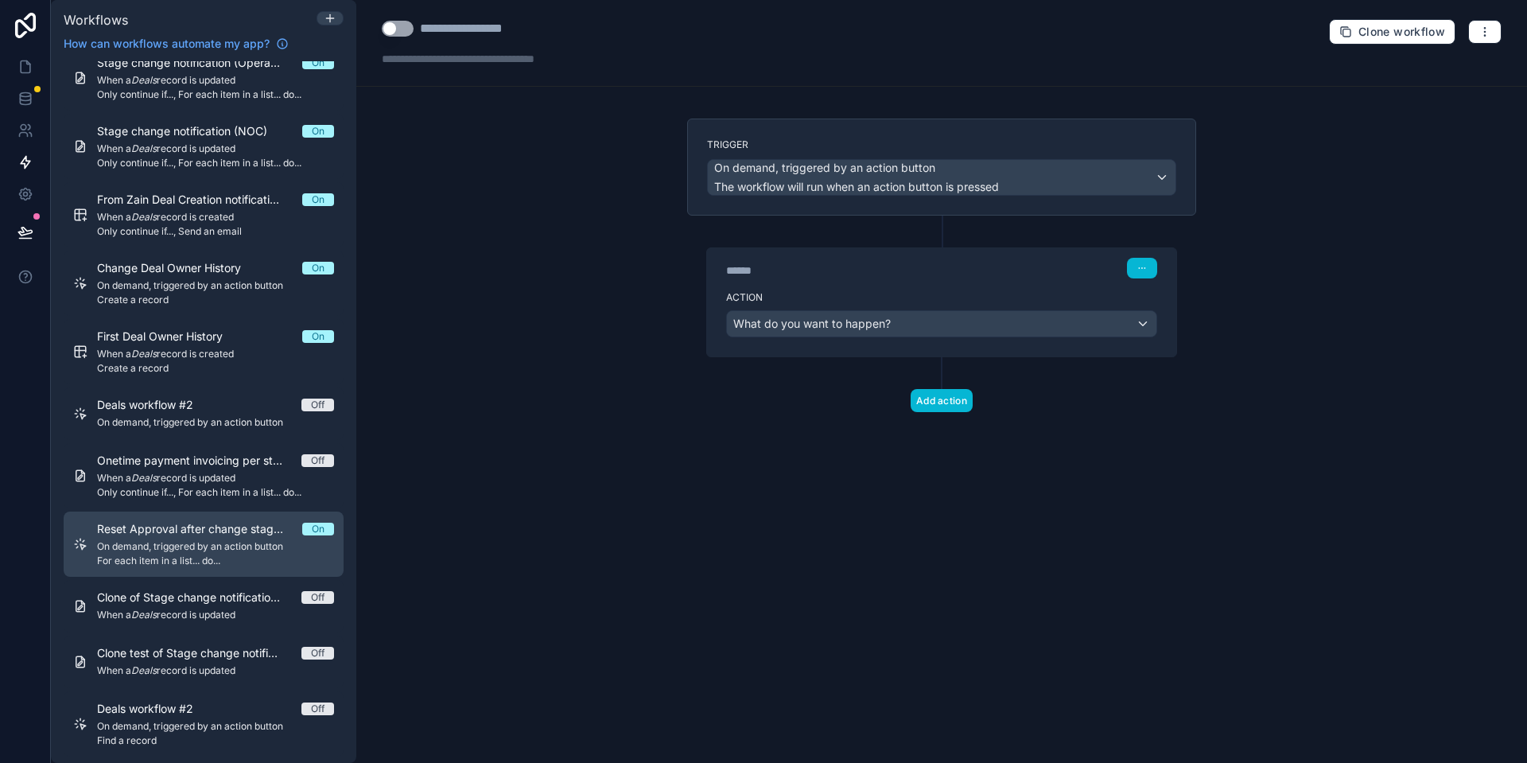
click at [205, 526] on span "Reset Approval after change stage back from contracts to negotiation" at bounding box center [199, 529] width 205 height 16
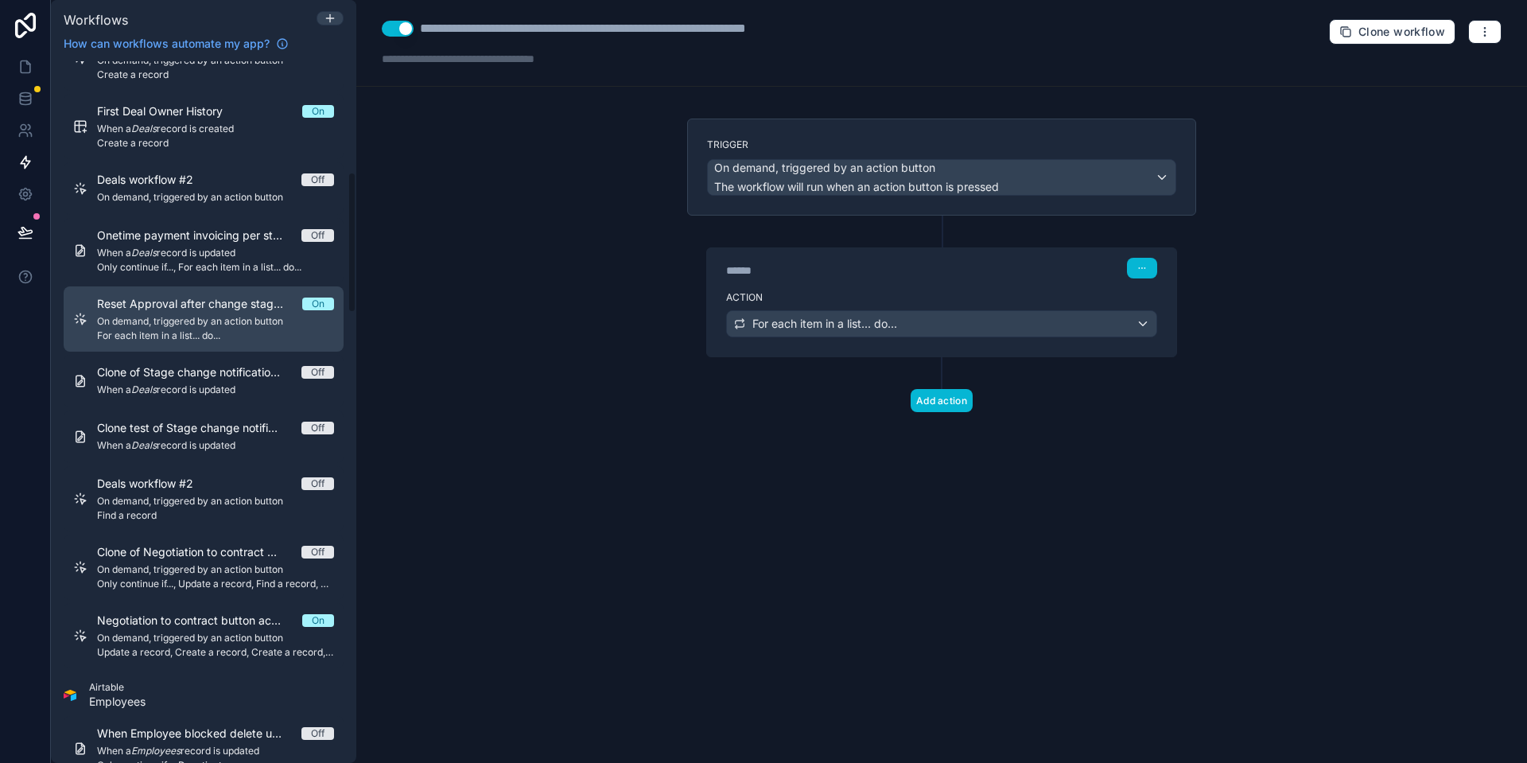
scroll to position [549, 0]
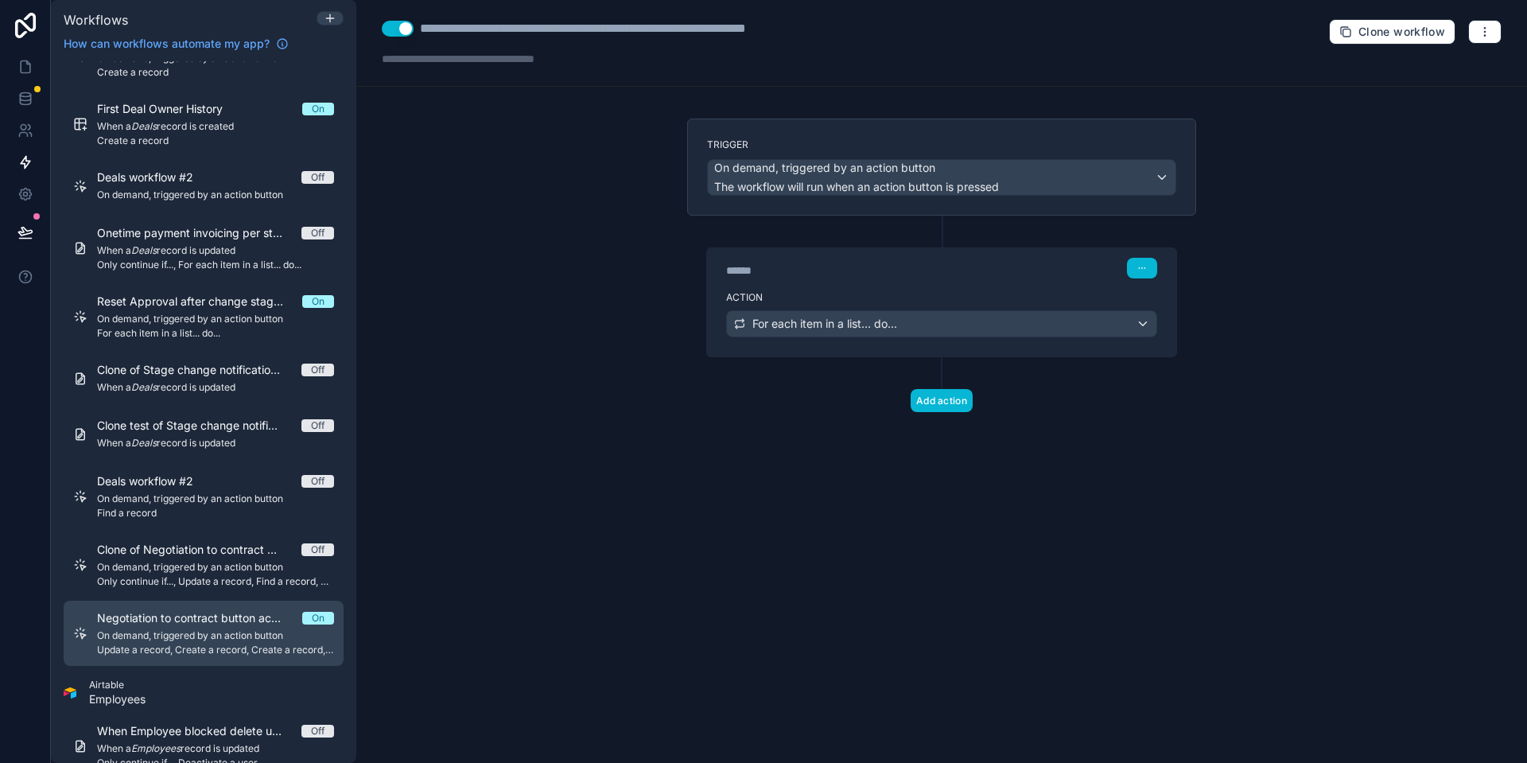
click at [212, 621] on span "Negotiation to contract button actions" at bounding box center [199, 618] width 205 height 16
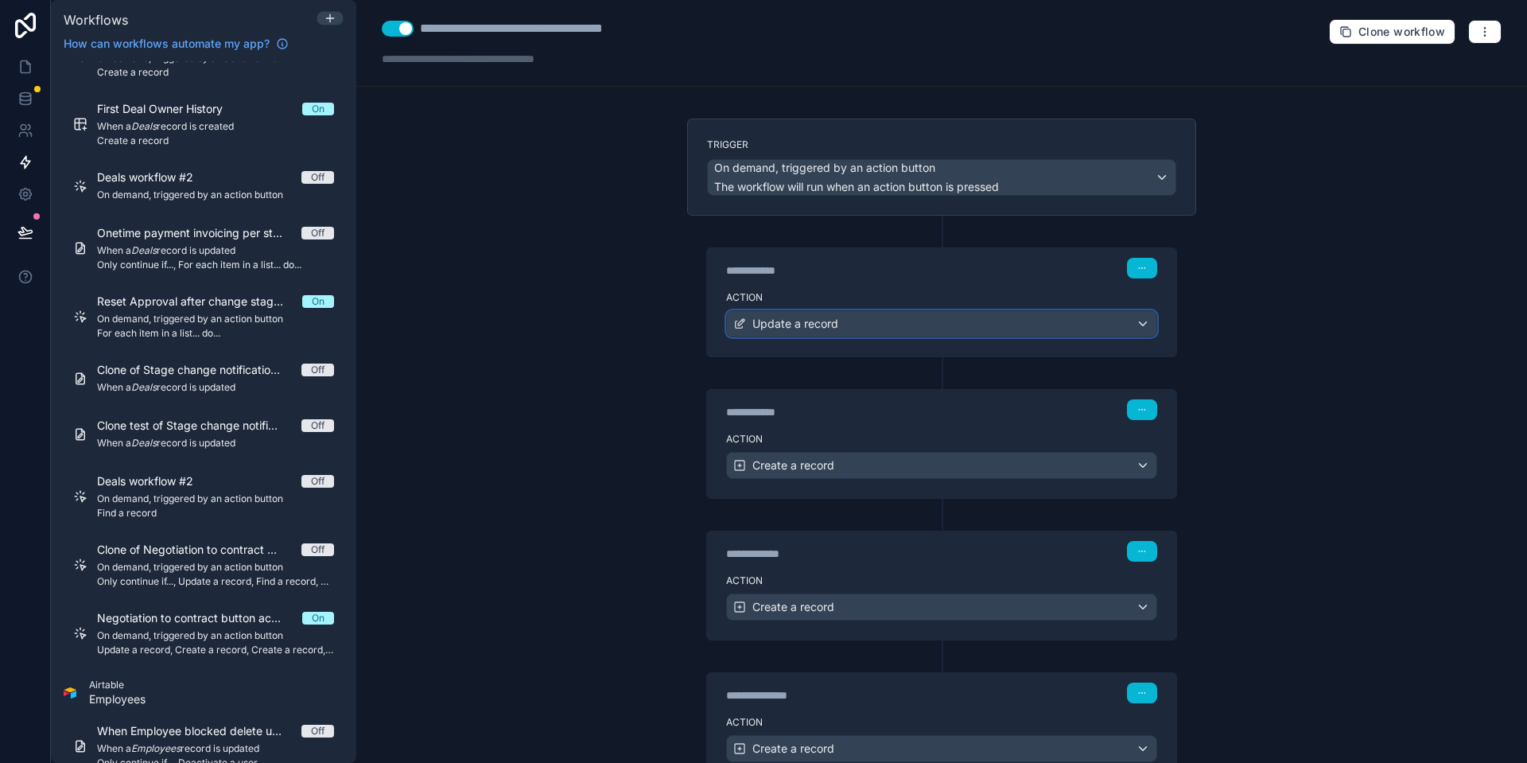
click at [779, 325] on span "Update a record" at bounding box center [795, 324] width 86 height 16
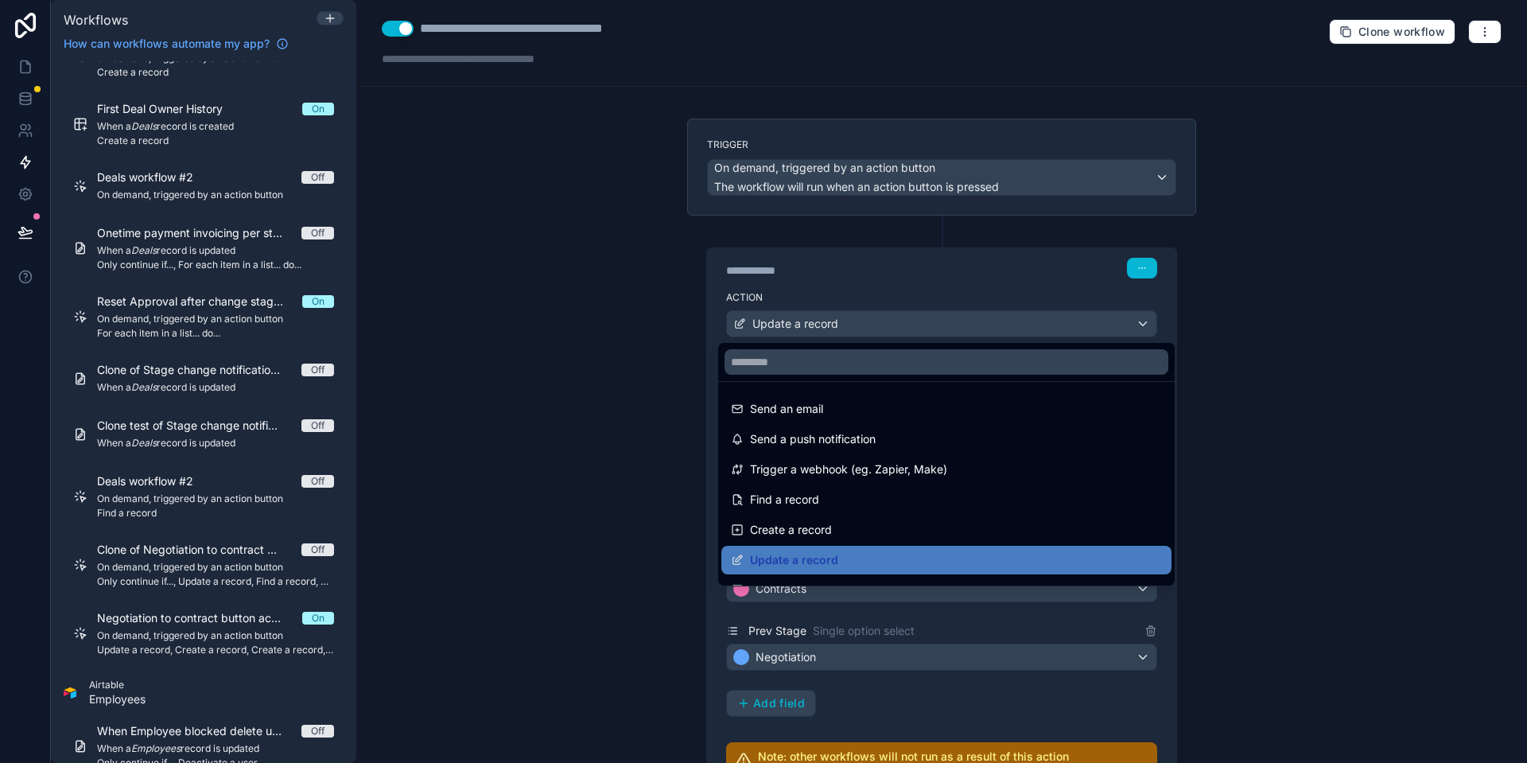
click at [779, 325] on div at bounding box center [763, 381] width 1527 height 763
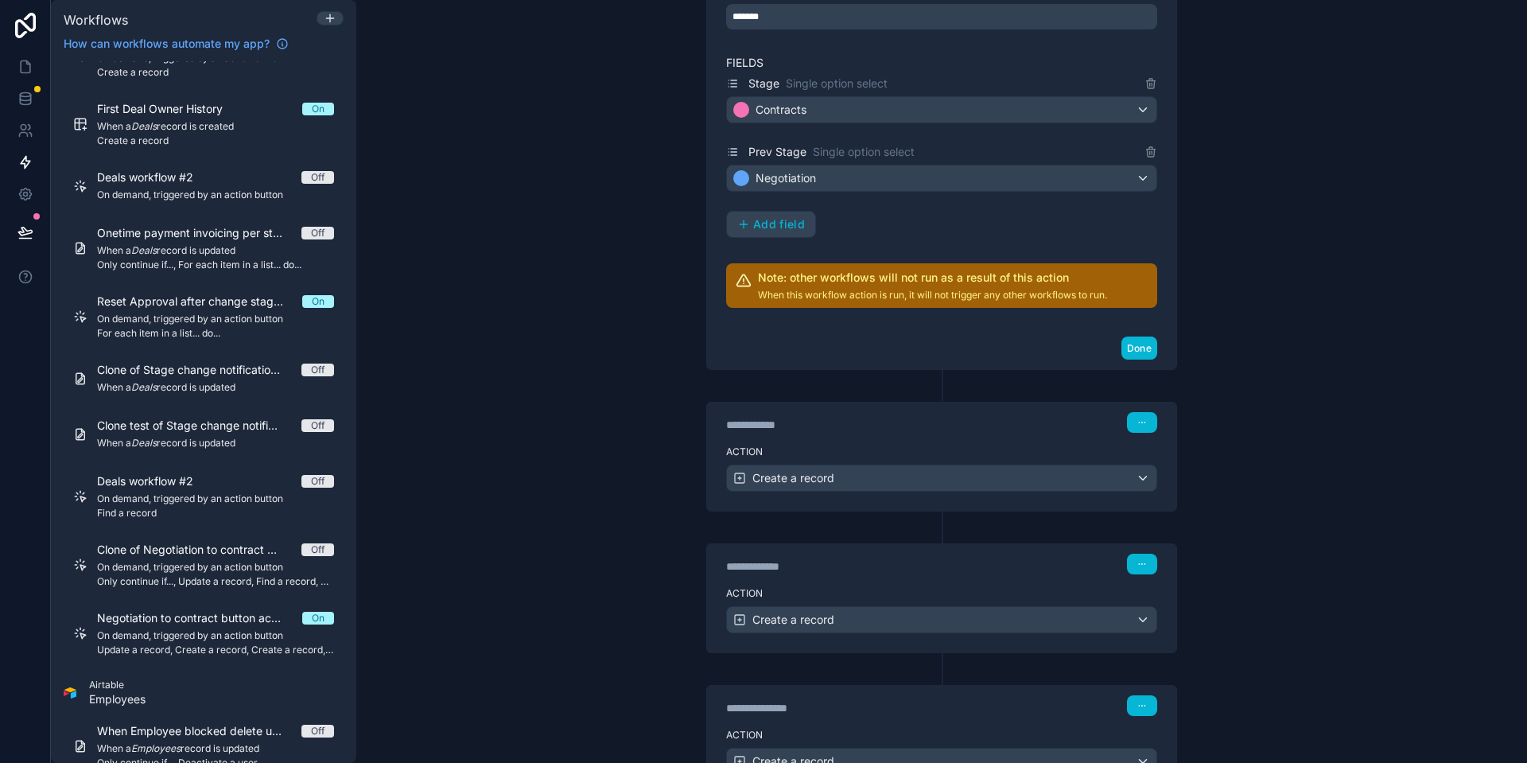
scroll to position [482, 0]
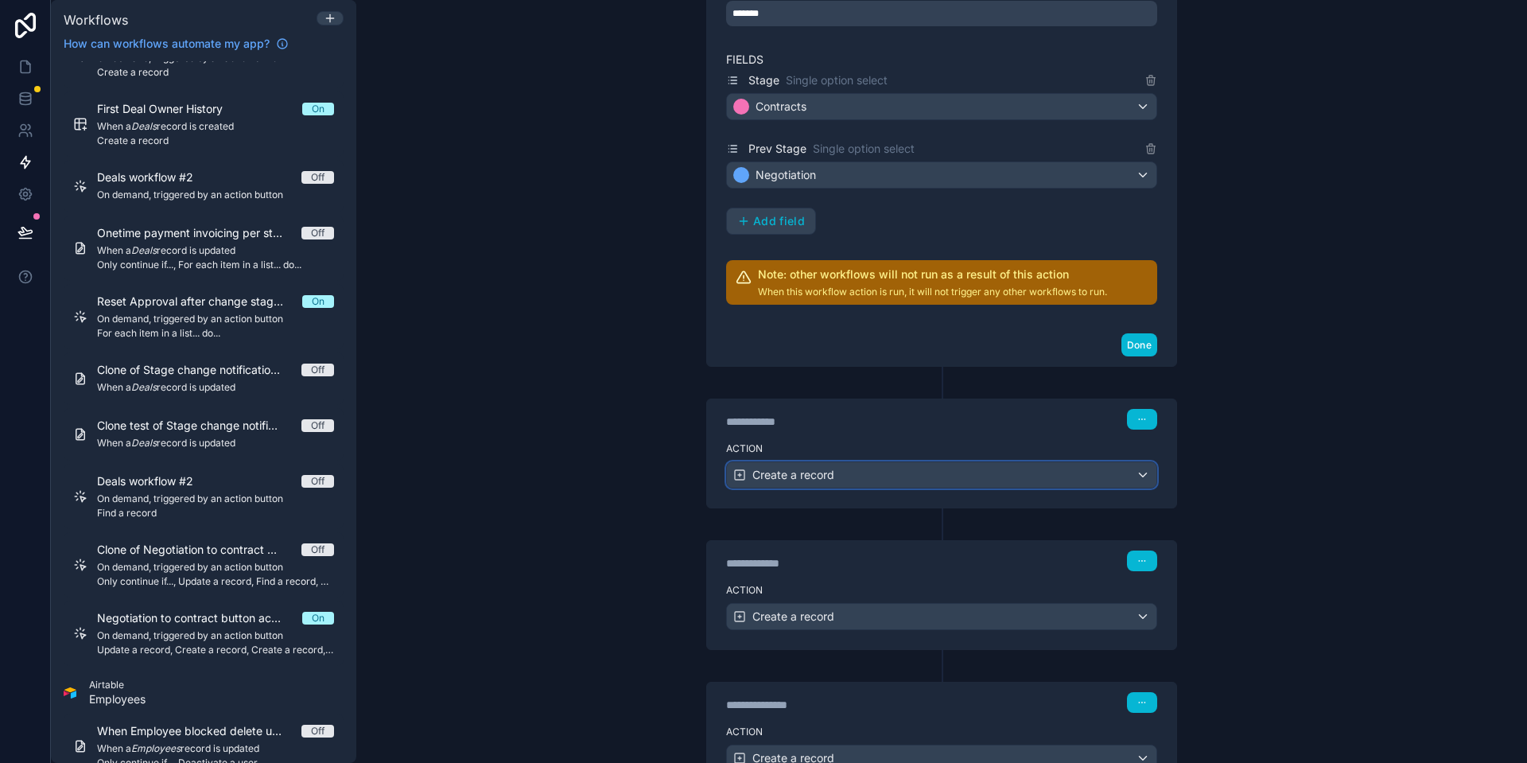
click at [785, 474] on span "Create a record" at bounding box center [793, 475] width 82 height 16
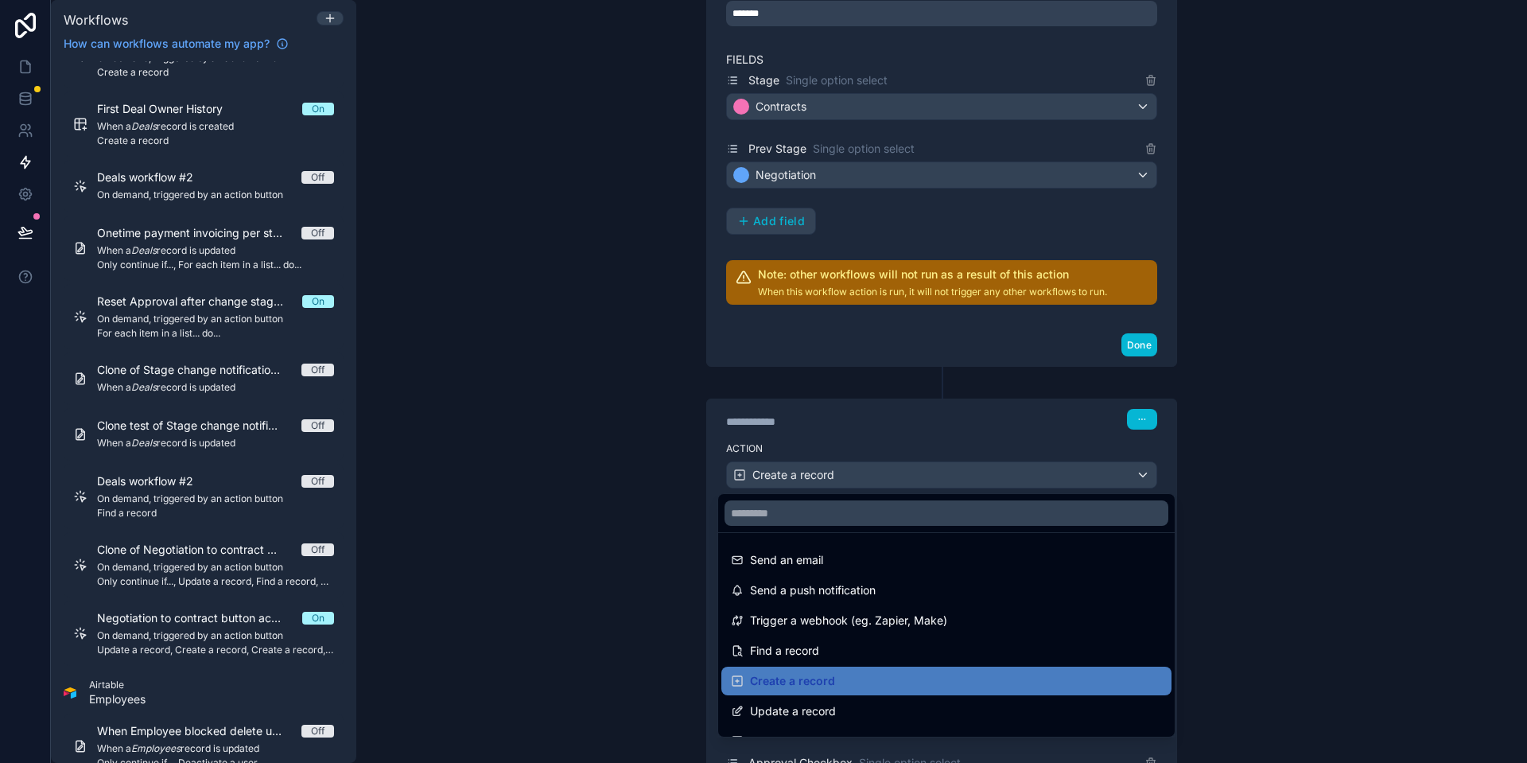
click at [785, 474] on div at bounding box center [763, 381] width 1527 height 763
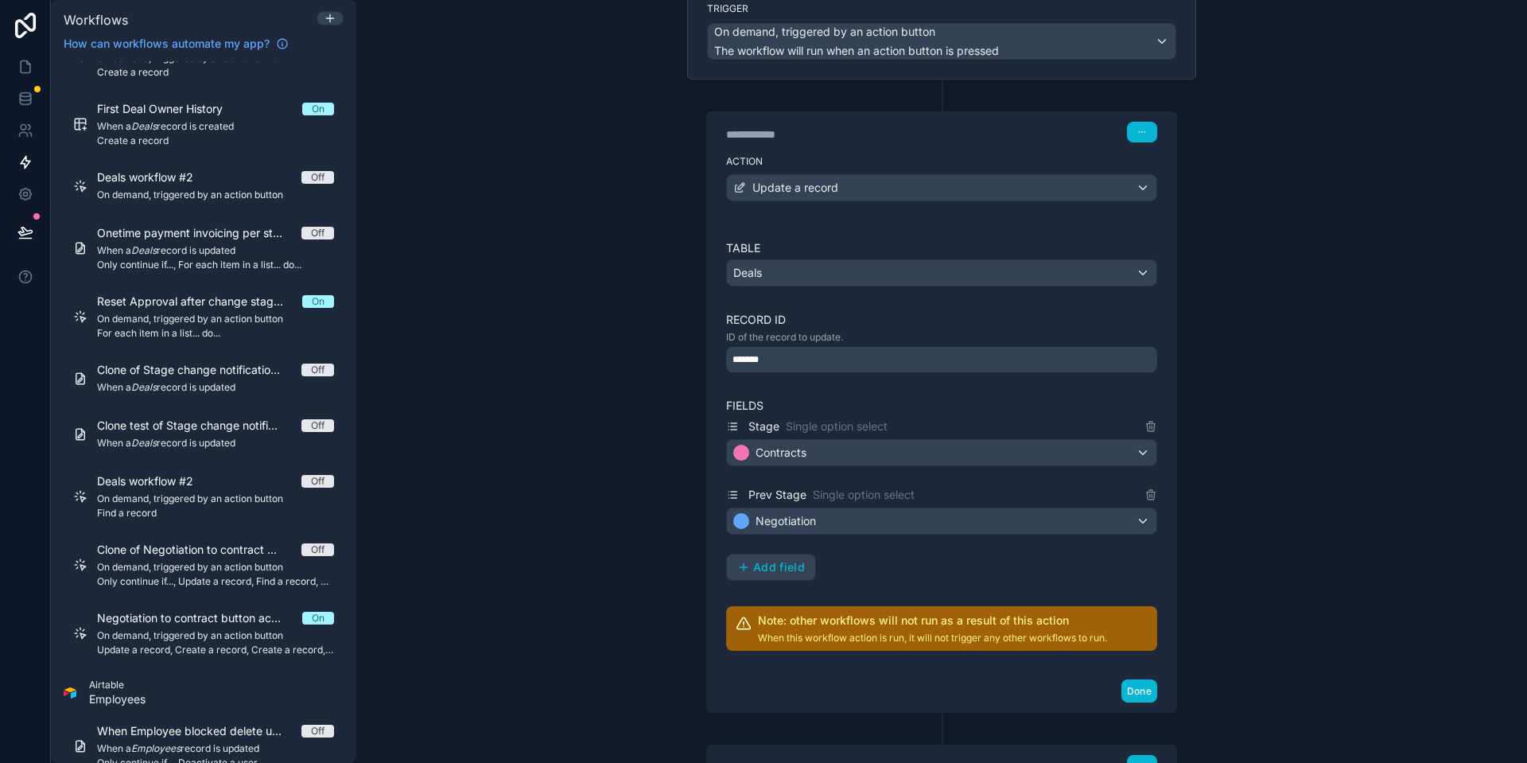
scroll to position [0, 0]
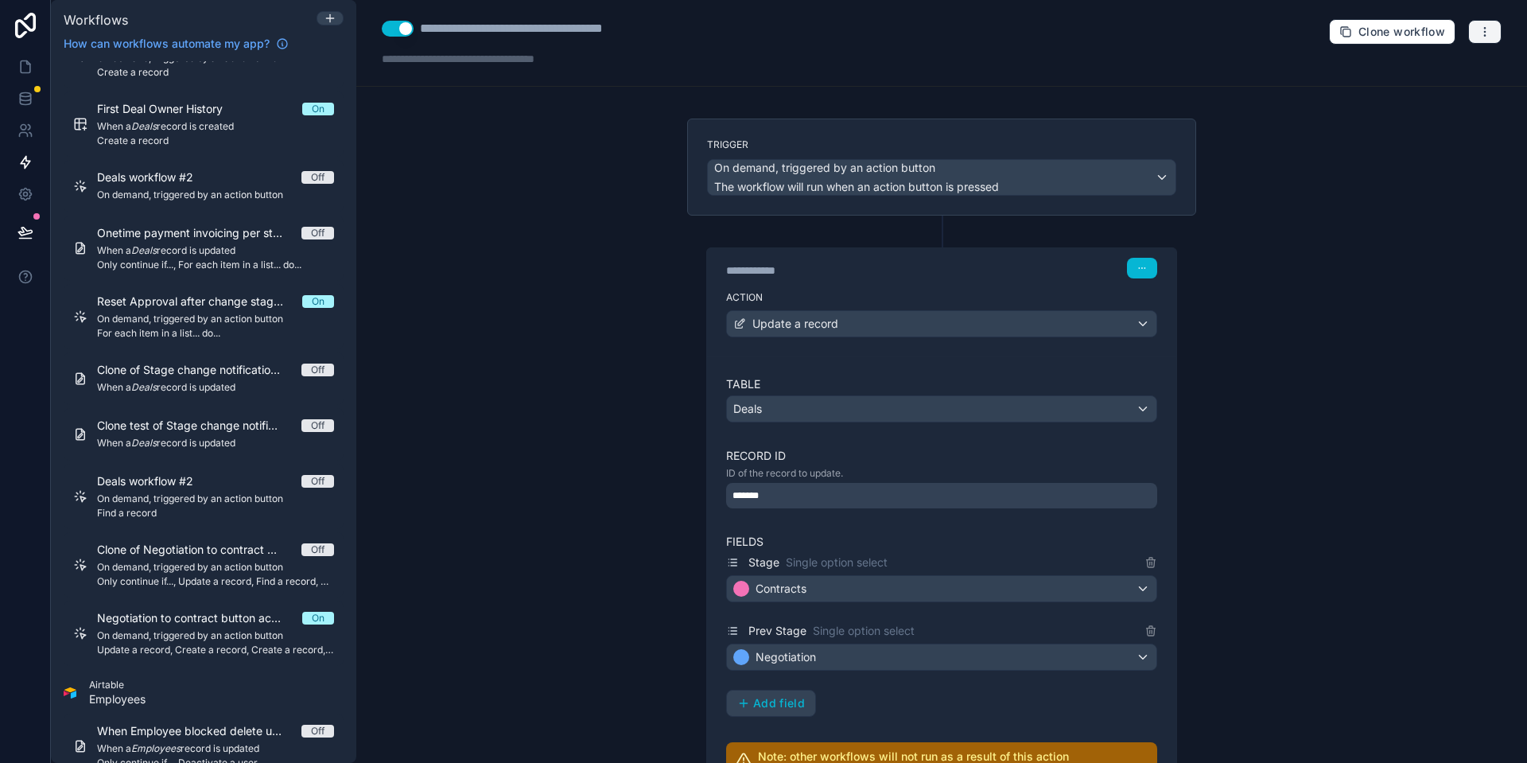
click at [1478, 34] on button "button" at bounding box center [1484, 32] width 33 height 24
click at [1435, 85] on button "Run history" at bounding box center [1411, 94] width 115 height 25
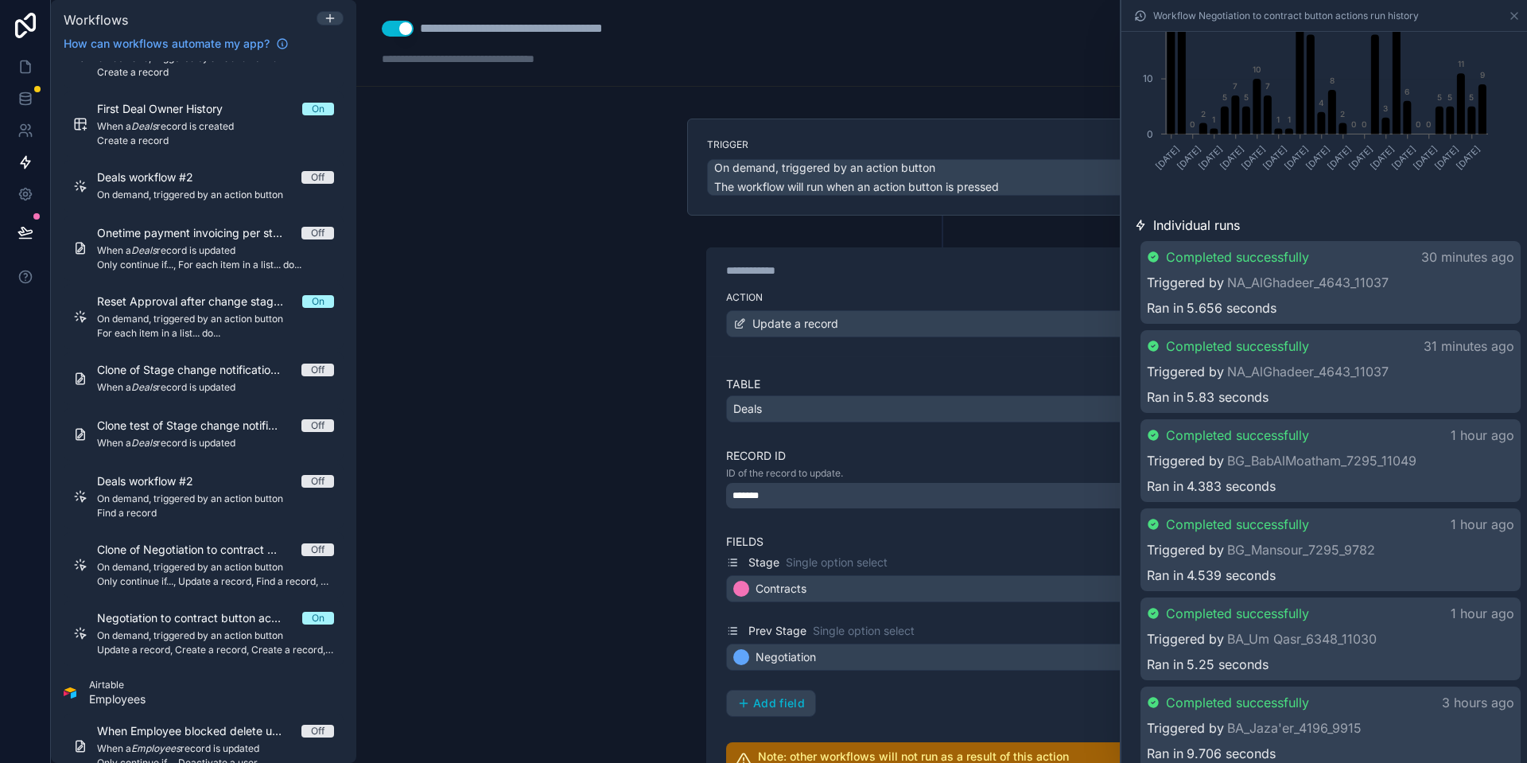
scroll to position [270, 0]
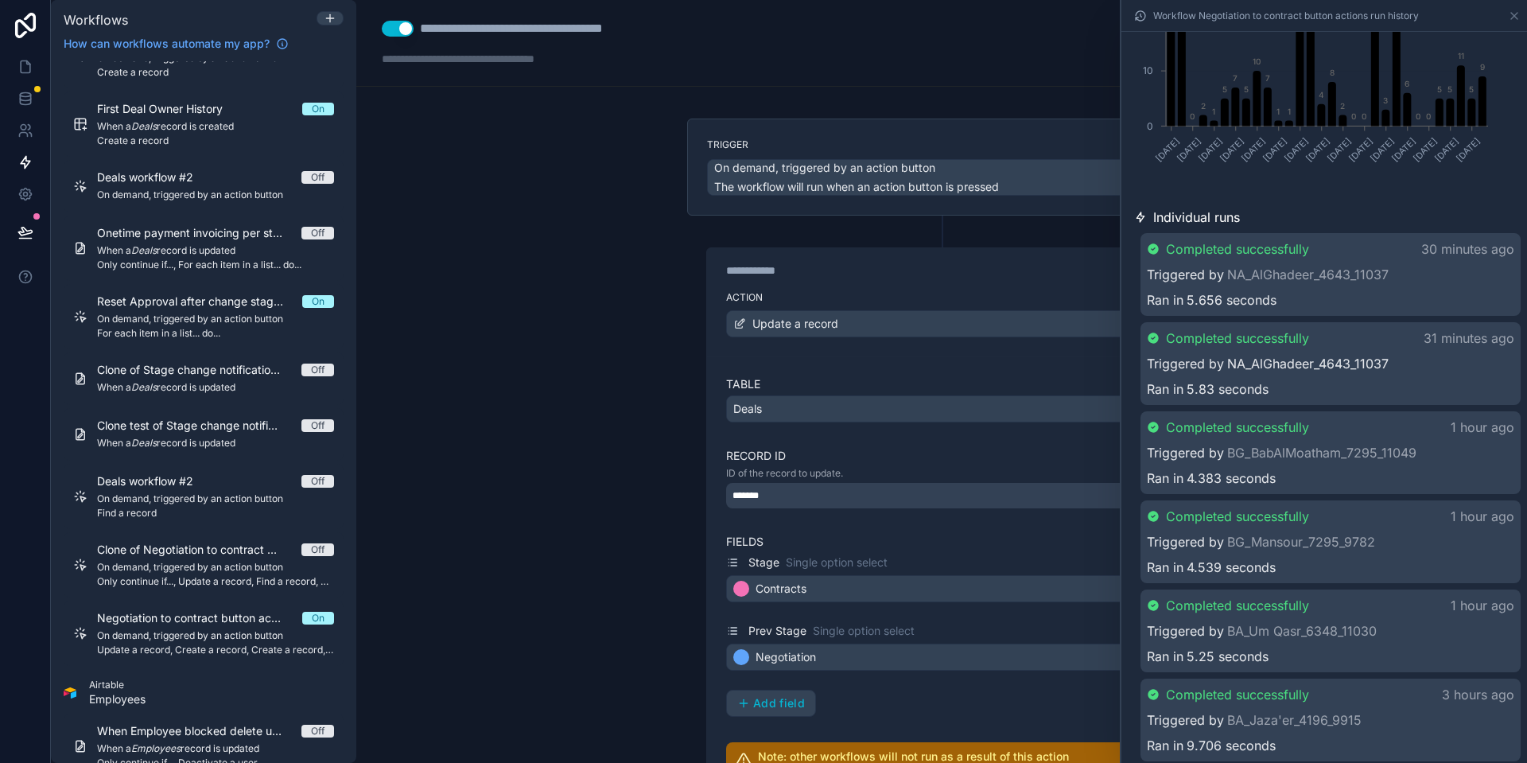
click at [1338, 356] on link "NA_AlGhadeer_4643_11037" at bounding box center [1307, 363] width 161 height 19
